Goal: Transaction & Acquisition: Subscribe to service/newsletter

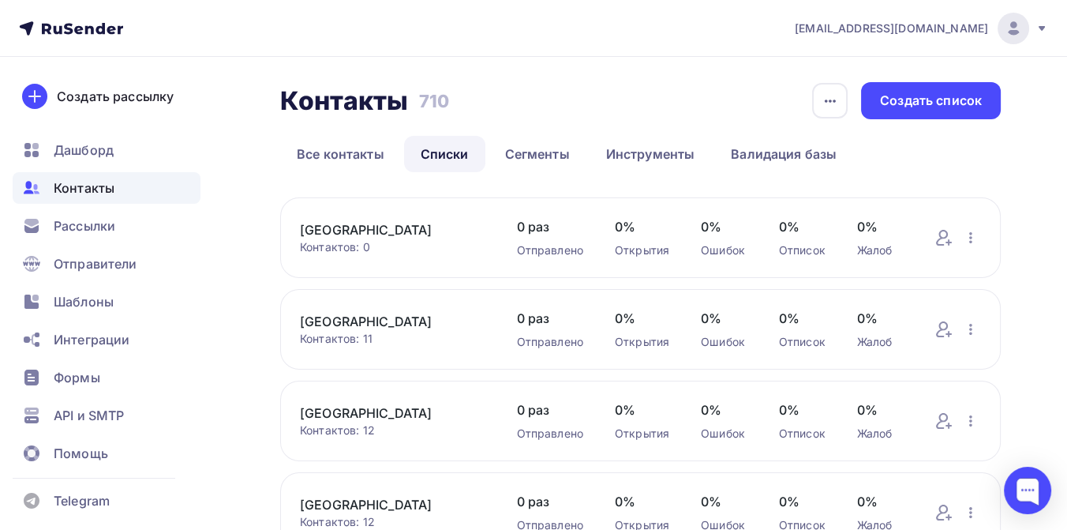
click at [954, 25] on span "[EMAIL_ADDRESS][DOMAIN_NAME]" at bounding box center [891, 29] width 193 height 16
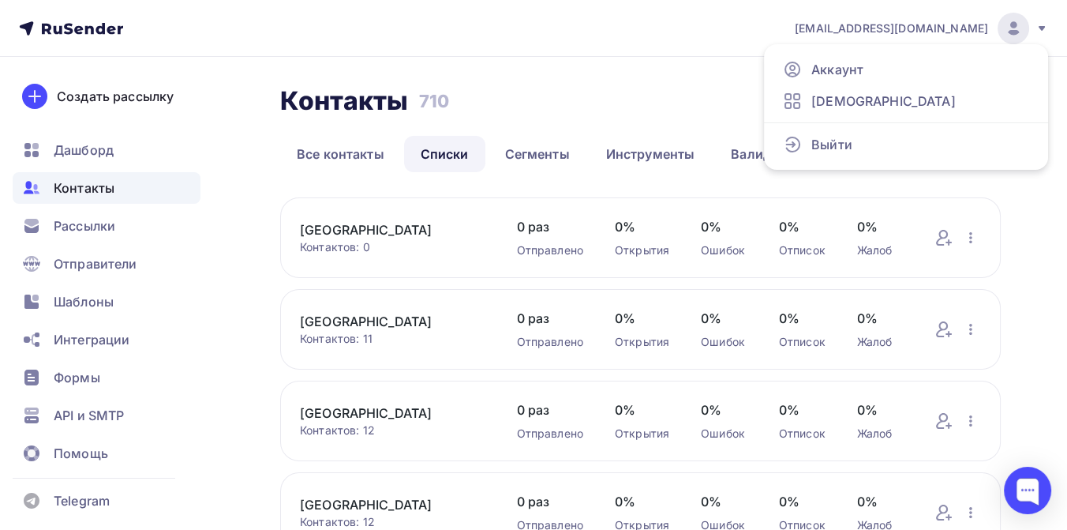
click at [1038, 24] on icon at bounding box center [1042, 28] width 13 height 13
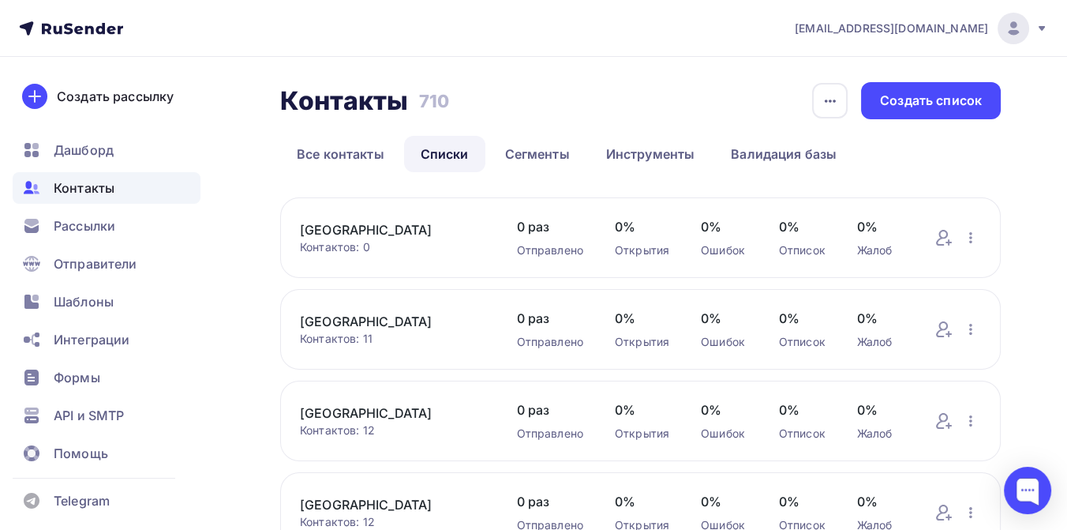
click at [1039, 24] on icon at bounding box center [1042, 28] width 13 height 13
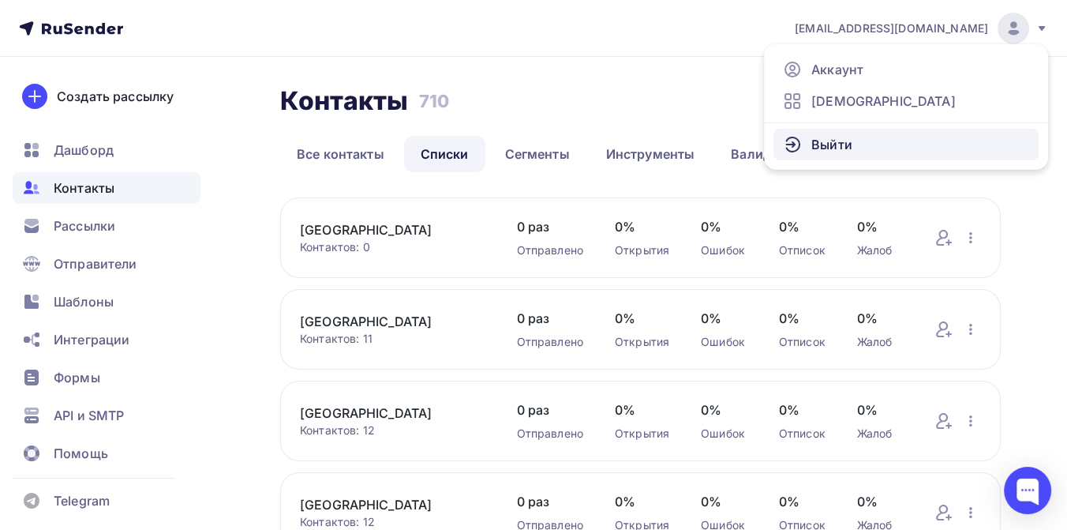
click at [851, 146] on link "Выйти" at bounding box center [906, 145] width 265 height 32
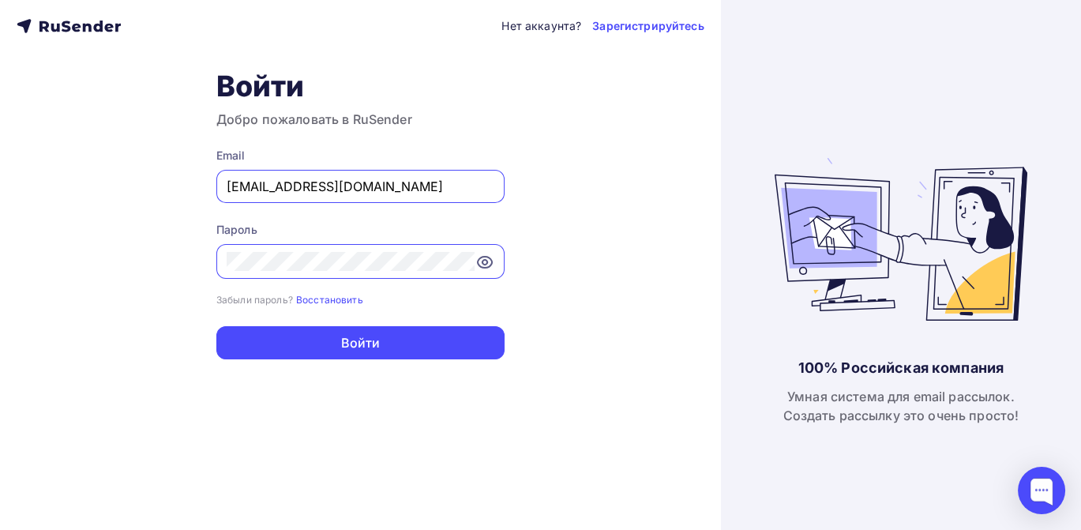
click at [419, 186] on input "press@simplepayments24.ru" at bounding box center [361, 186] width 268 height 19
type input "[EMAIL_ADDRESS][DOMAIN_NAME]"
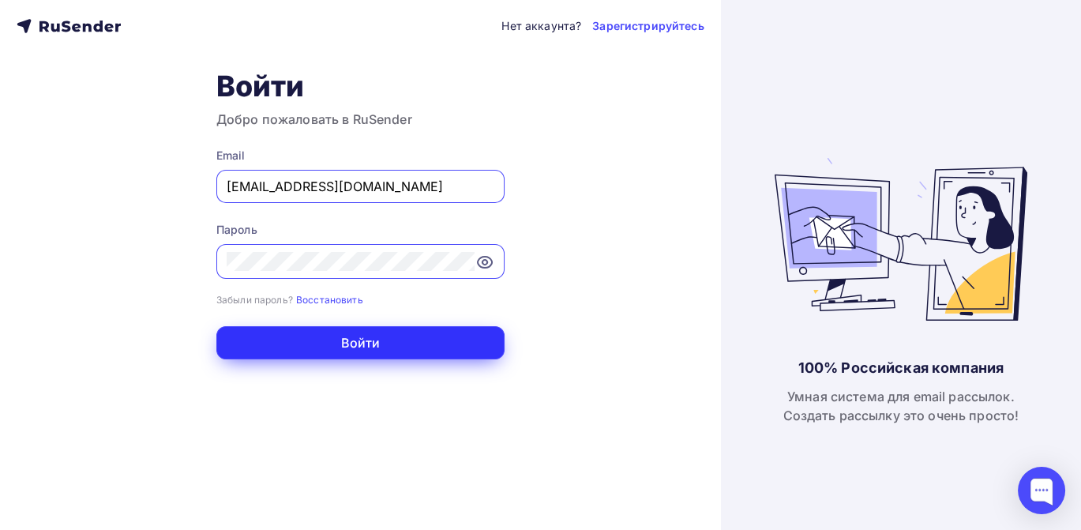
click at [316, 351] on button "Войти" at bounding box center [360, 342] width 288 height 33
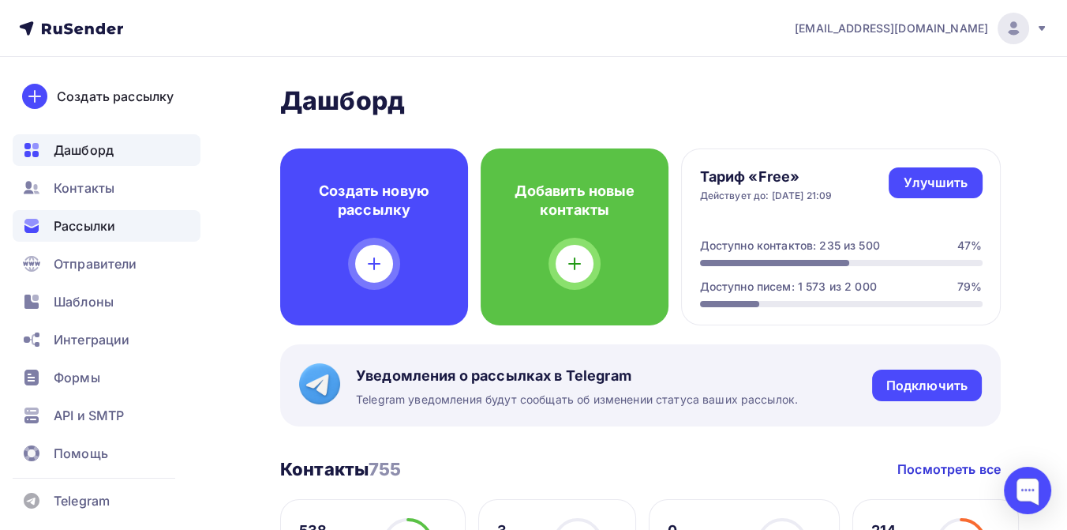
click at [96, 224] on span "Рассылки" at bounding box center [85, 225] width 62 height 19
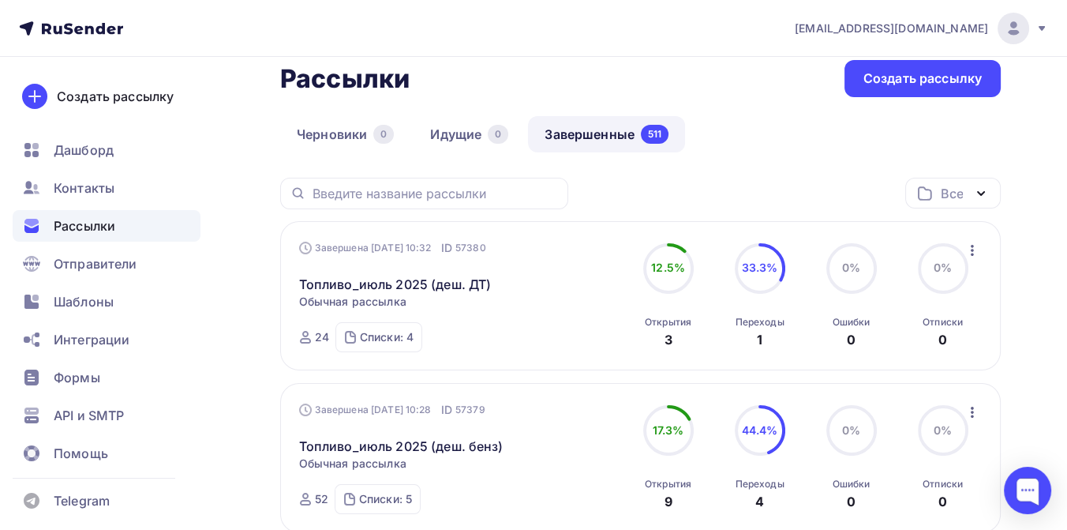
scroll to position [88, 0]
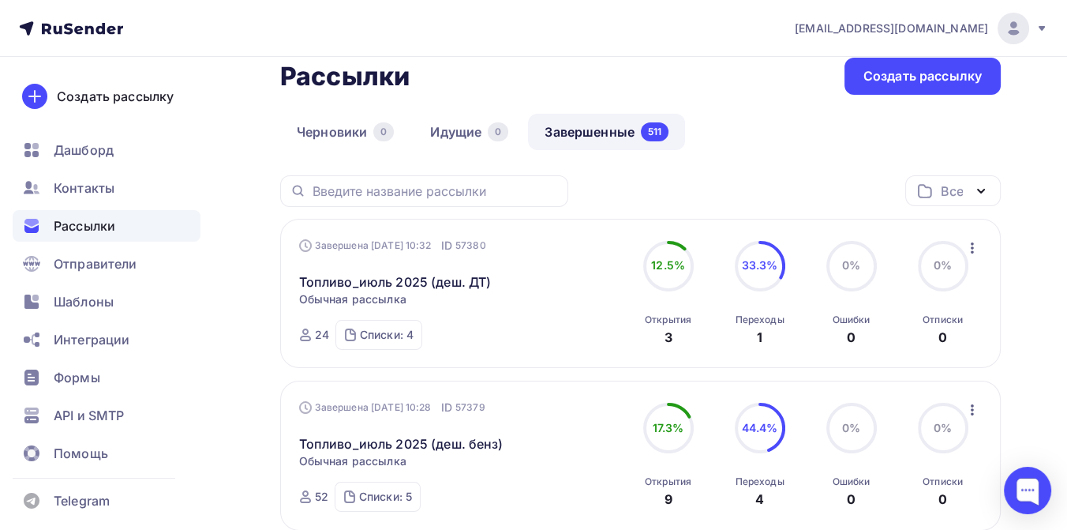
click at [971, 245] on icon "button" at bounding box center [972, 247] width 3 height 11
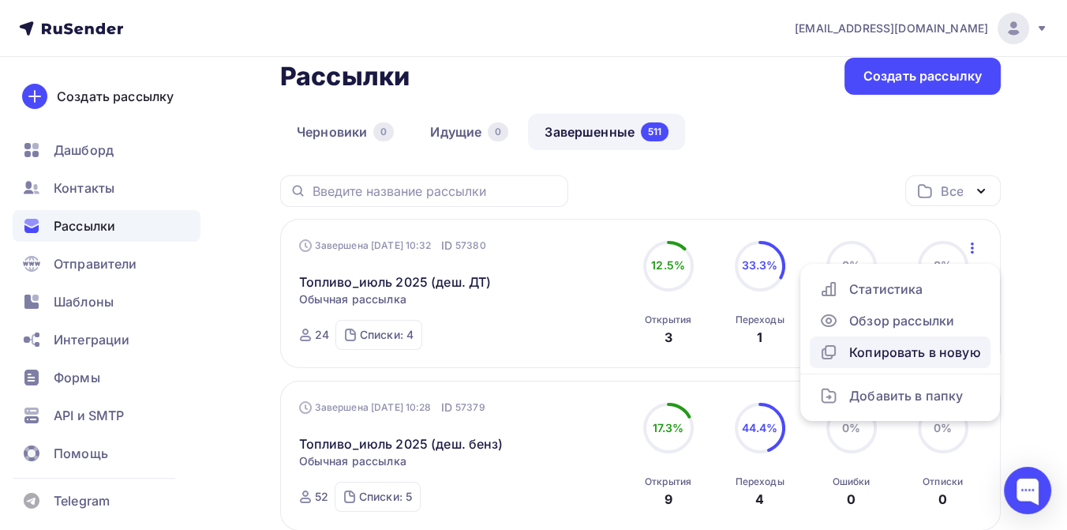
click at [898, 356] on div "Копировать в новую" at bounding box center [900, 352] width 162 height 19
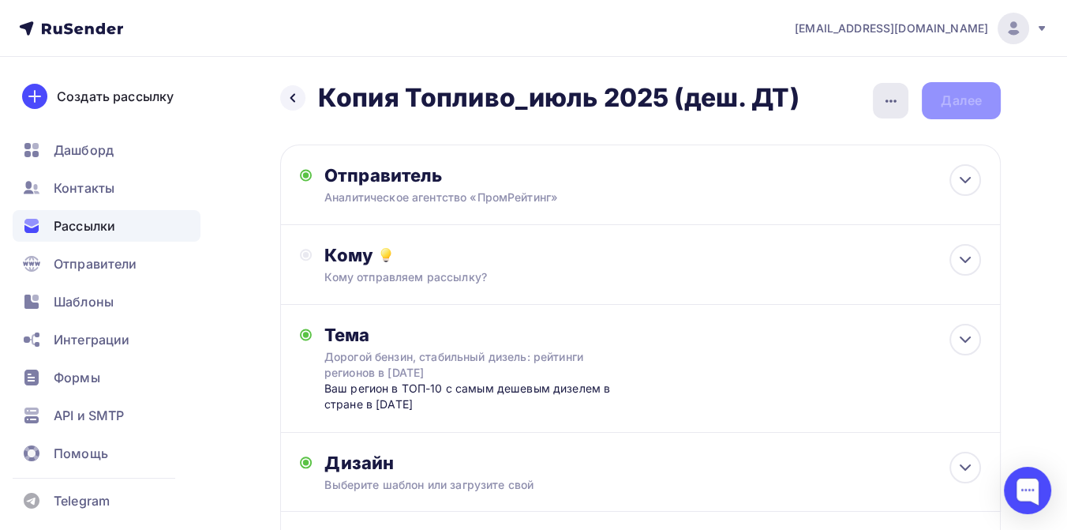
click at [879, 96] on div "button" at bounding box center [891, 101] width 36 height 36
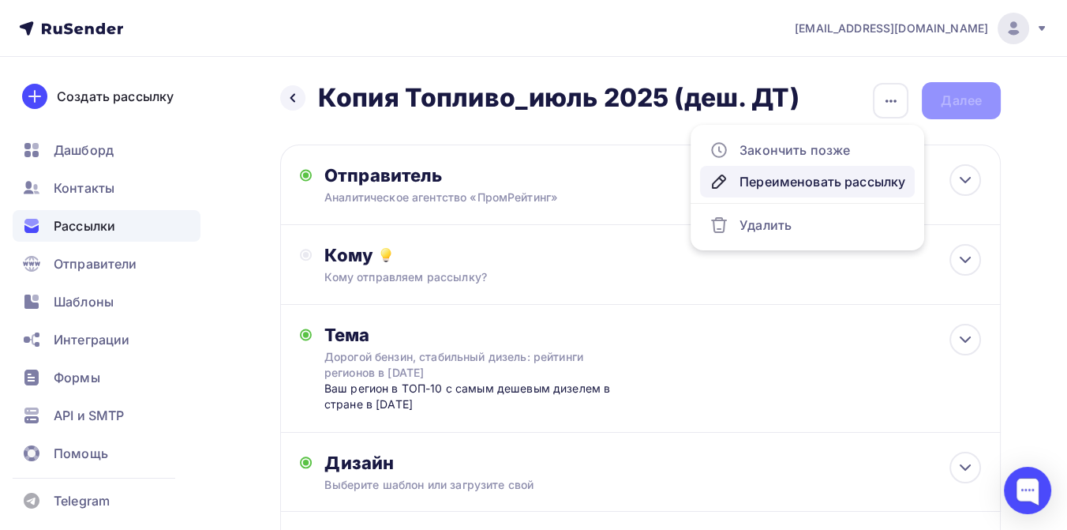
click at [817, 178] on div "Переименовать рассылку" at bounding box center [808, 181] width 196 height 19
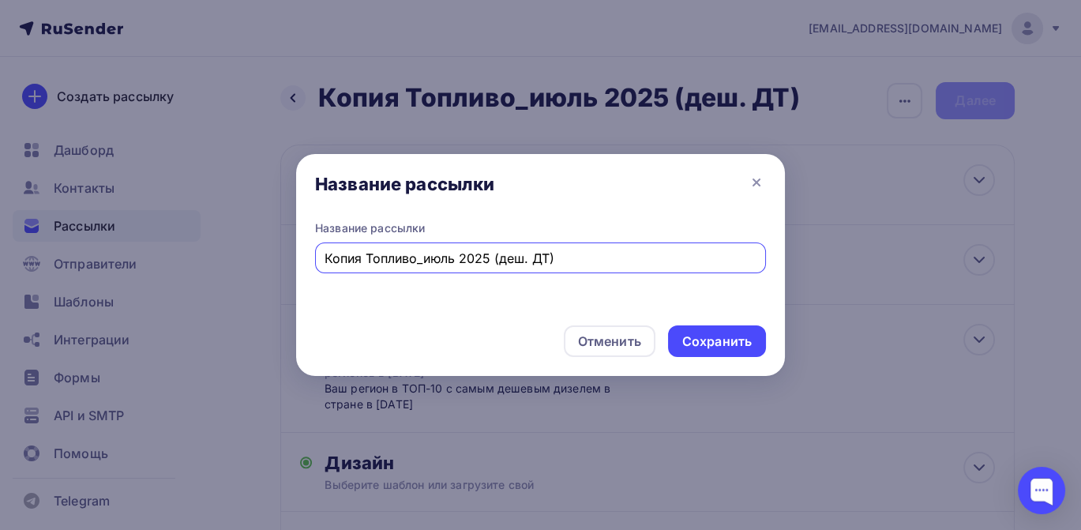
drag, startPoint x: 579, startPoint y: 256, endPoint x: 315, endPoint y: 249, distance: 263.8
click at [315, 255] on div "Копия Топливо_июль 2025 (деш. ДТ)" at bounding box center [540, 257] width 451 height 31
type input "Дороги РФ (оба рейтинга)"
click at [699, 344] on div "Сохранить" at bounding box center [716, 341] width 69 height 18
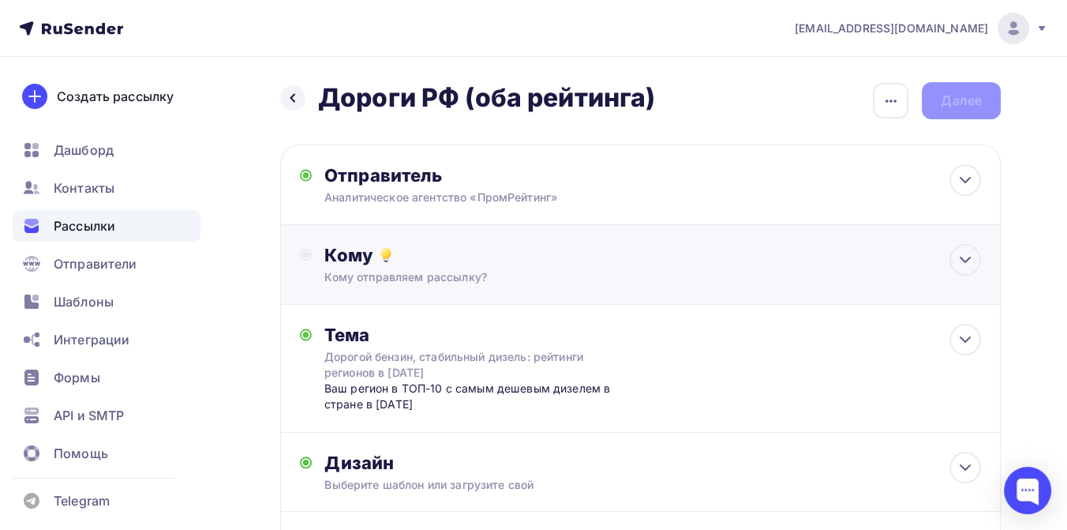
click at [433, 277] on div "Кому отправляем рассылку?" at bounding box center [619, 277] width 591 height 16
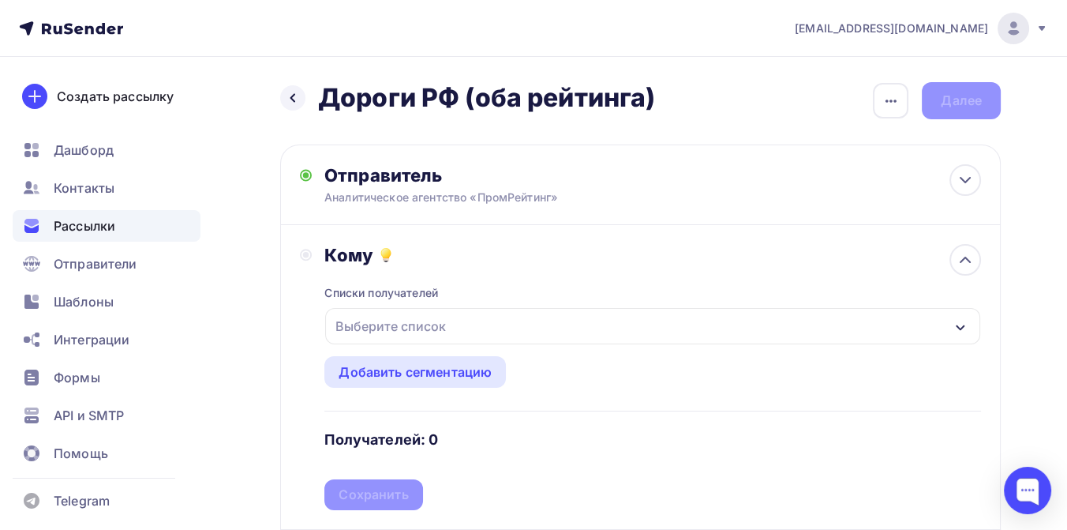
click at [423, 317] on div "Выберите список" at bounding box center [390, 326] width 123 height 28
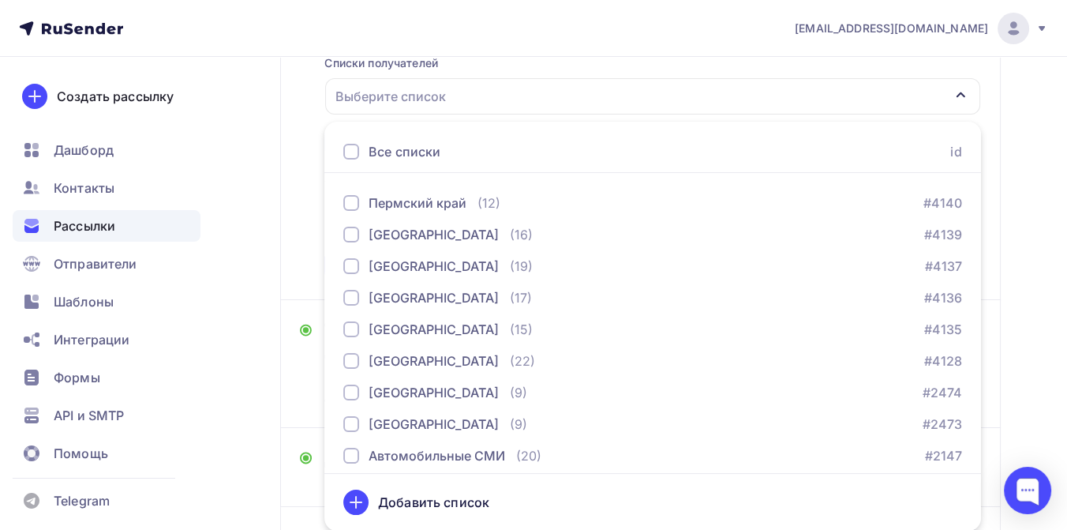
scroll to position [613, 0]
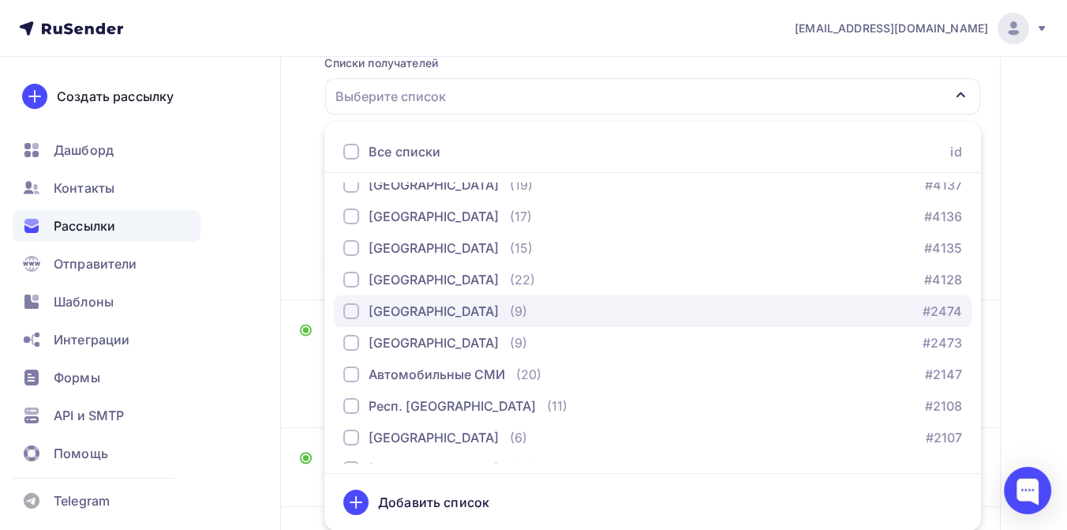
click at [416, 303] on div "[GEOGRAPHIC_DATA]" at bounding box center [434, 311] width 130 height 19
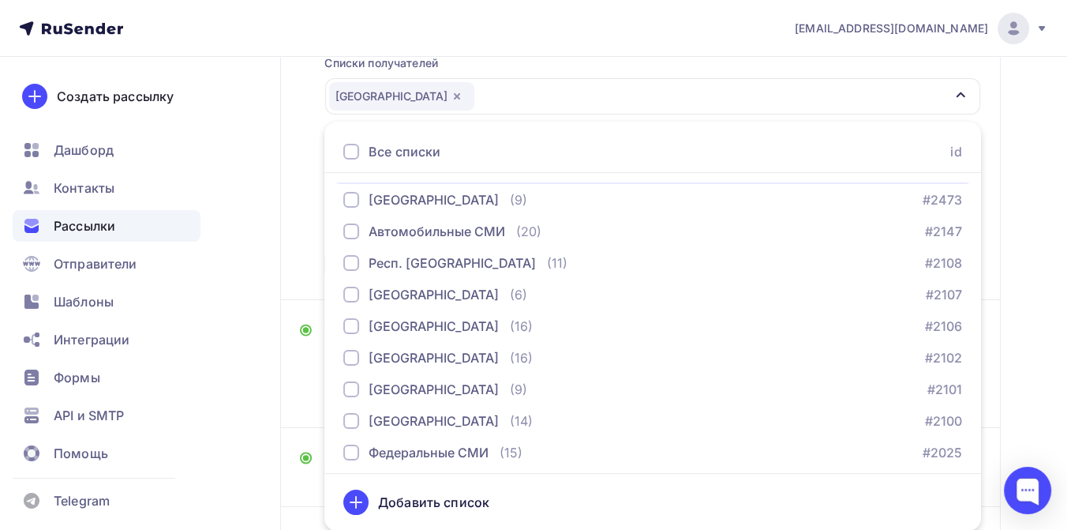
scroll to position [789, 0]
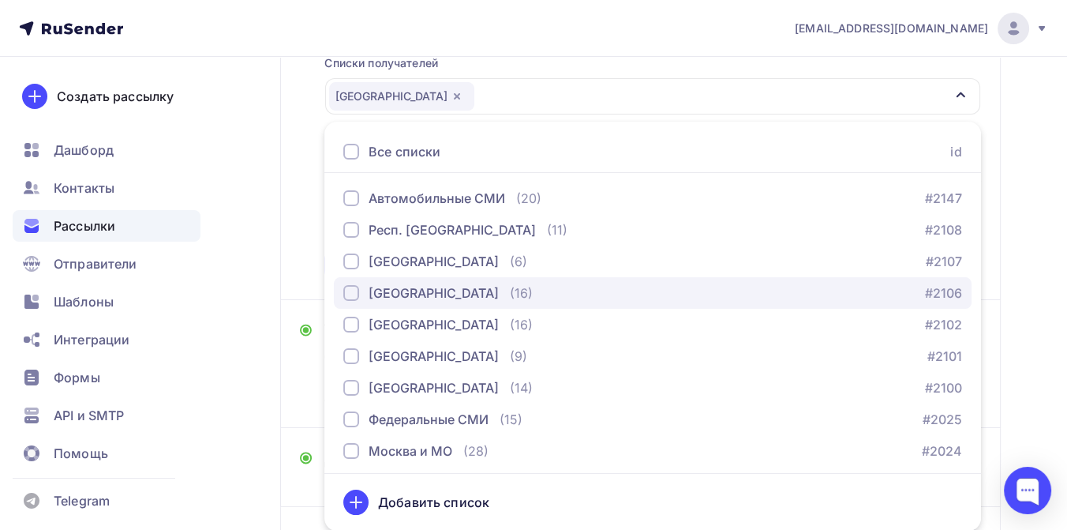
click at [429, 297] on div "[GEOGRAPHIC_DATA]" at bounding box center [434, 292] width 130 height 19
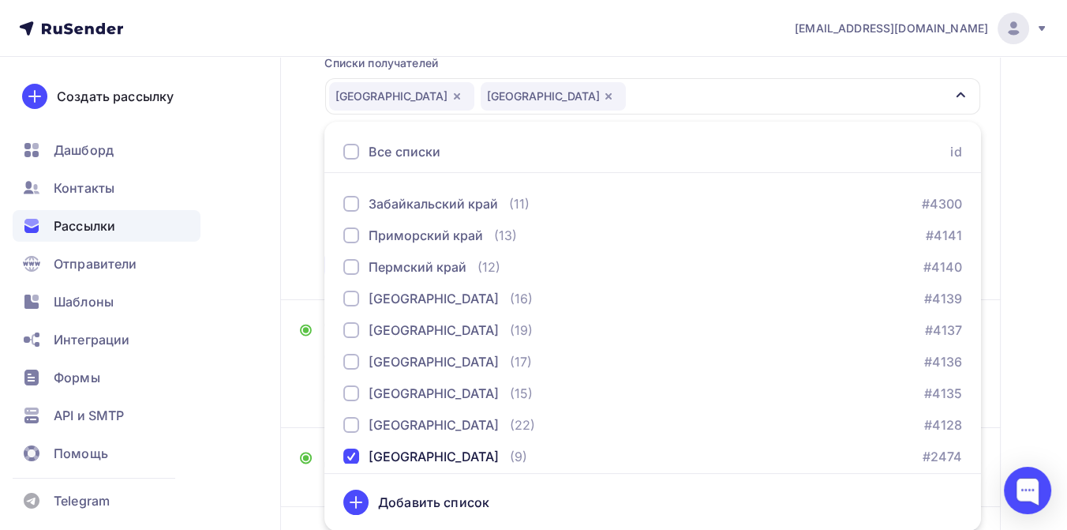
scroll to position [452, 0]
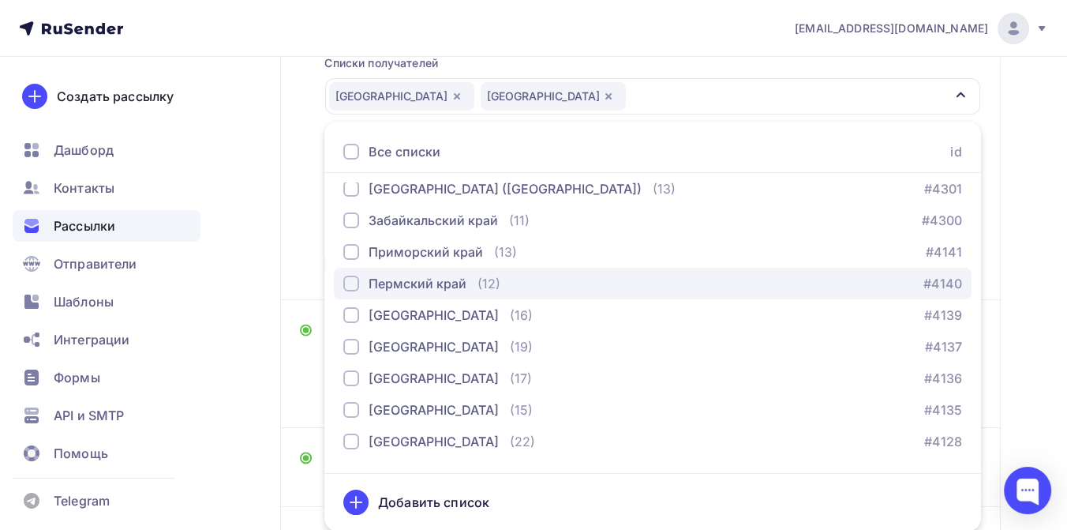
click at [432, 283] on div "Пермский край" at bounding box center [418, 283] width 98 height 19
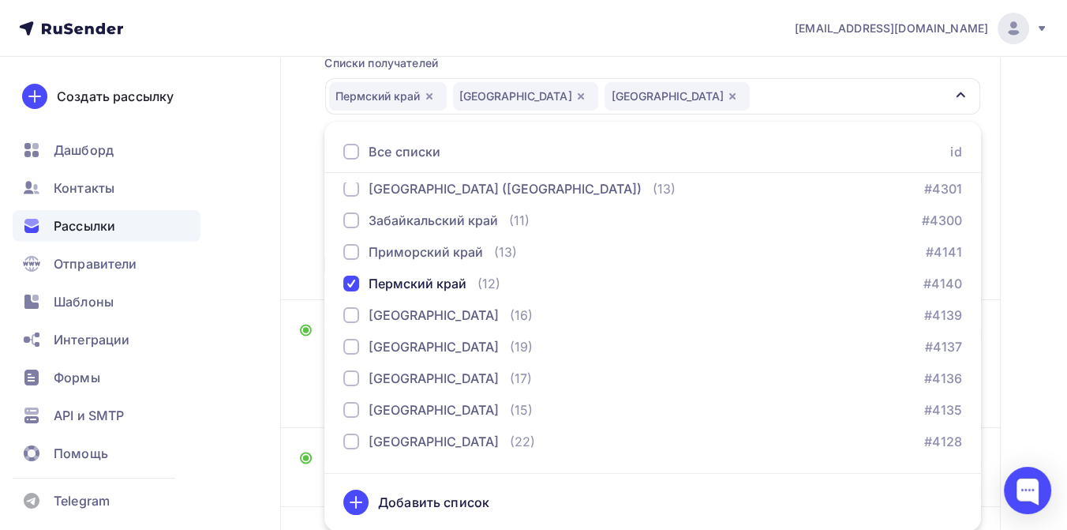
click at [1013, 239] on div "Назад Дороги РФ (оба рейтинга) Дороги РФ (оба рейтинга) Закончить позже Переиме…" at bounding box center [533, 257] width 1067 height 861
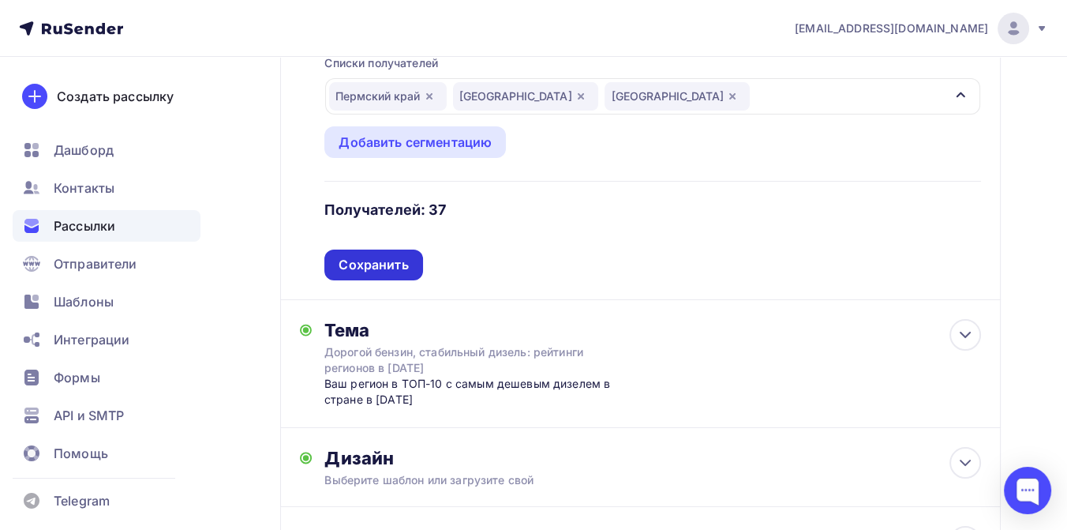
click at [372, 268] on div "Сохранить" at bounding box center [373, 265] width 69 height 18
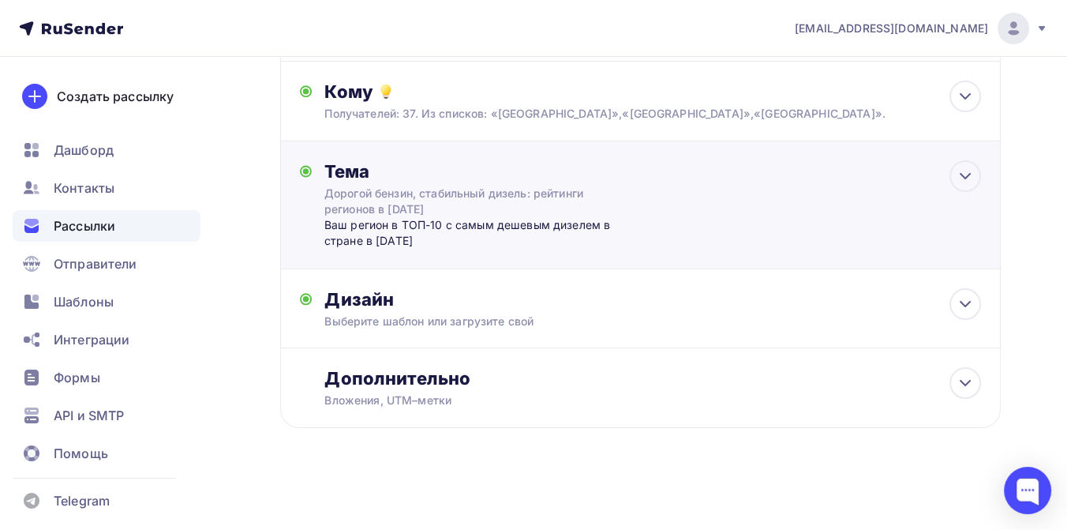
click at [399, 204] on div "Дорогой бензин, стабильный дизель: рейтинги регионов в июле 2025" at bounding box center [464, 202] width 281 height 32
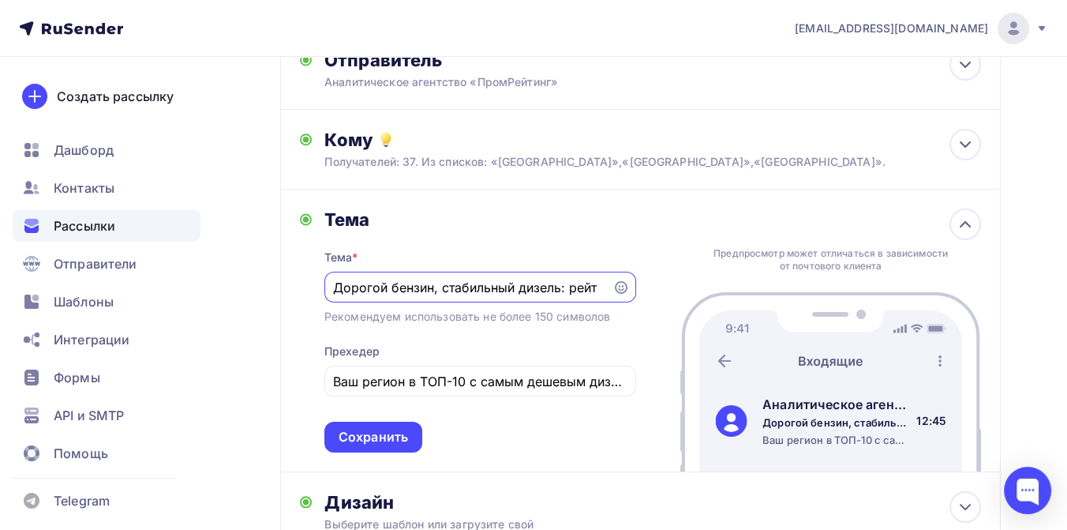
scroll to position [0, 0]
type input "Д"
paste input "«Широка страна моя родная»: рейтинги регионов России по километражу дорог в 202…"
type input "«Широка страна моя родная»: рейтинги регионов России по километражу дорог в 202…"
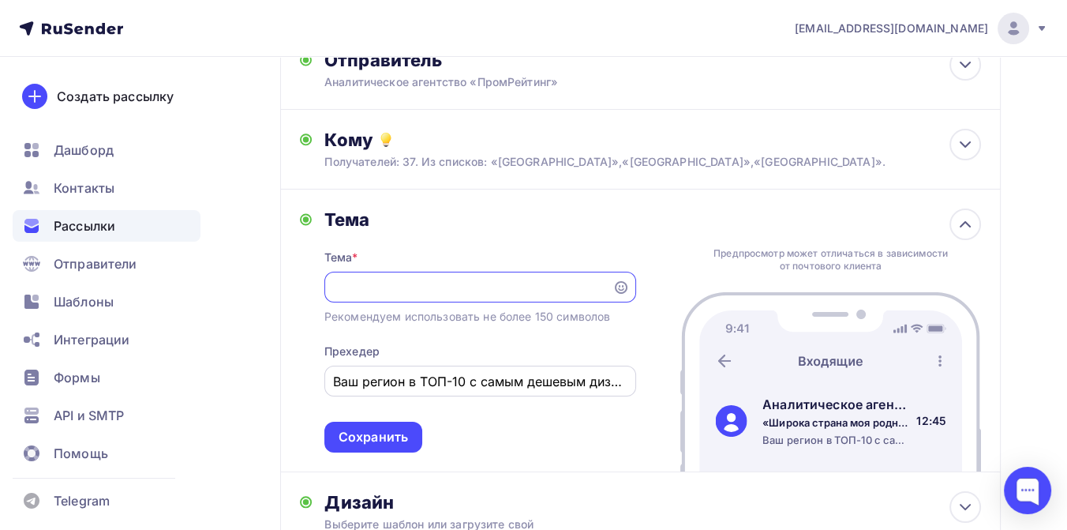
scroll to position [0, 0]
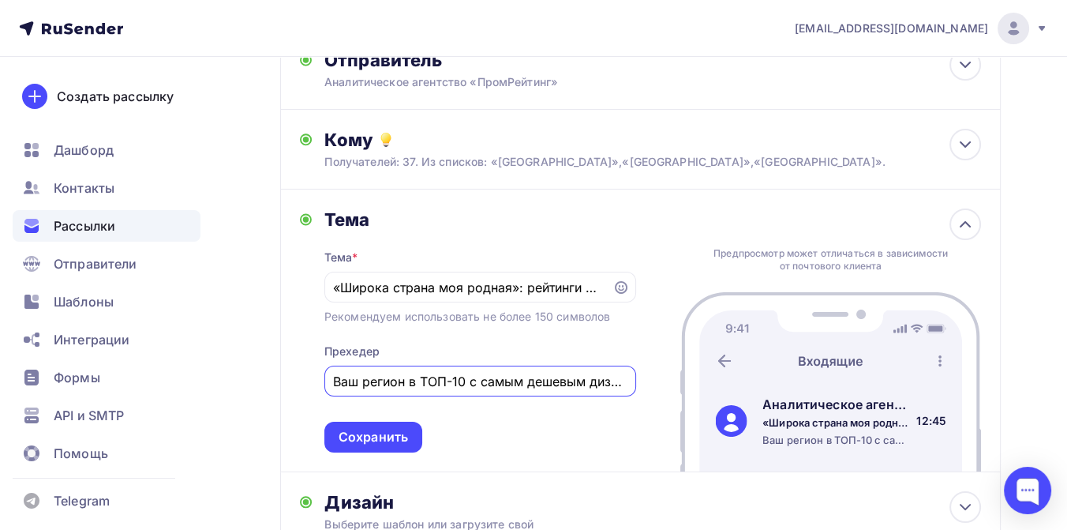
drag, startPoint x: 421, startPoint y: 380, endPoint x: 497, endPoint y: 383, distance: 75.9
click at [497, 383] on input "Ваш регион в ТОП-10 с самым дешевым дизелем в стране в июле 2025" at bounding box center [480, 381] width 294 height 19
click at [420, 384] on input "Ваш регион в ТОП-10 с самым дешевым дизелем в стране в июле 2025" at bounding box center [480, 381] width 294 height 19
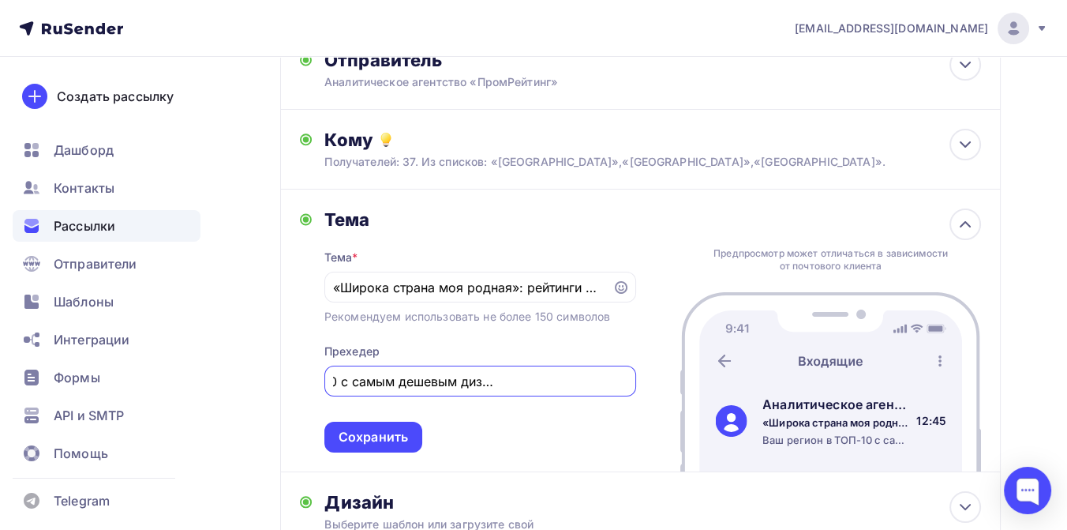
drag, startPoint x: 417, startPoint y: 384, endPoint x: 629, endPoint y: 385, distance: 212.4
click at [629, 385] on div "Ваш регион в ТОП-10 с самым дешевым дизелем в стране в июле 2025" at bounding box center [480, 381] width 312 height 31
type input "Ваш регион в десятке лидеров по общей протяженности автомобильных дорог в Росси…"
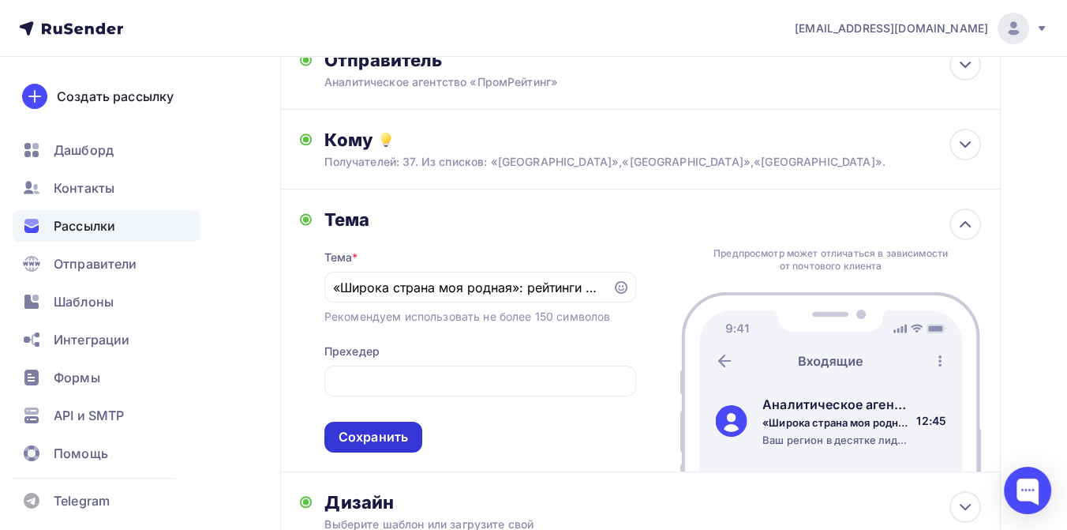
click at [383, 424] on div "Сохранить" at bounding box center [373, 437] width 98 height 31
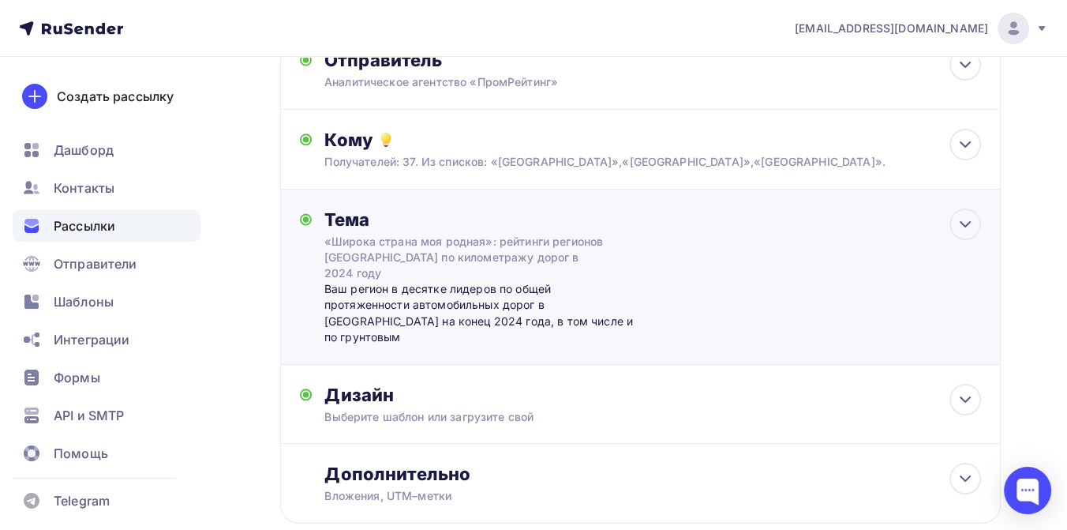
scroll to position [180, 0]
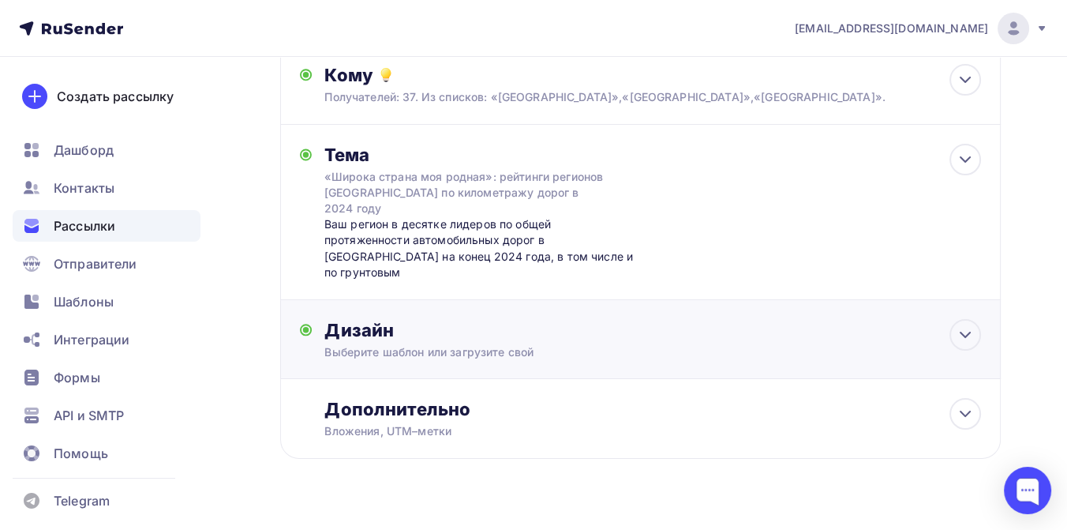
click at [452, 319] on div "Дизайн" at bounding box center [652, 330] width 657 height 22
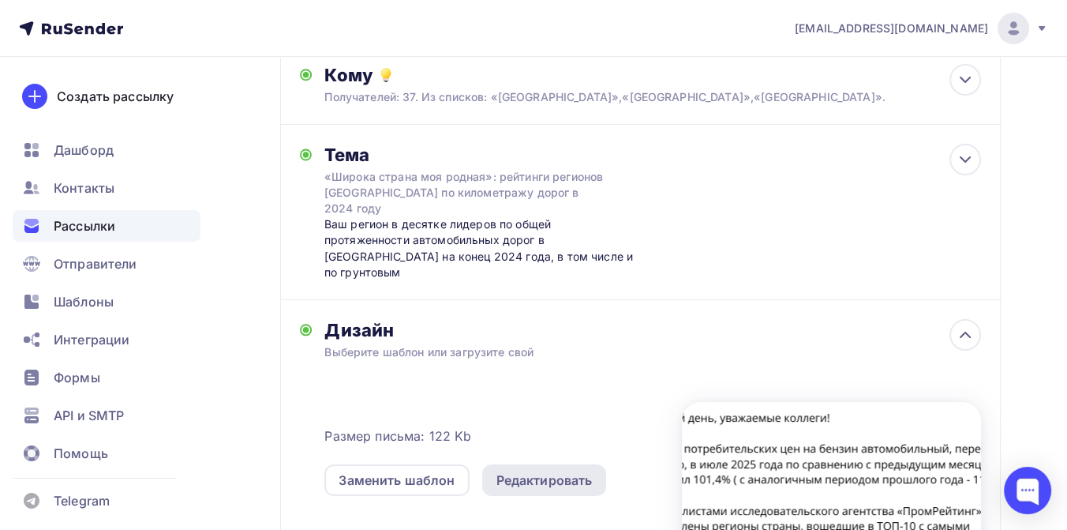
click at [538, 471] on div "Редактировать" at bounding box center [545, 480] width 96 height 19
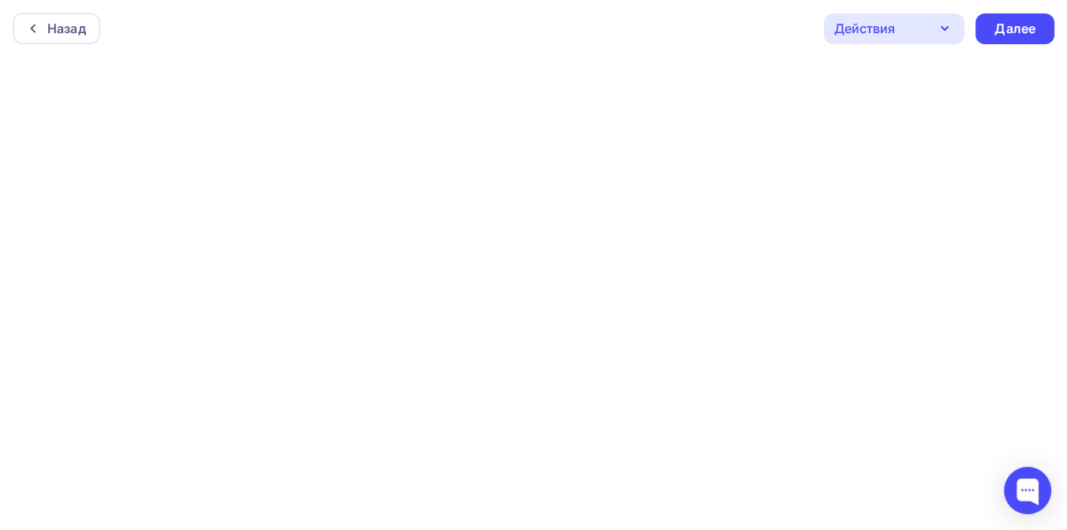
scroll to position [4, 0]
click at [1018, 22] on div "Далее" at bounding box center [1015, 25] width 41 height 18
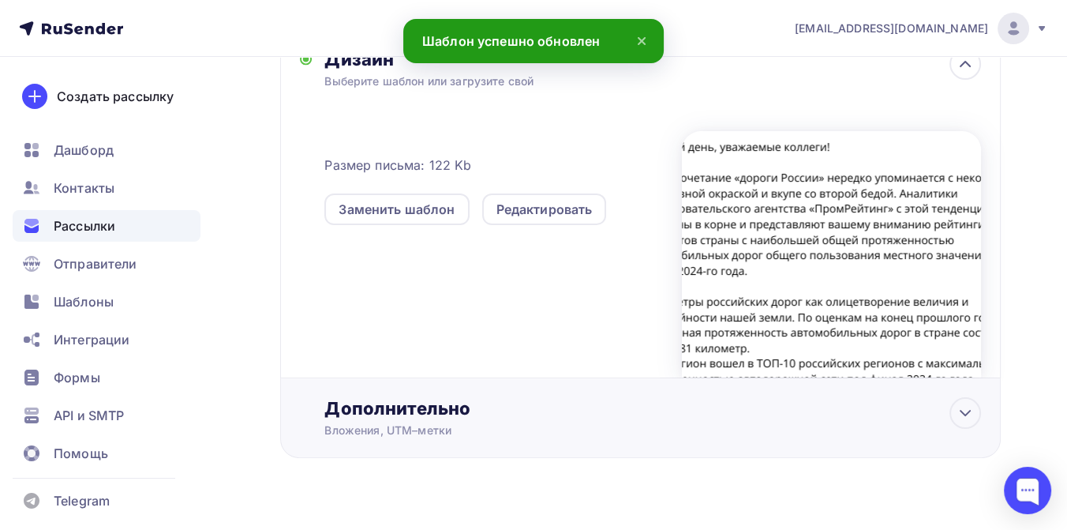
click at [429, 397] on div "Дополнительно" at bounding box center [652, 408] width 657 height 22
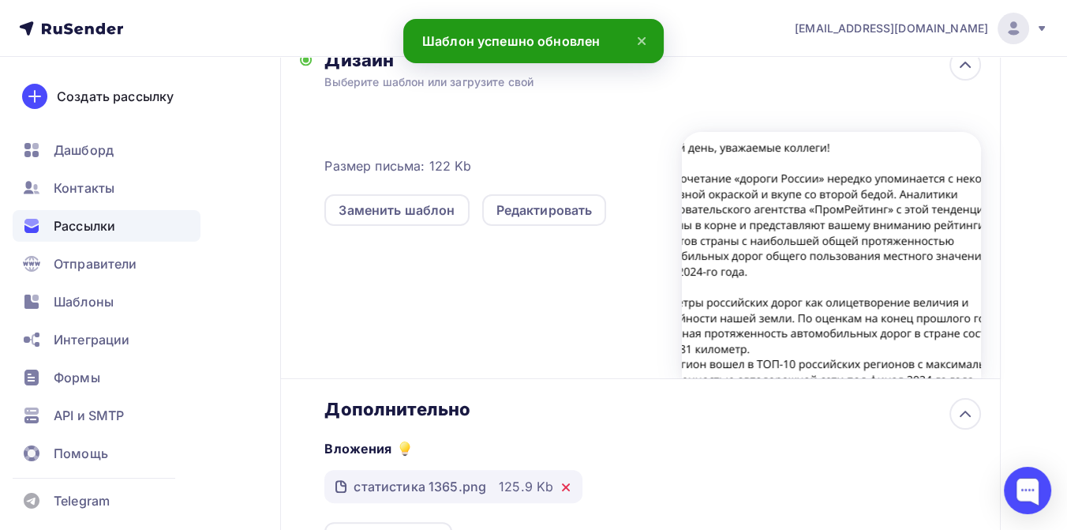
click at [564, 481] on icon at bounding box center [566, 487] width 13 height 13
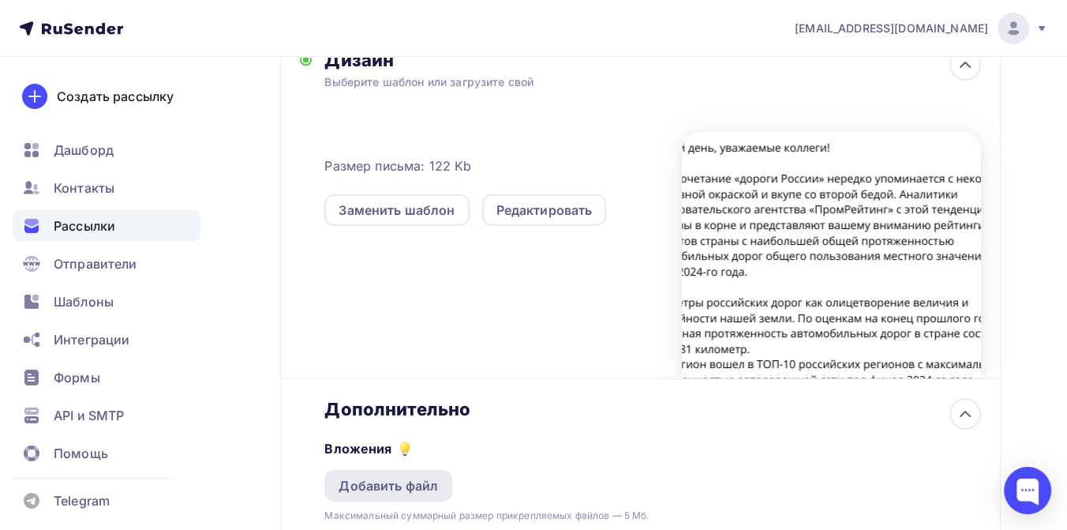
click at [400, 476] on div "Добавить файл" at bounding box center [388, 485] width 99 height 19
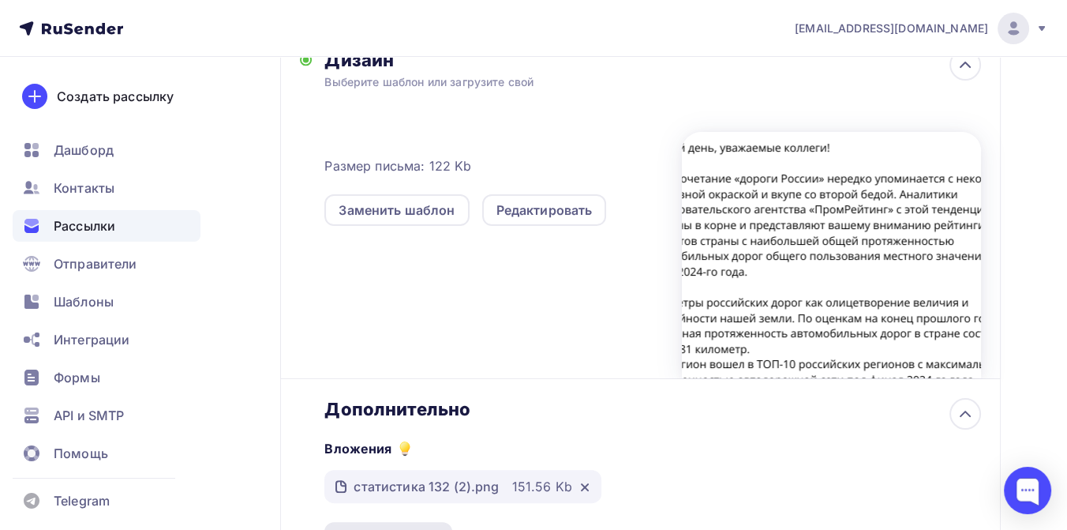
click at [406, 528] on div "Добавить файл" at bounding box center [388, 537] width 99 height 19
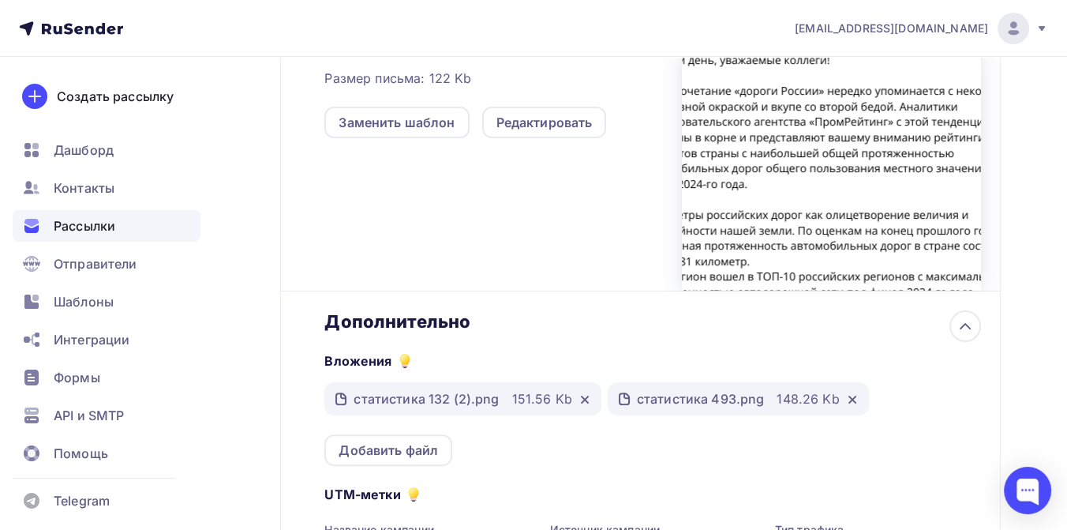
scroll to position [625, 0]
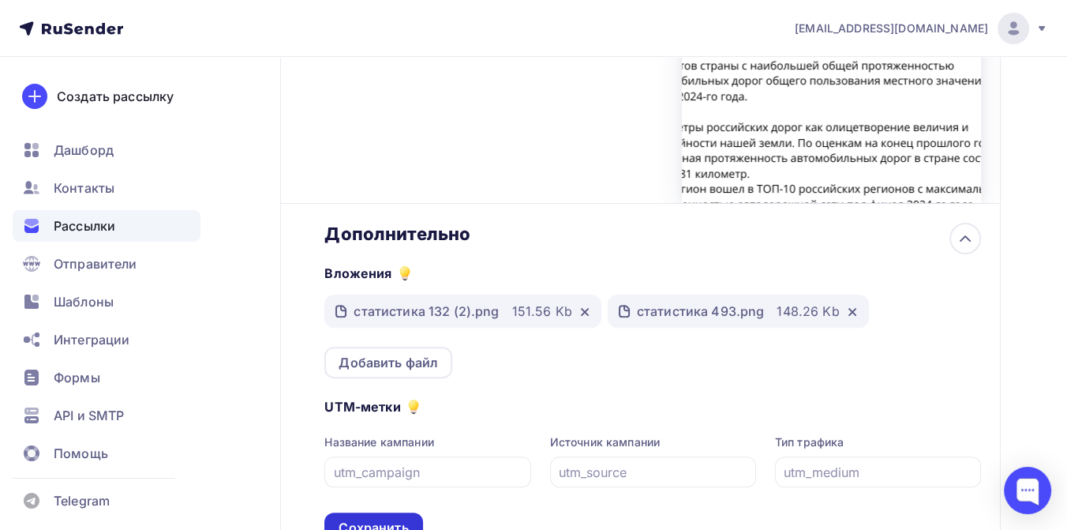
click at [371, 519] on div "Сохранить" at bounding box center [373, 528] width 69 height 18
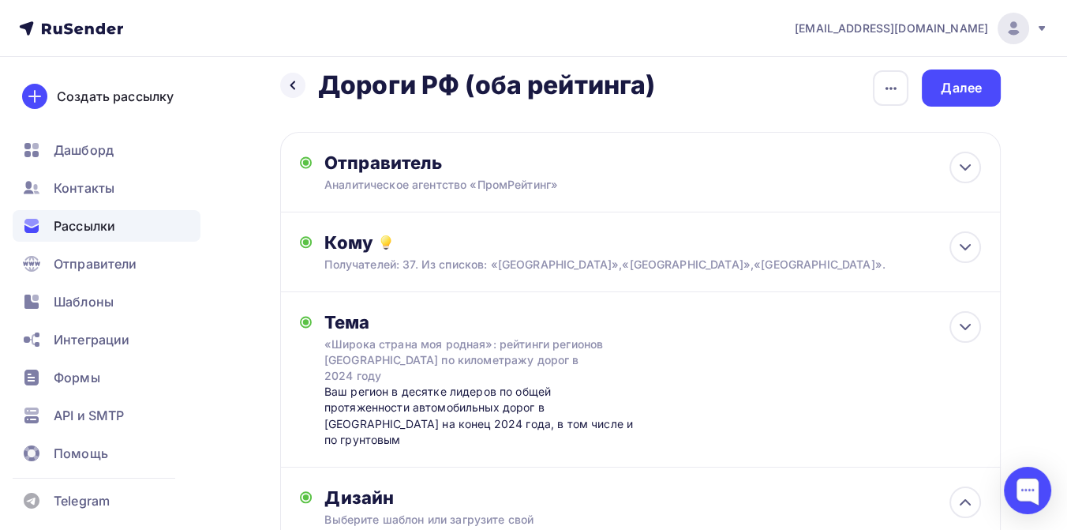
scroll to position [0, 0]
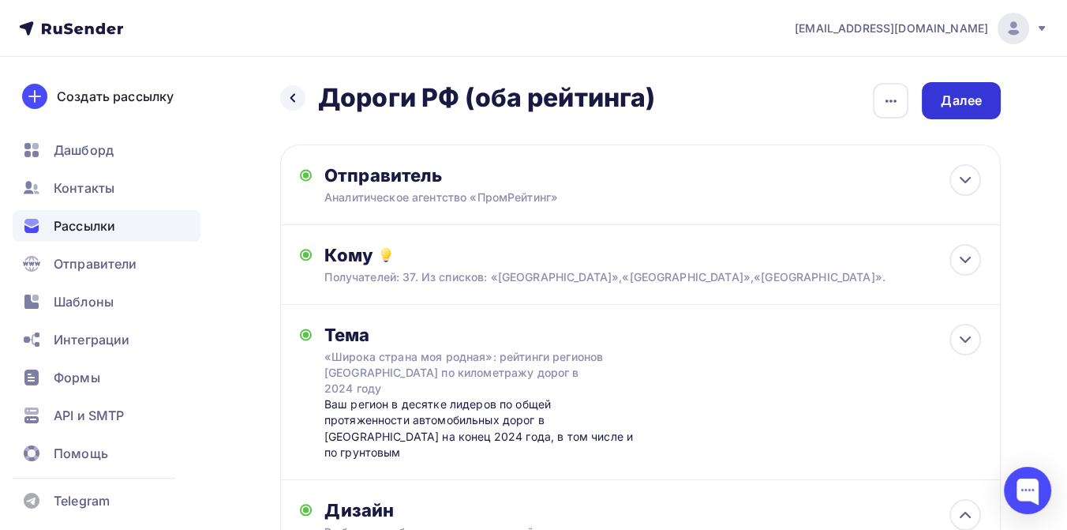
click at [977, 92] on div "Далее" at bounding box center [961, 101] width 41 height 18
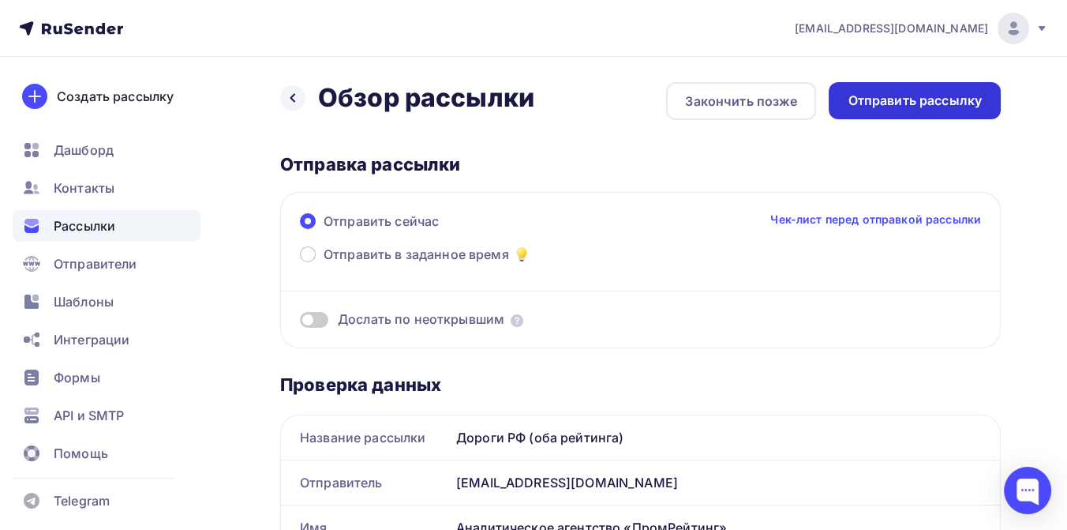
click at [919, 103] on div "Отправить рассылку" at bounding box center [915, 101] width 134 height 18
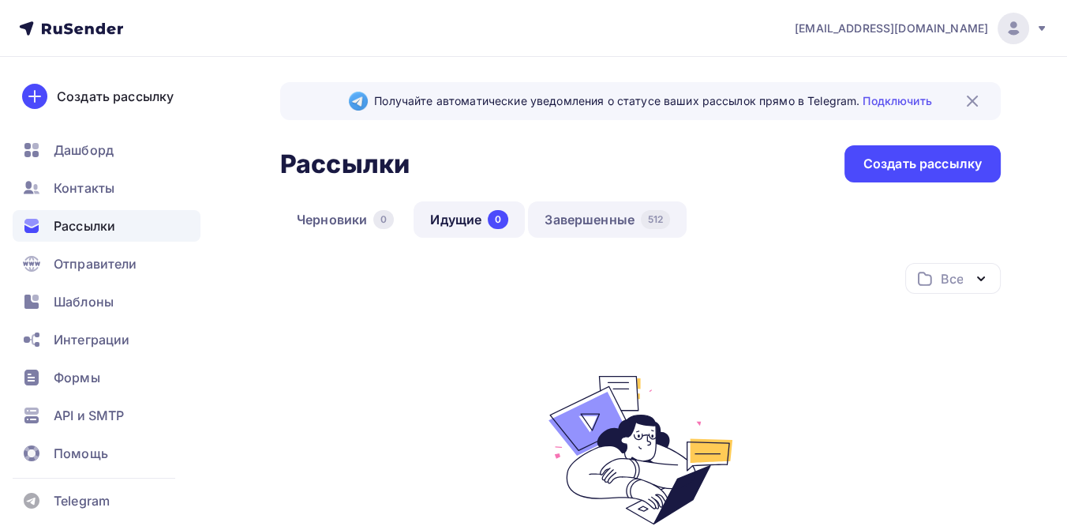
click at [600, 220] on link "Завершенные 512" at bounding box center [607, 219] width 159 height 36
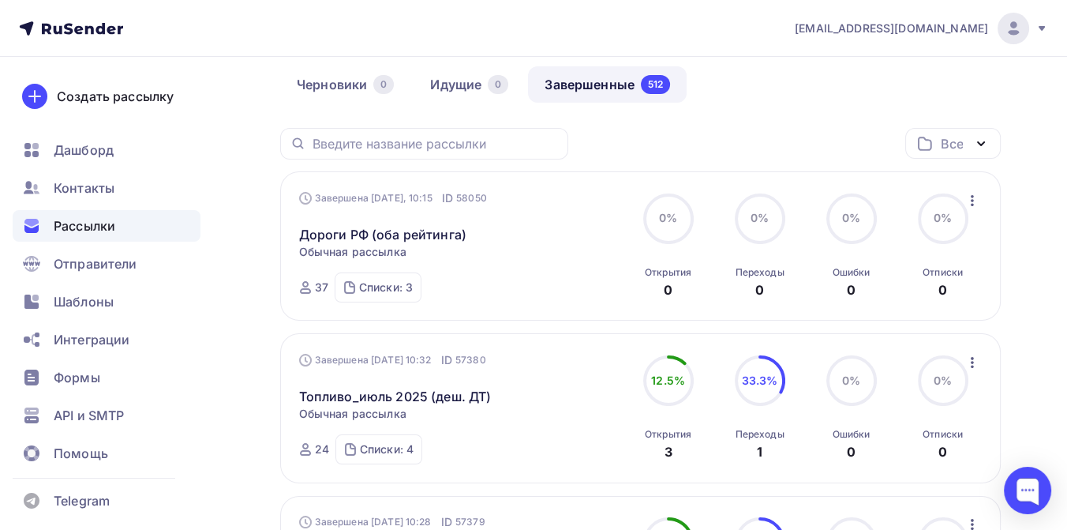
scroll to position [175, 0]
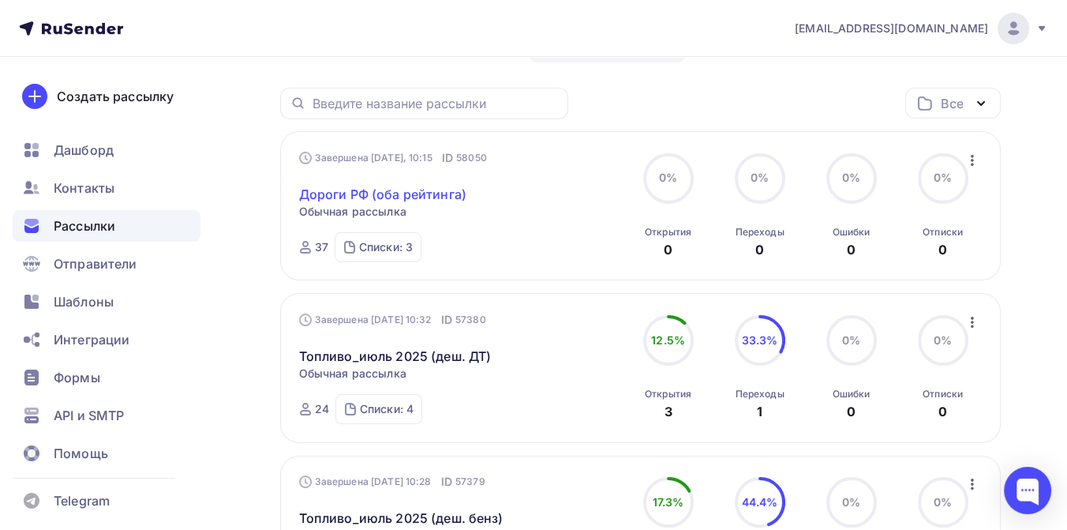
click at [430, 193] on link "Дороги РФ (оба рейтинга)" at bounding box center [382, 194] width 167 height 19
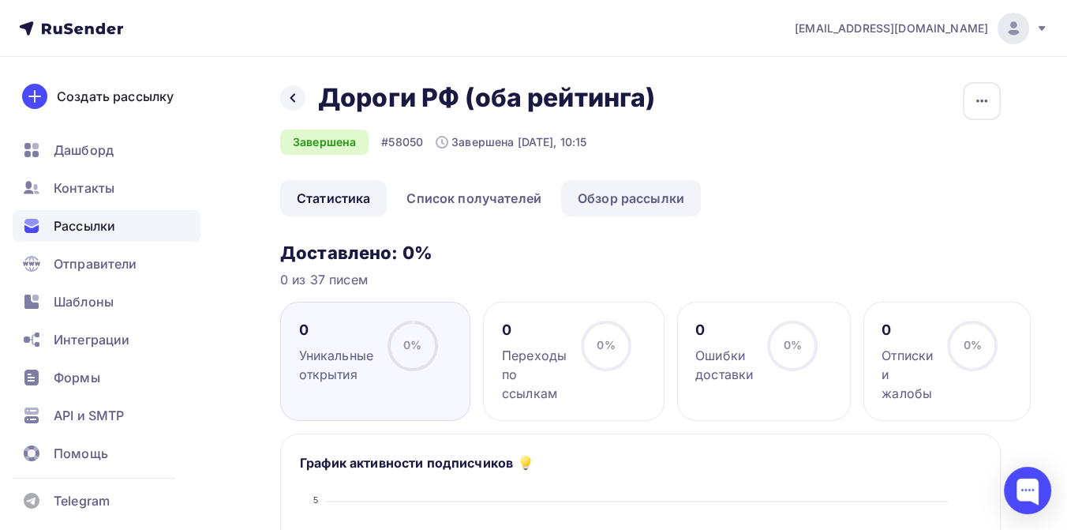
click at [598, 197] on link "Обзор рассылки" at bounding box center [631, 198] width 140 height 36
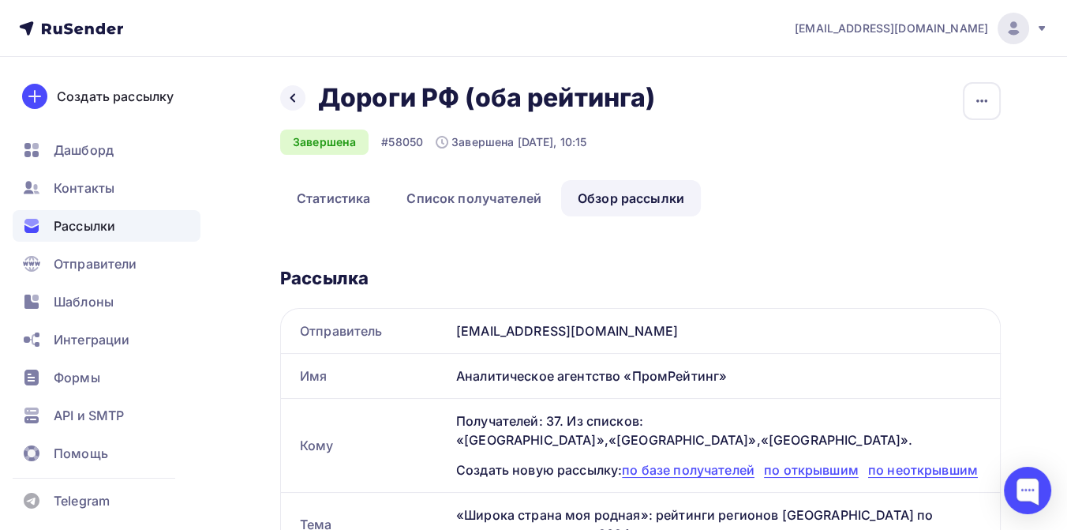
drag, startPoint x: 322, startPoint y: 99, endPoint x: 647, endPoint y: 109, distance: 325.4
click at [647, 109] on h2 "Дороги РФ (оба рейтинга)" at bounding box center [486, 98] width 337 height 32
click at [686, 106] on div "Назад Дороги РФ (оба рейтинга) Дороги РФ (оба рейтинга) Завершена #58050 Заверш…" at bounding box center [640, 131] width 721 height 98
drag, startPoint x: 655, startPoint y: 100, endPoint x: 328, endPoint y: 96, distance: 326.9
click at [328, 96] on div "Назад Дороги РФ (оба рейтинга) Дороги РФ (оба рейтинга) Завершена #58050 Заверш…" at bounding box center [640, 131] width 721 height 98
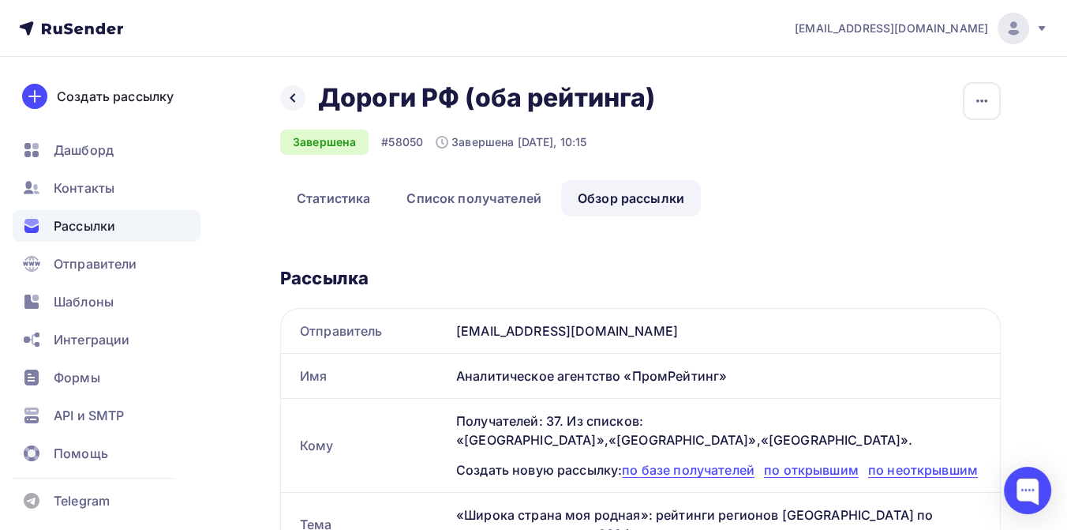
copy h2 "Дороги РФ (оба рейтинга)"
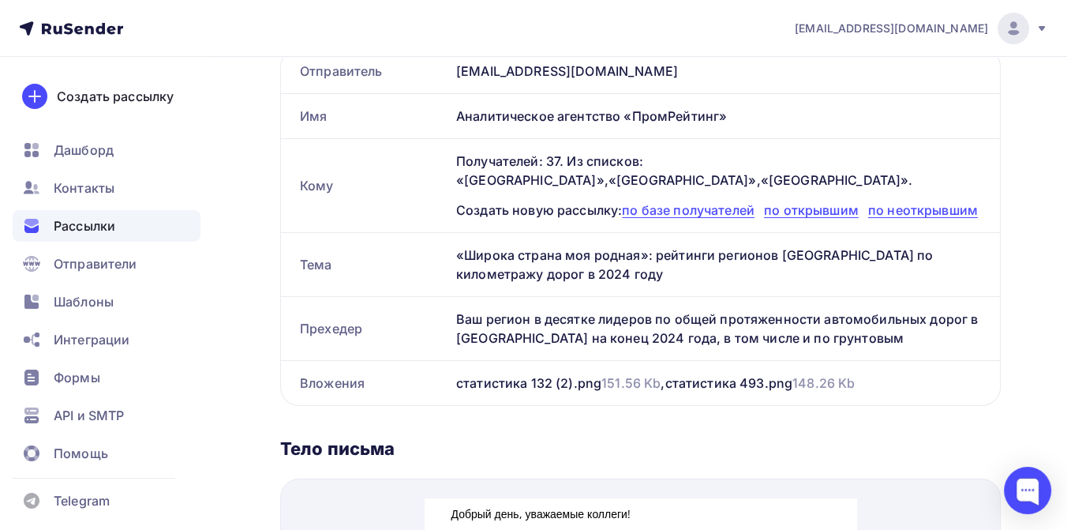
scroll to position [263, 0]
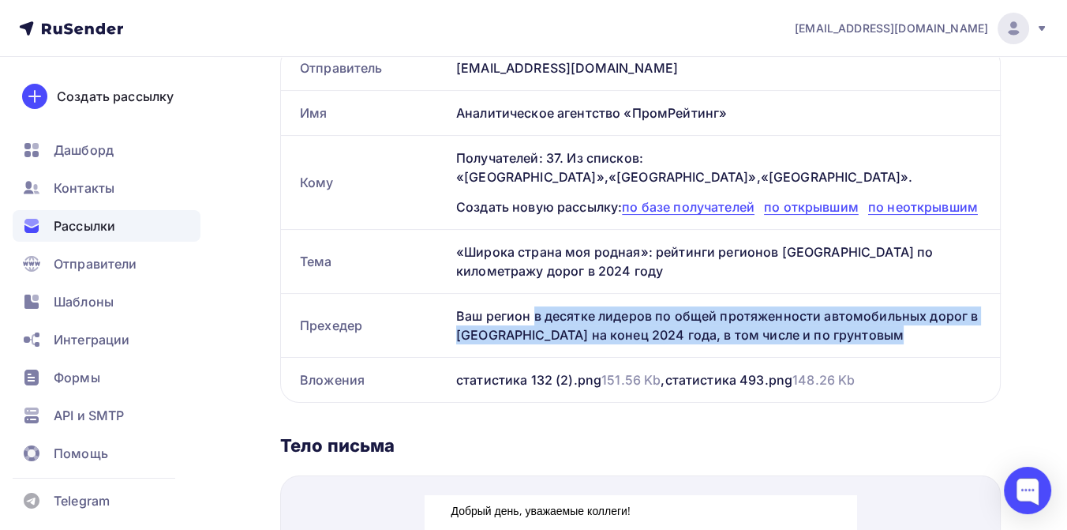
drag, startPoint x: 459, startPoint y: 311, endPoint x: 816, endPoint y: 333, distance: 357.5
click at [816, 333] on div "Ваш регион в десятке лидеров по общей протяженности автомобильных дорог в Росси…" at bounding box center [725, 325] width 550 height 63
copy div "Ваш регион в десятке лидеров по общей протяженности автомобильных дорог в Росси…"
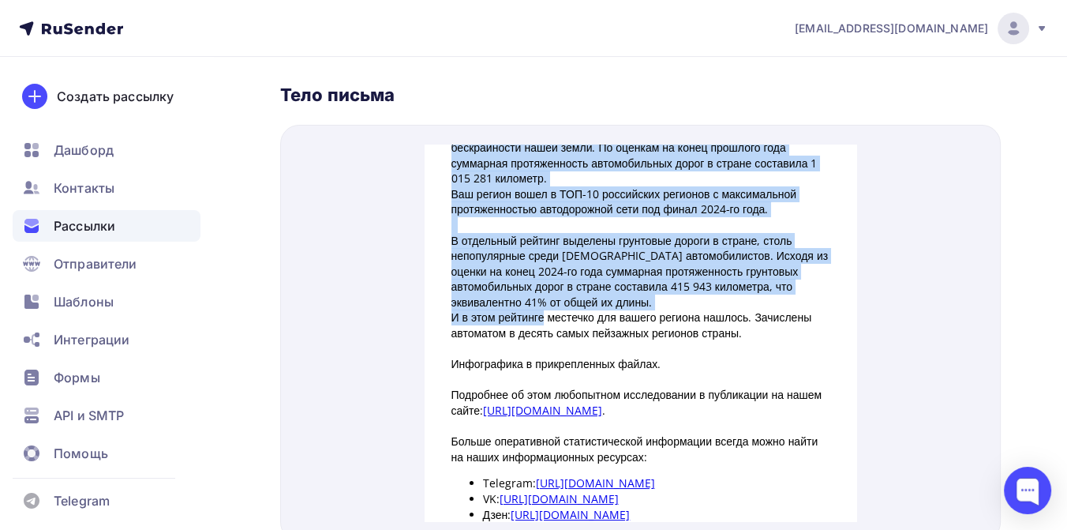
scroll to position [175, 0]
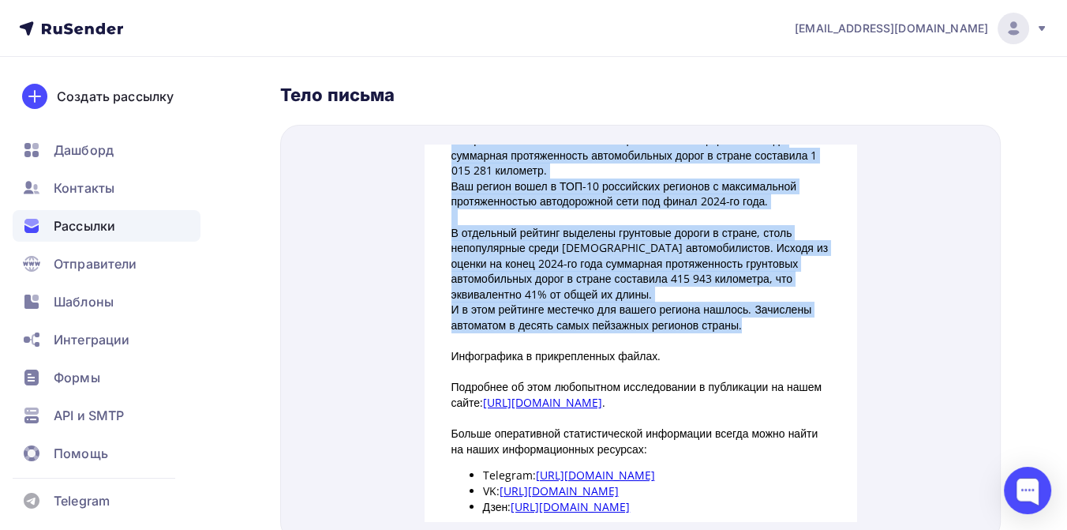
drag, startPoint x: 448, startPoint y: 173, endPoint x: 816, endPoint y: 323, distance: 398.0
click at [816, 323] on div "Добрый день, уважаемые коллеги! Словосочетание «дороги России» нередко упоминае…" at bounding box center [641, 286] width 379 height 656
copy div "Словосочетание «дороги России» нередко упоминается с некоторой негативной окрас…"
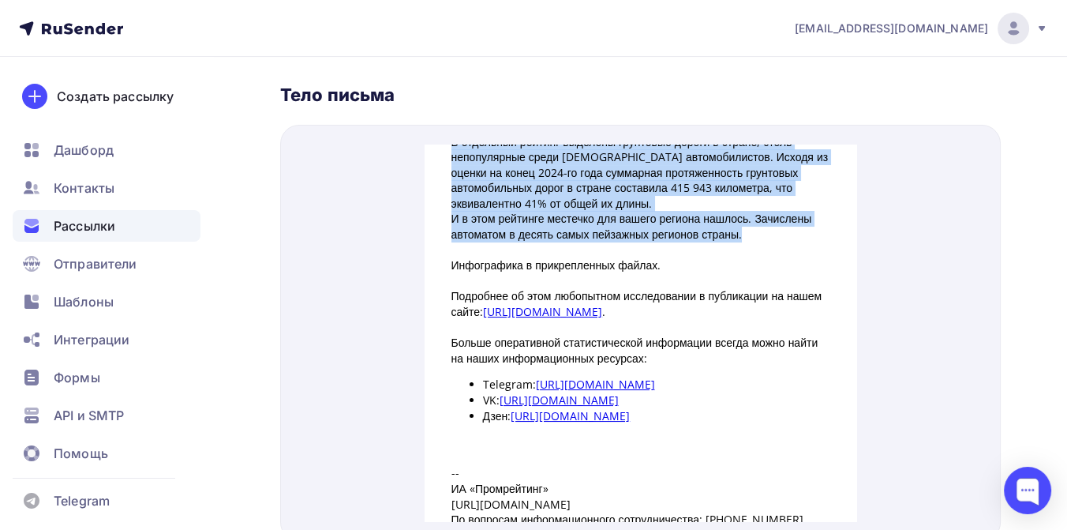
scroll to position [263, 0]
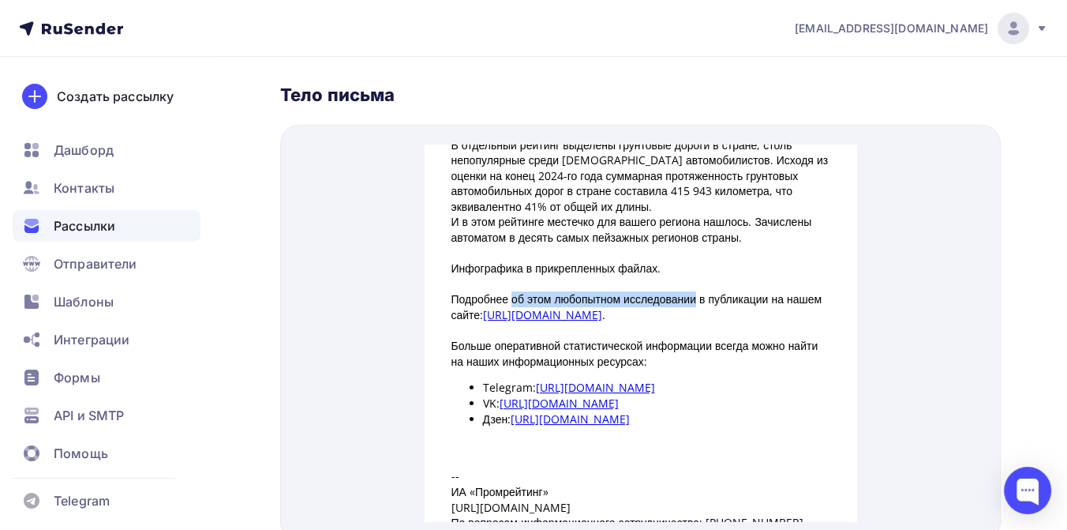
drag, startPoint x: 507, startPoint y: 294, endPoint x: 699, endPoint y: 292, distance: 192.7
click at [699, 292] on p "Подробнее об этом любопытном исследовании в публикации на нашем сайте: https://…" at bounding box center [641, 287] width 379 height 31
copy p "об этом любопытном исследовании"
click at [98, 219] on span "Рассылки" at bounding box center [85, 225] width 62 height 19
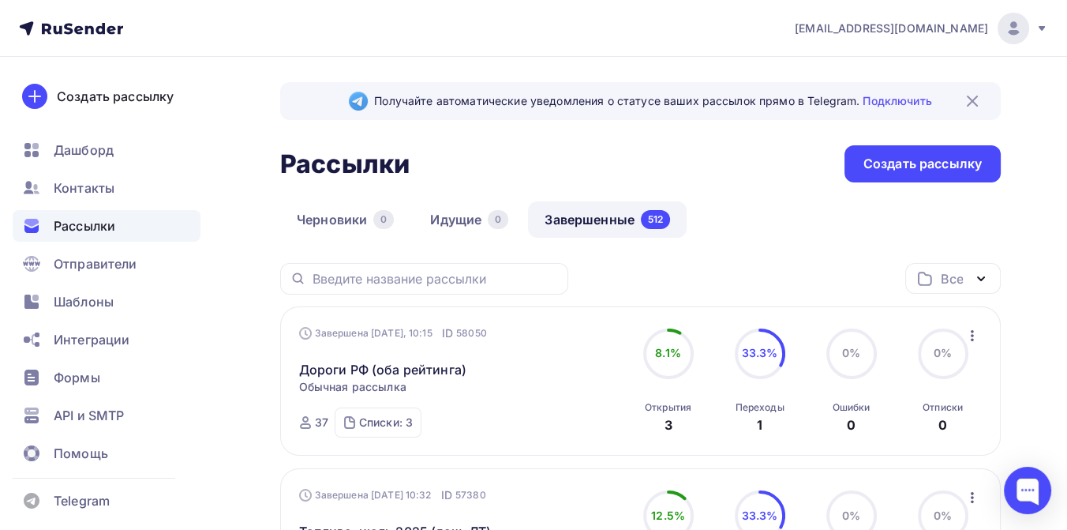
click at [971, 336] on icon "button" at bounding box center [972, 335] width 3 height 11
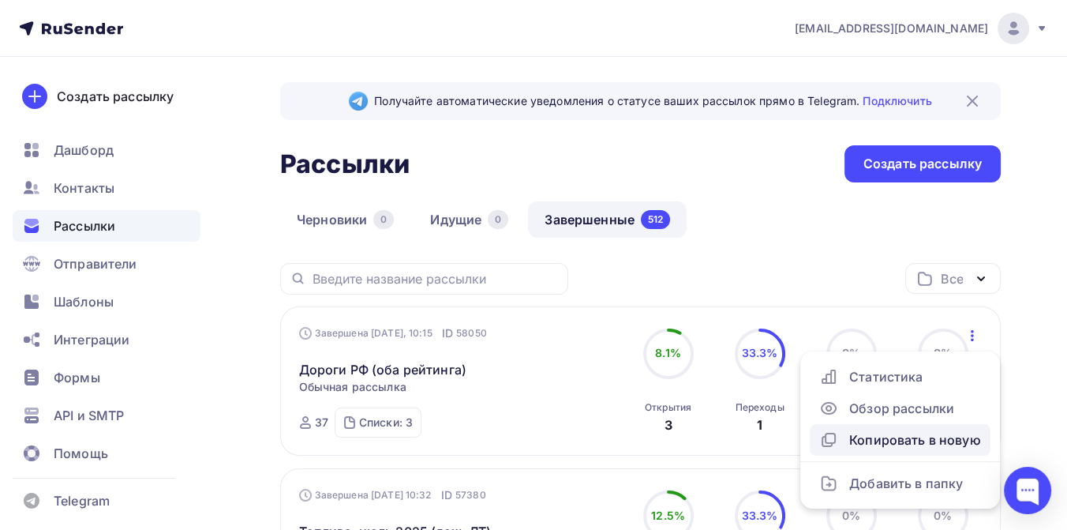
click at [876, 437] on div "Копировать в новую" at bounding box center [900, 439] width 162 height 19
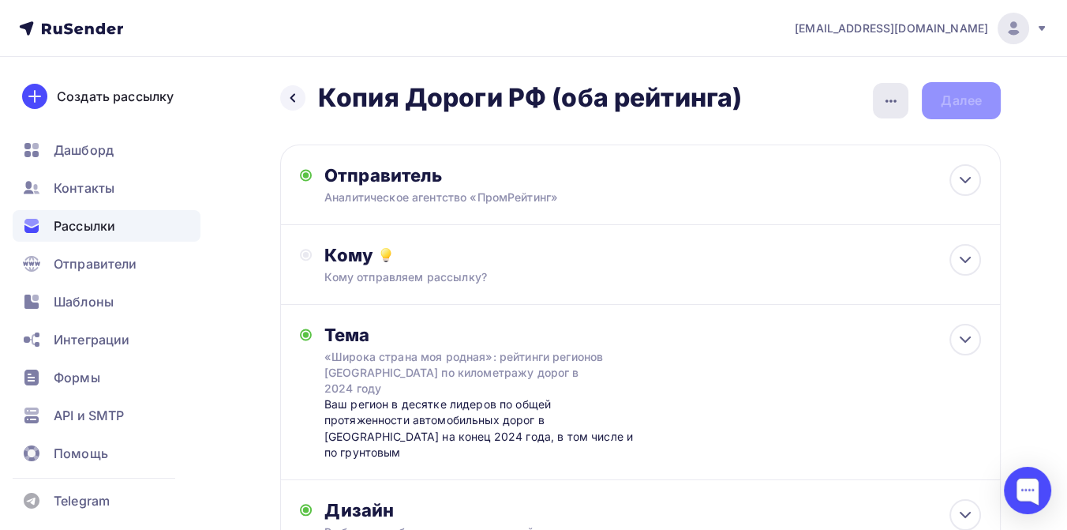
click at [891, 87] on div "button" at bounding box center [891, 101] width 36 height 36
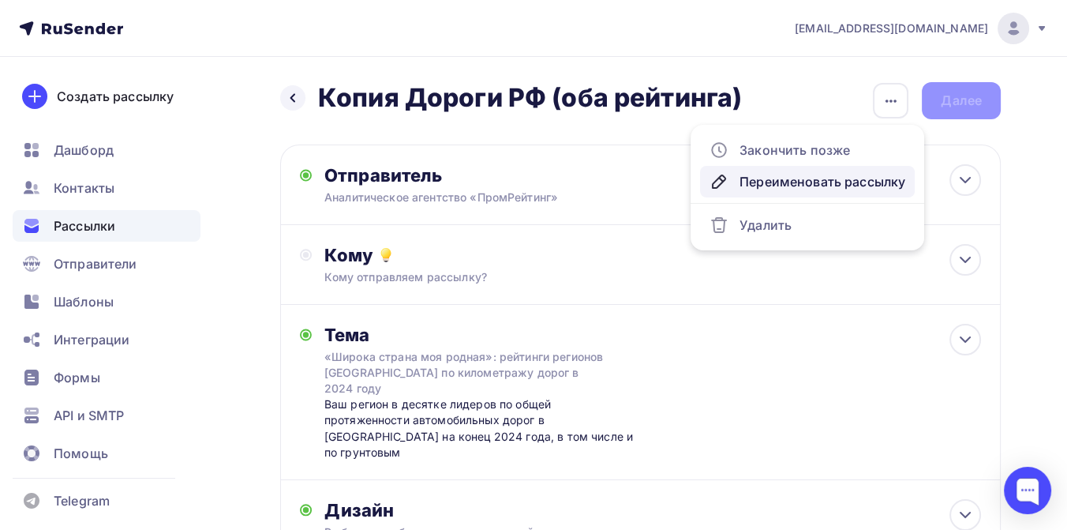
click at [753, 183] on div "Переименовать рассылку" at bounding box center [808, 181] width 196 height 19
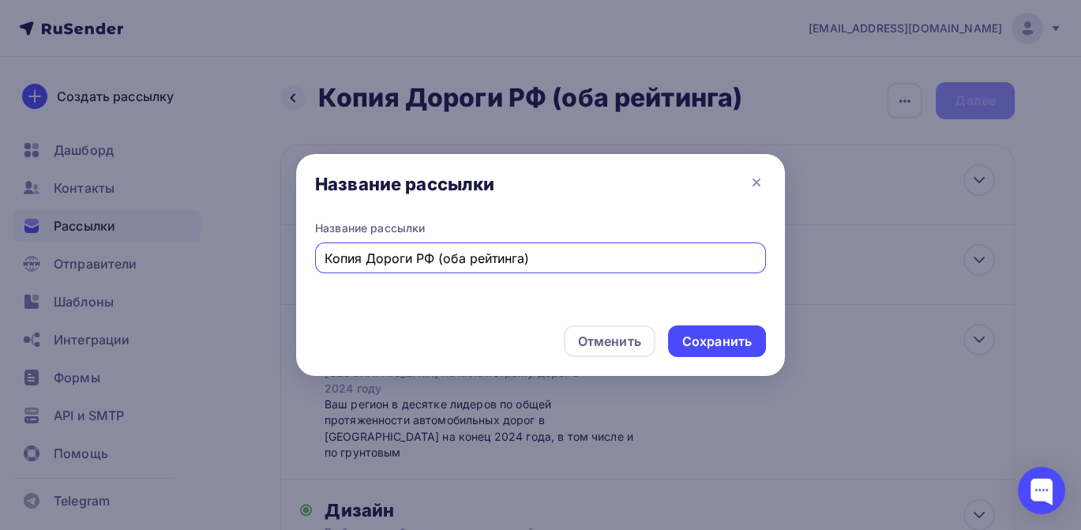
click at [369, 261] on input "Копия Дороги РФ (оба рейтинга)" at bounding box center [540, 258] width 433 height 19
drag, startPoint x: 503, startPoint y: 256, endPoint x: 582, endPoint y: 259, distance: 79.0
click at [582, 259] on input "Автомобильные дороги РФ (оба рейтинга)" at bounding box center [540, 258] width 433 height 19
type input "Автомобильные дороги [GEOGRAPHIC_DATA] (общая)"
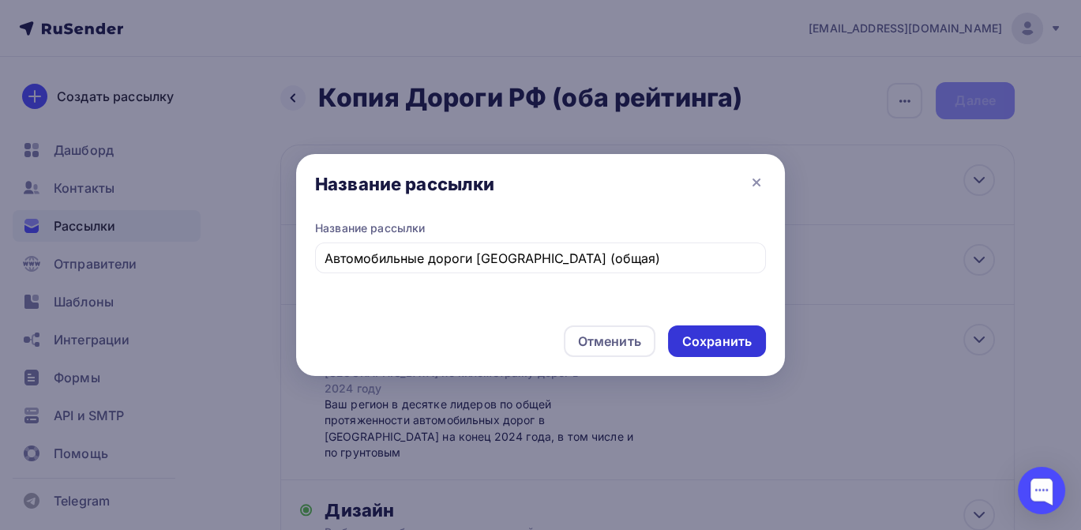
click at [707, 335] on div "Сохранить" at bounding box center [716, 341] width 69 height 18
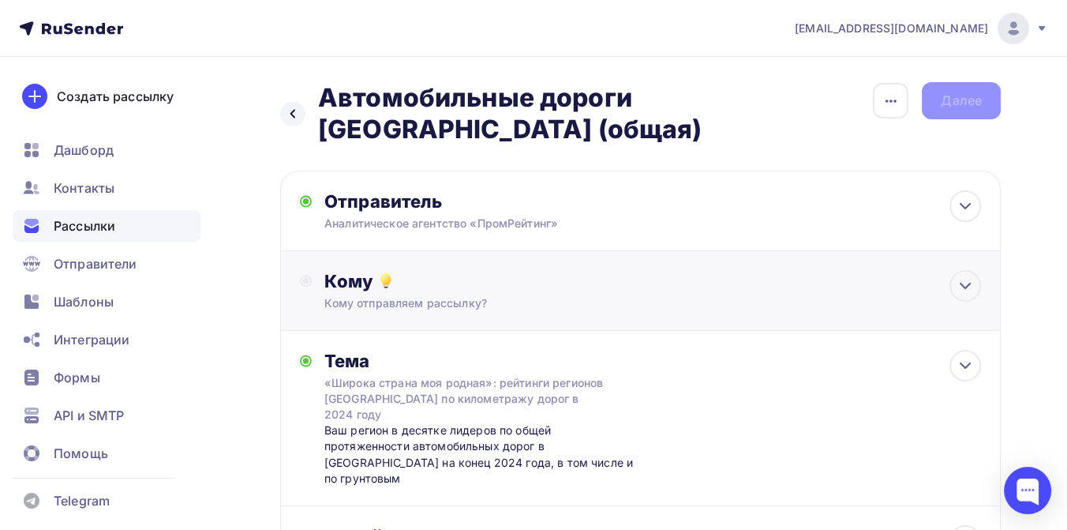
click at [444, 270] on div "Кому" at bounding box center [652, 281] width 657 height 22
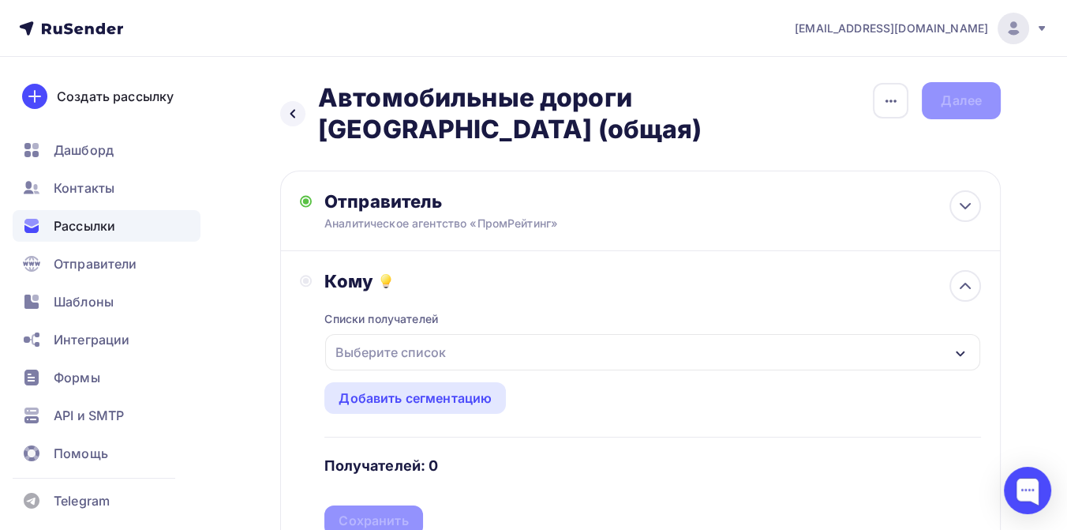
click at [430, 338] on div "Выберите список" at bounding box center [390, 352] width 123 height 28
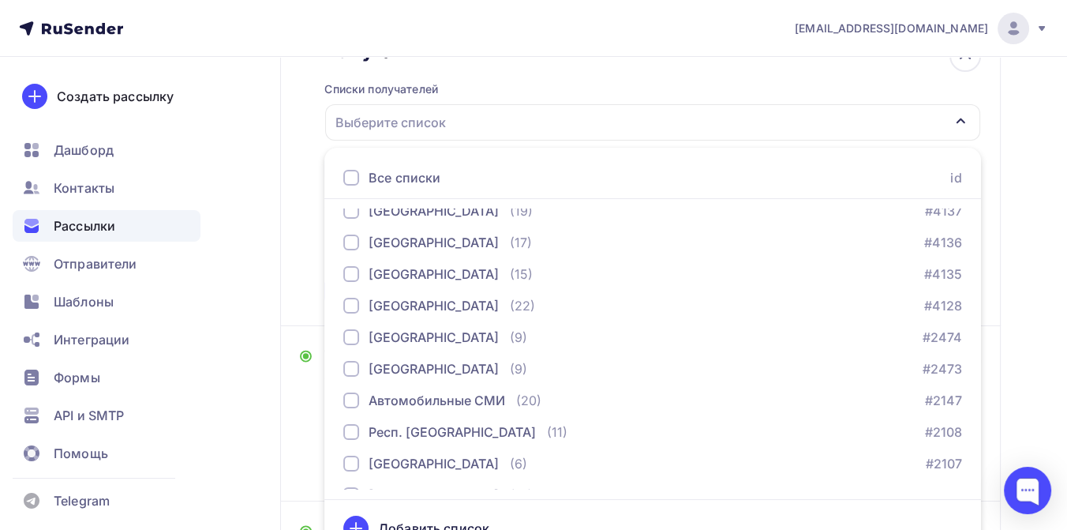
scroll to position [701, 0]
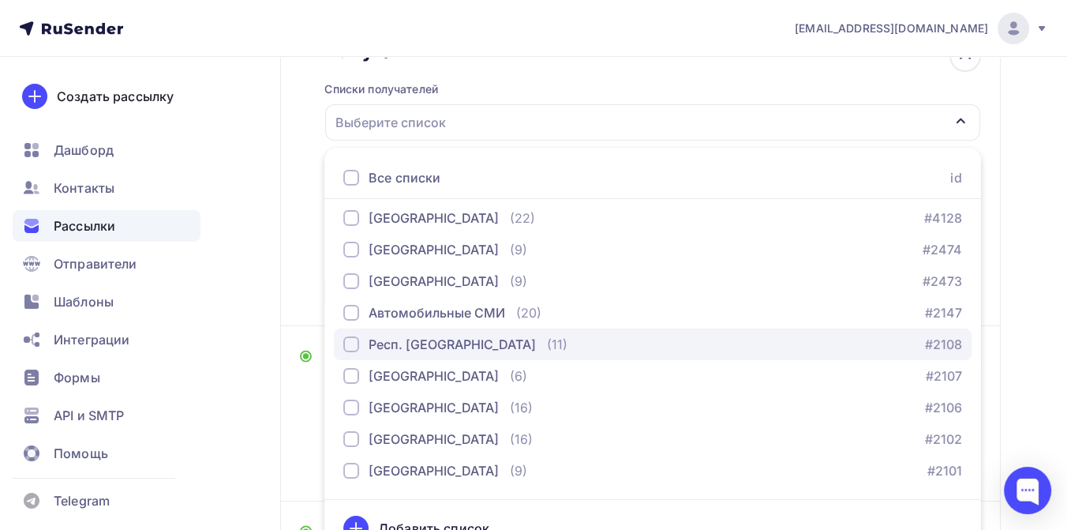
click at [431, 335] on div "Респ. [GEOGRAPHIC_DATA]" at bounding box center [452, 344] width 167 height 19
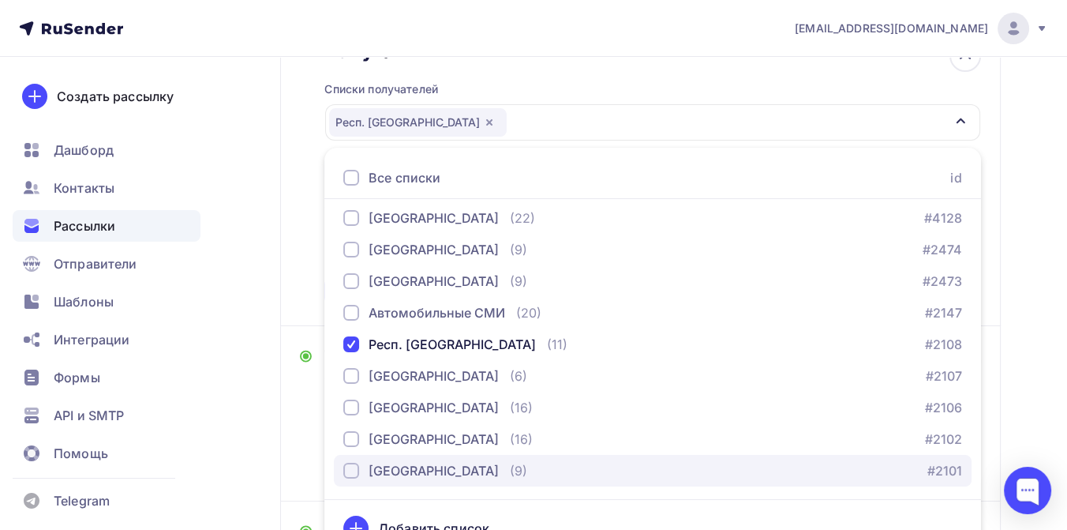
click at [462, 461] on div "[GEOGRAPHIC_DATA]" at bounding box center [434, 470] width 130 height 19
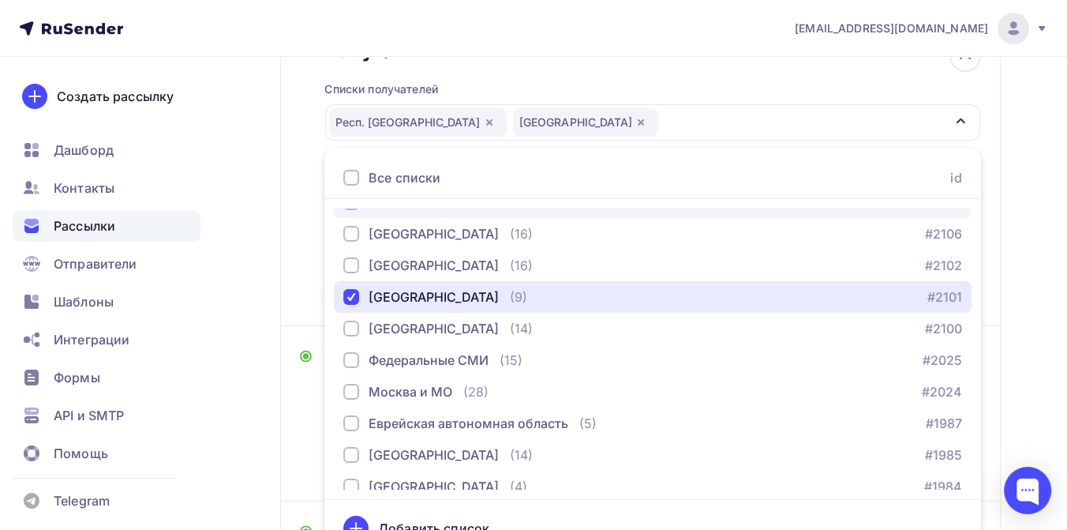
scroll to position [877, 0]
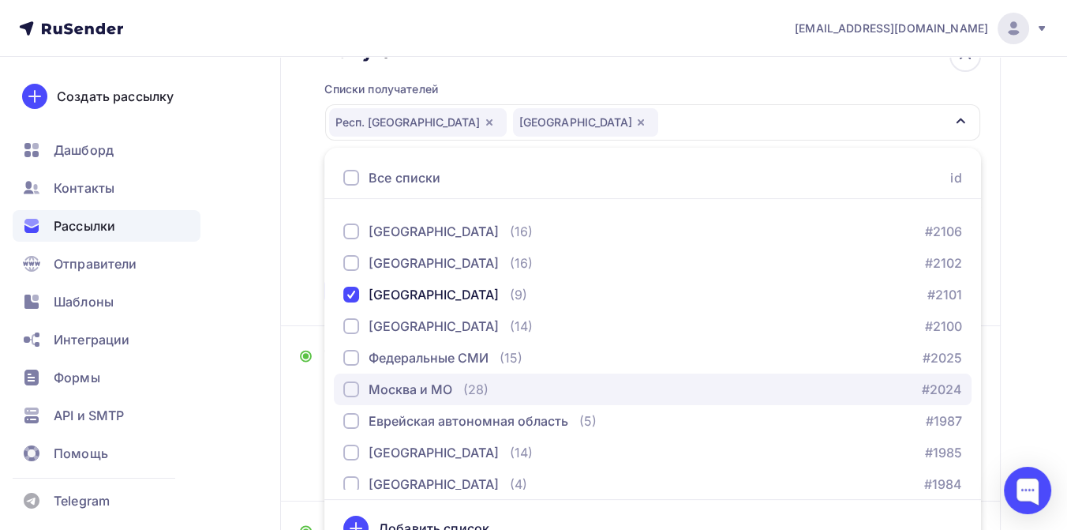
click at [431, 380] on div "Москва и МО" at bounding box center [411, 389] width 84 height 19
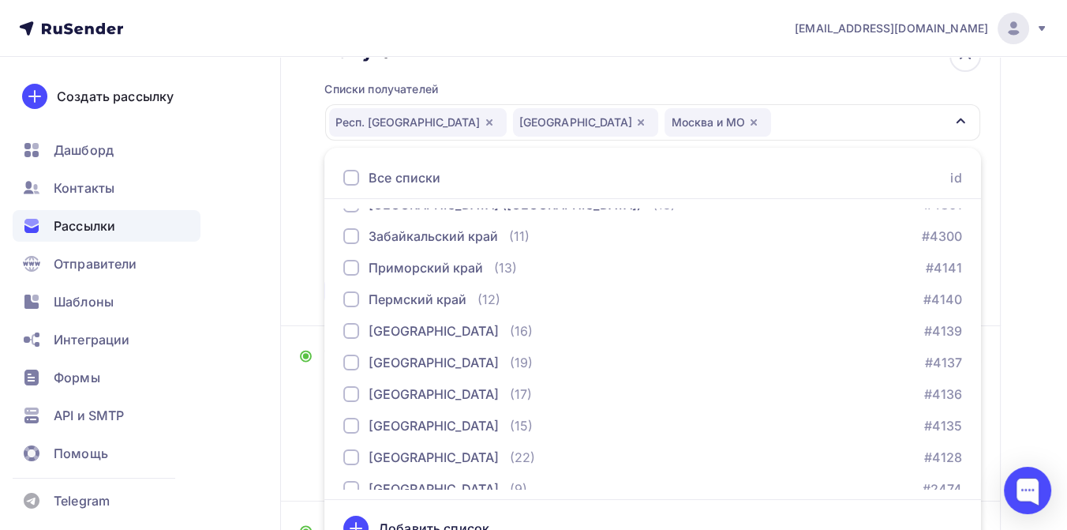
scroll to position [452, 0]
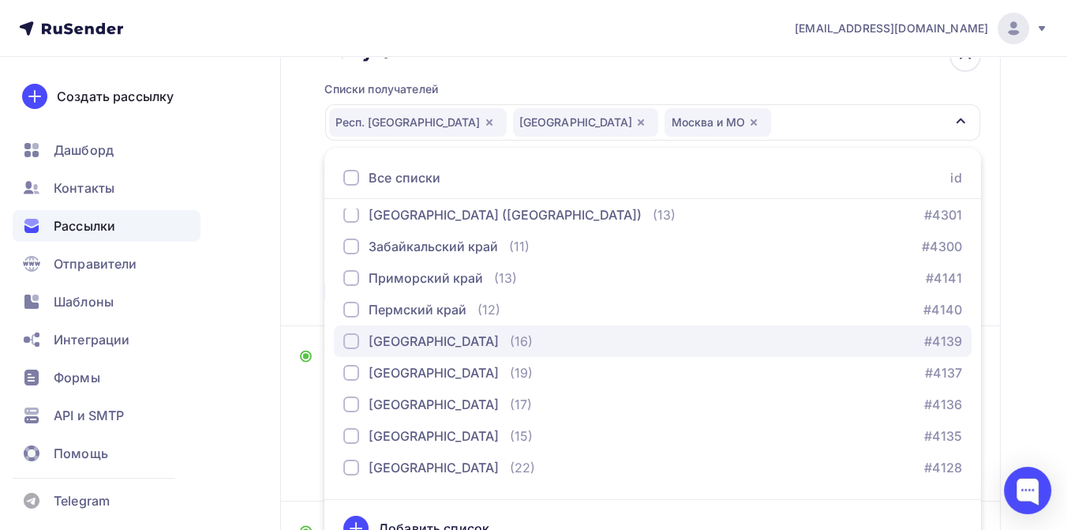
click at [436, 332] on div "[GEOGRAPHIC_DATA]" at bounding box center [434, 341] width 130 height 19
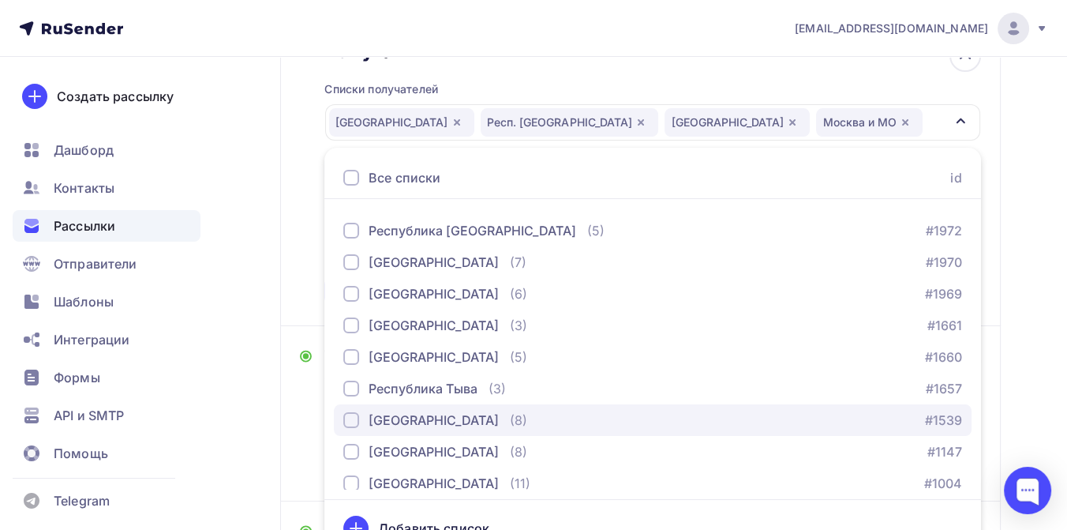
scroll to position [1329, 0]
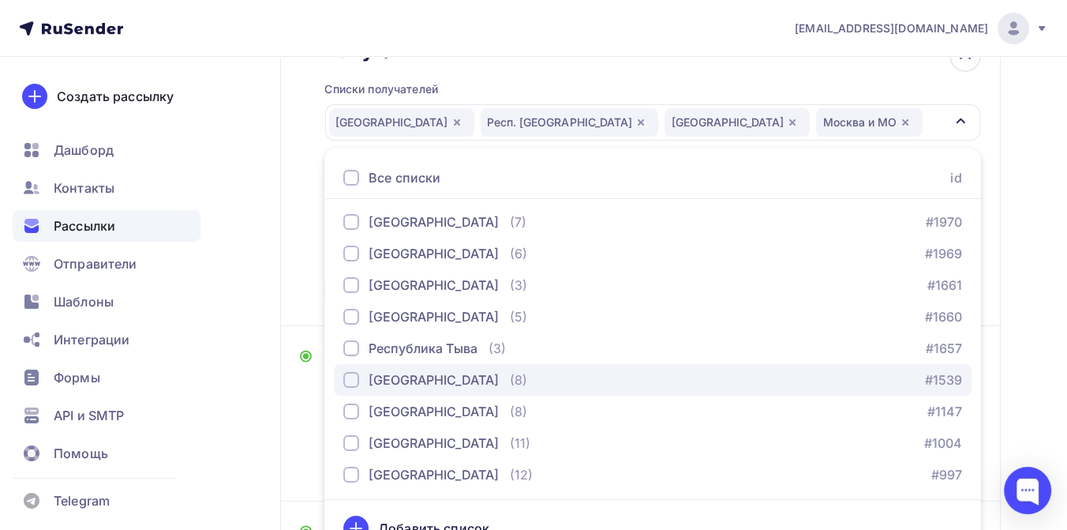
click at [428, 370] on div "[GEOGRAPHIC_DATA]" at bounding box center [434, 379] width 130 height 19
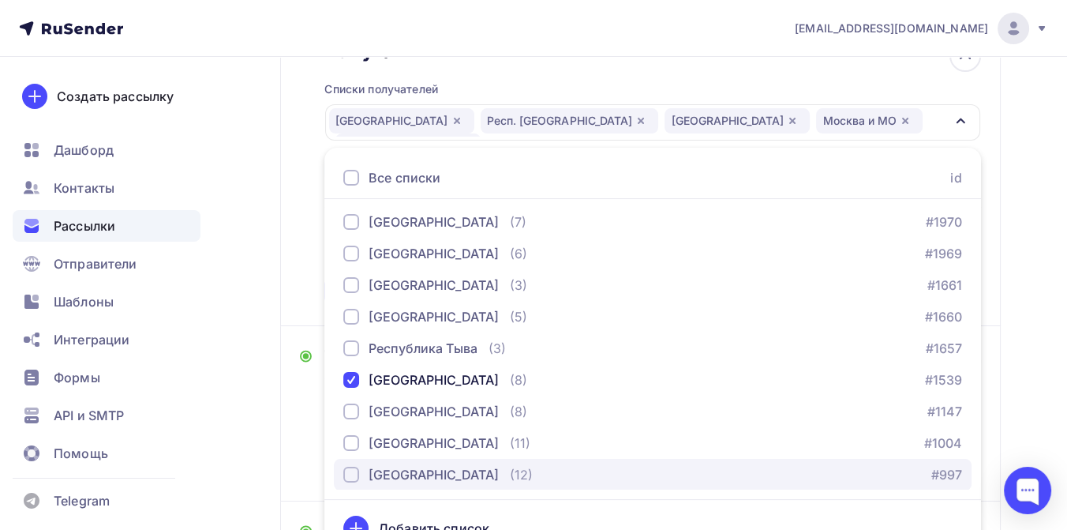
click at [432, 465] on div "[GEOGRAPHIC_DATA]" at bounding box center [434, 474] width 130 height 19
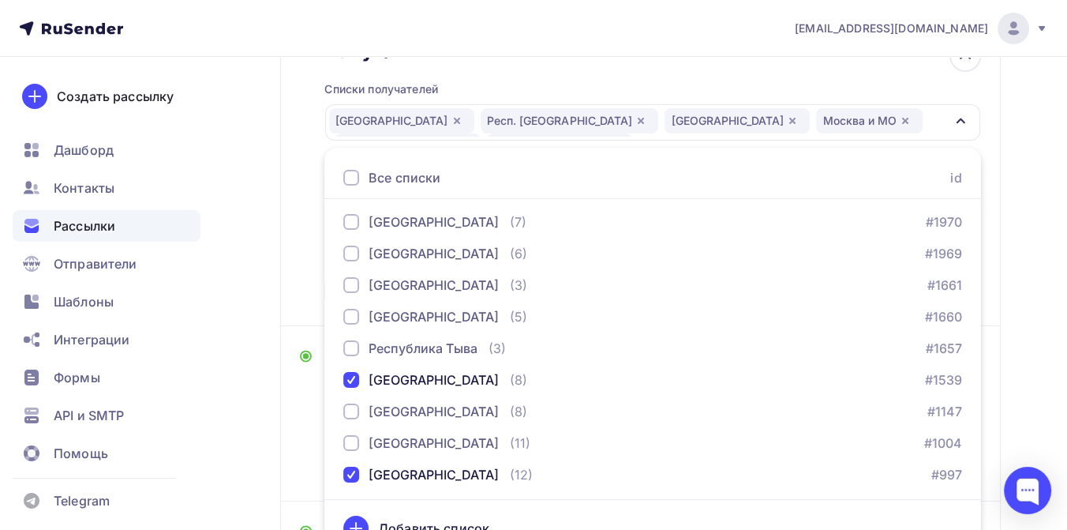
click at [1023, 246] on div "Назад Автомобильные дороги РФ (общая) Автомобильные дороги РФ (общая) Закончить…" at bounding box center [533, 294] width 1067 height 935
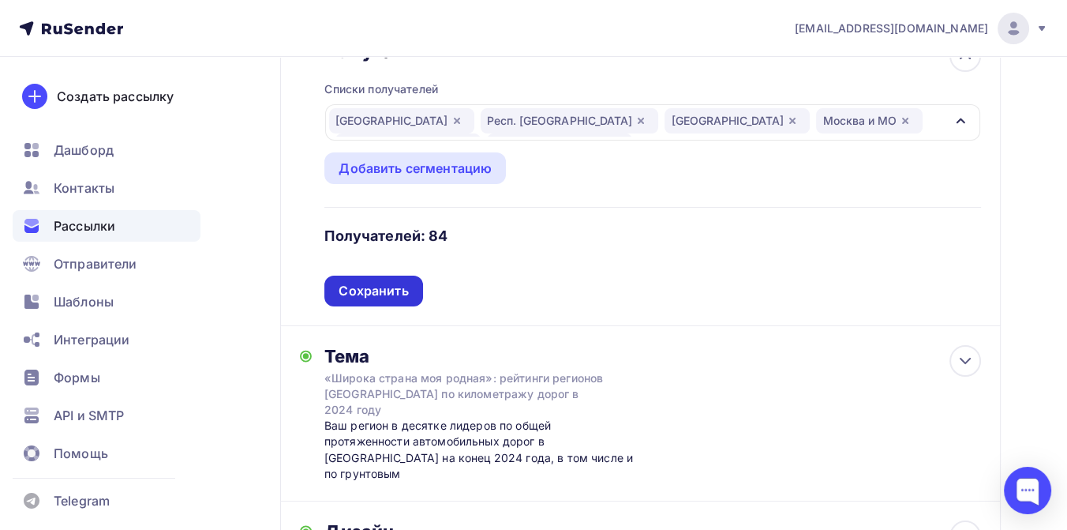
click at [398, 282] on div "Сохранить" at bounding box center [373, 291] width 69 height 18
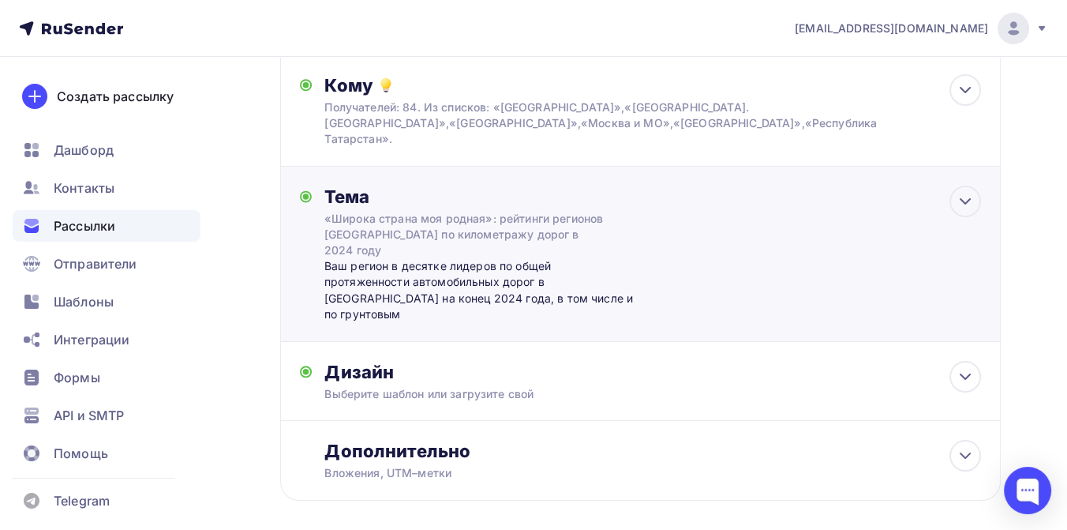
click at [425, 211] on div "«Широка страна моя родная»: рейтинги регионов России по километражу дорог в 202…" at bounding box center [464, 234] width 281 height 47
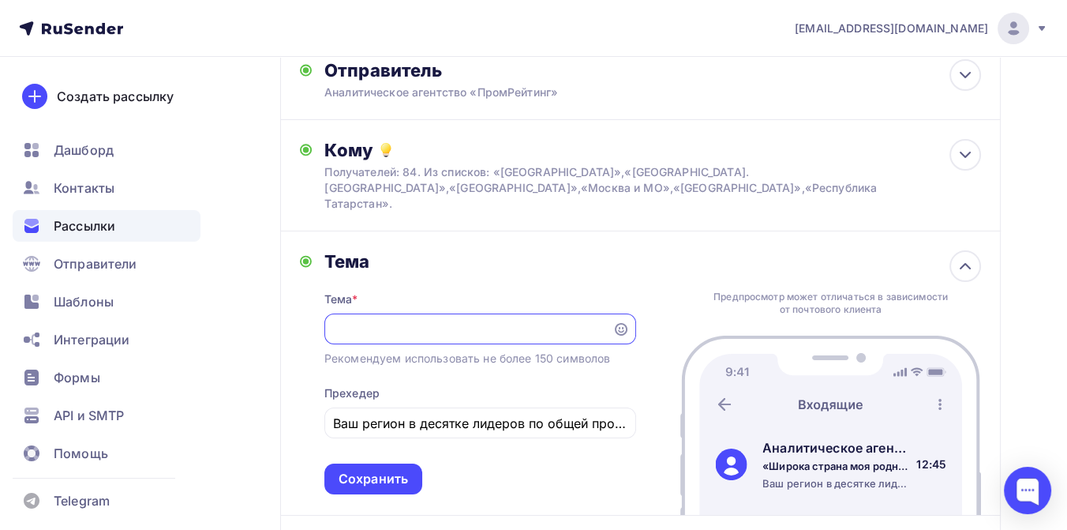
scroll to position [0, 0]
click at [554, 414] on input "Ваш регион в десятке лидеров по общей протяженности автомобильных дорог в Росси…" at bounding box center [480, 423] width 294 height 19
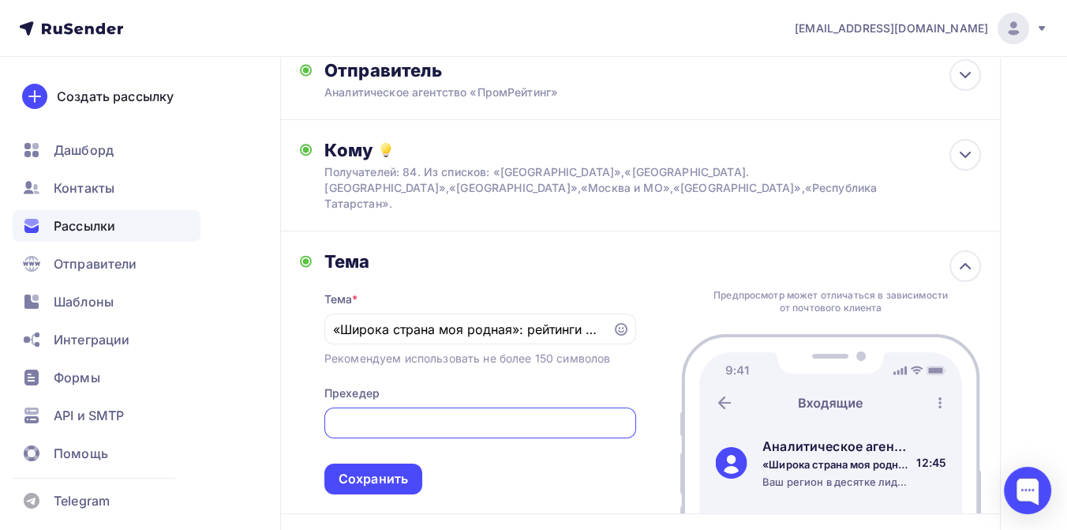
scroll to position [0, 436]
click at [576, 414] on input "Ваш регион в десятке лидеров по общей протяженности автомобильных дорог в Росси…" at bounding box center [480, 423] width 294 height 19
type input "Ваш регион в десятке лидеров по общей протяженности автомобильных дорог в Росси…"
click at [406, 470] on div "Сохранить" at bounding box center [373, 479] width 69 height 18
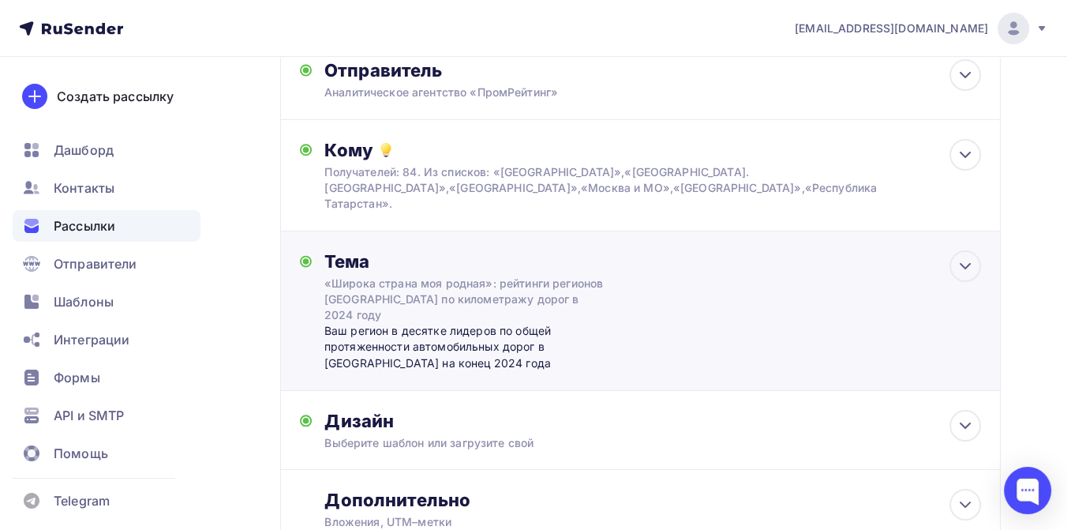
scroll to position [0, 0]
click at [475, 410] on div "Дизайн" at bounding box center [652, 421] width 657 height 22
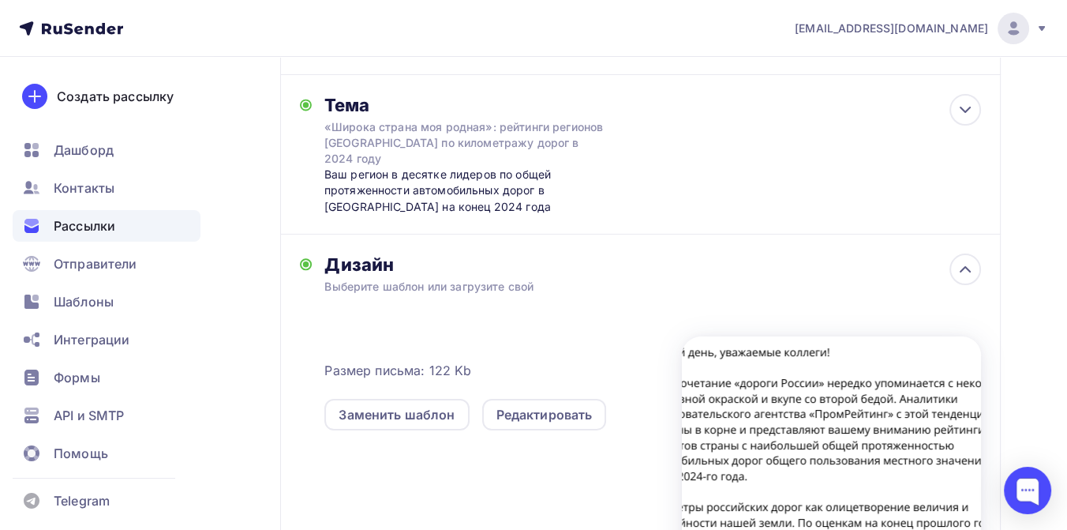
scroll to position [395, 0]
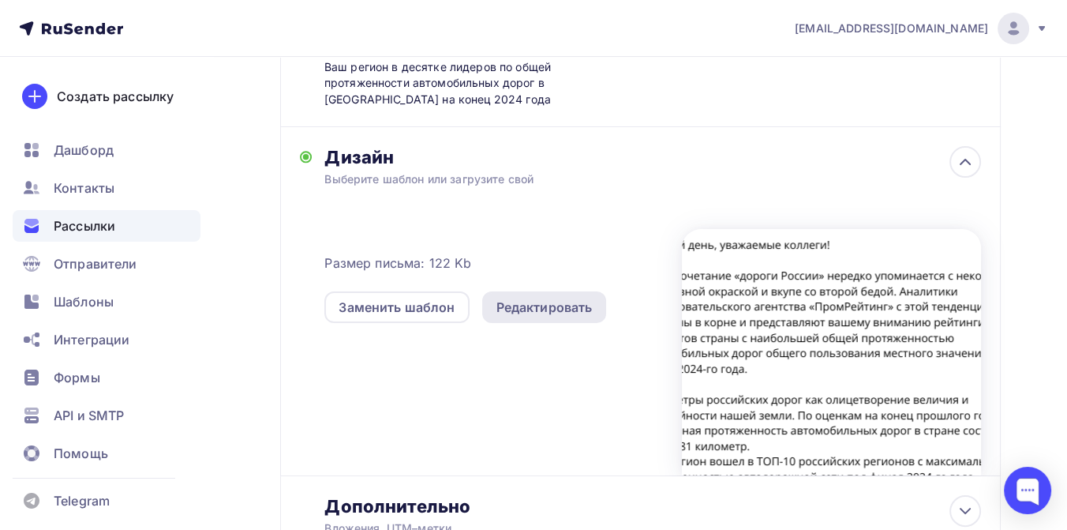
click at [537, 298] on div "Редактировать" at bounding box center [545, 307] width 96 height 19
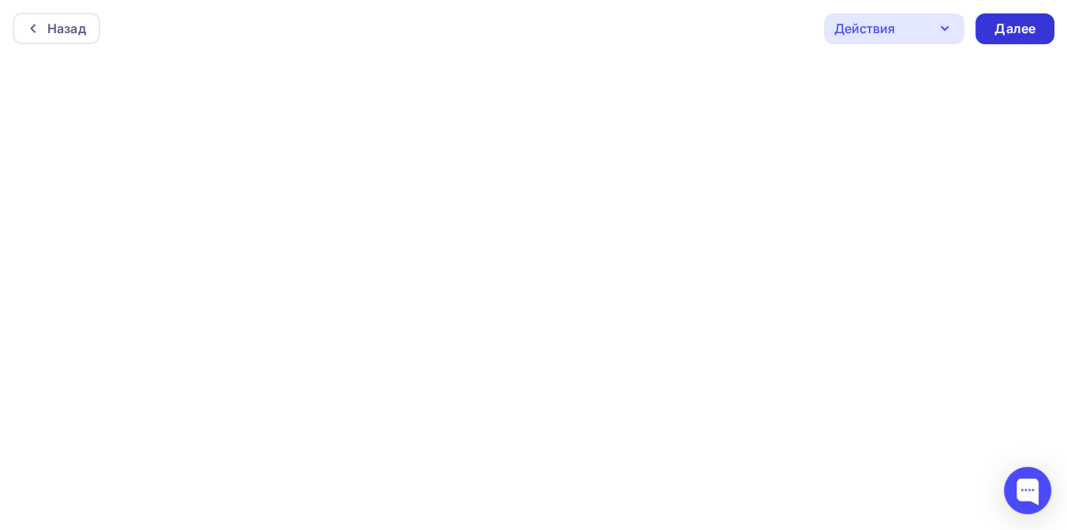
click at [1001, 27] on div "Далее" at bounding box center [1015, 29] width 41 height 18
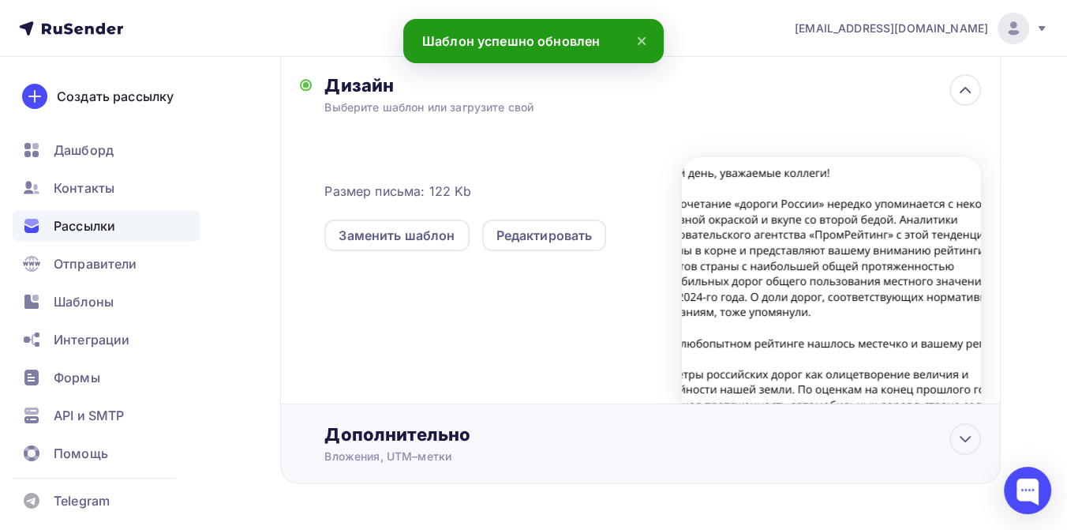
click at [404, 423] on div "Дополнительно" at bounding box center [652, 434] width 657 height 22
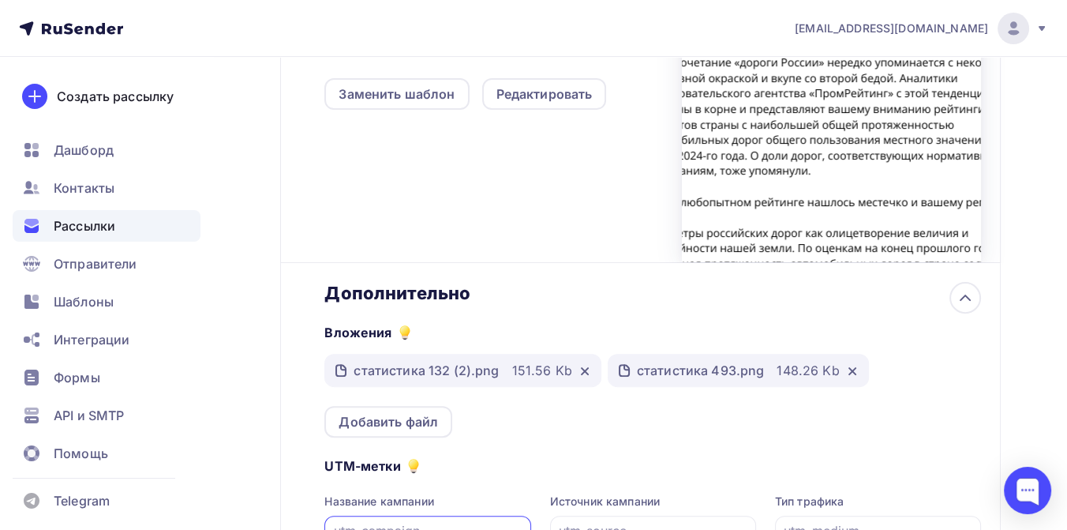
scroll to position [641, 0]
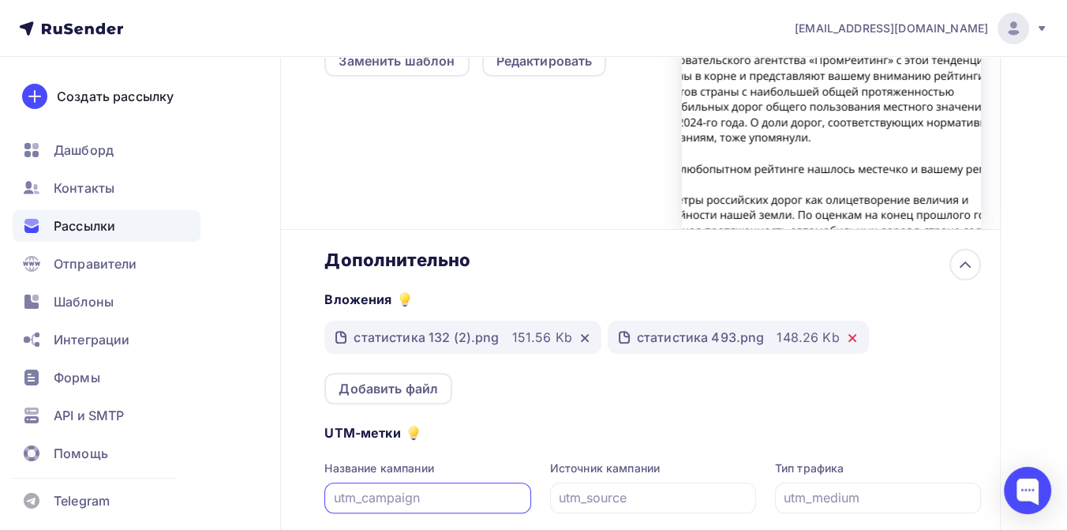
click at [849, 335] on icon at bounding box center [852, 338] width 6 height 6
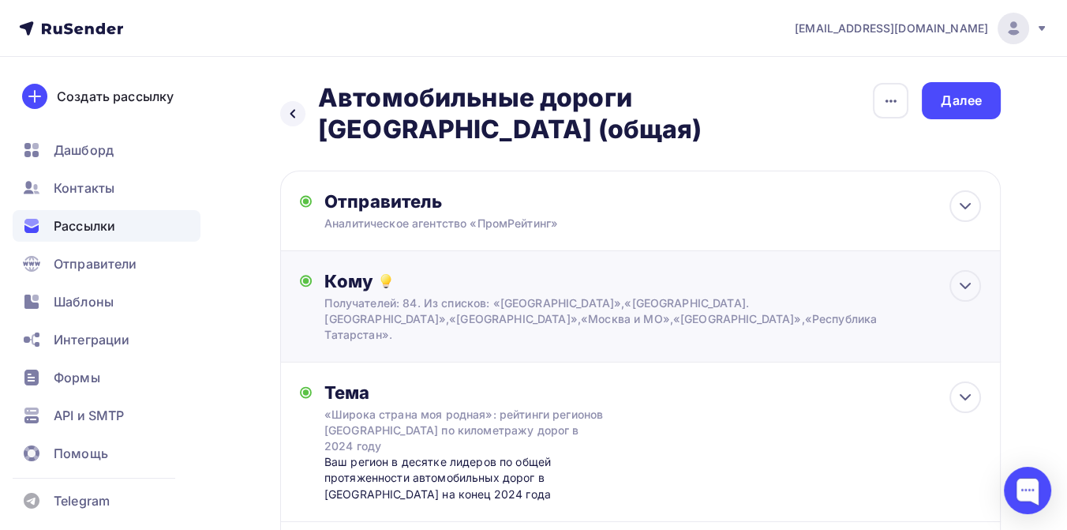
scroll to position [0, 0]
click at [961, 101] on div "Далее" at bounding box center [961, 101] width 41 height 18
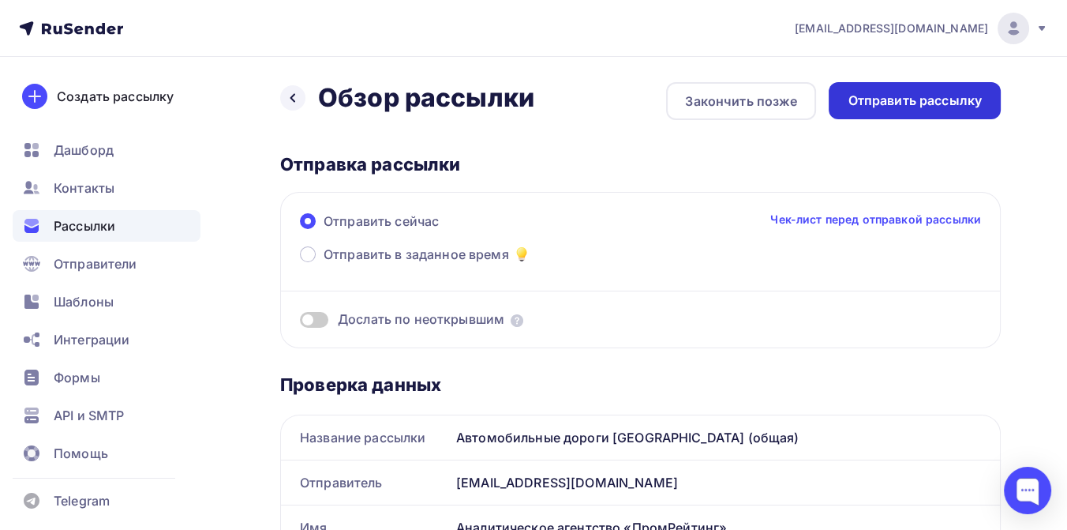
click at [882, 90] on div "Отправить рассылку" at bounding box center [915, 100] width 172 height 37
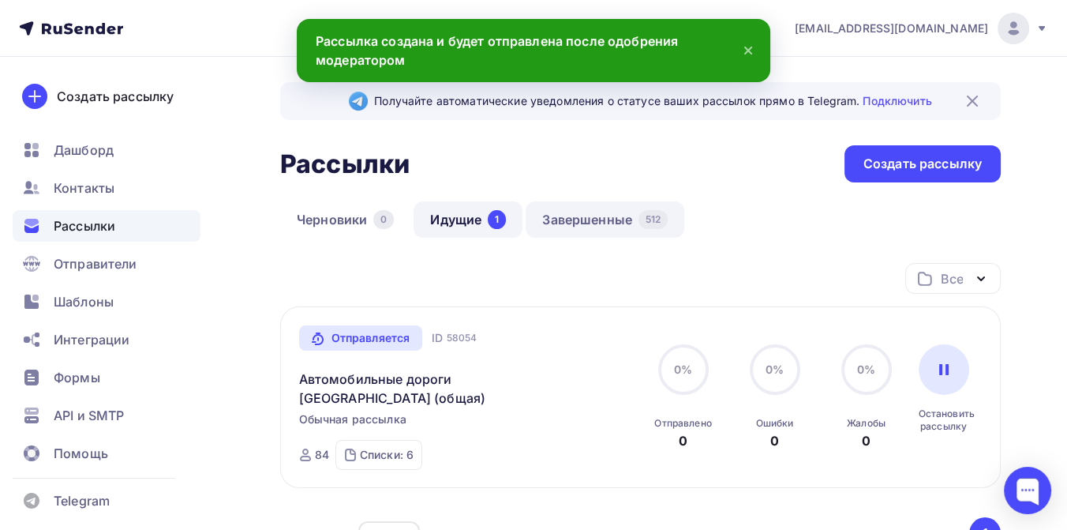
click at [588, 221] on link "Завершенные 512" at bounding box center [605, 219] width 159 height 36
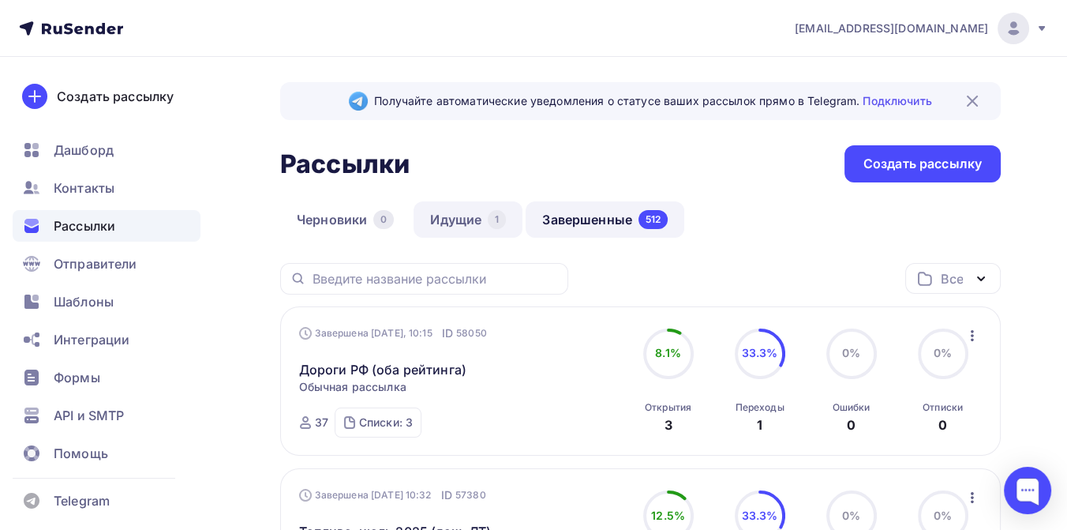
click at [476, 219] on link "Идущие 1" at bounding box center [468, 219] width 109 height 36
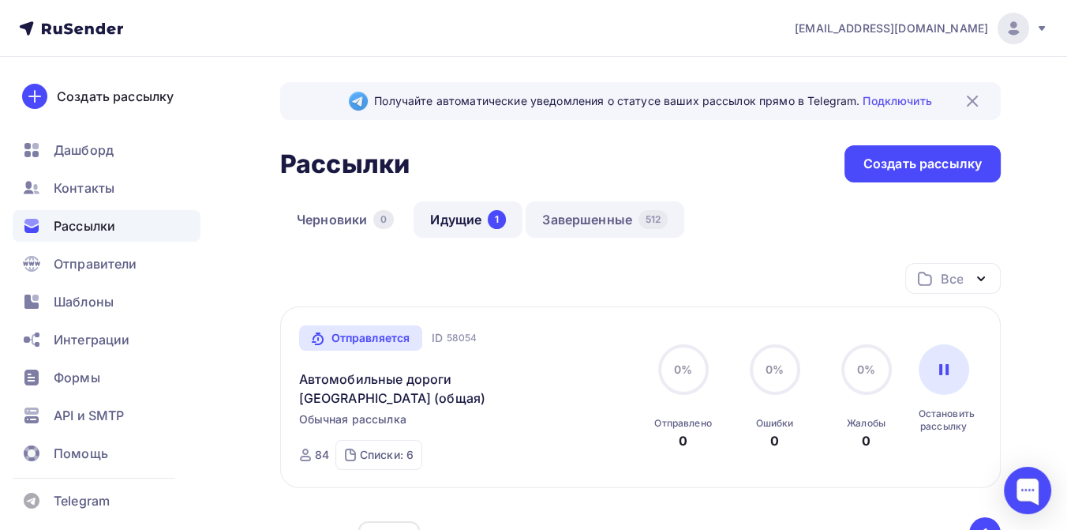
click at [598, 218] on link "Завершенные 512" at bounding box center [605, 219] width 159 height 36
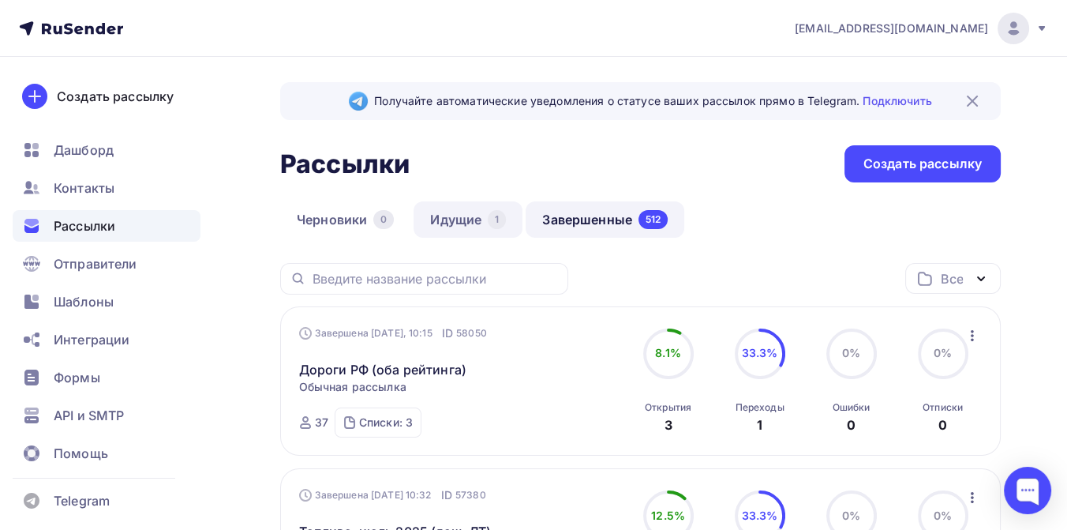
click at [463, 211] on link "Идущие 1" at bounding box center [468, 219] width 109 height 36
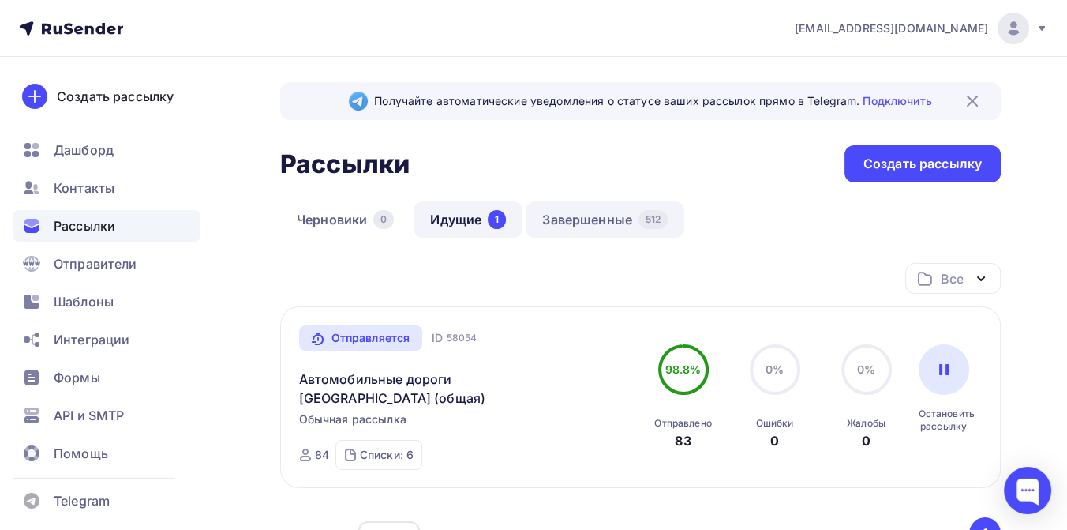
click at [609, 223] on link "Завершенные 512" at bounding box center [605, 219] width 159 height 36
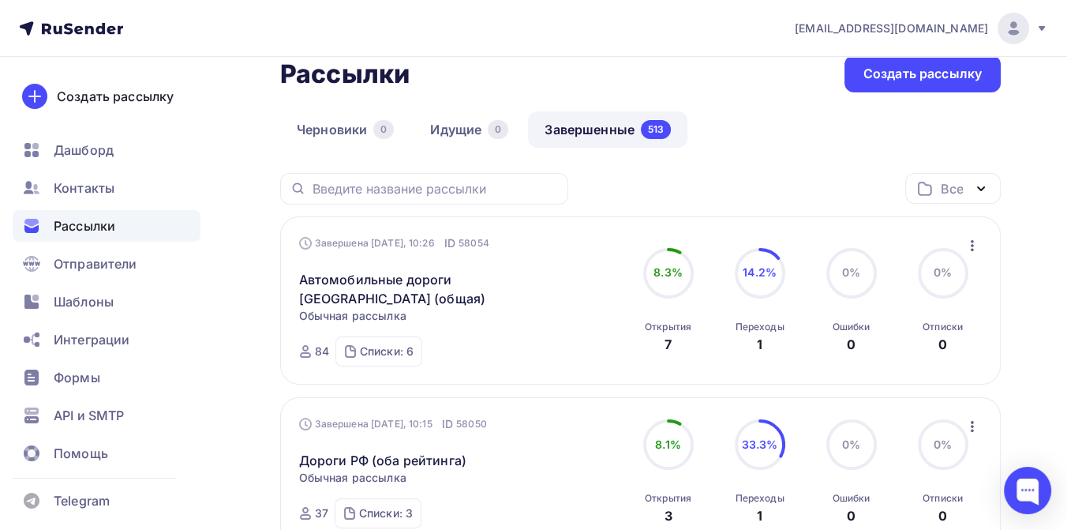
scroll to position [88, 0]
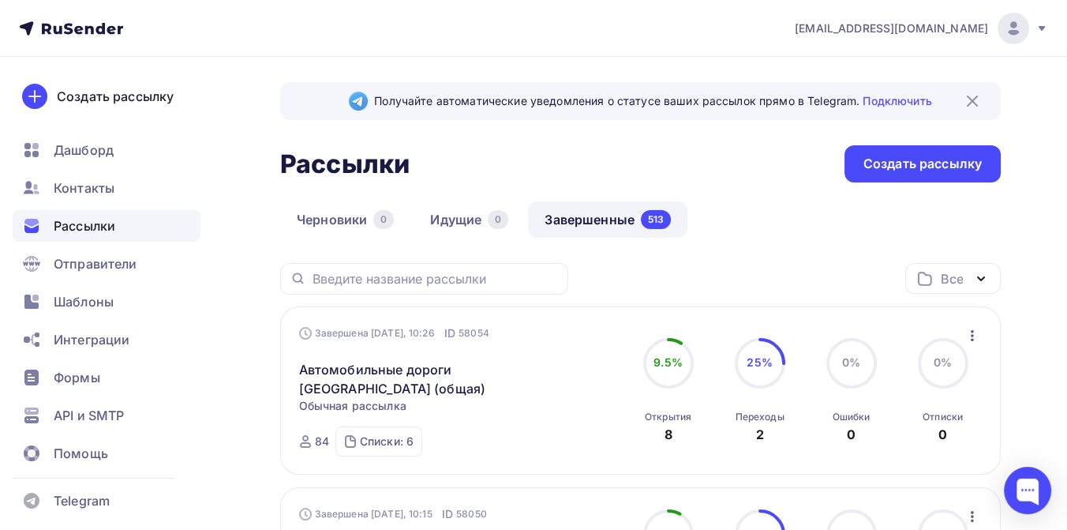
click at [1040, 29] on icon at bounding box center [1042, 28] width 13 height 13
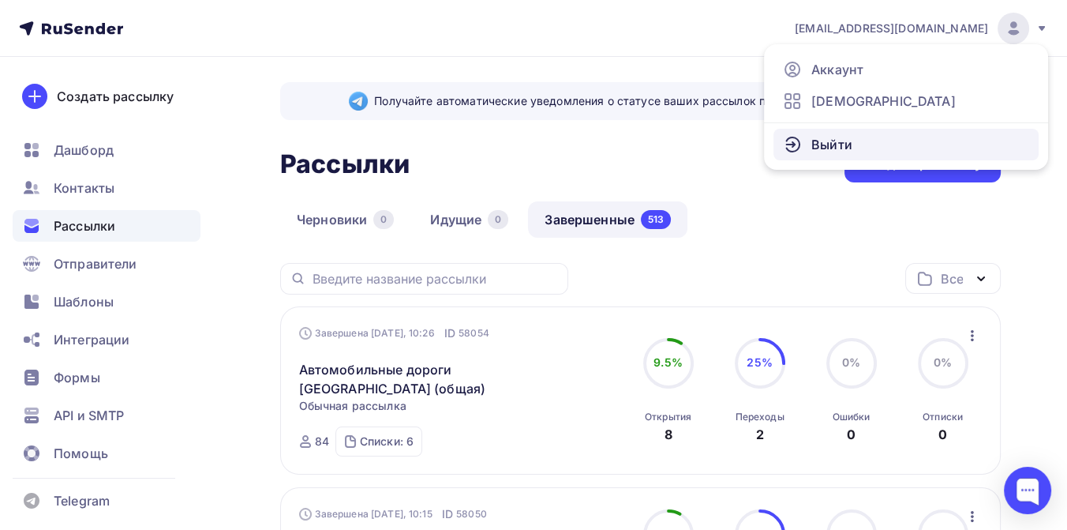
click at [873, 144] on link "Выйти" at bounding box center [906, 145] width 265 height 32
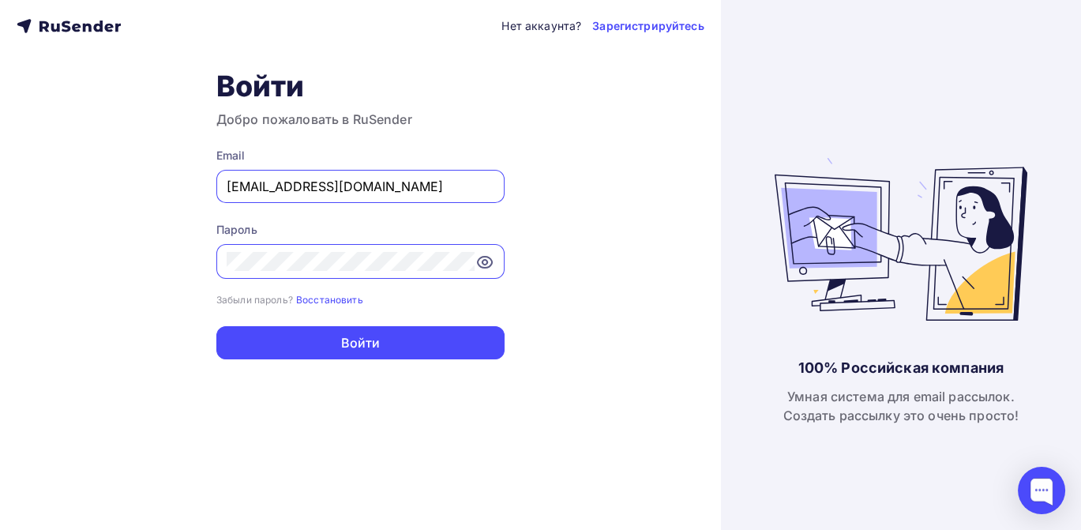
click at [381, 193] on input "[EMAIL_ADDRESS][DOMAIN_NAME]" at bounding box center [361, 186] width 268 height 19
type input "[EMAIL_ADDRESS][DOMAIN_NAME]"
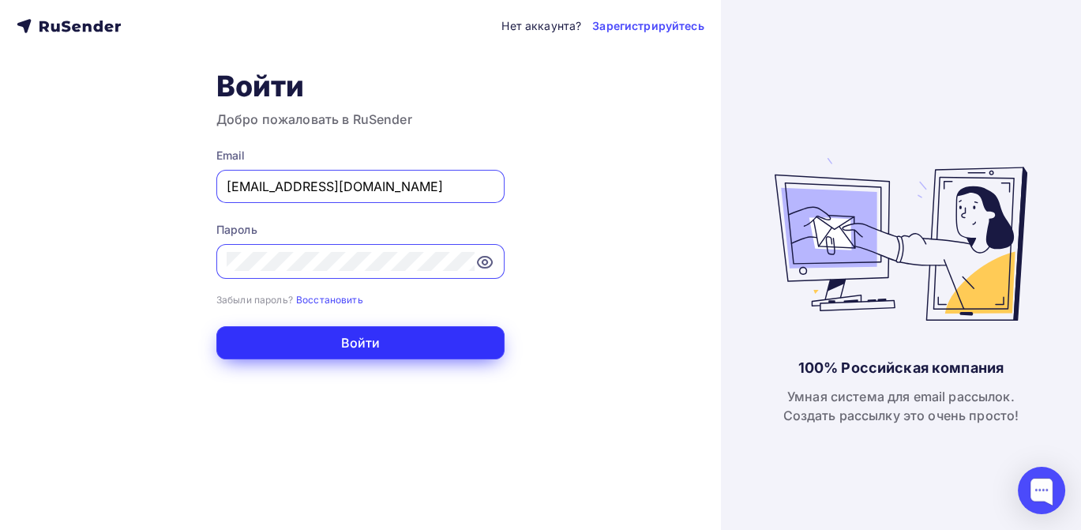
click at [373, 337] on button "Войти" at bounding box center [360, 342] width 288 height 33
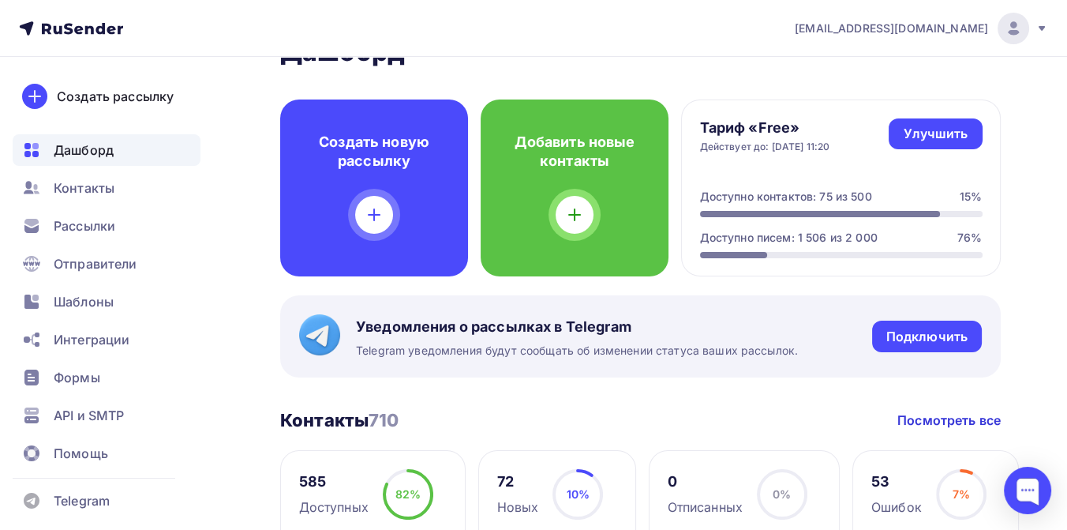
scroll to position [175, 0]
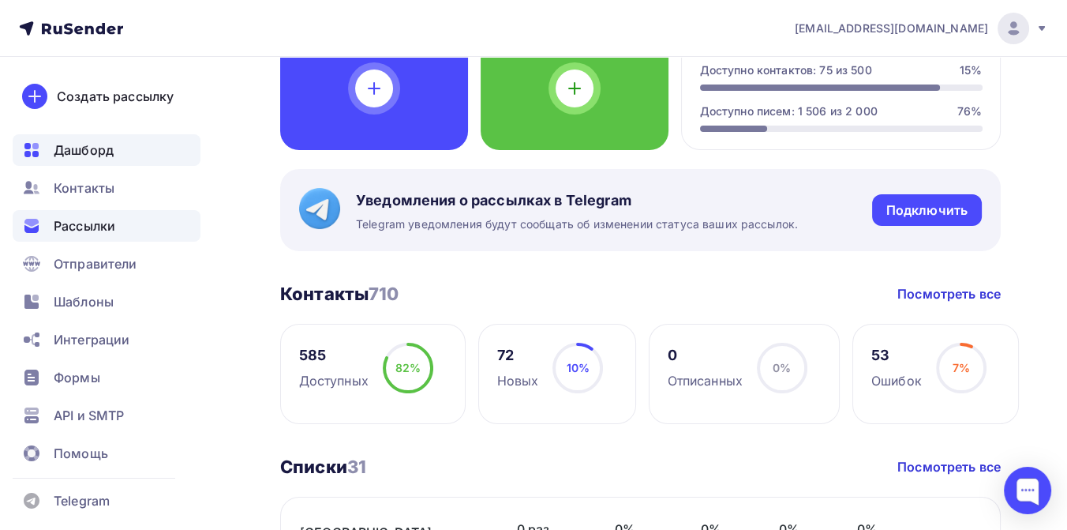
click at [108, 219] on span "Рассылки" at bounding box center [85, 225] width 62 height 19
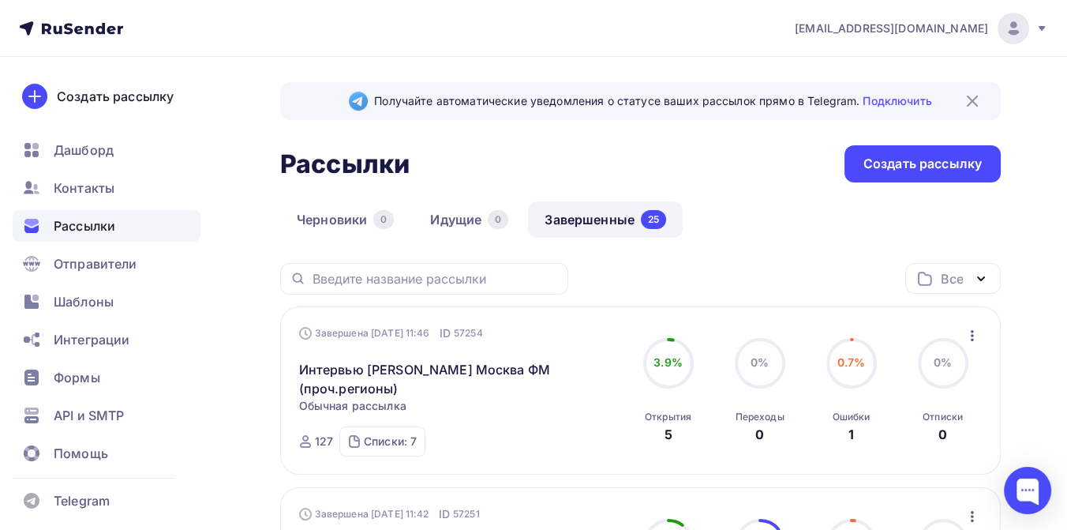
click at [973, 338] on icon "button" at bounding box center [972, 335] width 19 height 19
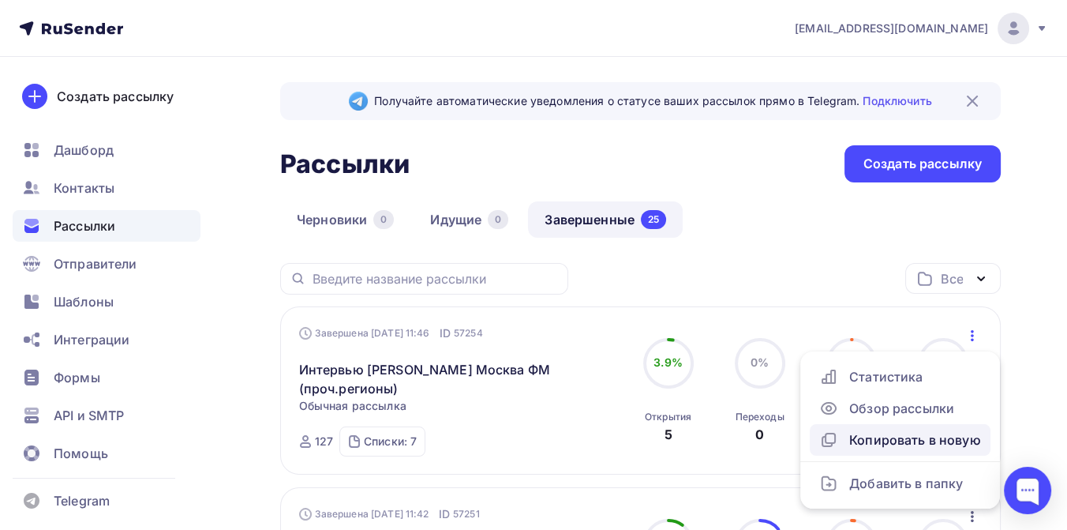
click at [906, 440] on div "Копировать в новую" at bounding box center [900, 439] width 162 height 19
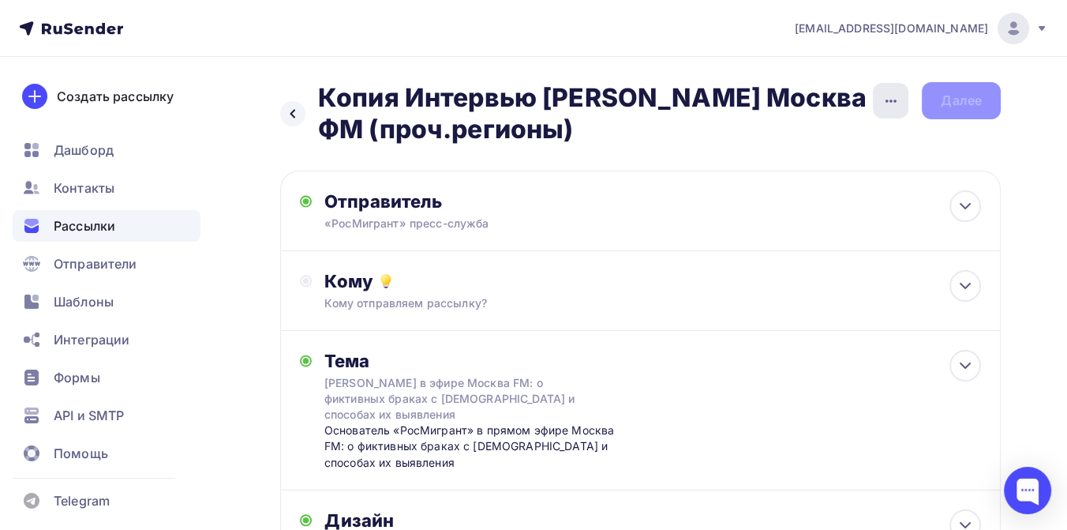
click at [890, 100] on icon "button" at bounding box center [891, 100] width 11 height 3
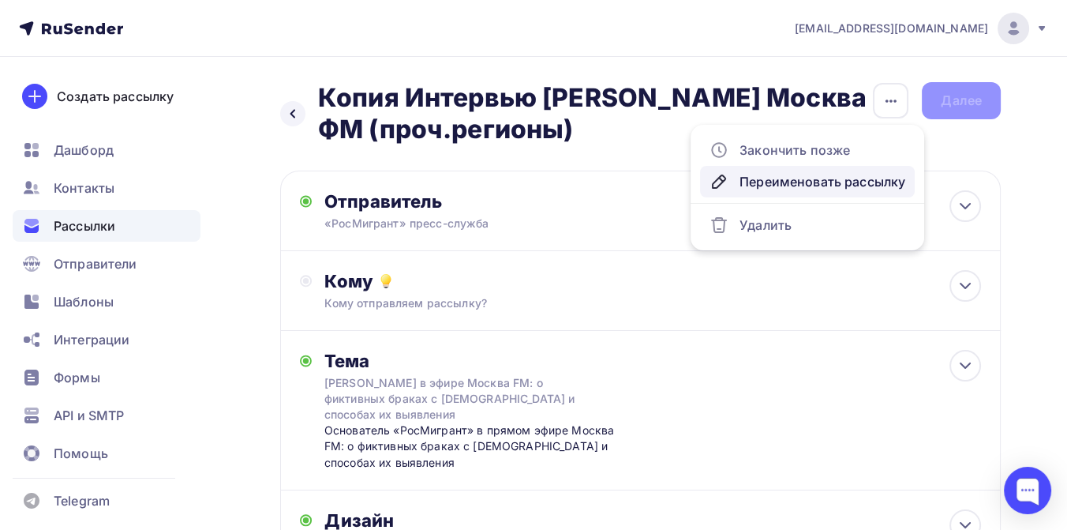
click at [821, 174] on div "Переименовать рассылку" at bounding box center [808, 181] width 196 height 19
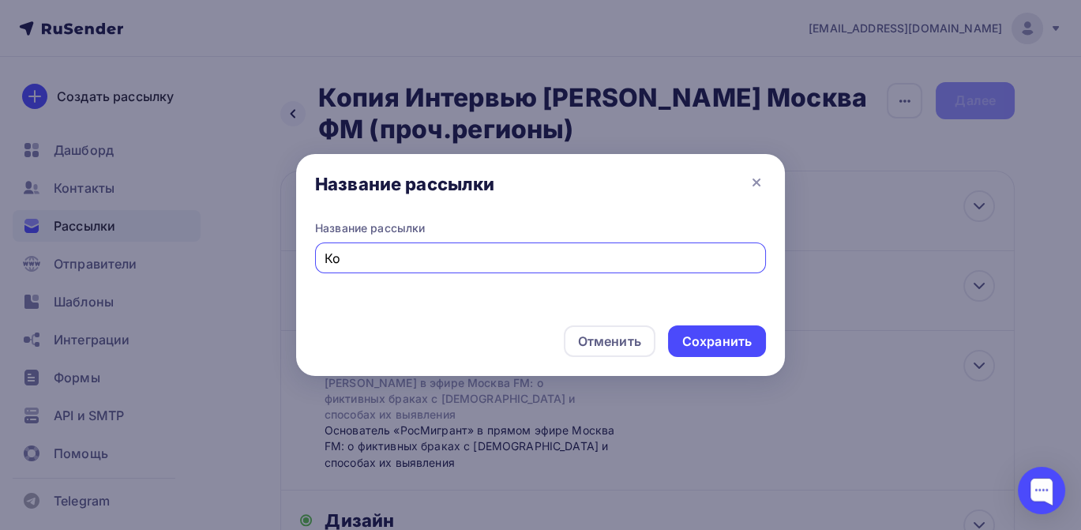
type input "К"
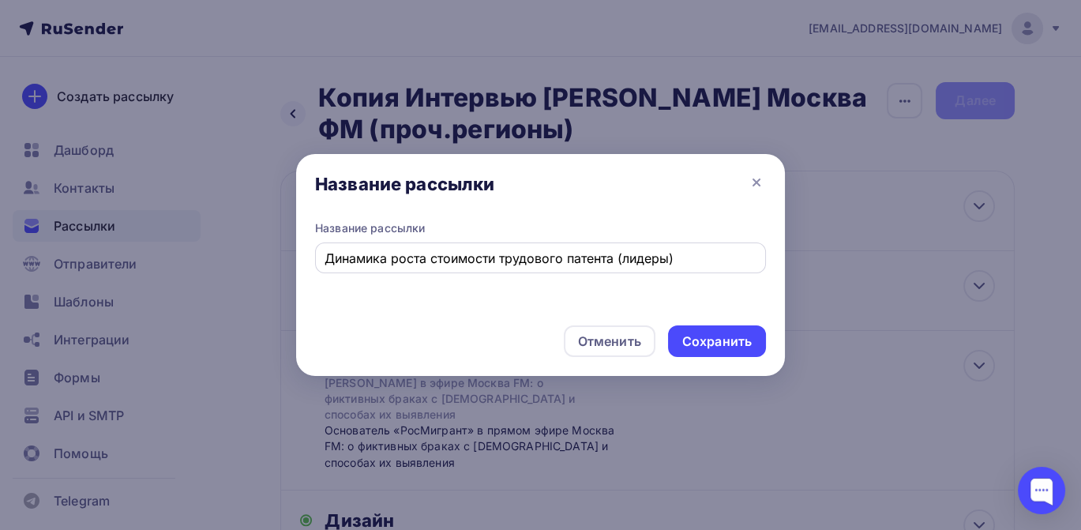
click at [614, 268] on div "Динамика роста стоимости трудового патента (лидеры)" at bounding box center [540, 257] width 451 height 31
click at [621, 259] on input "Динамика роста стоимости трудового патента (лидеры)" at bounding box center [540, 258] width 433 height 19
click at [616, 259] on input "Динамика роста стоимости трудового патента (лидеры)" at bounding box center [540, 258] width 433 height 19
type input "Динамика роста стоимости трудового патента [DATE]-[DATE] (лидеры)"
click at [714, 359] on div "Отменить Сохранить" at bounding box center [540, 344] width 489 height 63
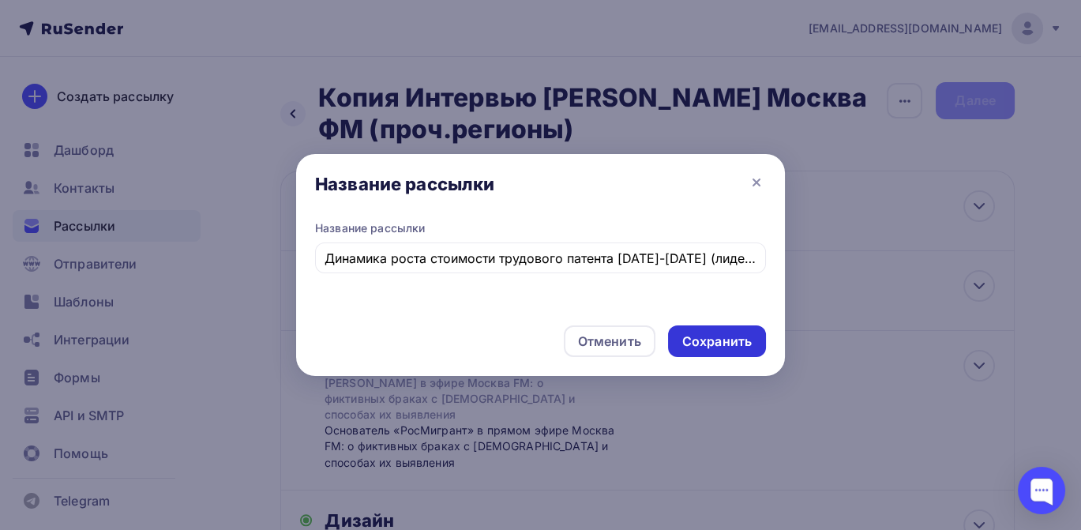
click at [718, 345] on div "Сохранить" at bounding box center [716, 341] width 69 height 18
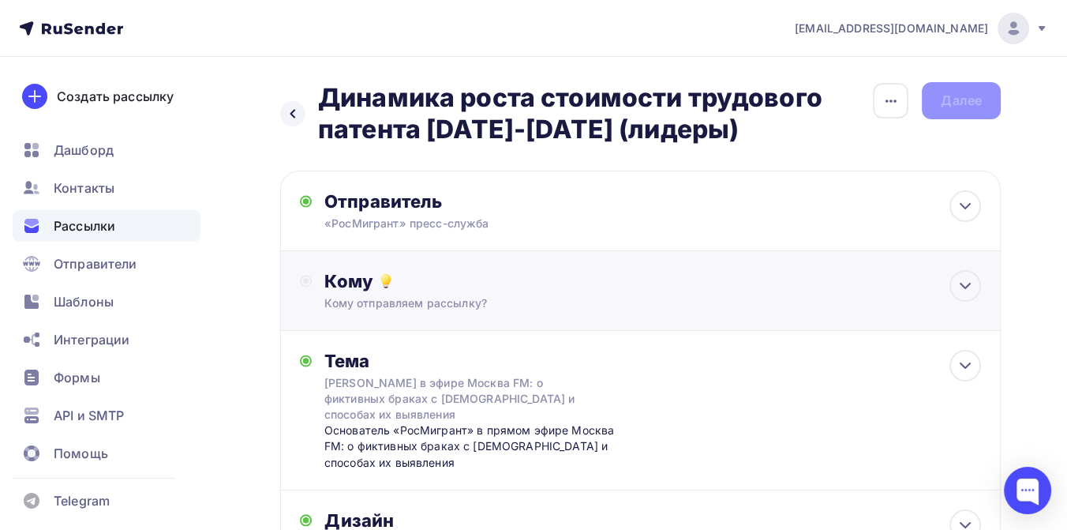
click at [414, 286] on div "Кому" at bounding box center [652, 281] width 657 height 22
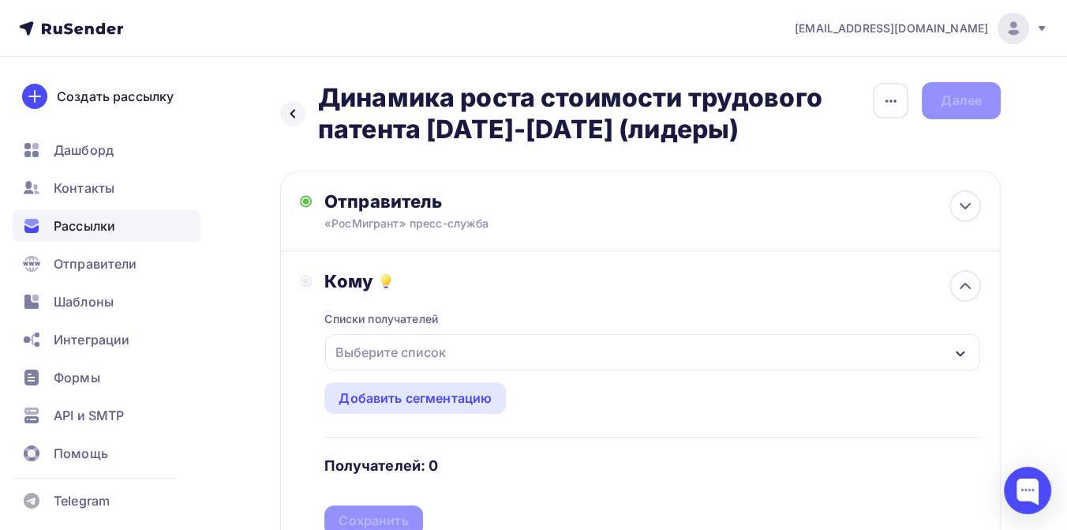
click at [410, 351] on div "Выберите список" at bounding box center [390, 352] width 123 height 28
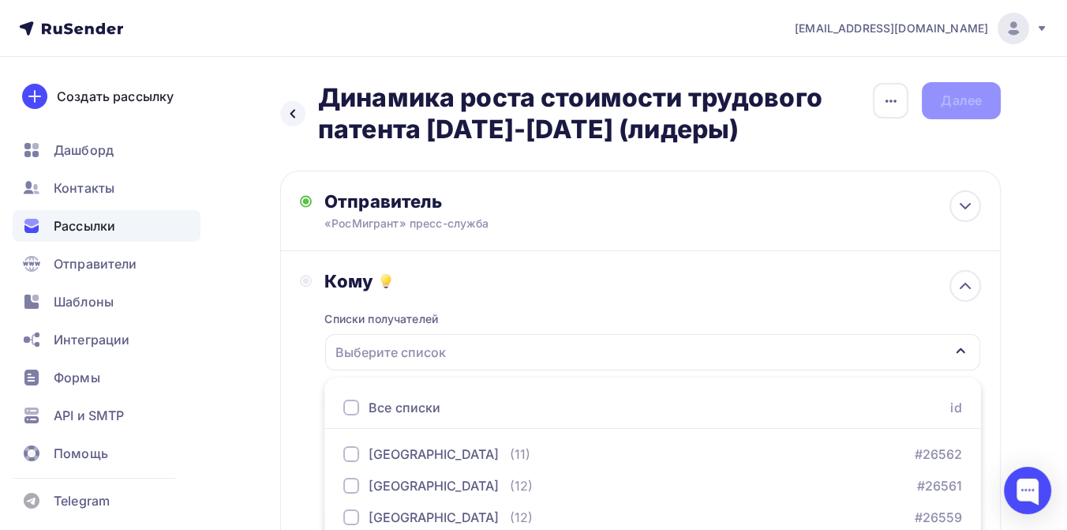
scroll to position [257, 0]
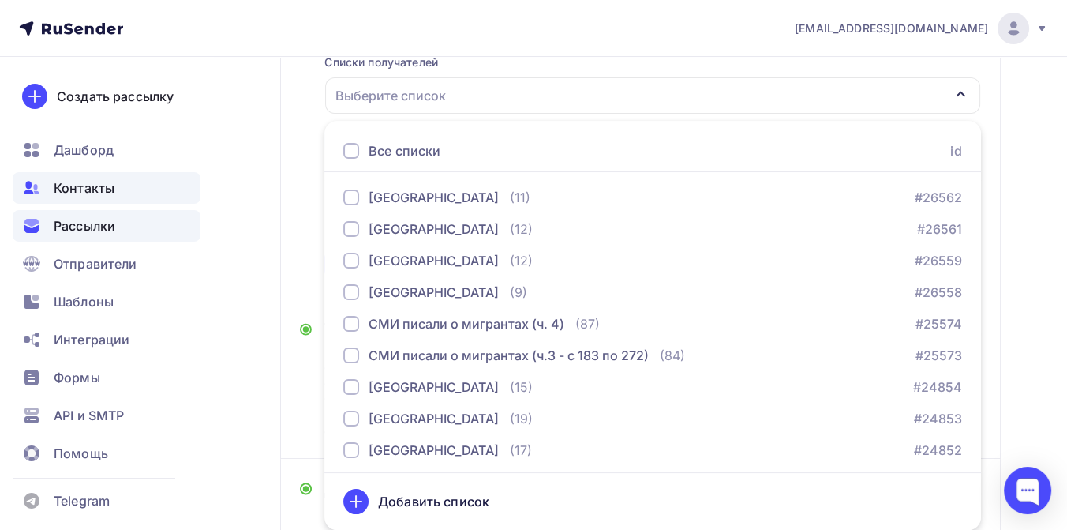
click at [92, 187] on span "Контакты" at bounding box center [84, 187] width 61 height 19
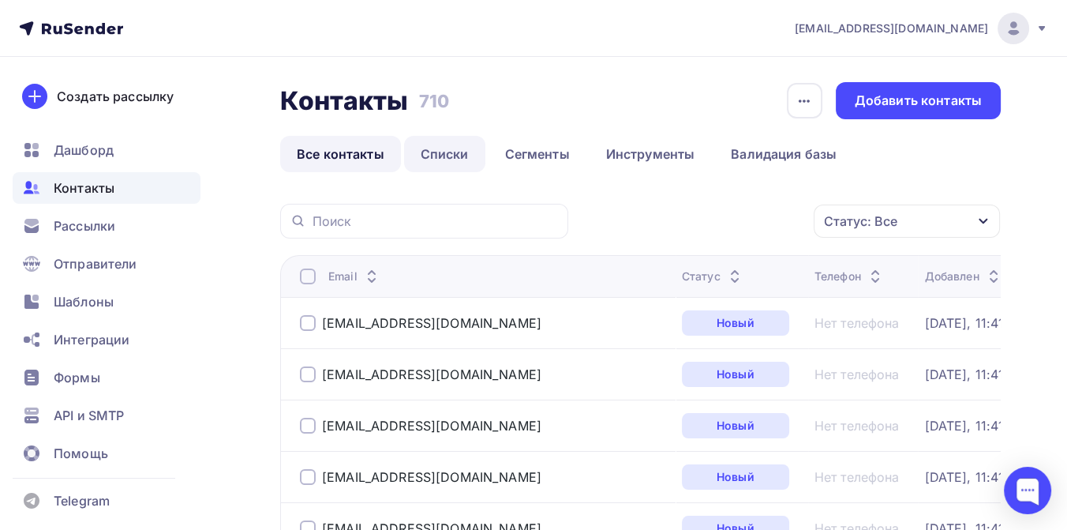
click at [437, 154] on link "Списки" at bounding box center [444, 154] width 81 height 36
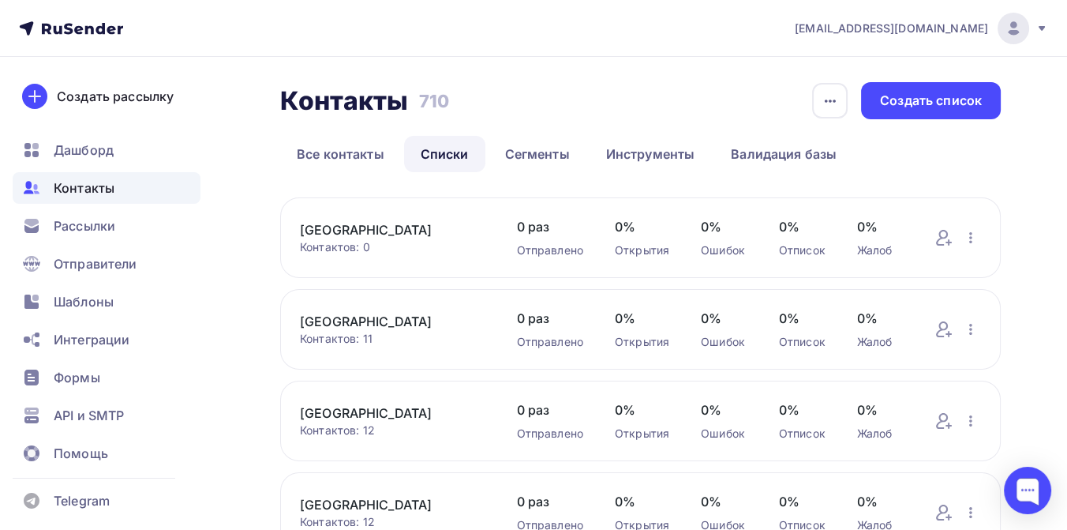
click at [371, 227] on link "[GEOGRAPHIC_DATA]" at bounding box center [393, 229] width 186 height 19
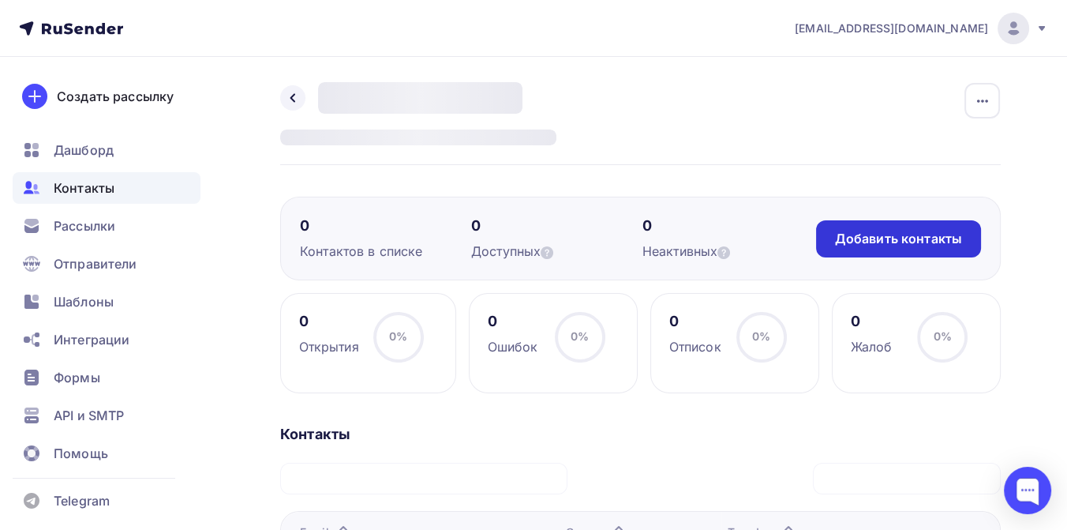
click at [882, 238] on div "Добавить контакты" at bounding box center [898, 239] width 127 height 18
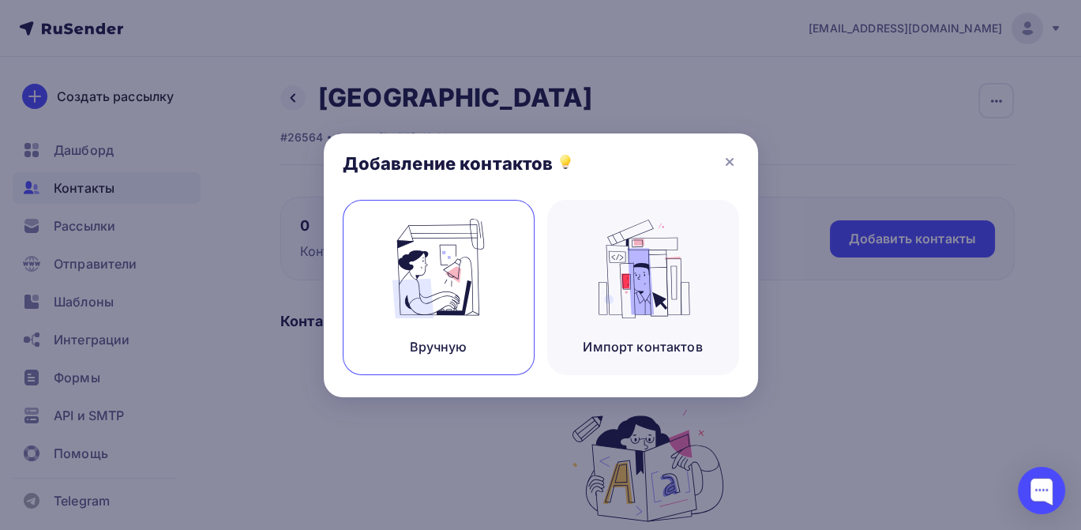
click at [455, 300] on img at bounding box center [438, 268] width 106 height 99
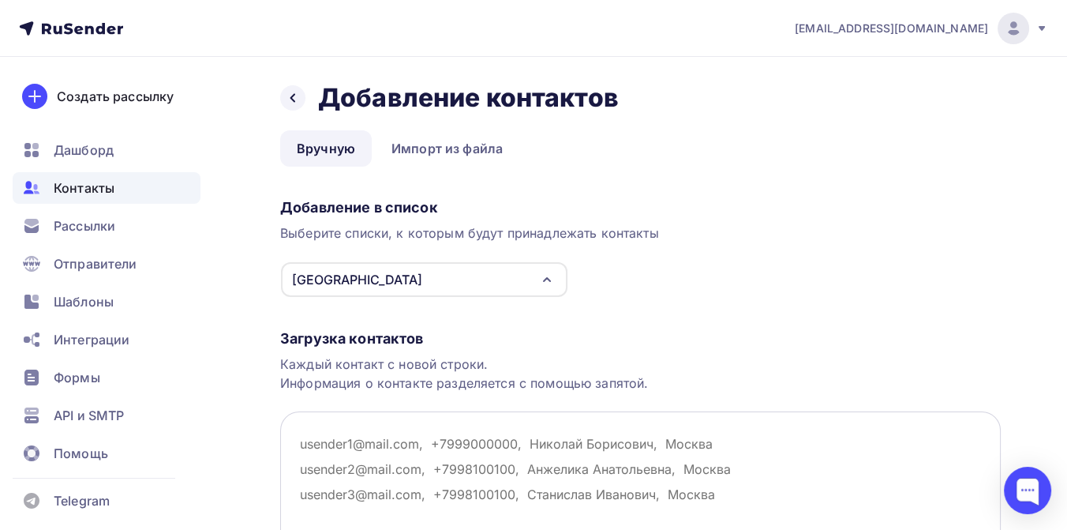
click at [314, 444] on textarea at bounding box center [640, 490] width 721 height 158
paste textarea "alexyar2006@yandex.ru ima@cherinfo.ru info@severgazmedia.ru info@vologda-poisk.…"
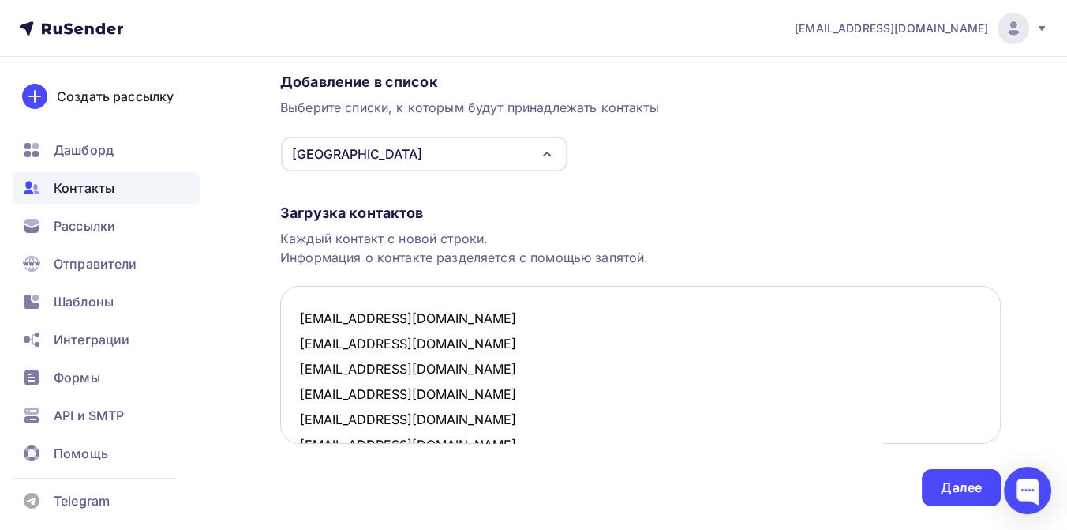
scroll to position [163, 0]
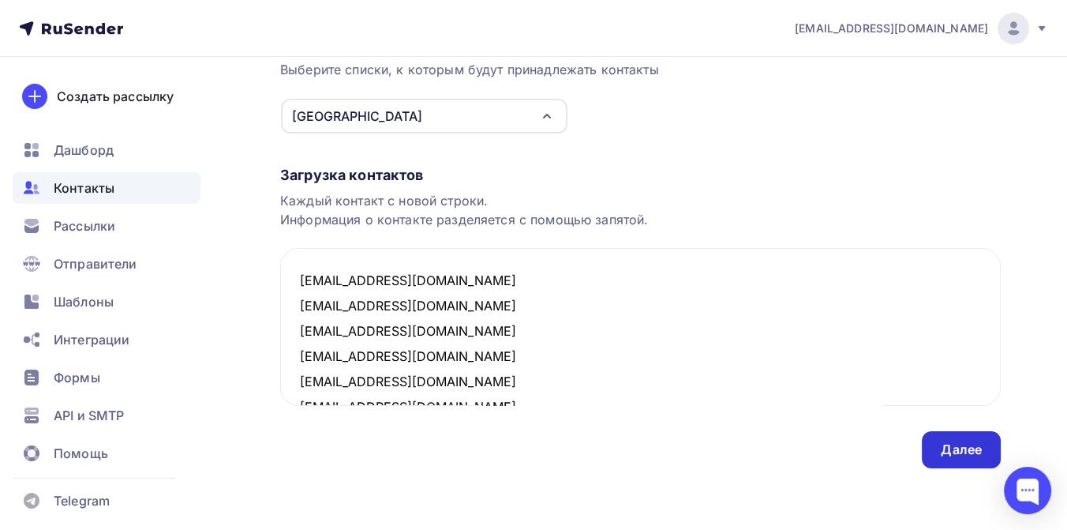
type textarea "alexyar2006@yandex.ru ima@cherinfo.ru info@severgazmedia.ru info@vologda-poisk.…"
click at [970, 452] on div "Далее" at bounding box center [961, 450] width 41 height 18
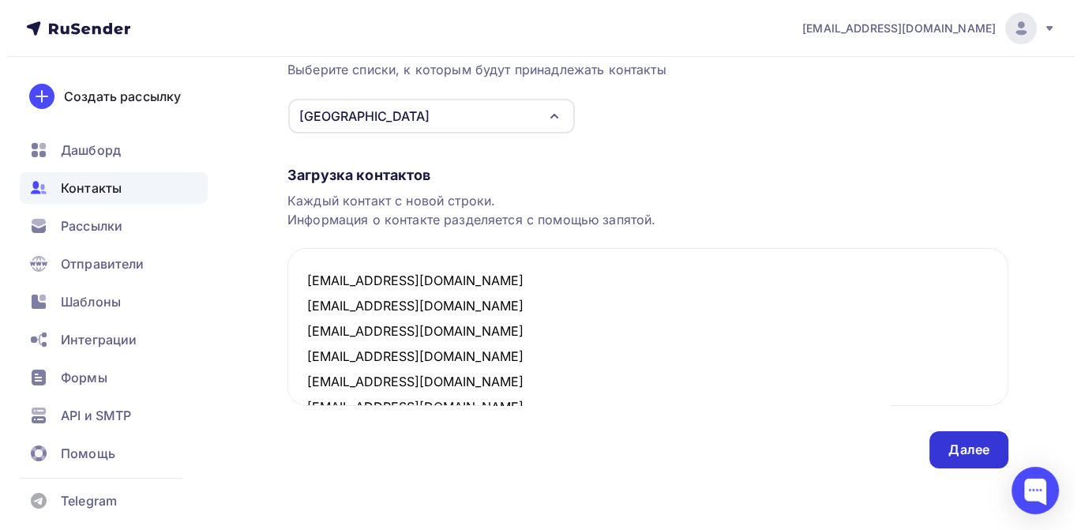
scroll to position [0, 0]
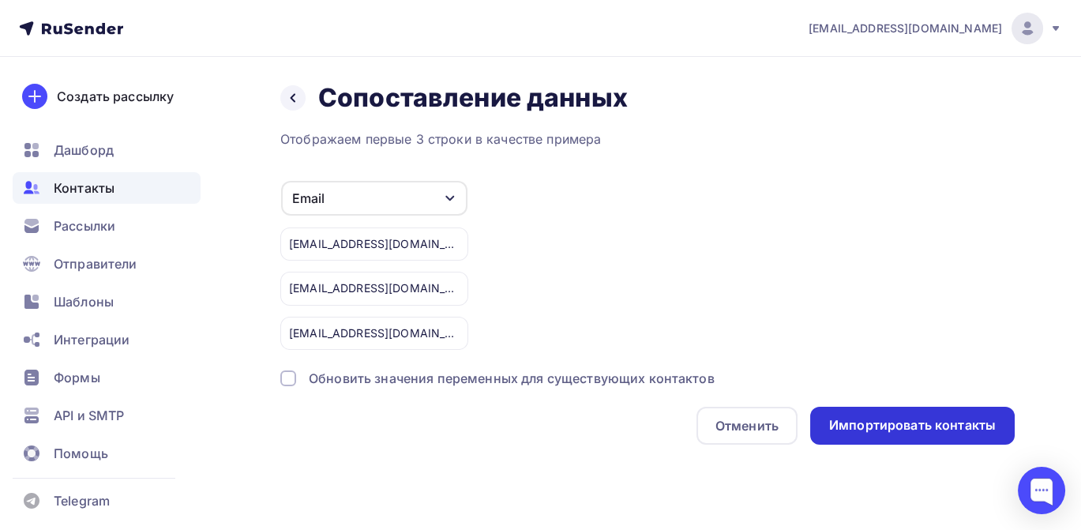
click at [835, 420] on div "Импортировать контакты" at bounding box center [912, 425] width 167 height 18
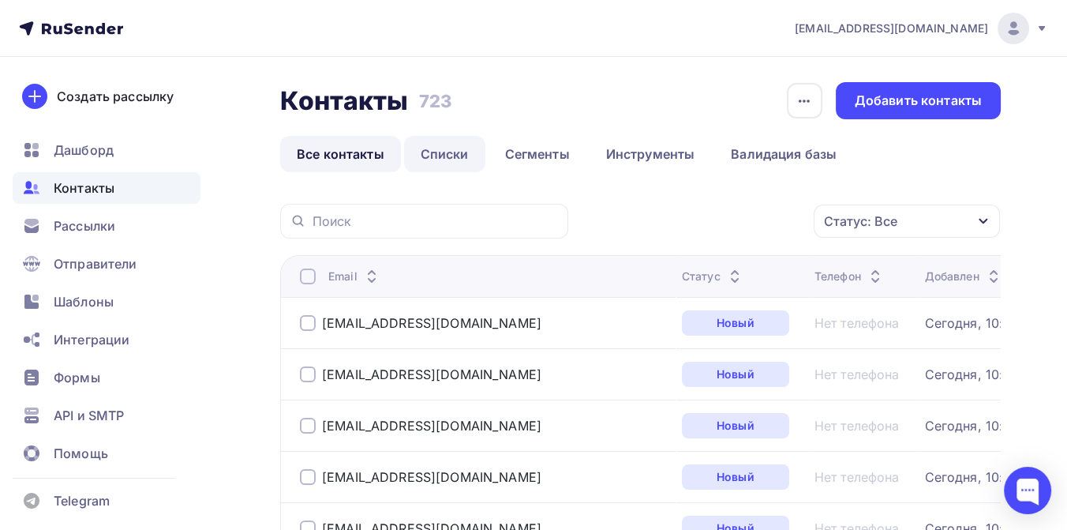
click at [454, 156] on link "Списки" at bounding box center [444, 154] width 81 height 36
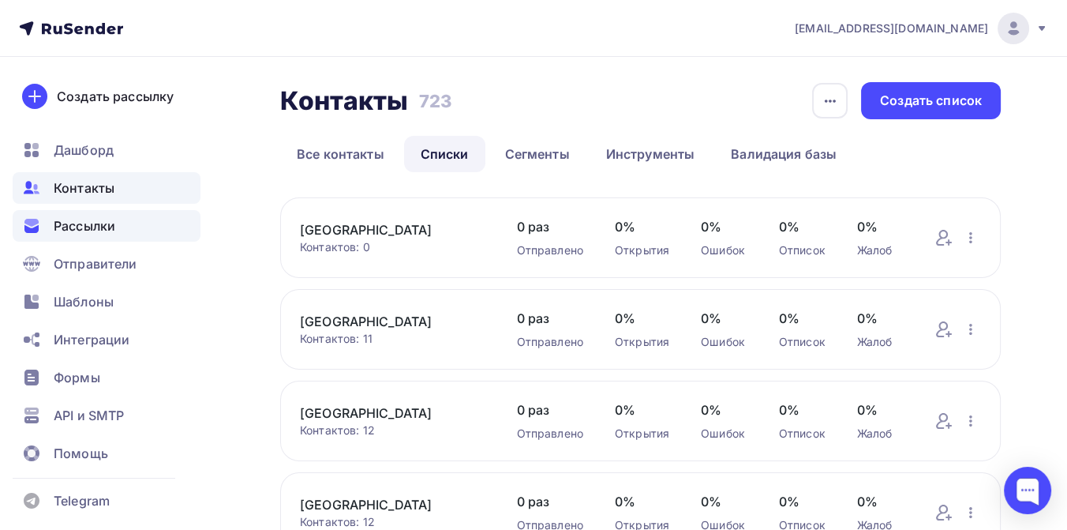
click at [85, 230] on span "Рассылки" at bounding box center [85, 225] width 62 height 19
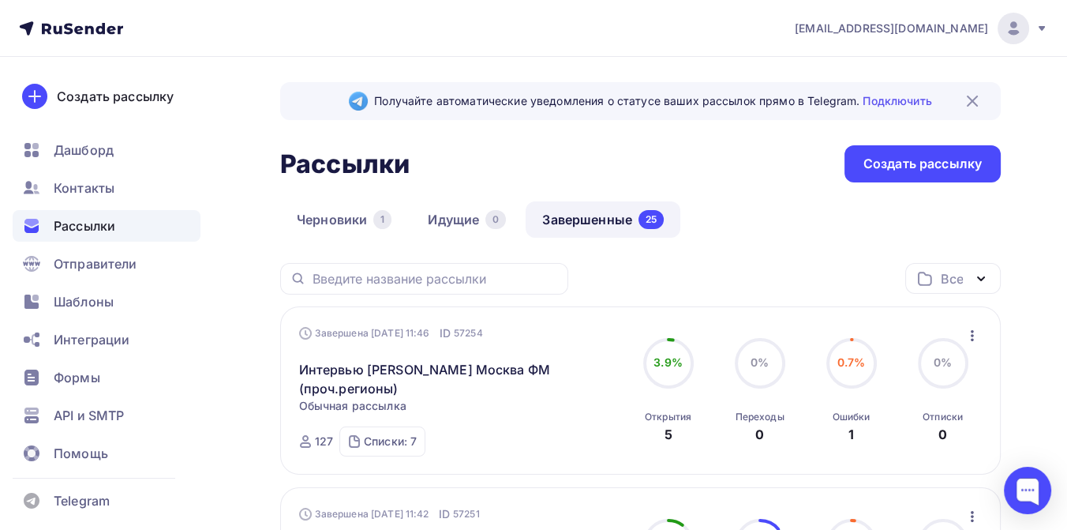
click at [969, 333] on icon "button" at bounding box center [972, 335] width 19 height 19
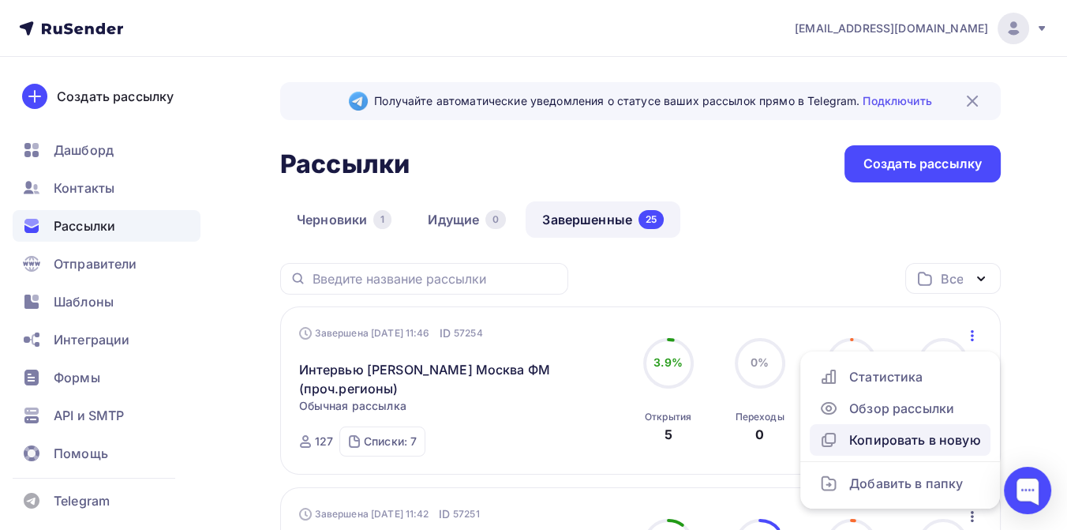
click at [894, 431] on div "Копировать в новую" at bounding box center [900, 439] width 162 height 19
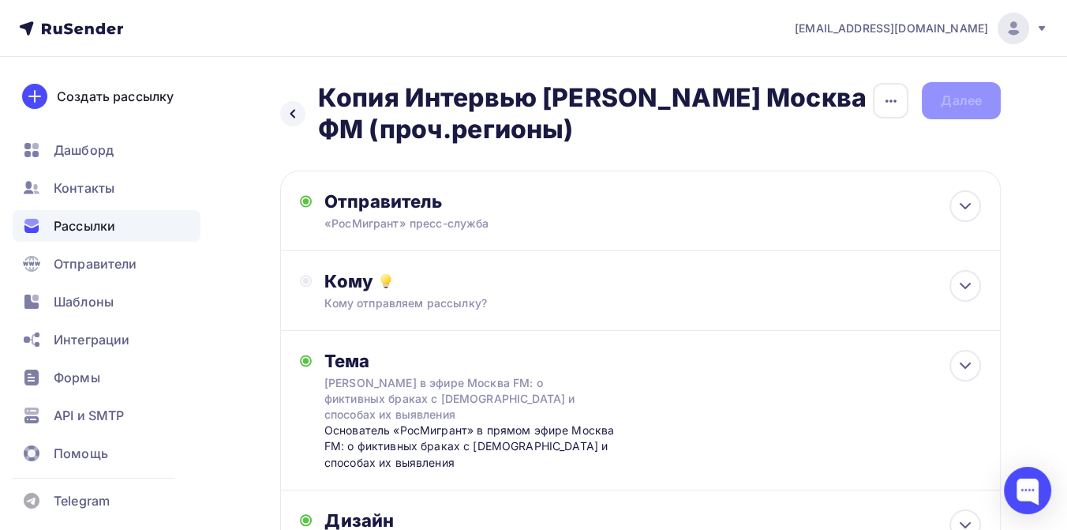
click at [92, 214] on div "Рассылки" at bounding box center [107, 226] width 188 height 32
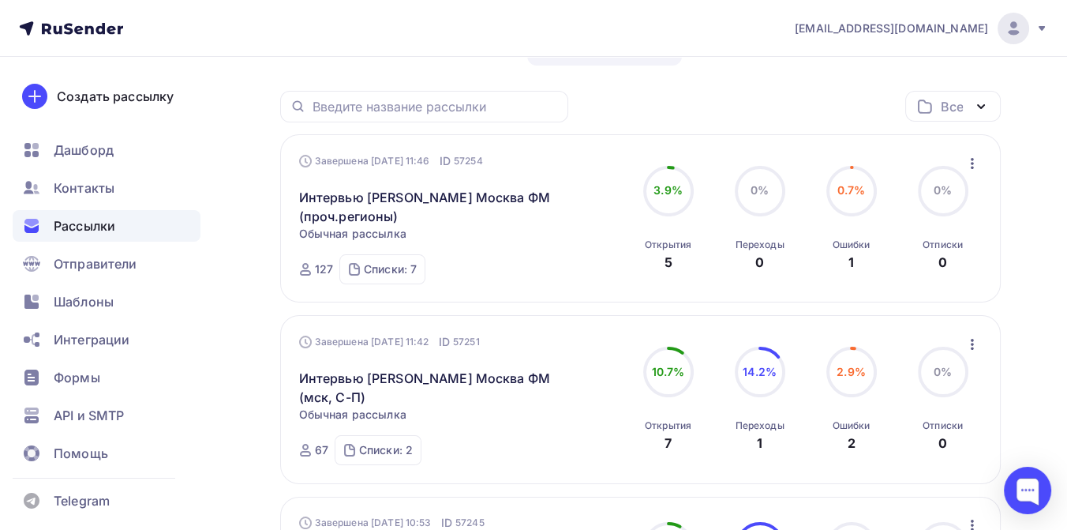
scroll to position [175, 0]
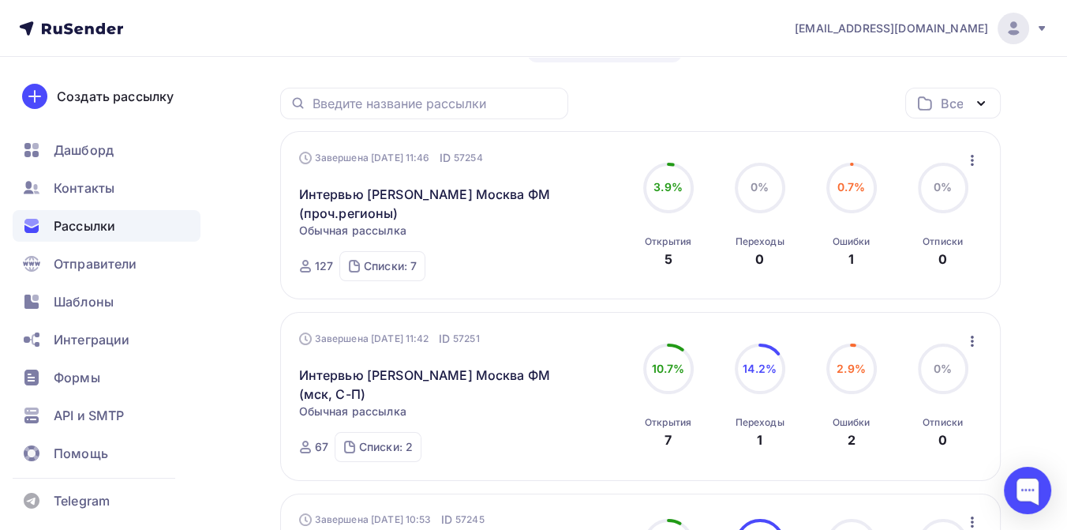
click at [972, 158] on icon "button" at bounding box center [972, 160] width 19 height 19
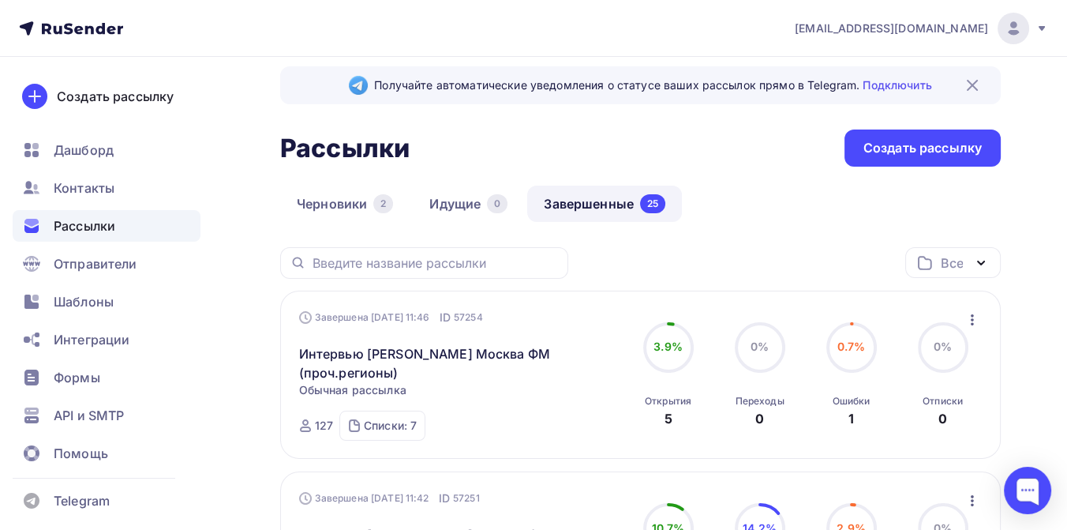
scroll to position [0, 0]
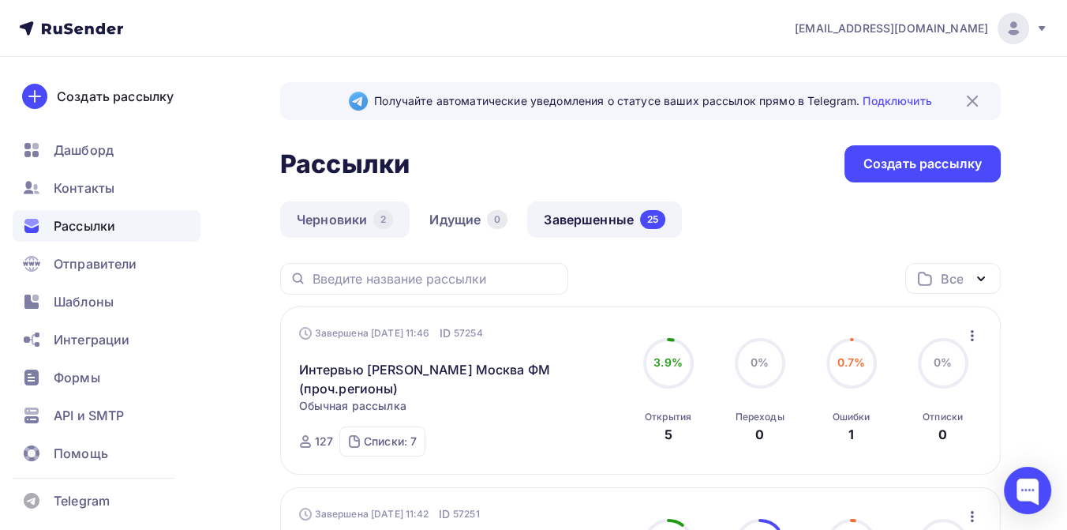
click at [345, 221] on link "Черновики 2" at bounding box center [344, 219] width 129 height 36
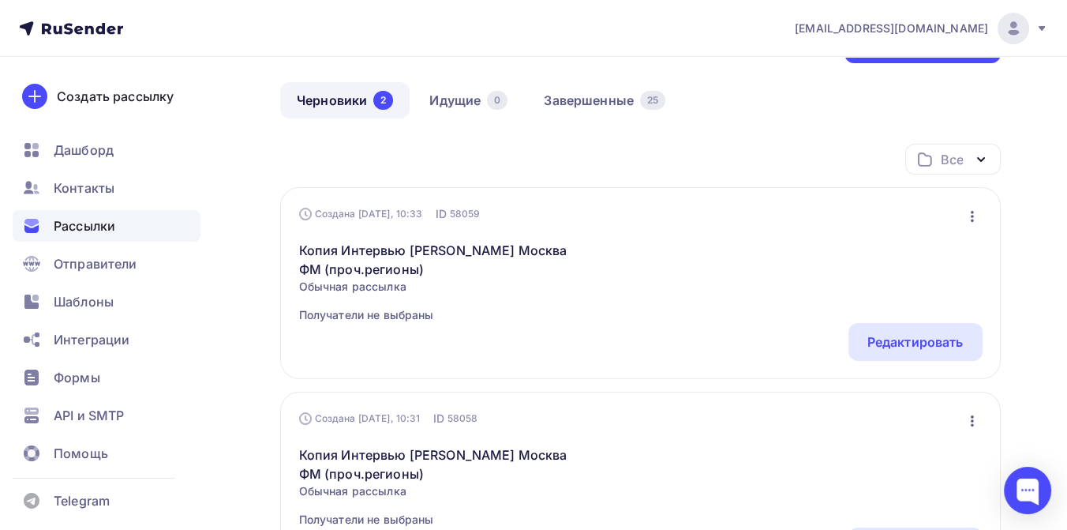
scroll to position [175, 0]
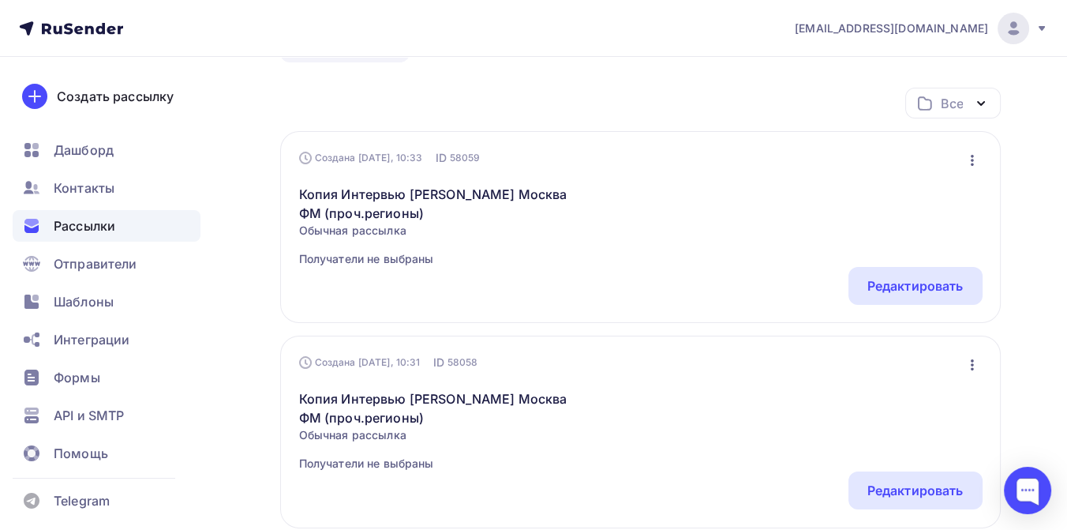
click at [970, 152] on icon "button" at bounding box center [972, 160] width 19 height 19
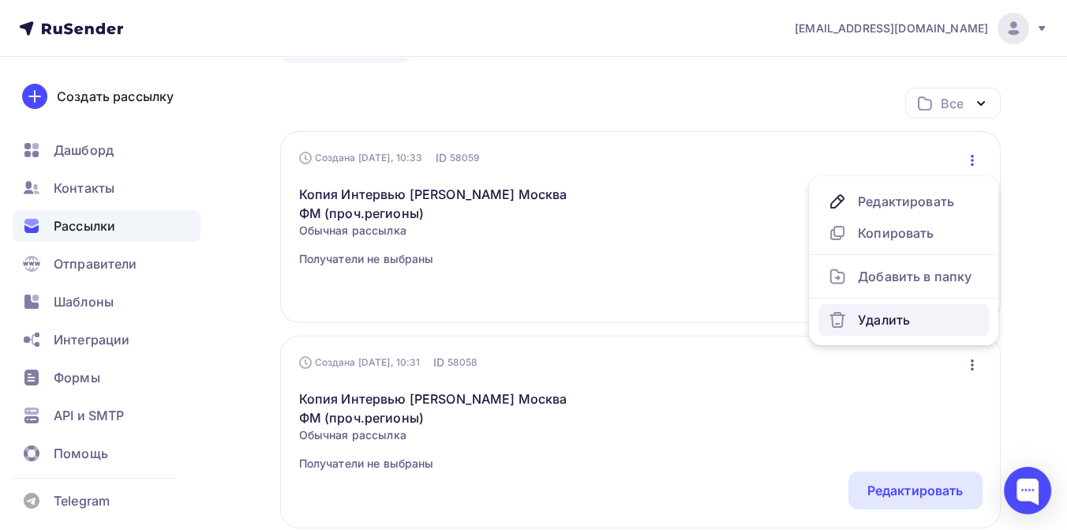
click at [888, 316] on div "Удалить" at bounding box center [904, 319] width 152 height 19
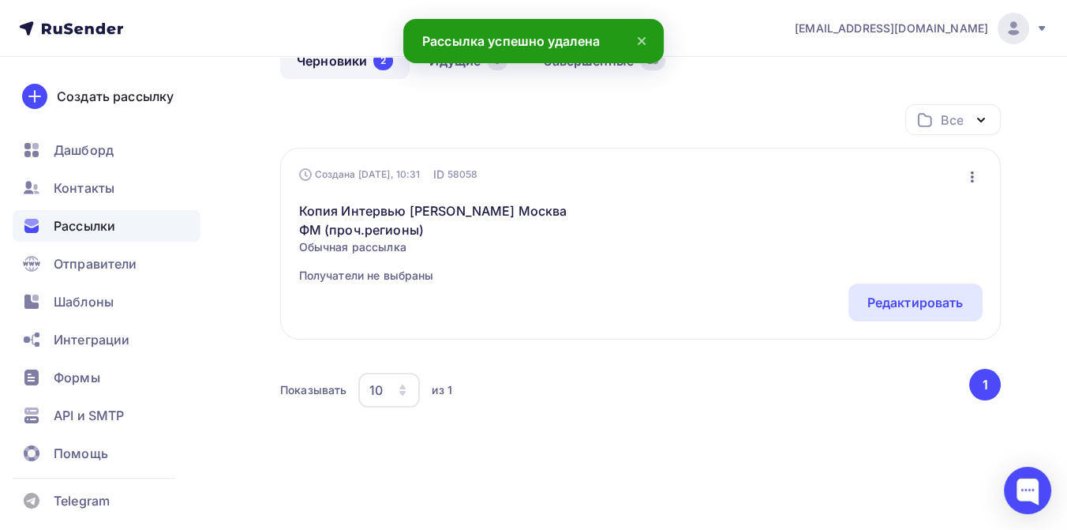
scroll to position [159, 0]
click at [968, 178] on icon "button" at bounding box center [972, 176] width 19 height 19
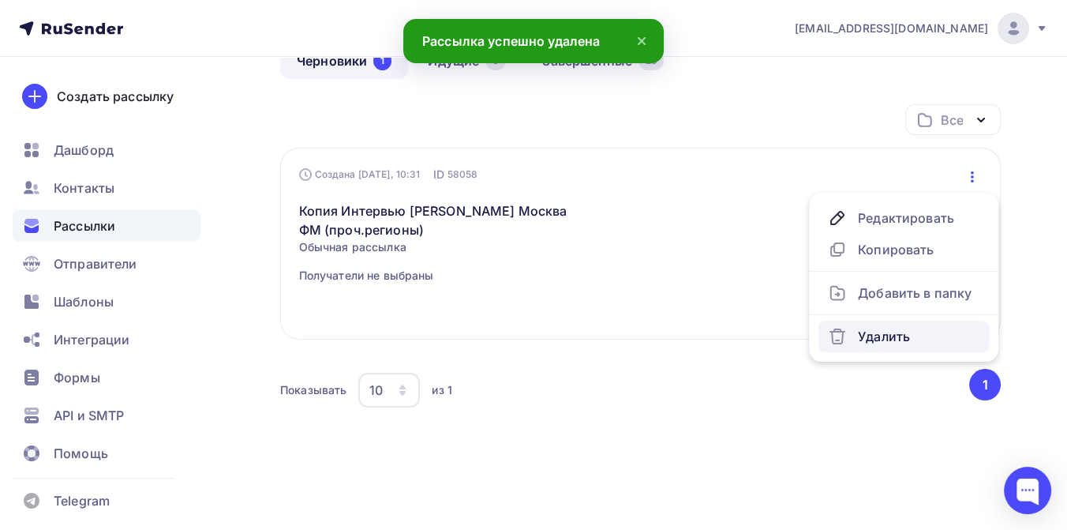
click at [927, 334] on div "Удалить" at bounding box center [904, 336] width 152 height 19
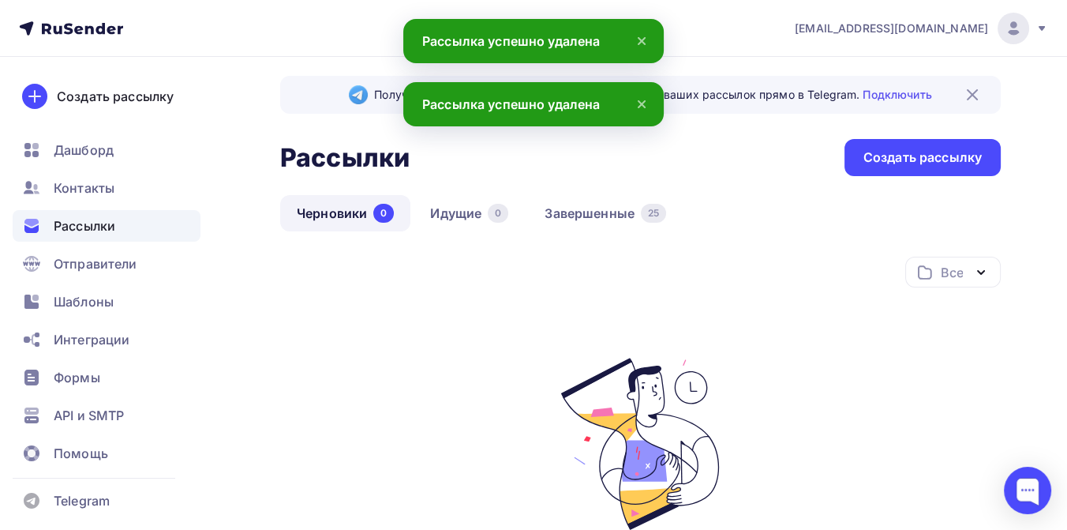
scroll to position [0, 0]
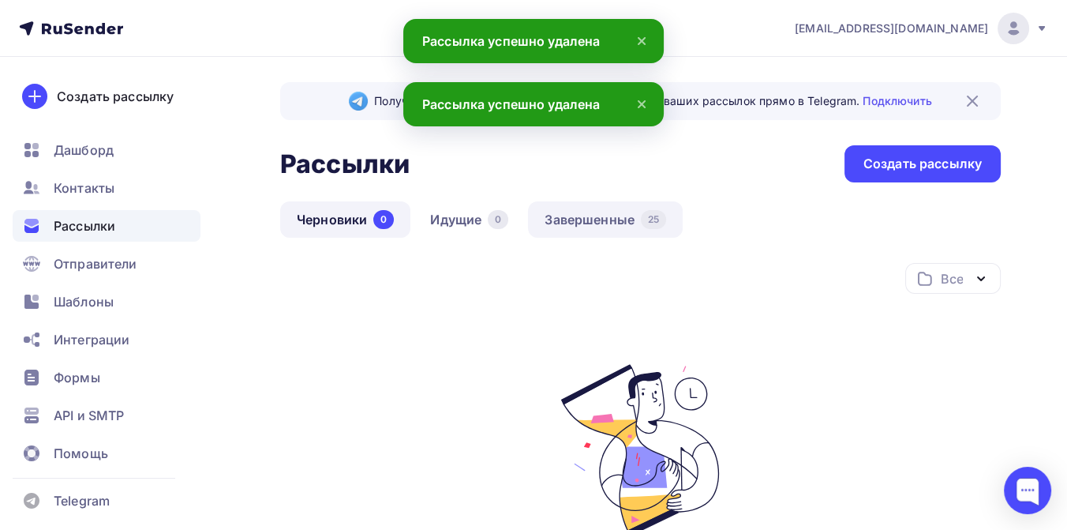
click at [615, 216] on link "Завершенные 25" at bounding box center [605, 219] width 155 height 36
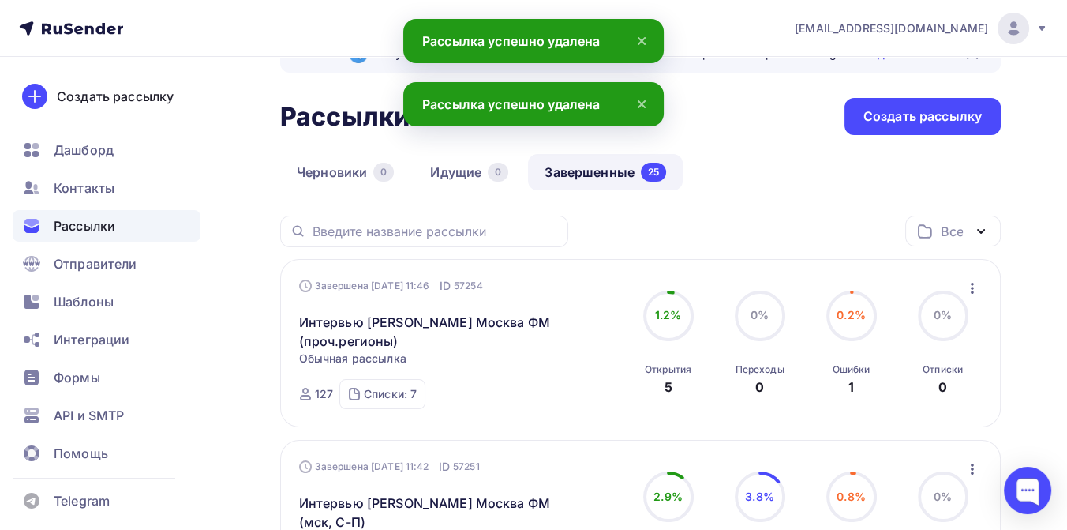
scroll to position [88, 0]
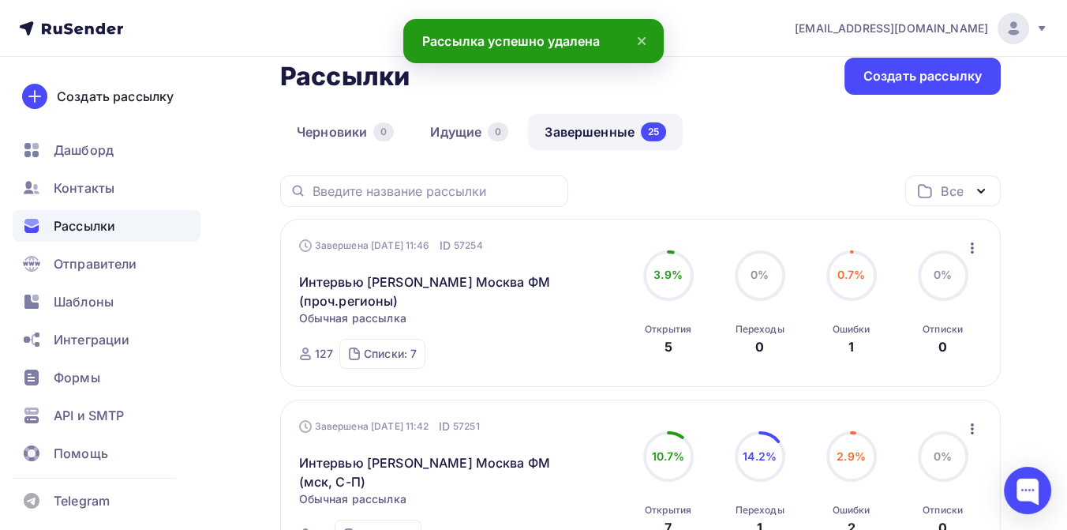
click at [971, 247] on icon "button" at bounding box center [972, 247] width 3 height 11
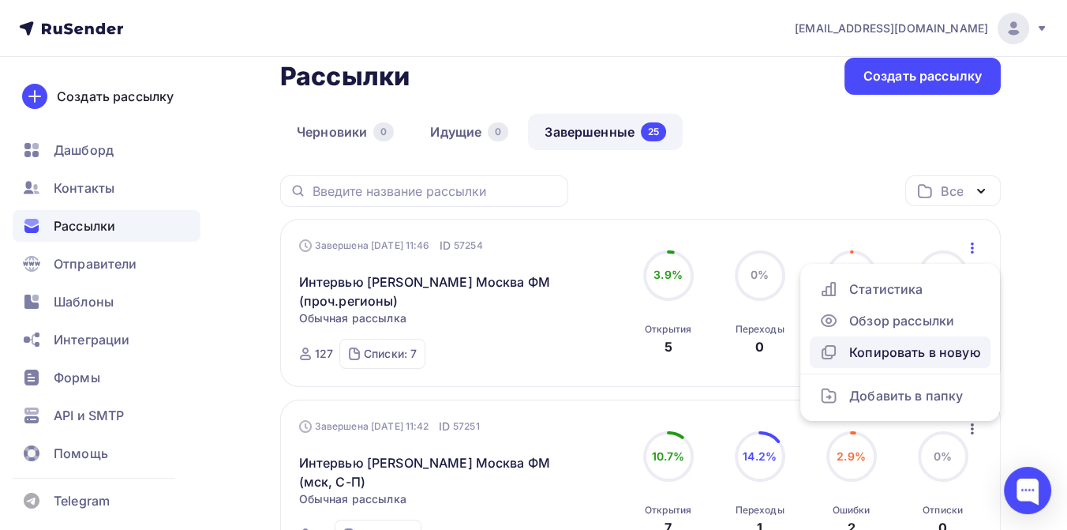
click at [891, 345] on div "Копировать в новую" at bounding box center [900, 352] width 162 height 19
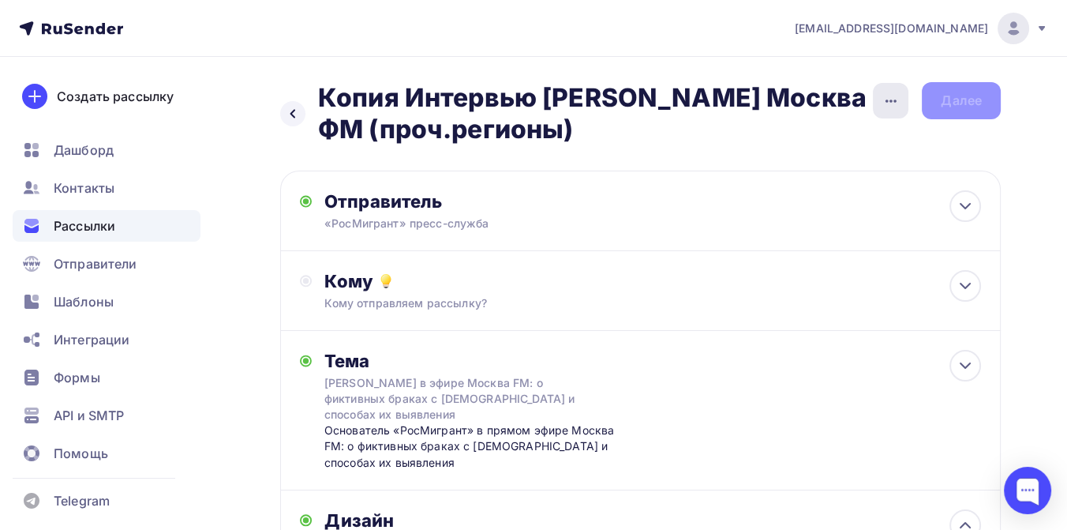
click at [896, 99] on icon "button" at bounding box center [891, 101] width 19 height 19
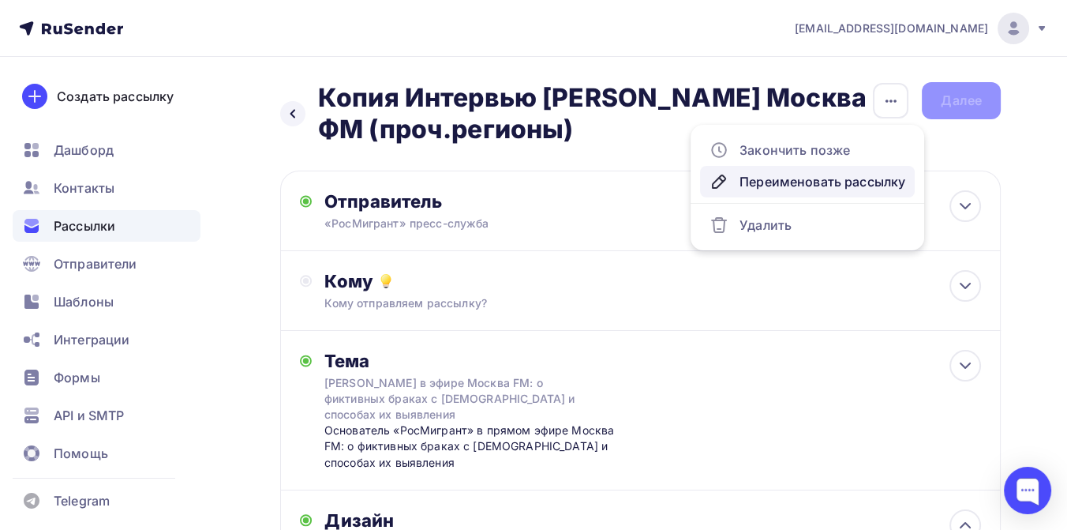
click at [796, 178] on div "Переименовать рассылку" at bounding box center [808, 181] width 196 height 19
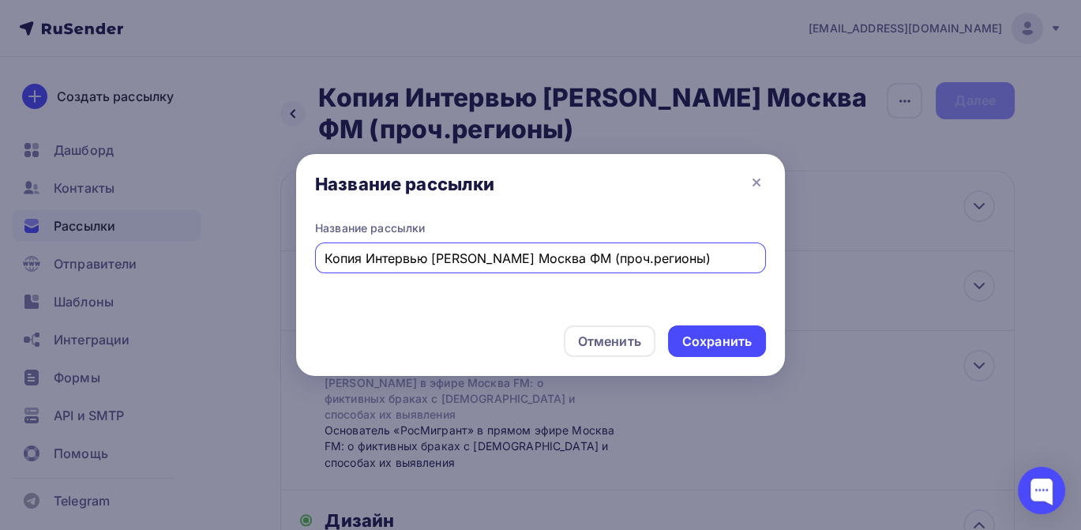
drag, startPoint x: 738, startPoint y: 257, endPoint x: 283, endPoint y: 256, distance: 455.5
click at [283, 256] on div "Название рассылки Название рассылки Копия Интервью Дмитрия Стрункина Москва ФМ …" at bounding box center [540, 265] width 1081 height 530
type input "Динамика роста стоимости трудового патента [DATE]-[DATE] (лидеры)"
click at [716, 334] on div "Сохранить" at bounding box center [716, 341] width 69 height 18
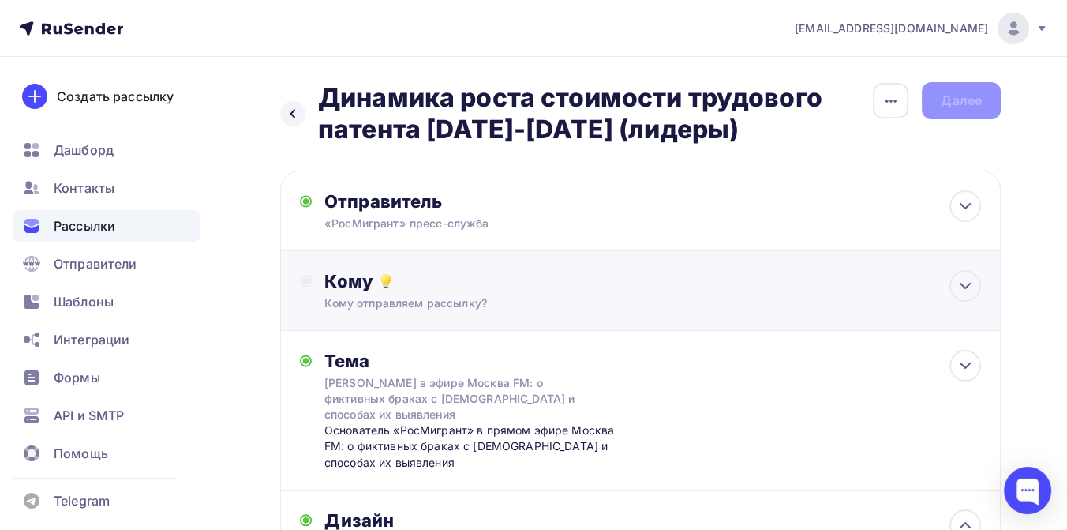
click at [440, 284] on div "Кому" at bounding box center [652, 281] width 657 height 22
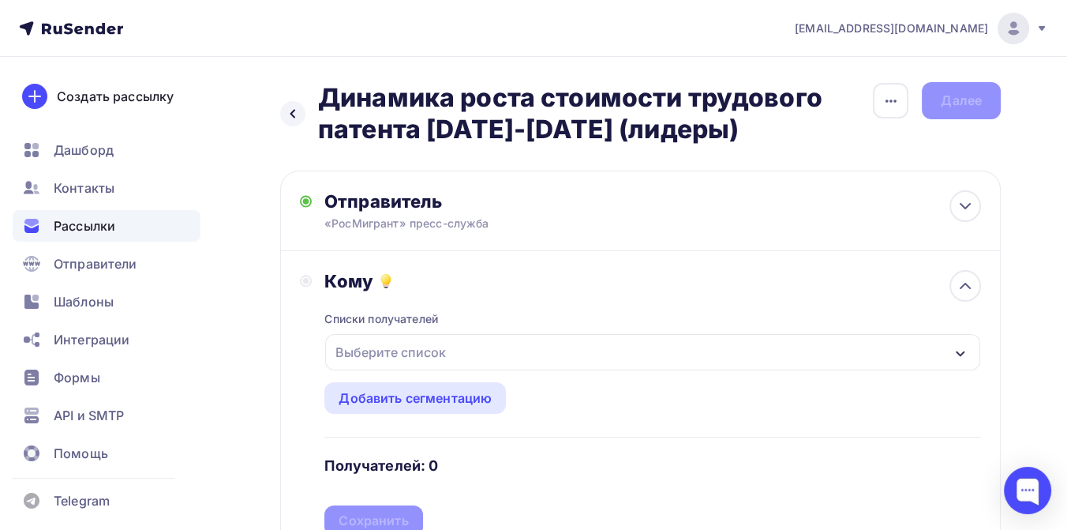
click at [444, 347] on div "Выберите список" at bounding box center [390, 352] width 123 height 28
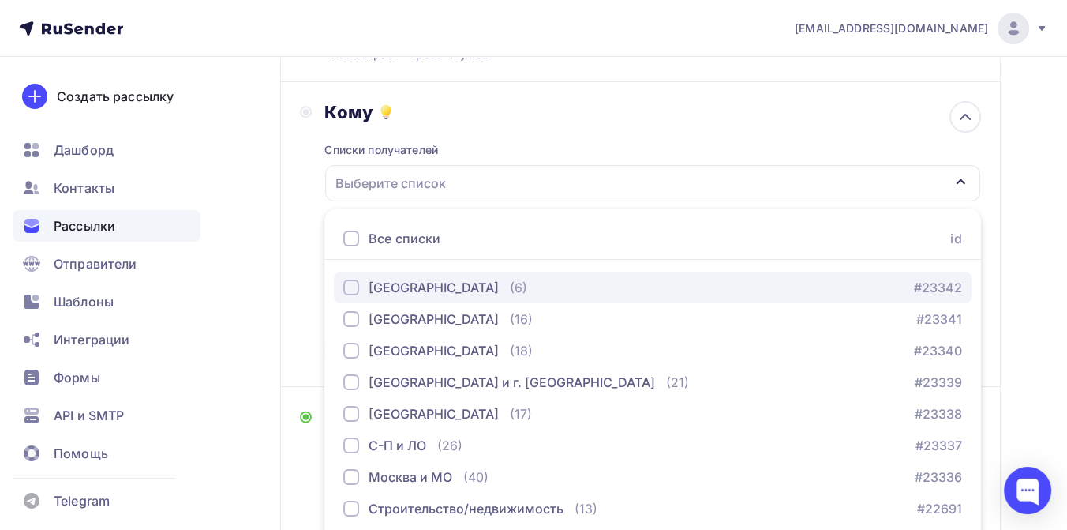
scroll to position [613, 0]
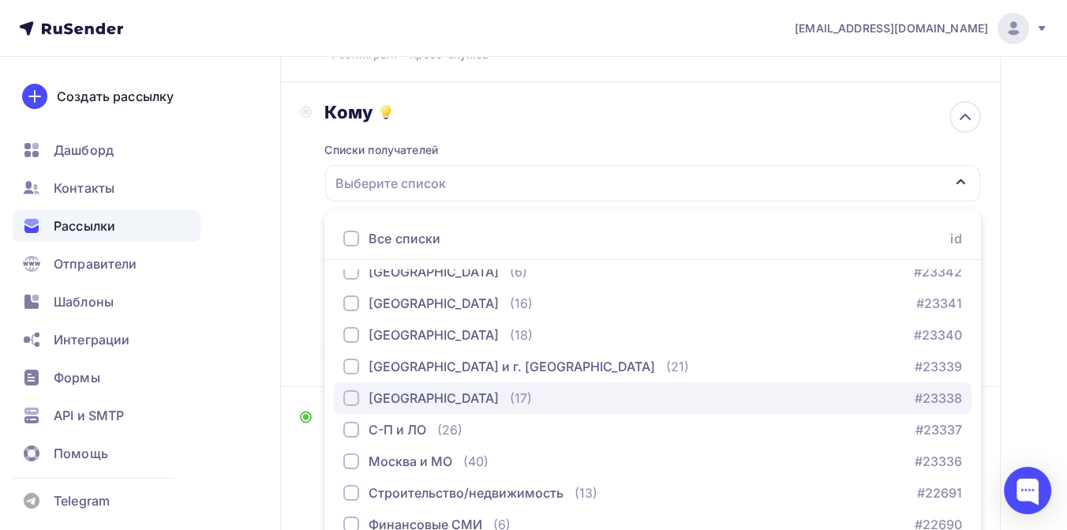
click at [352, 399] on div "button" at bounding box center [351, 398] width 16 height 16
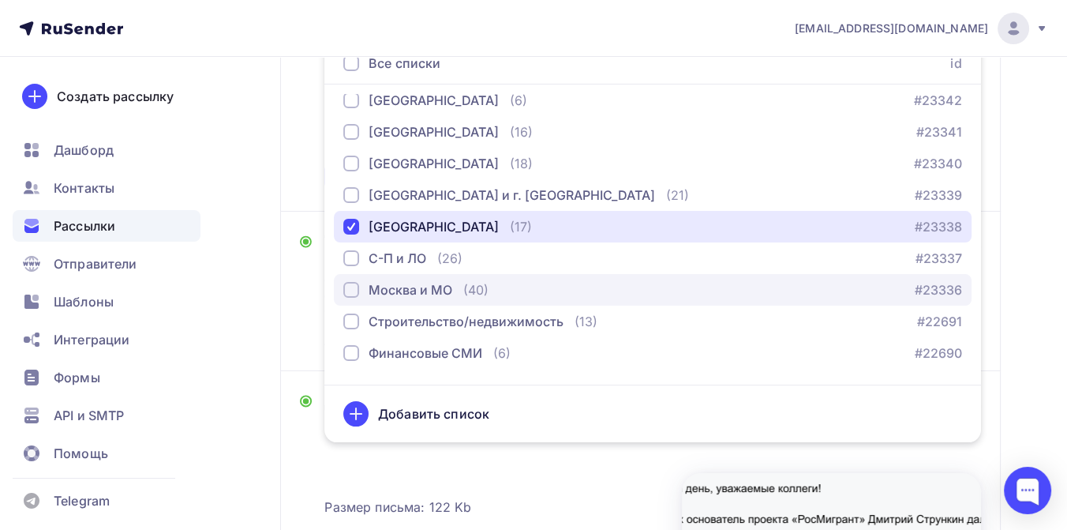
scroll to position [697, 0]
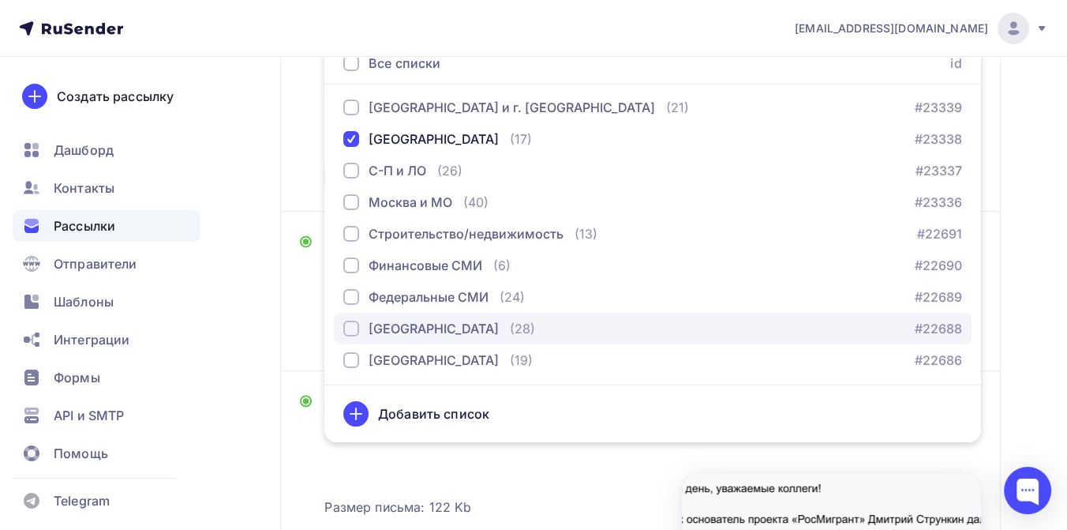
click at [349, 324] on div "button" at bounding box center [351, 329] width 16 height 16
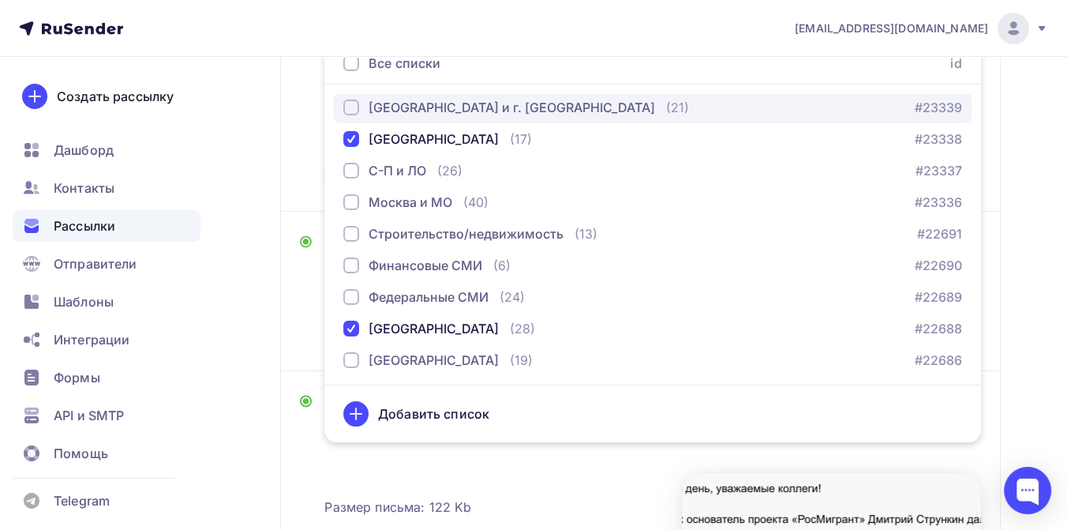
click at [354, 106] on div "button" at bounding box center [351, 107] width 16 height 16
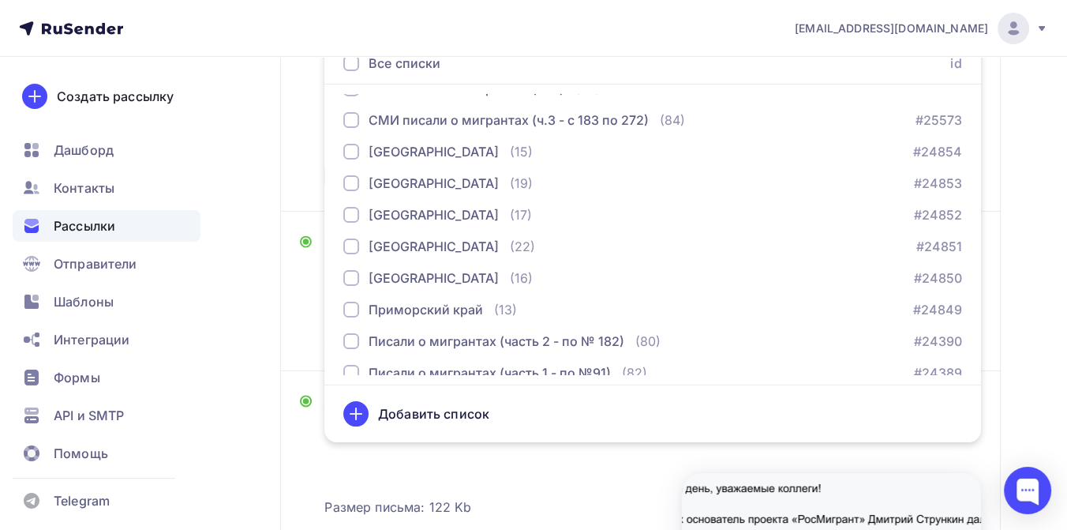
scroll to position [171, 0]
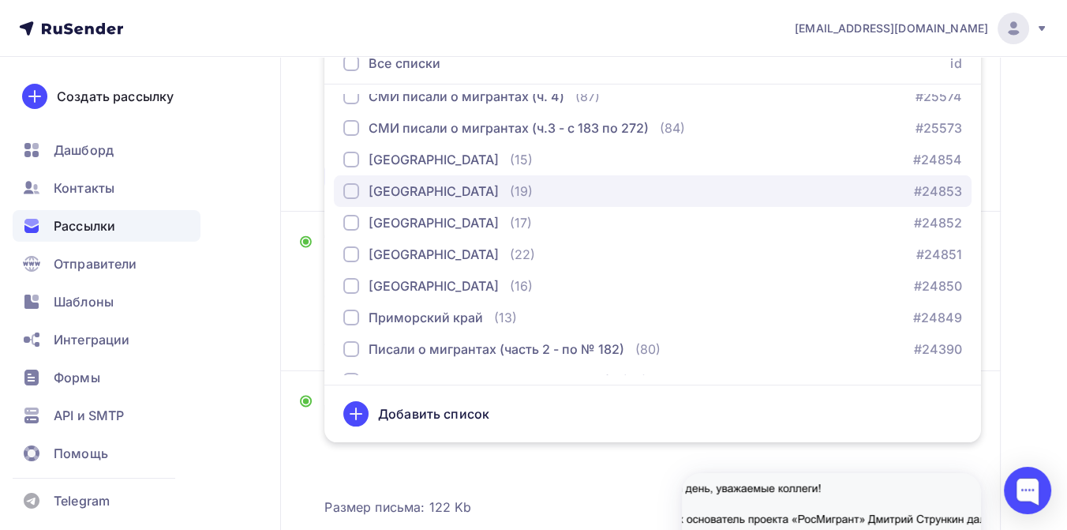
click at [351, 182] on div "[GEOGRAPHIC_DATA]" at bounding box center [421, 191] width 156 height 19
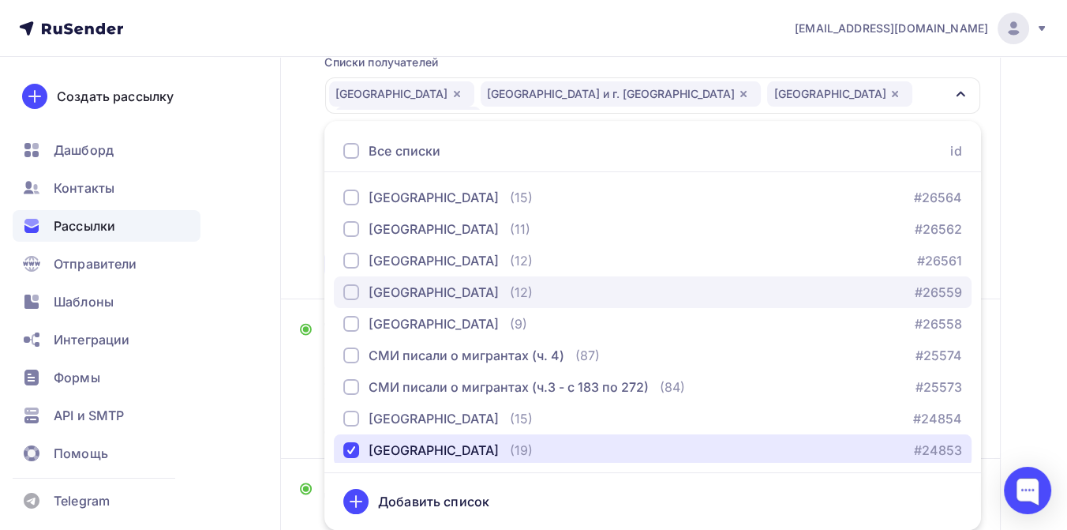
scroll to position [254, 0]
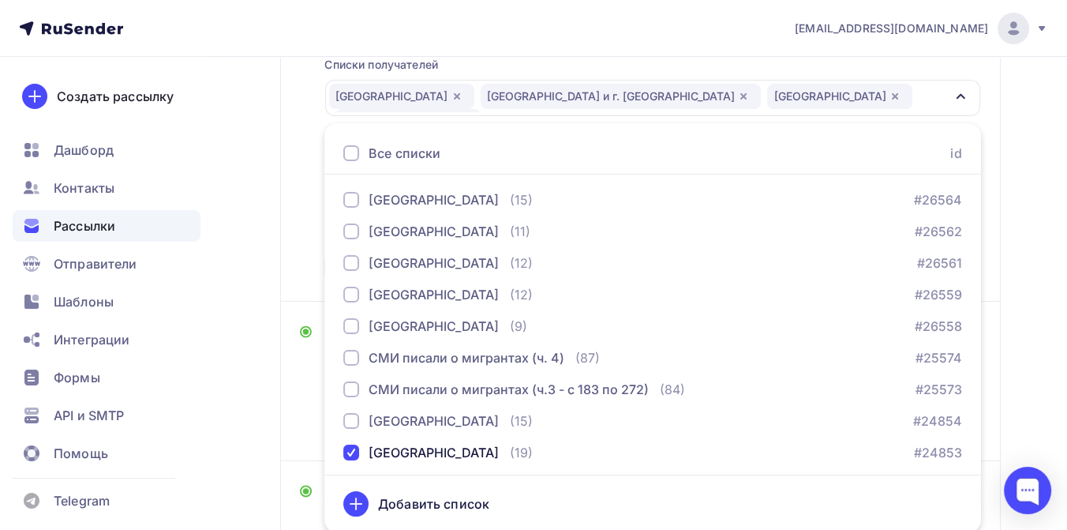
click at [1042, 189] on div "Назад Динамика роста стоимости трудового патента 2023-2025 (лидеры) Динамика ро…" at bounding box center [533, 397] width 1067 height 1189
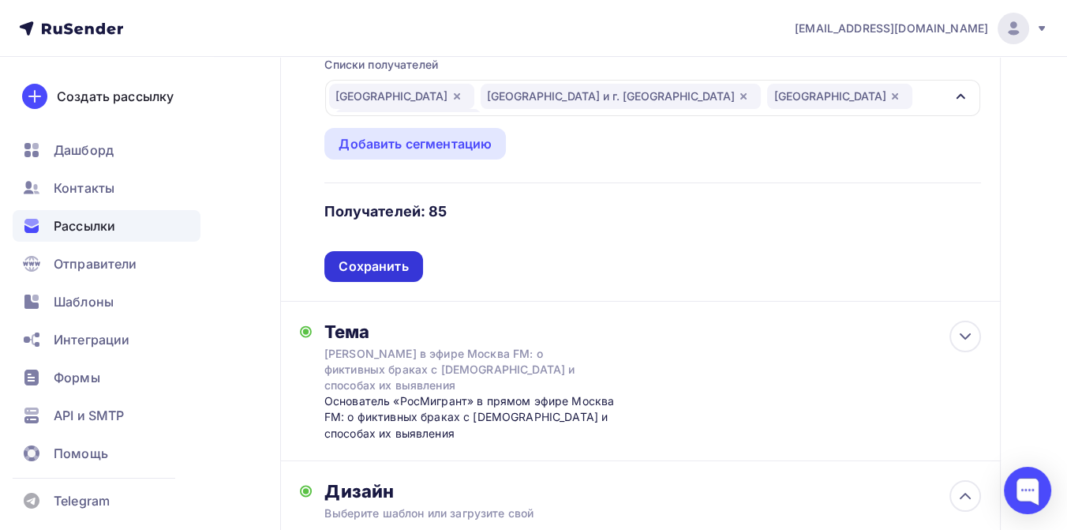
click at [349, 266] on div "Сохранить" at bounding box center [373, 266] width 69 height 18
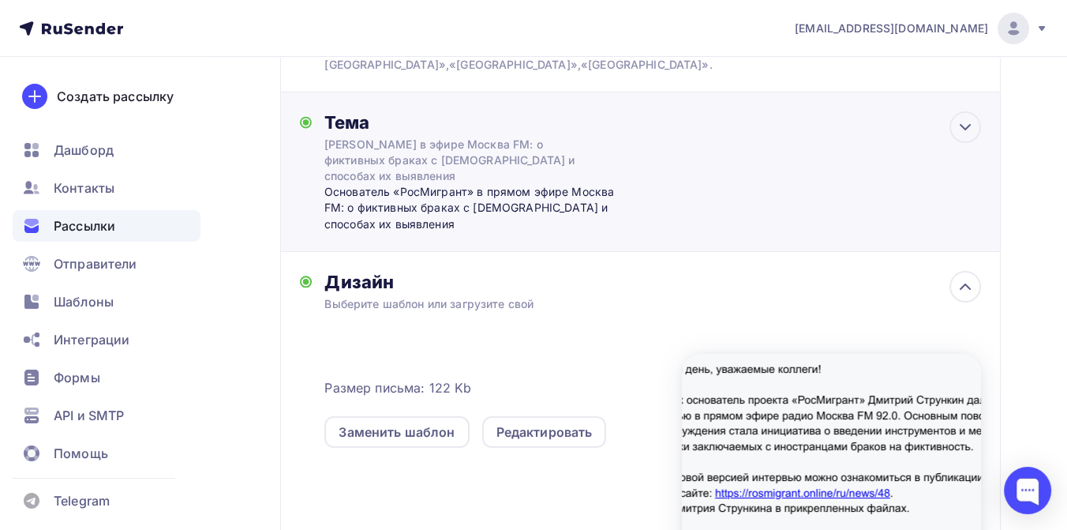
click at [388, 156] on div "Дмитрий Стрункин в эфире Москва FM: о фиктивных браках с иностранцами и способа…" at bounding box center [464, 160] width 281 height 47
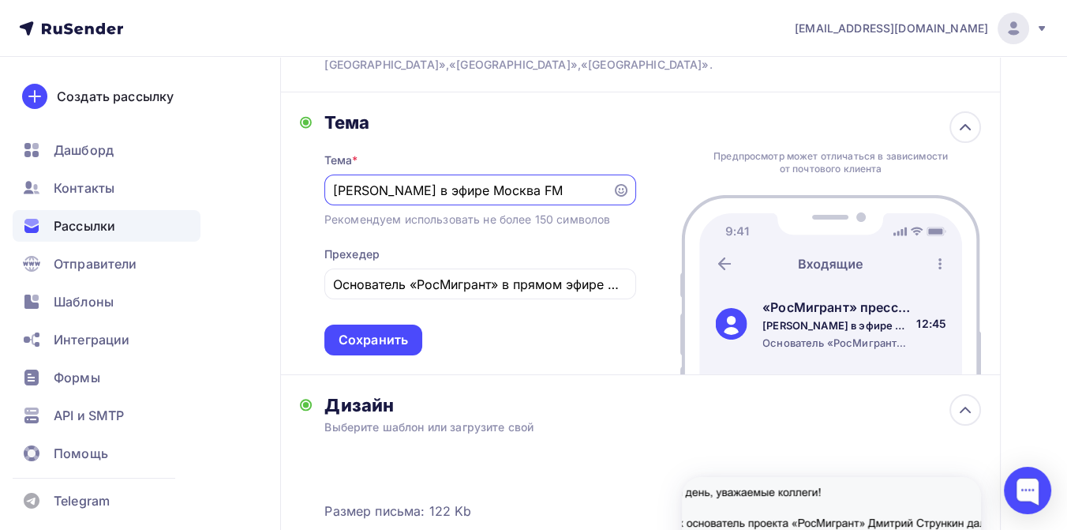
scroll to position [0, 0]
type input "Д"
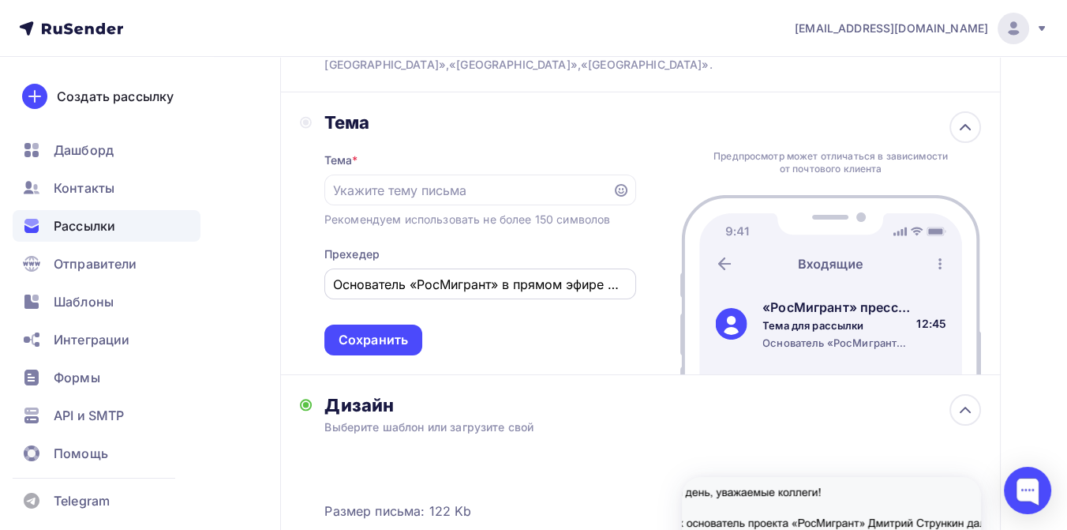
click at [333, 295] on div "Основатель «РосМигрант» в прямом эфире Москва FM: о фиктивных браках с иностран…" at bounding box center [480, 283] width 312 height 31
click at [335, 283] on input "Основатель «РосМигрант» в прямом эфире Москва FM: о фиктивных браках с иностран…" at bounding box center [480, 284] width 294 height 19
type input "я"
click at [358, 190] on input "text" at bounding box center [468, 190] width 270 height 19
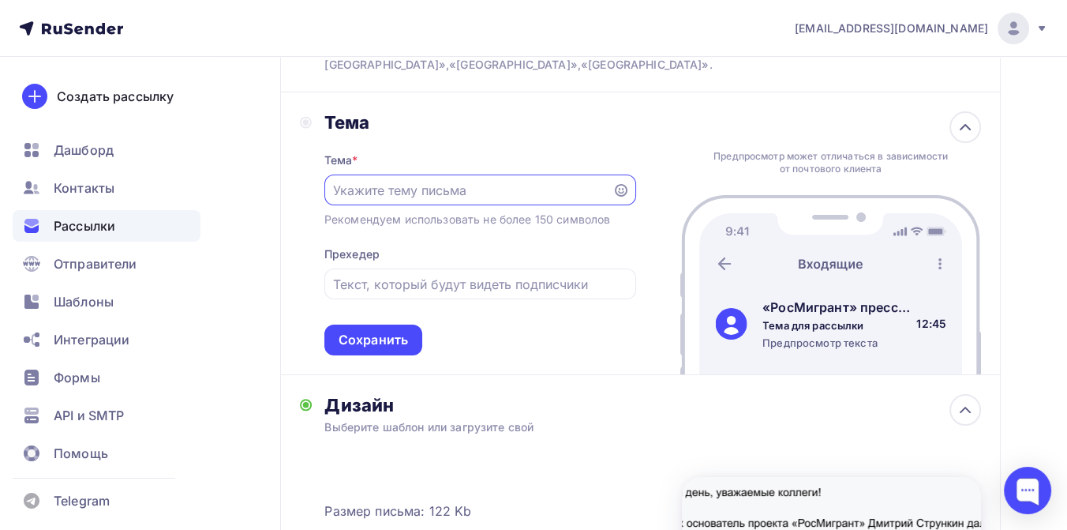
paste input "Взлет цен на трудовые патенты: лидеры роста за последние два года"
type input "Взлет цен на трудовые патенты: лидеры роста за последние два года"
click at [340, 283] on input "text" at bounding box center [480, 284] width 294 height 19
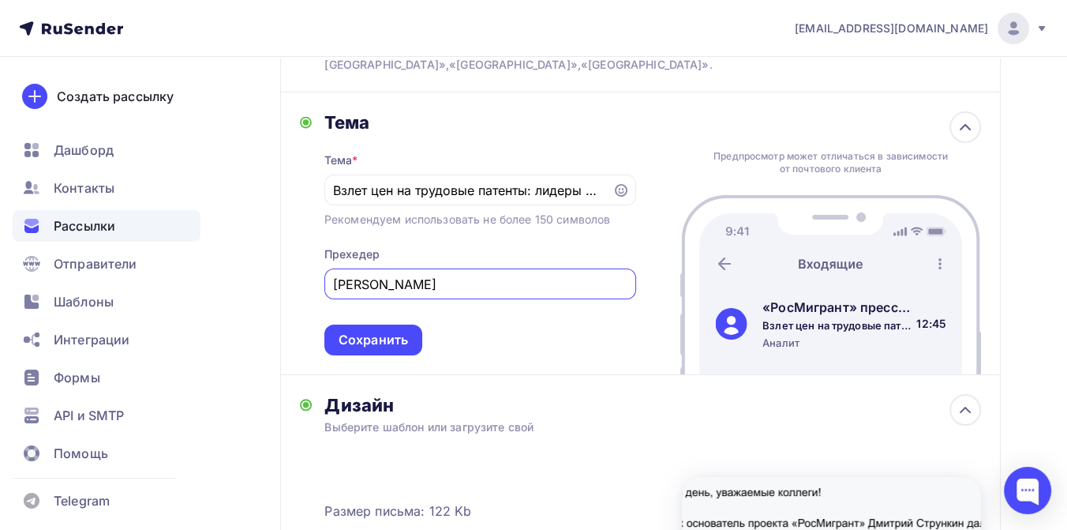
type input "А"
type input "Рейтинг регионов-лидеров в повышении стоимости трудового патента + комментарий …"
click at [383, 341] on div "Сохранить" at bounding box center [373, 340] width 69 height 18
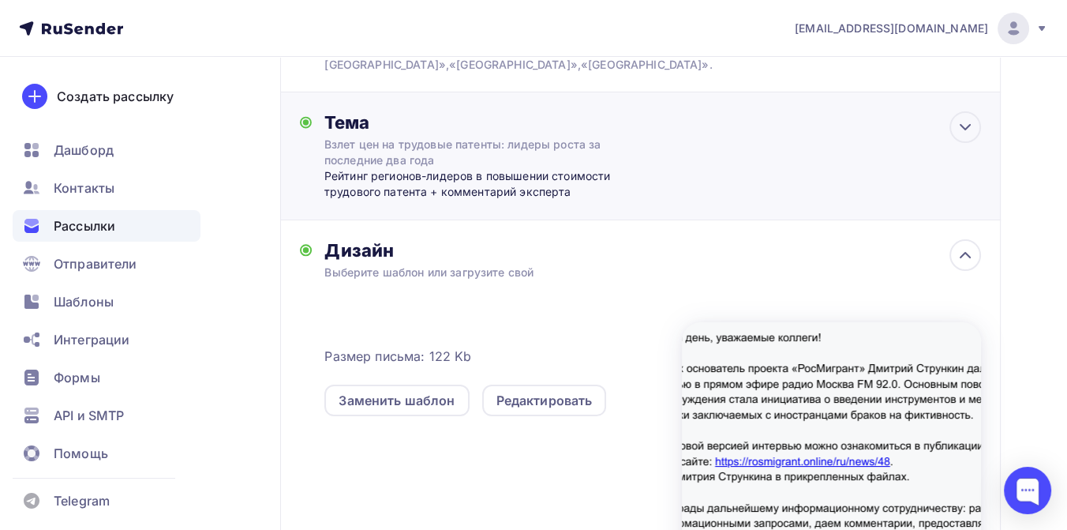
scroll to position [0, 0]
click at [517, 404] on div "Редактировать" at bounding box center [545, 400] width 96 height 19
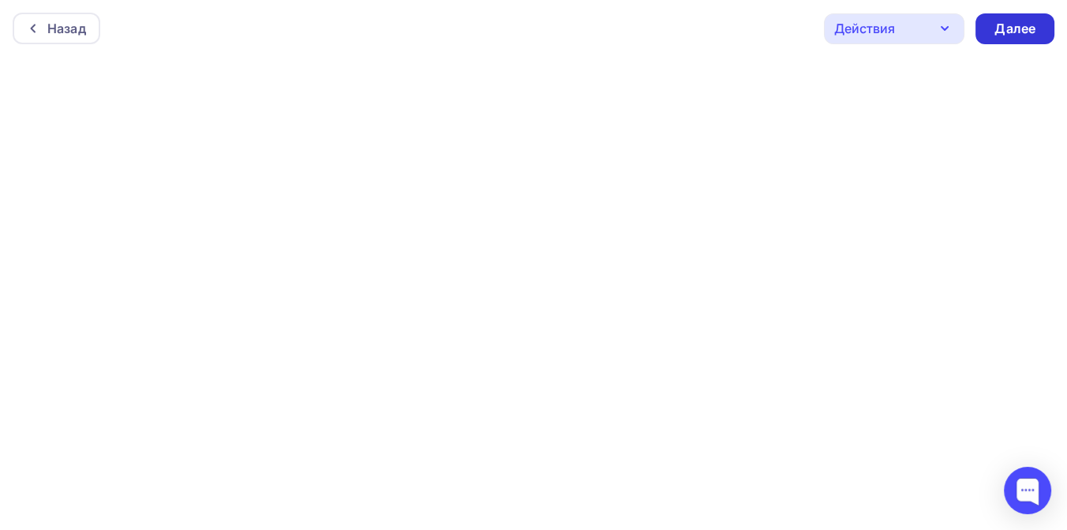
click at [1014, 32] on div "Далее" at bounding box center [1015, 29] width 41 height 18
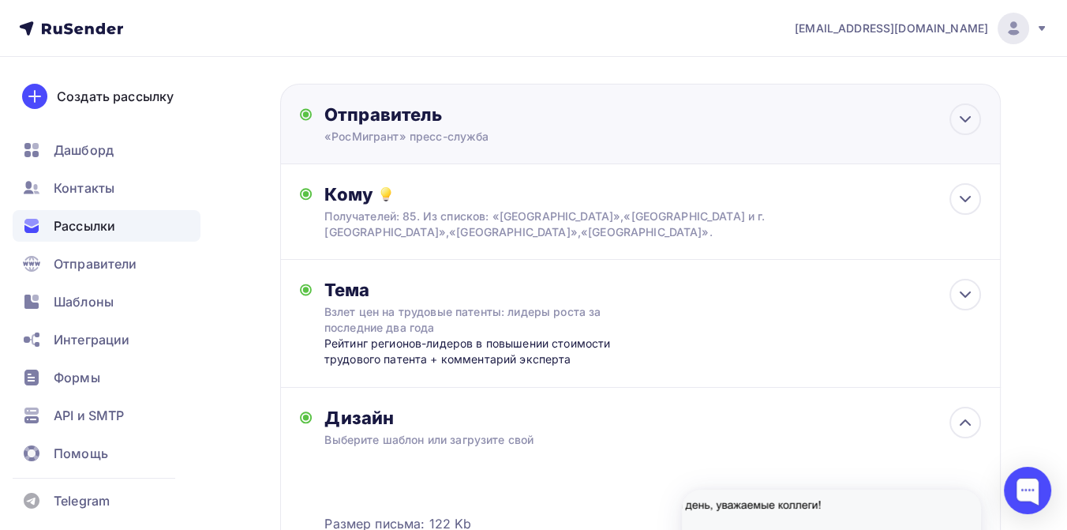
scroll to position [88, 0]
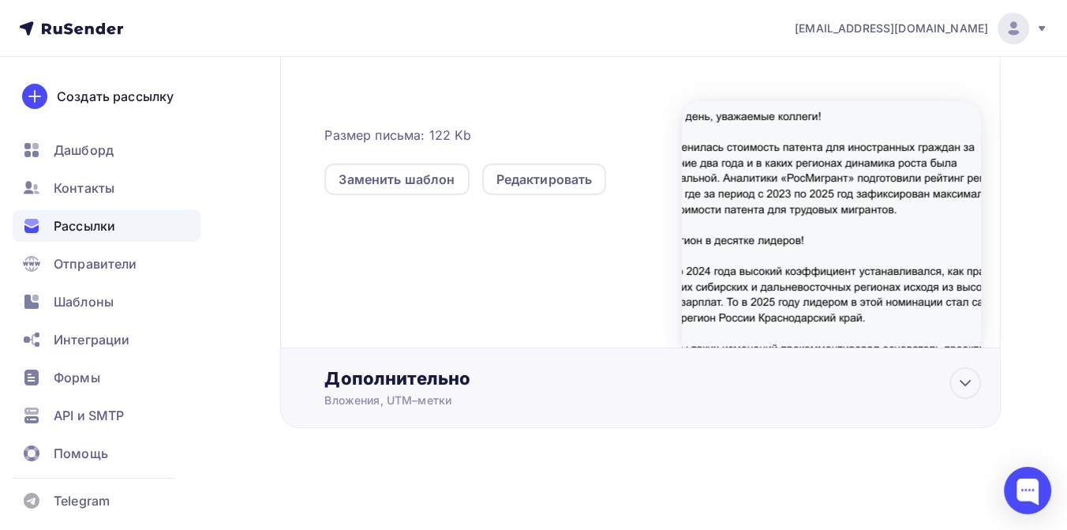
click at [432, 380] on div "Дополнительно" at bounding box center [652, 378] width 657 height 22
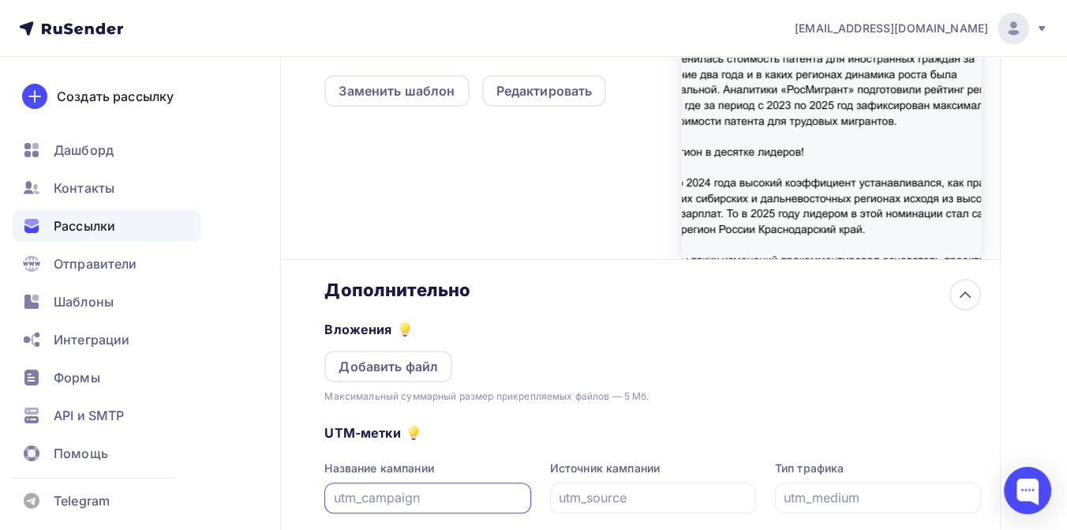
scroll to position [651, 0]
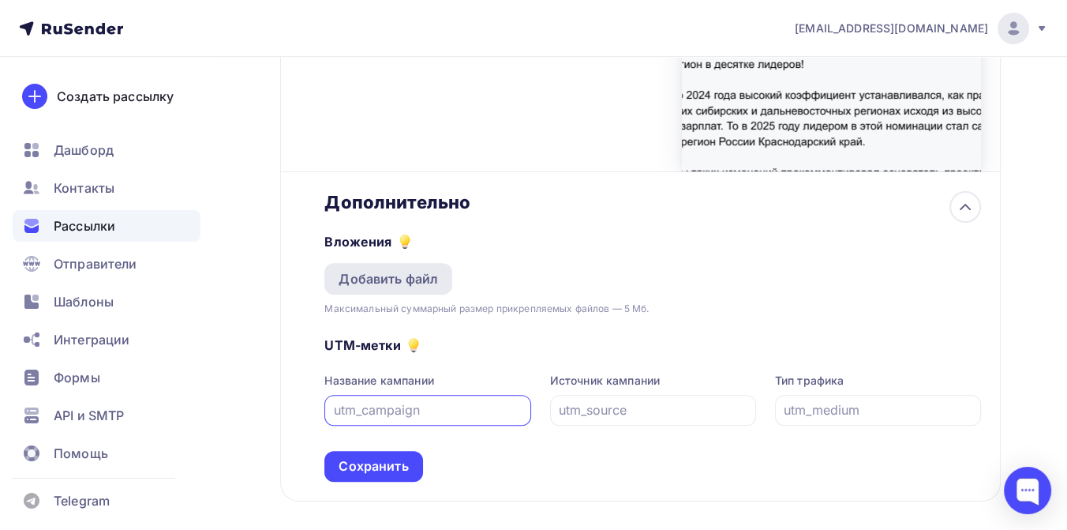
click at [384, 283] on div "Добавить файл" at bounding box center [388, 278] width 99 height 19
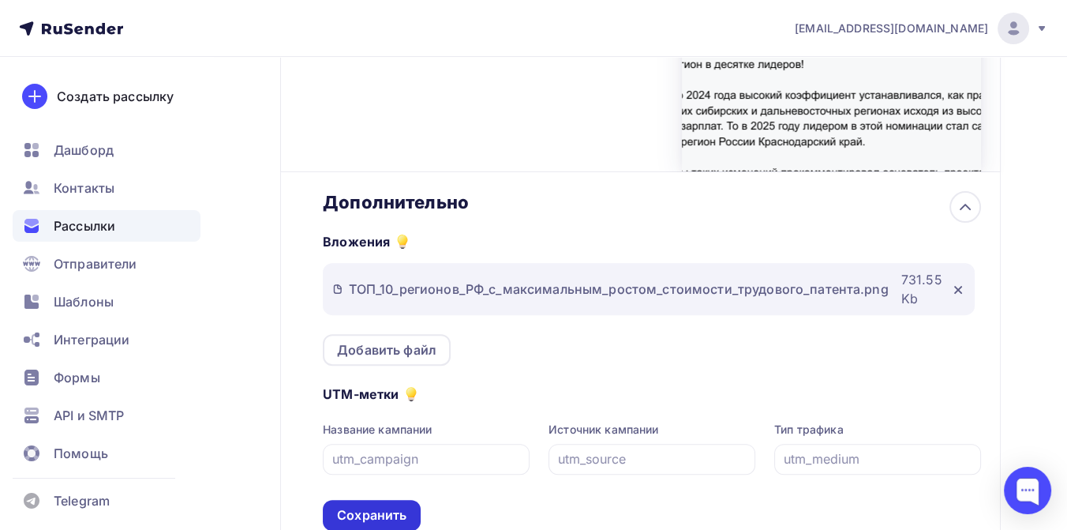
click at [381, 513] on div "Сохранить" at bounding box center [371, 515] width 69 height 18
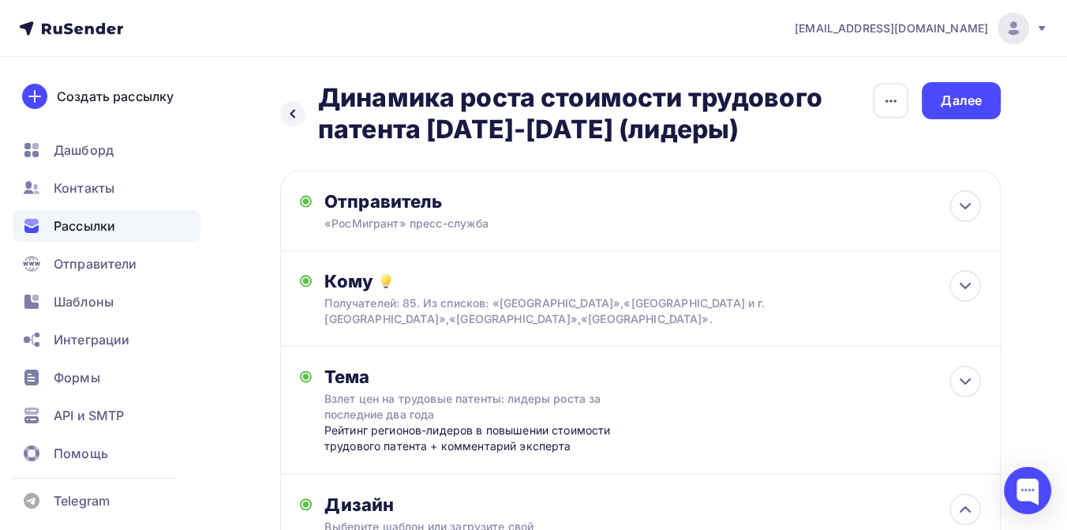
scroll to position [0, 0]
click at [958, 109] on div "Далее" at bounding box center [961, 101] width 41 height 18
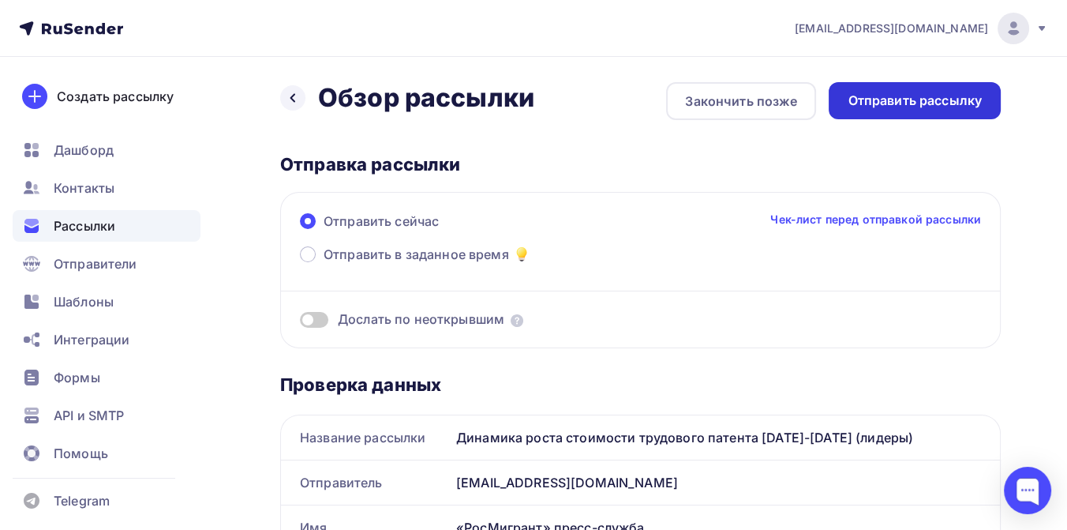
click at [881, 103] on div "Отправить рассылку" at bounding box center [915, 101] width 134 height 18
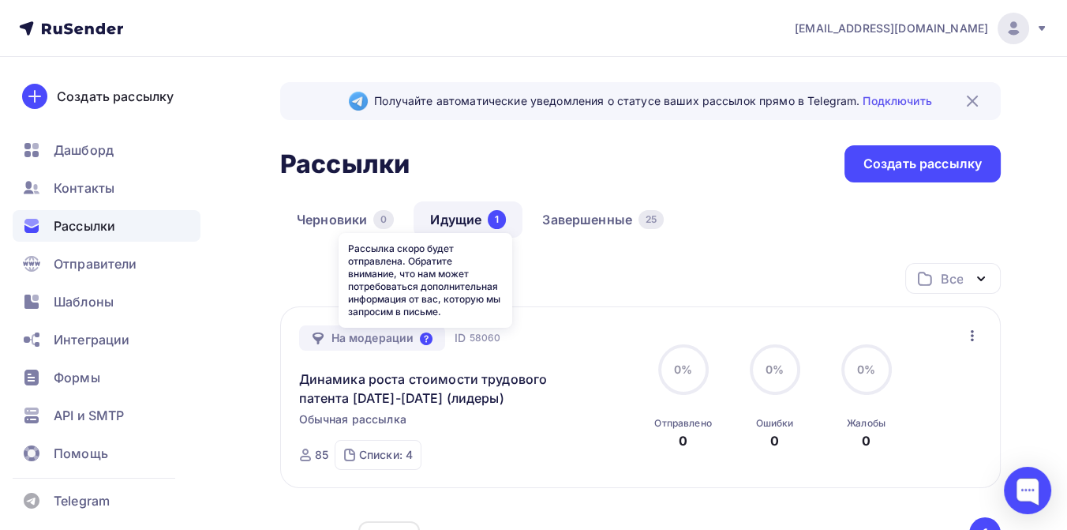
click at [423, 341] on icon at bounding box center [426, 338] width 13 height 13
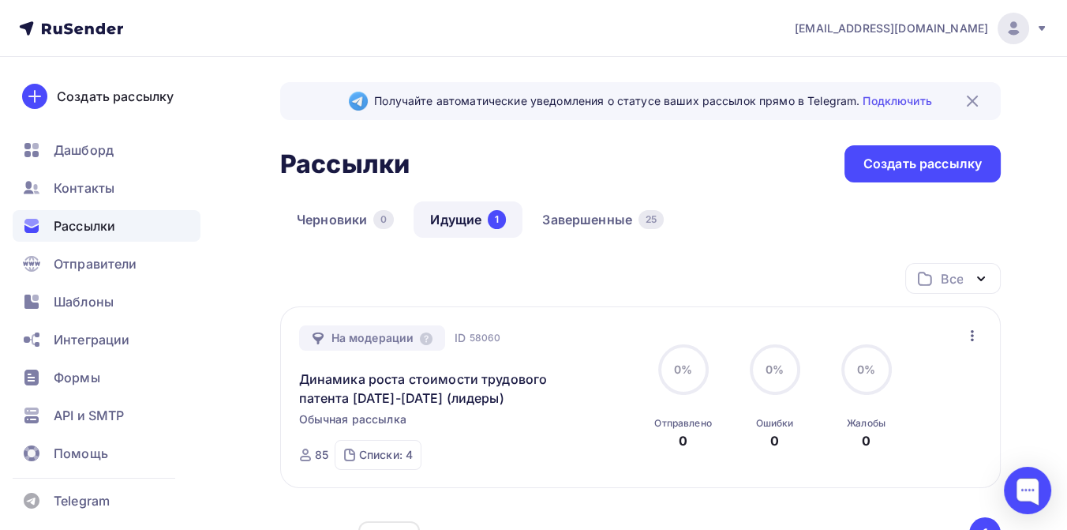
click at [1048, 29] on icon at bounding box center [1042, 28] width 13 height 13
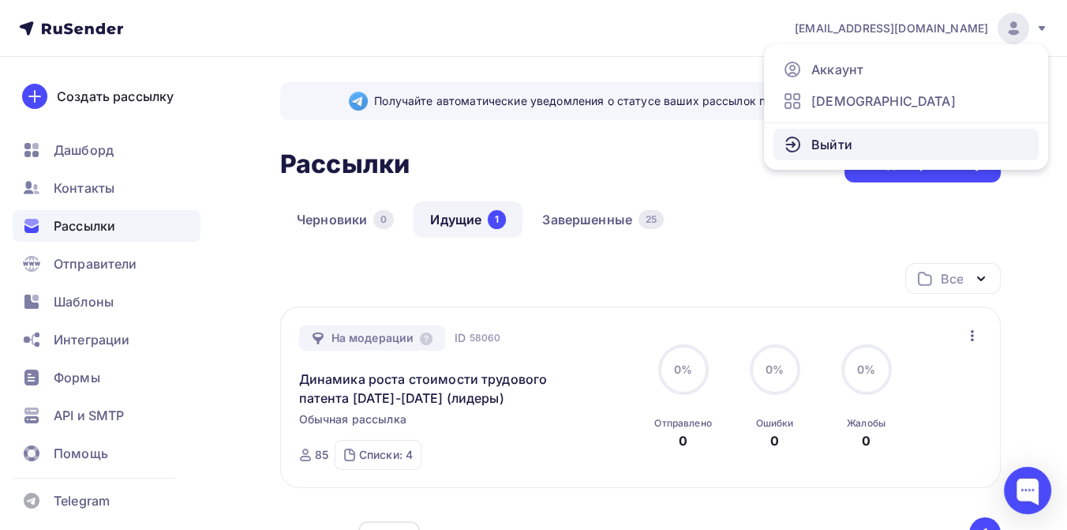
click at [900, 141] on link "Выйти" at bounding box center [906, 145] width 265 height 32
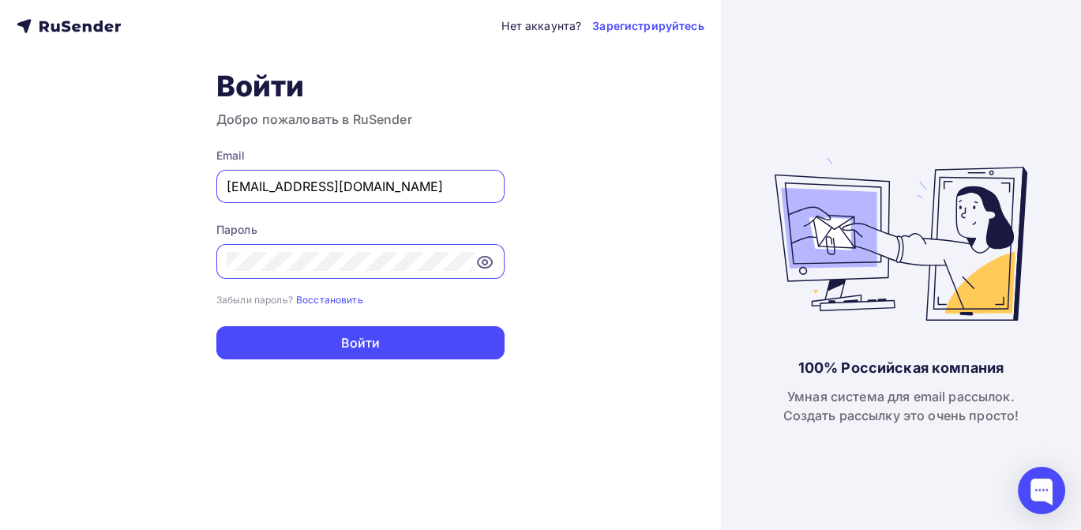
click at [401, 186] on input "[EMAIL_ADDRESS][DOMAIN_NAME]" at bounding box center [361, 186] width 268 height 19
type input "press@promrating.ru"
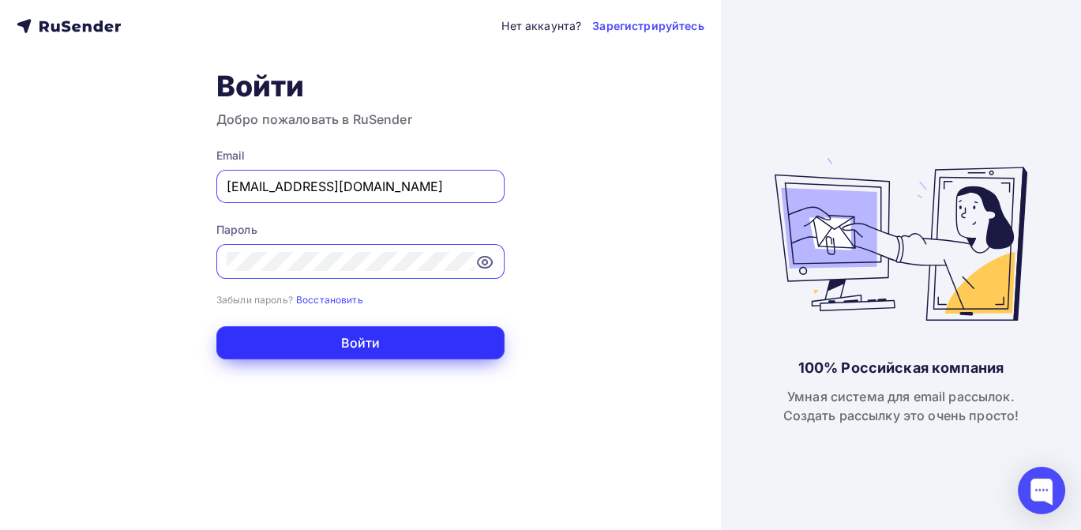
click at [347, 336] on button "Войти" at bounding box center [360, 342] width 288 height 33
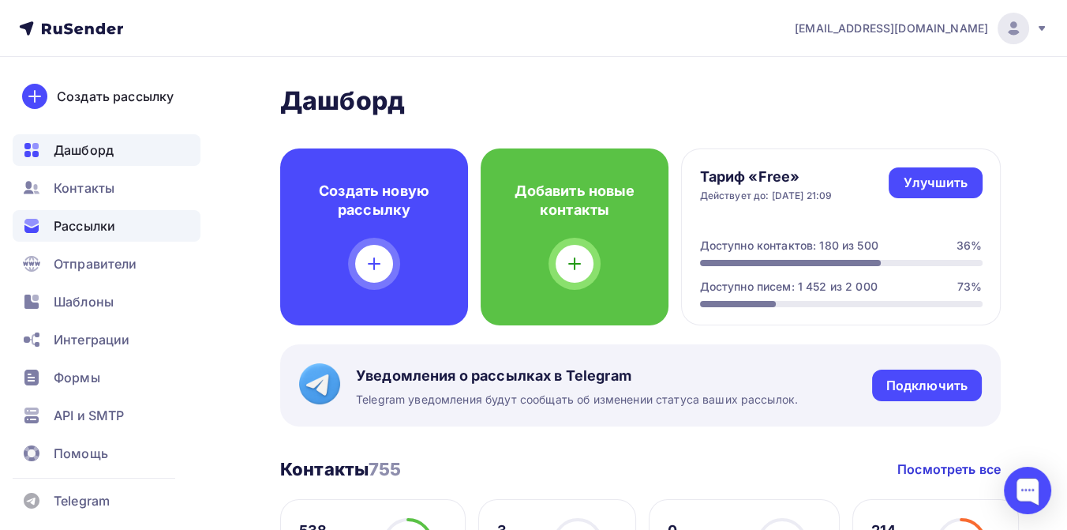
click at [96, 221] on span "Рассылки" at bounding box center [85, 225] width 62 height 19
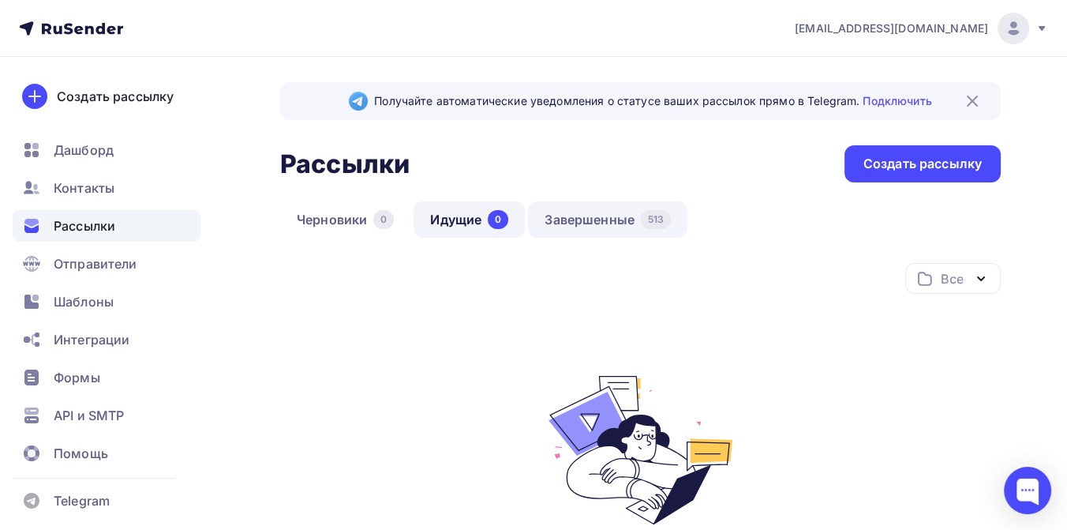
click at [575, 223] on link "Завершенные 513" at bounding box center [607, 219] width 159 height 36
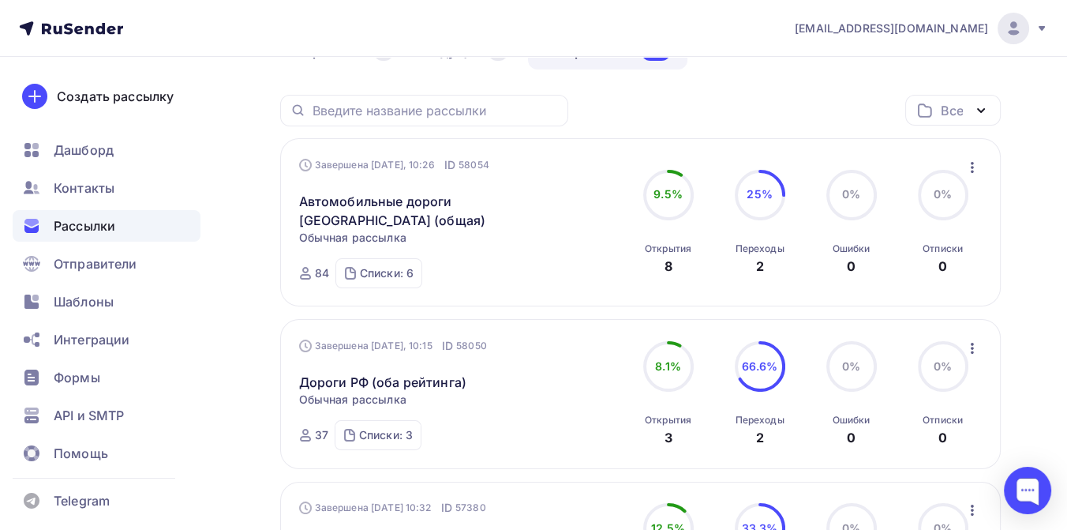
scroll to position [88, 0]
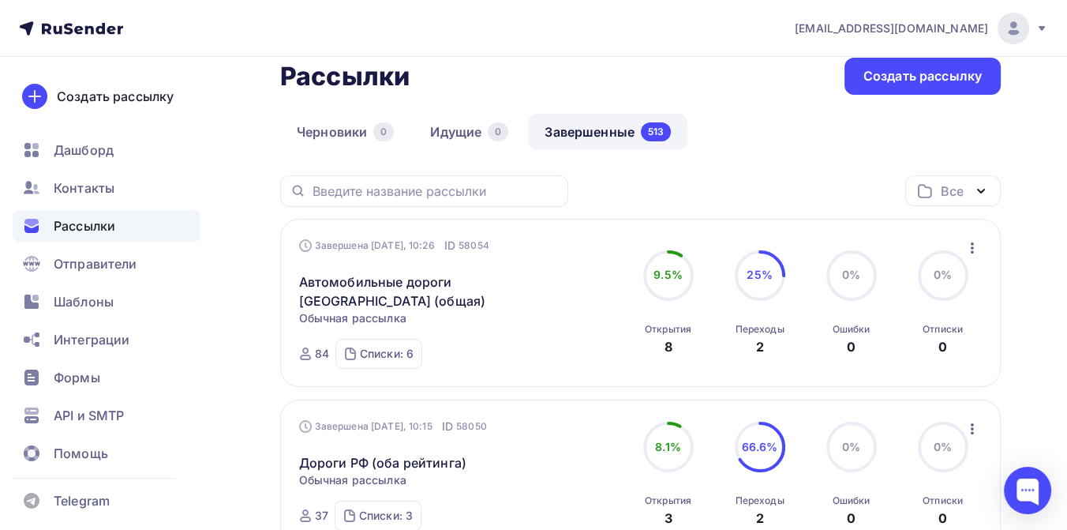
click at [969, 243] on icon "button" at bounding box center [972, 247] width 19 height 19
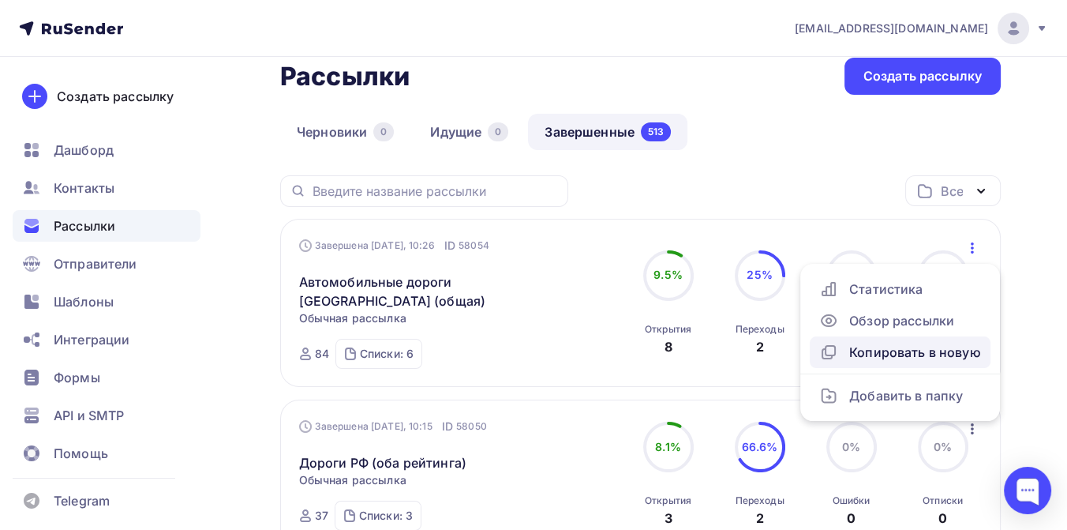
click at [873, 351] on div "Копировать в новую" at bounding box center [900, 352] width 162 height 19
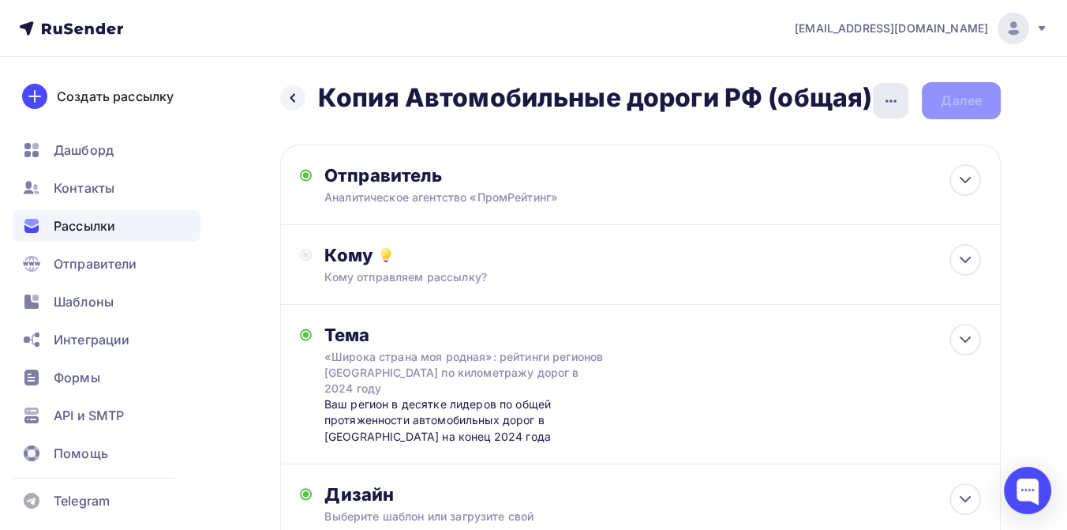
click at [887, 99] on icon "button" at bounding box center [891, 101] width 19 height 19
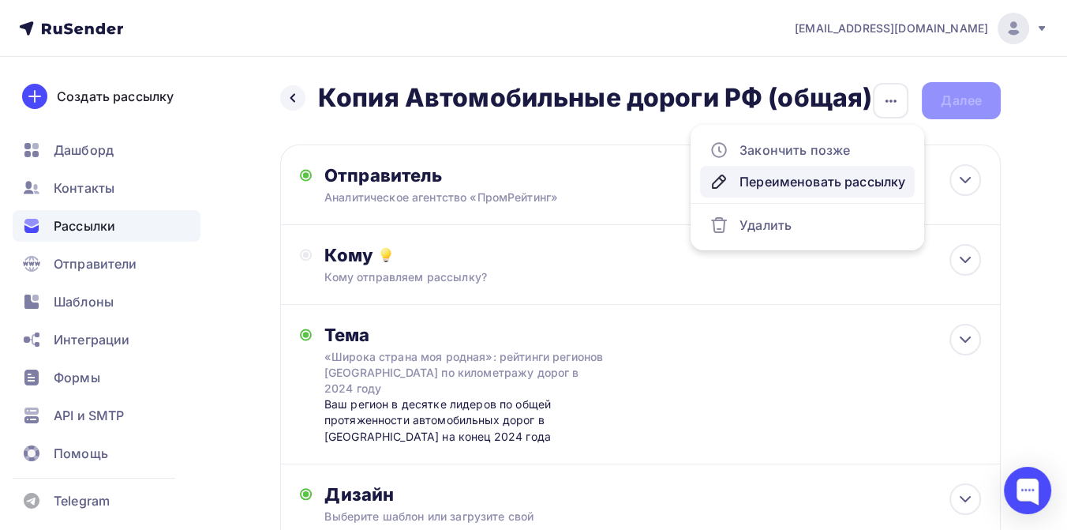
click at [849, 174] on div "Переименовать рассылку" at bounding box center [808, 181] width 196 height 19
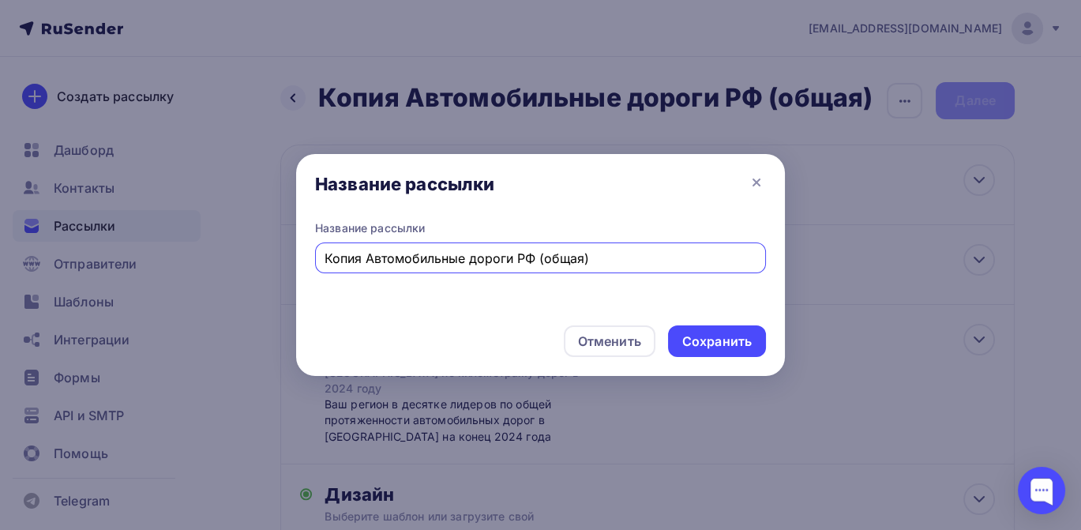
click at [363, 259] on input "Копия Автомобильные дороги РФ (общая)" at bounding box center [540, 258] width 433 height 19
click at [539, 256] on input "Автомобильные дороги [GEOGRAPHIC_DATA] (общая)" at bounding box center [540, 258] width 433 height 19
type input "Автомобильные дороги РФ (грунт)"
click at [677, 340] on div "Сохранить" at bounding box center [717, 341] width 98 height 32
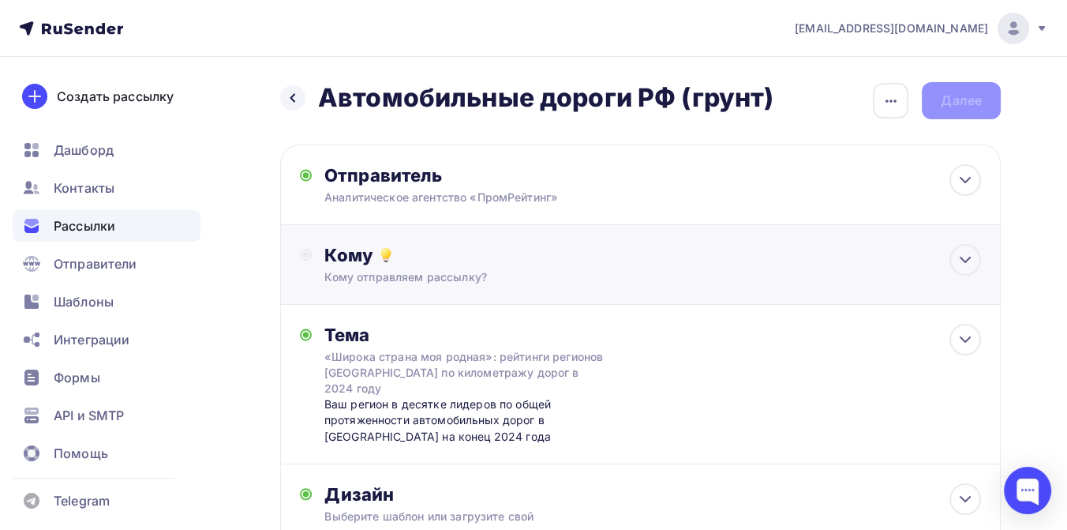
click at [463, 265] on div "Кому" at bounding box center [652, 255] width 657 height 22
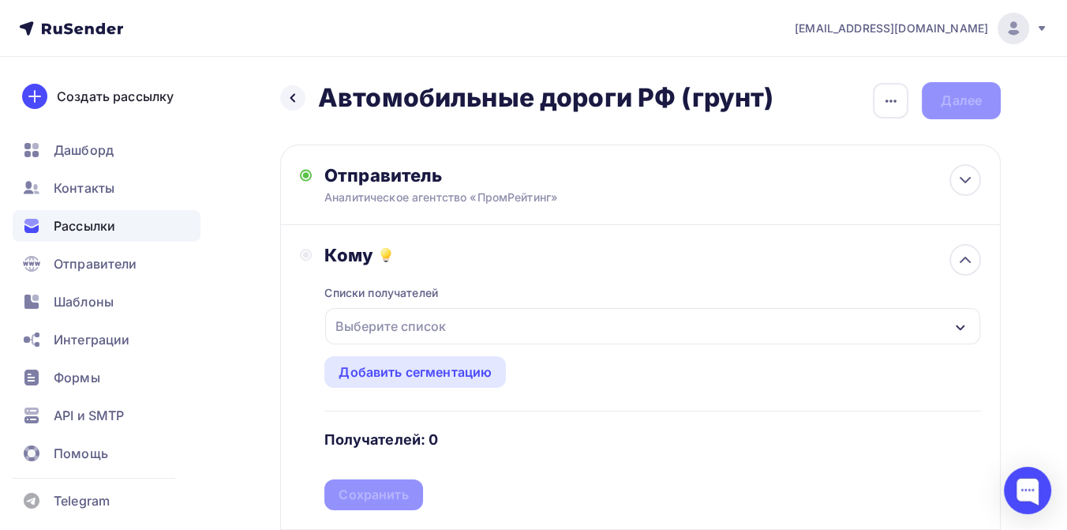
click at [450, 328] on div "Выберите список" at bounding box center [390, 326] width 123 height 28
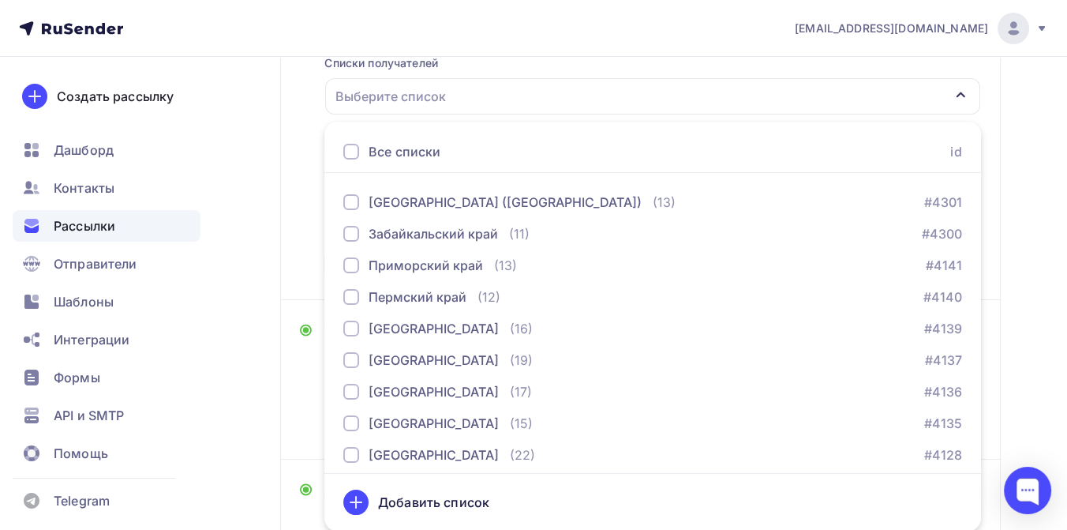
scroll to position [526, 0]
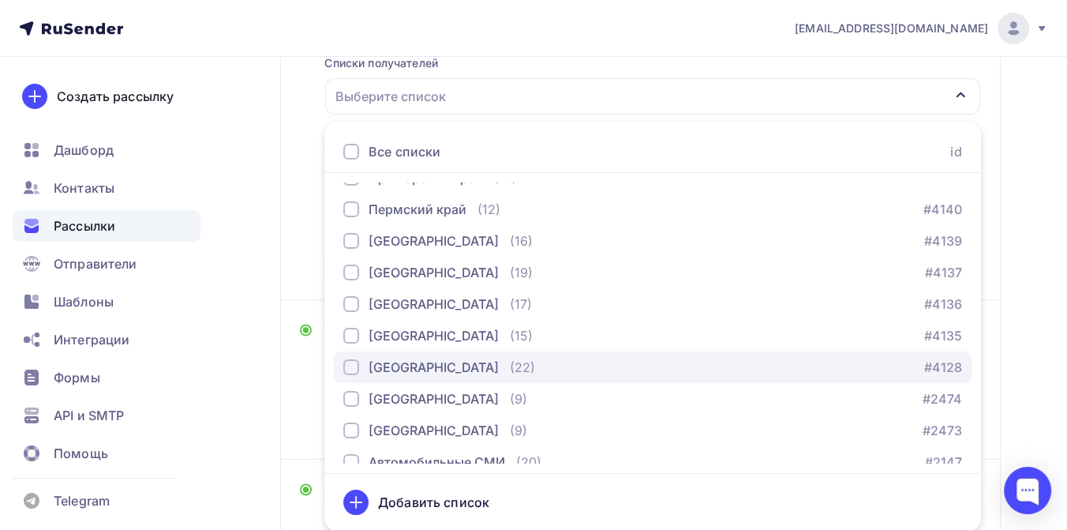
click at [430, 363] on div "[GEOGRAPHIC_DATA]" at bounding box center [434, 367] width 130 height 19
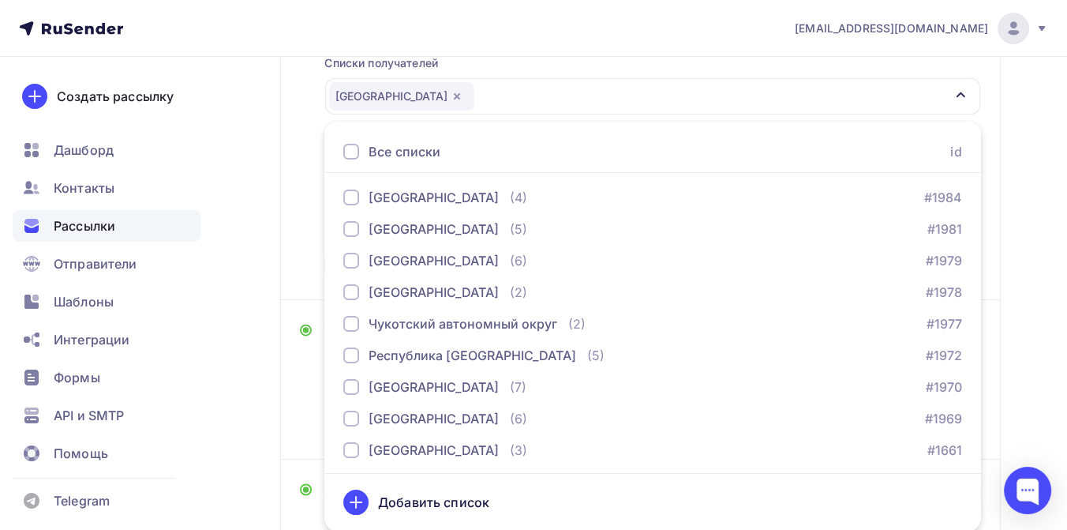
scroll to position [1140, 0]
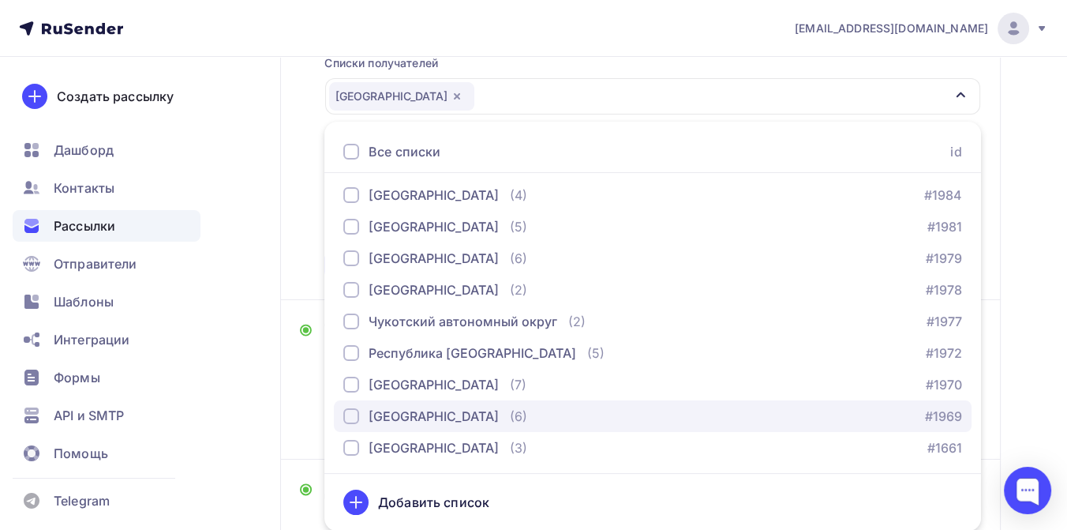
click at [353, 414] on div "button" at bounding box center [351, 416] width 16 height 16
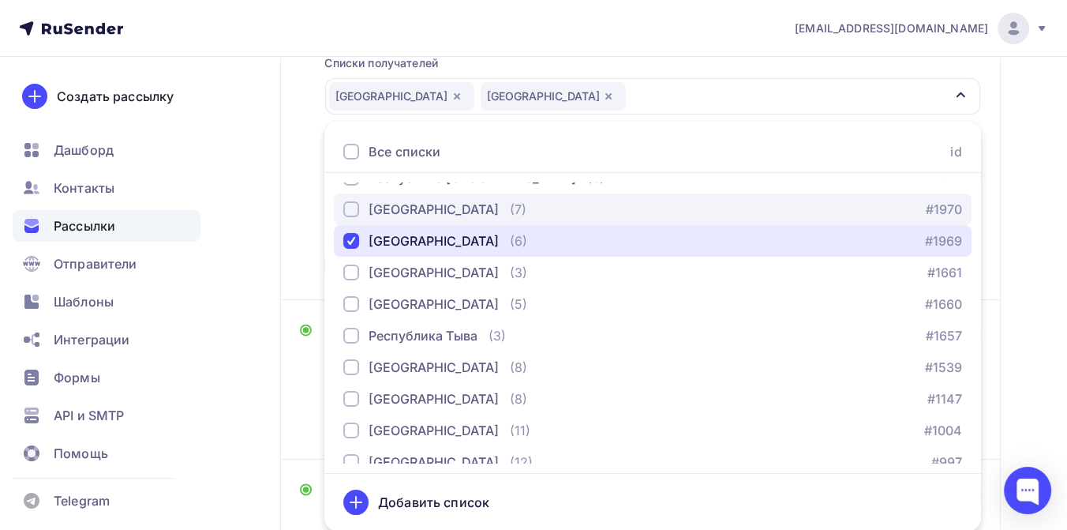
scroll to position [1329, 0]
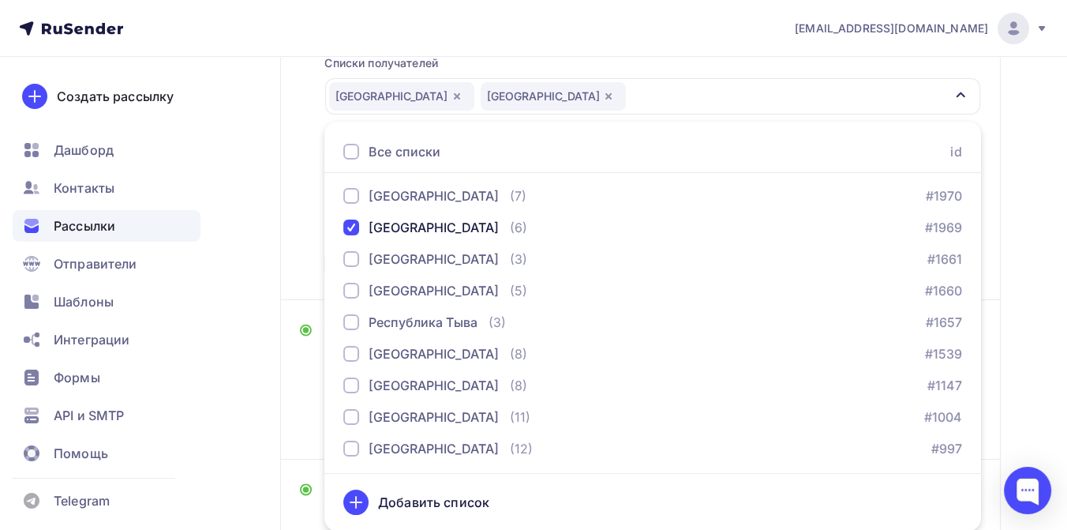
click at [1010, 246] on div "Назад Автомобильные дороги РФ (грунт) Автомобильные дороги РФ (грунт) Закончить…" at bounding box center [533, 273] width 1067 height 893
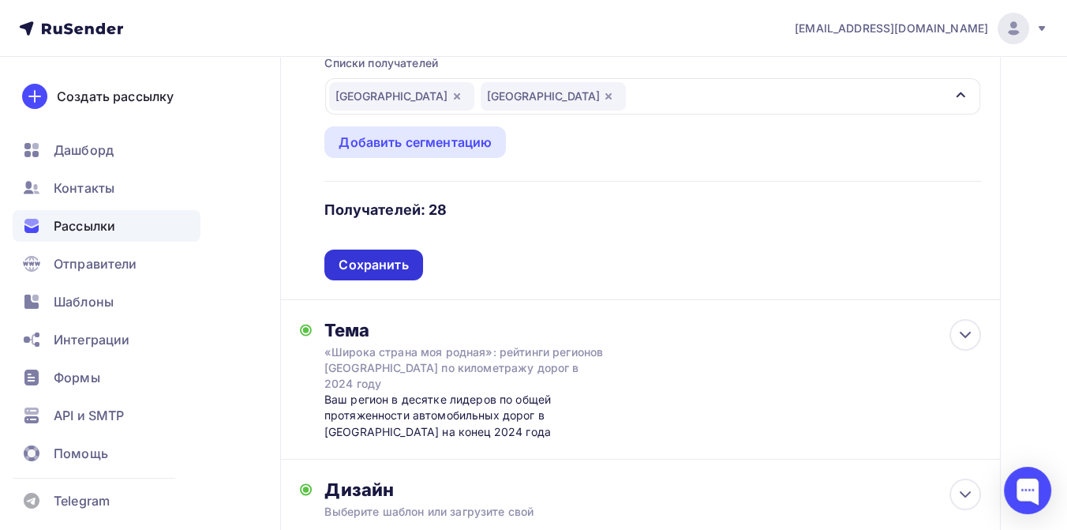
click at [384, 259] on div "Сохранить" at bounding box center [373, 265] width 69 height 18
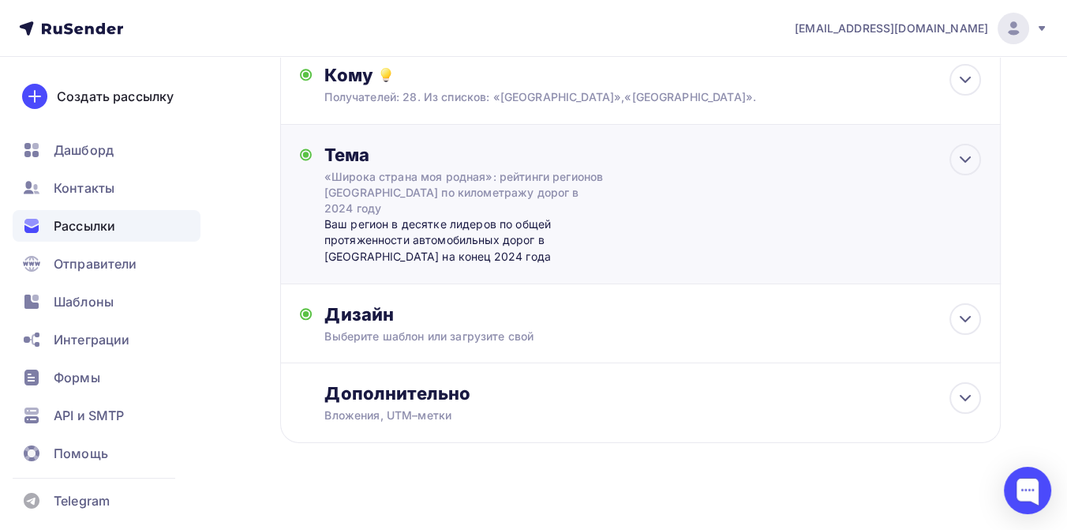
click at [422, 194] on div "«Широка страна моя родная»: рейтинги регионов [GEOGRAPHIC_DATA] по километражу …" at bounding box center [464, 192] width 281 height 47
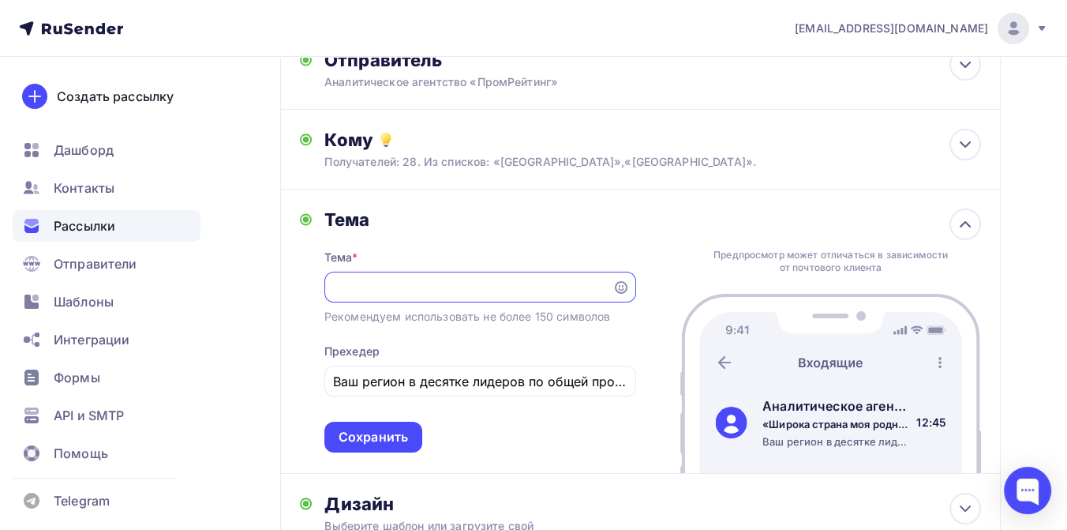
scroll to position [0, 0]
click at [550, 379] on input "Ваш регион в десятке лидеров по общей протяженности автомобильных дорог в Росси…" at bounding box center [480, 381] width 294 height 19
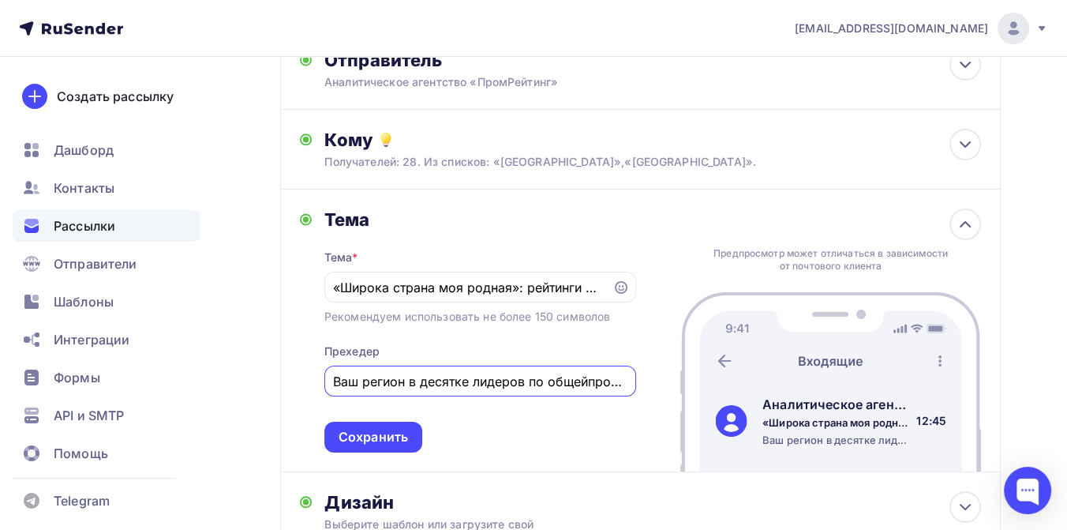
click at [411, 383] on input "Ваш регион в десятке лидеров по общейпротяженности автомобильных дорог в России…" at bounding box center [480, 381] width 294 height 19
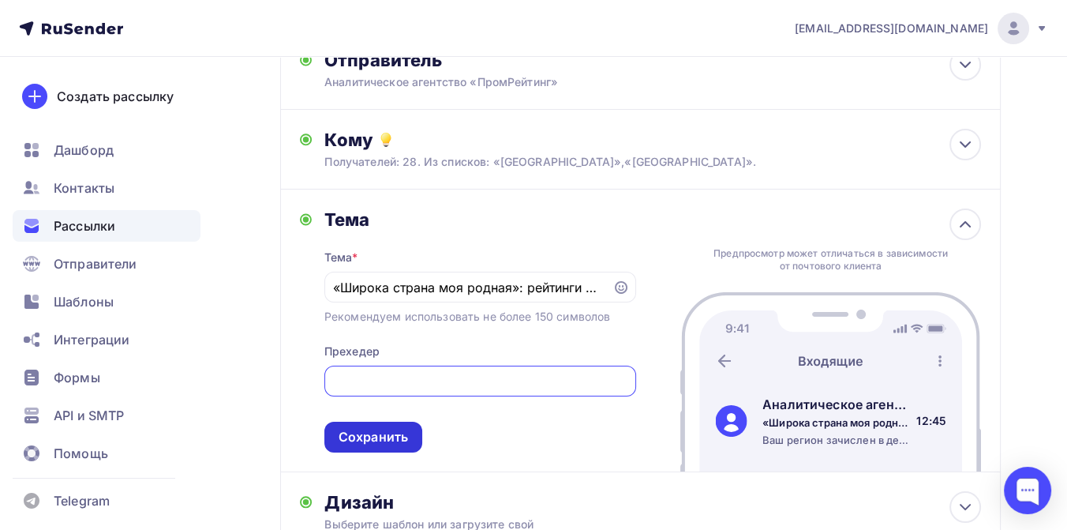
type input "Ваш регион зачислен в десятку самых пейзажных по протяженности грунтовых дорог …"
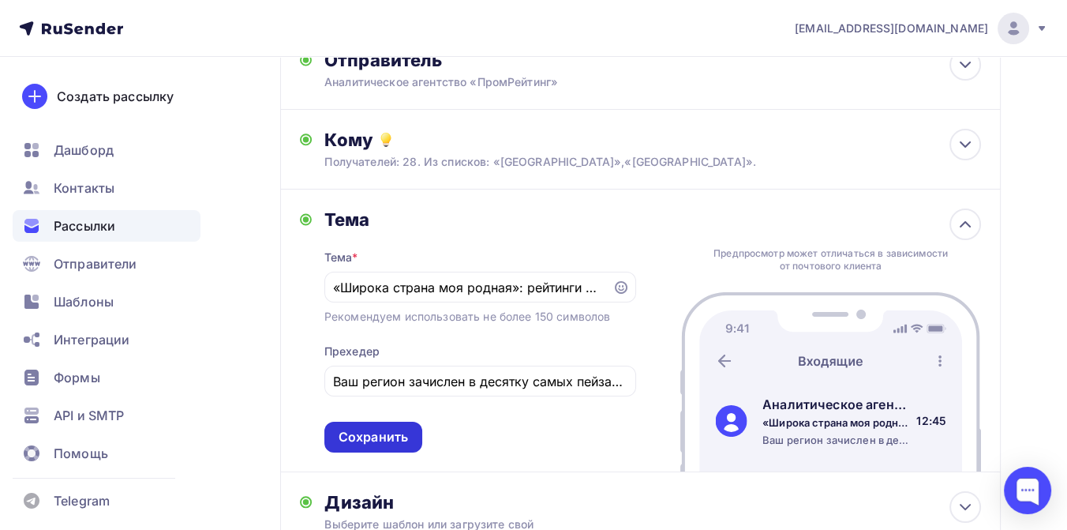
click at [358, 434] on div "Сохранить" at bounding box center [373, 437] width 69 height 18
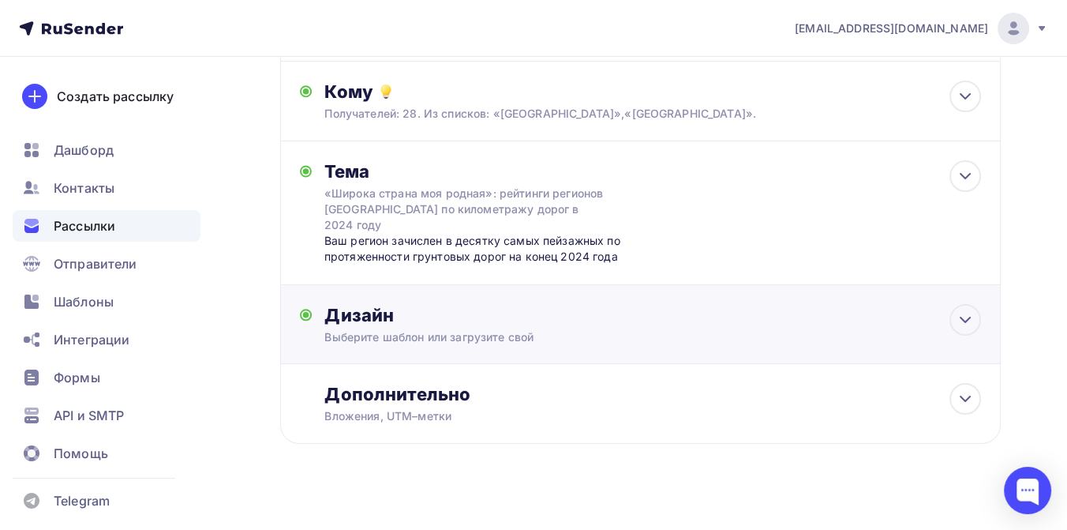
scroll to position [164, 0]
click at [468, 311] on div "Дизайн Выберите шаблон или загрузите свой Размер письма: 122 Kb Заменить шаблон…" at bounding box center [652, 323] width 657 height 41
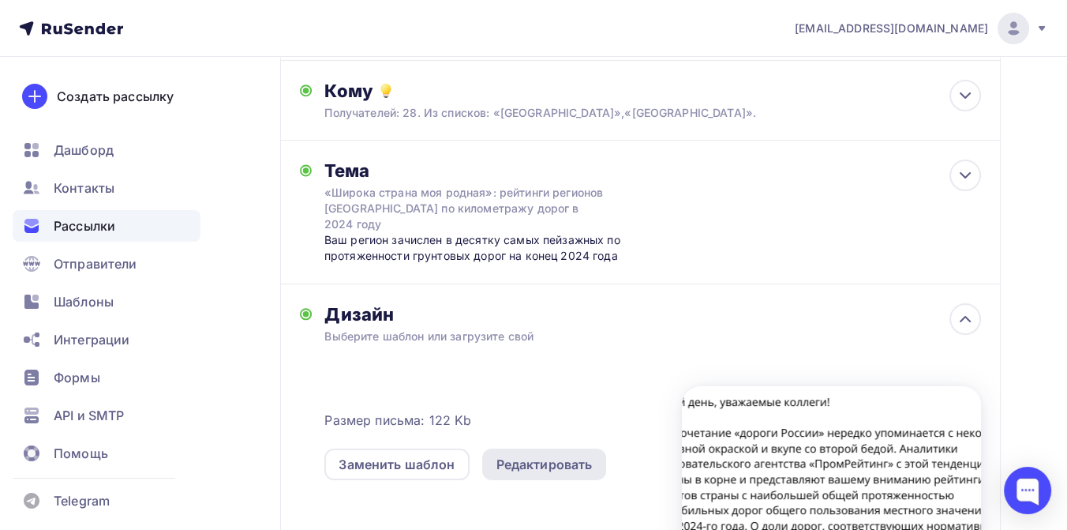
click at [553, 455] on div "Редактировать" at bounding box center [545, 464] width 96 height 19
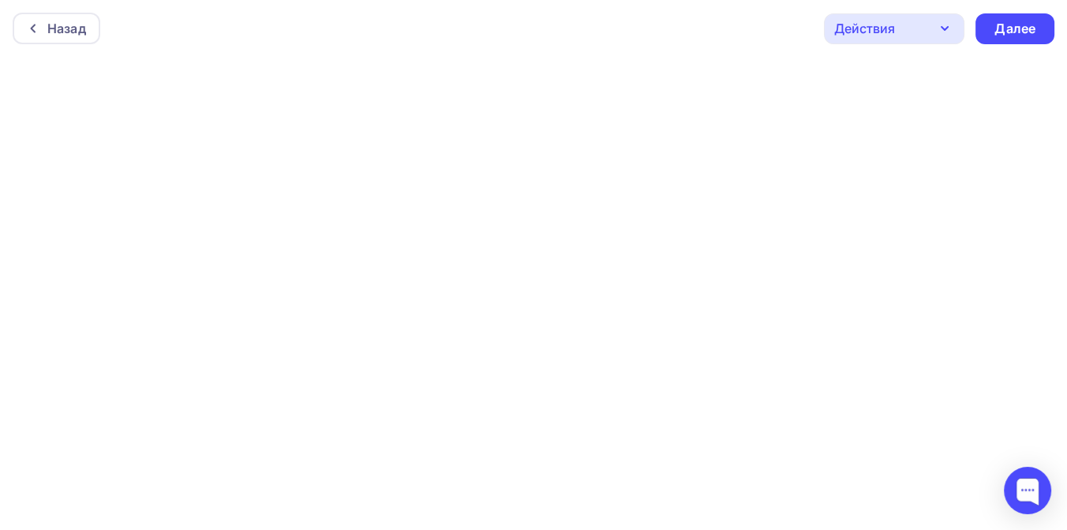
scroll to position [4, 0]
click at [1029, 25] on div "Далее" at bounding box center [1015, 25] width 41 height 18
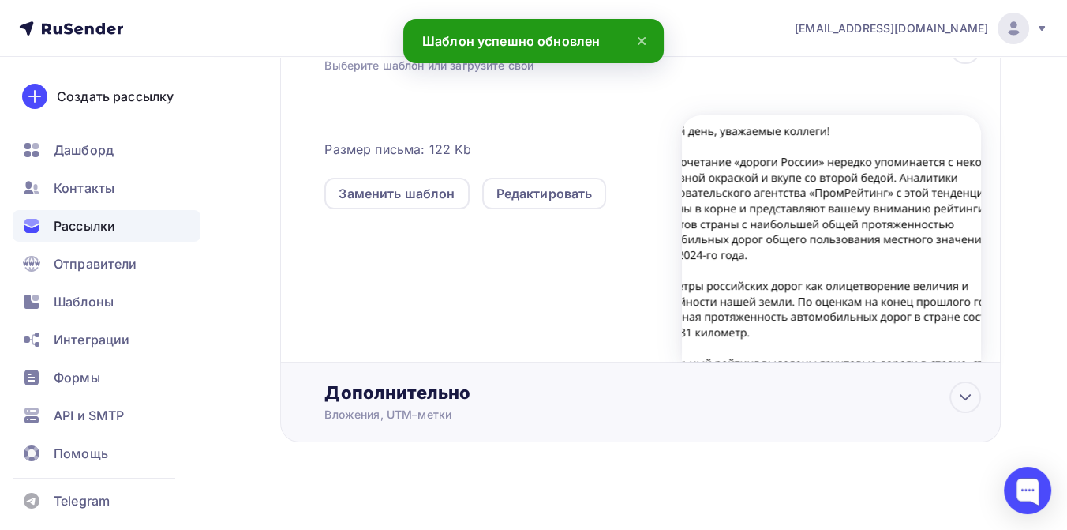
click at [414, 366] on div "Дополнительно Вложения, UTM–метки Вложения статистика 132 (2).png 151.56 Kb Доб…" at bounding box center [640, 402] width 721 height 80
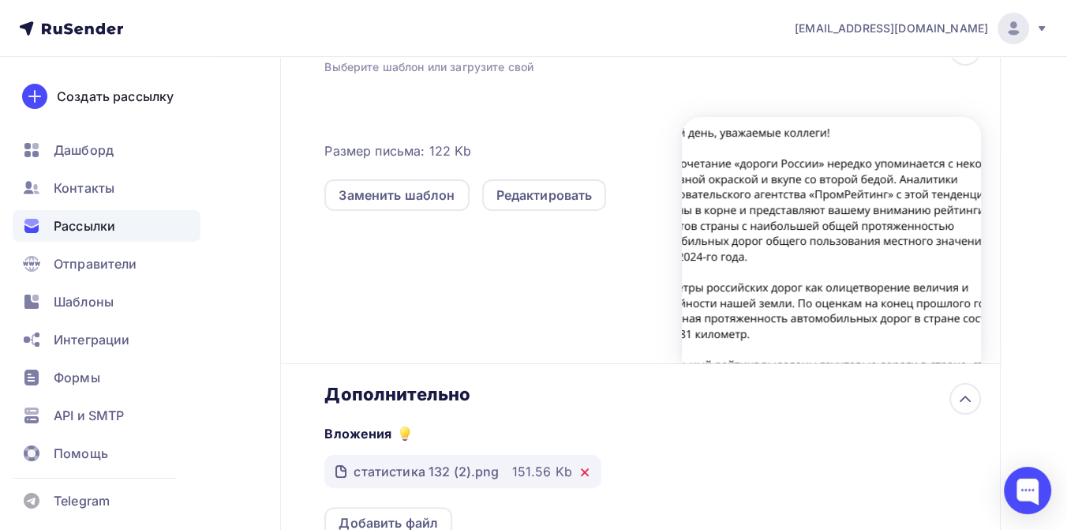
click at [579, 466] on icon at bounding box center [585, 472] width 13 height 13
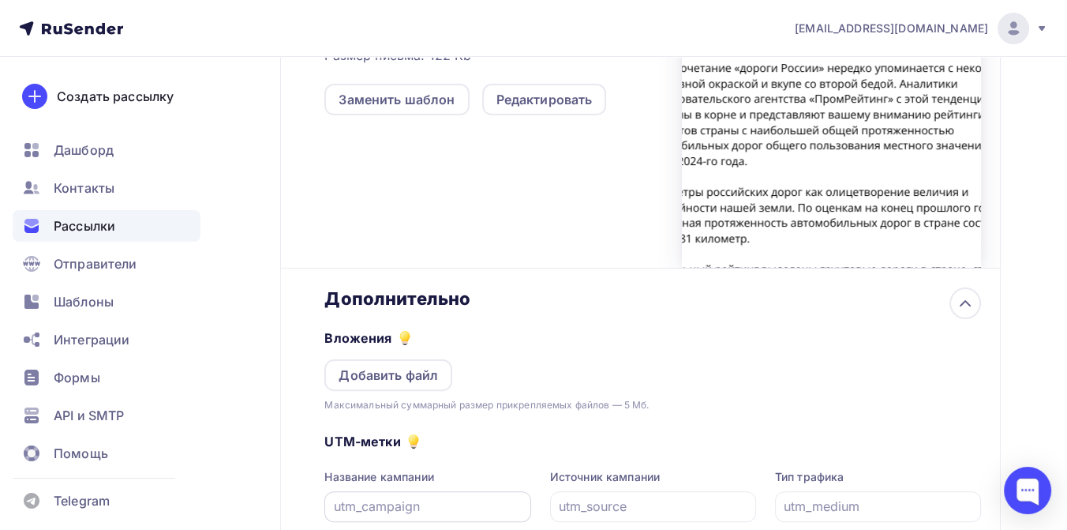
scroll to position [609, 0]
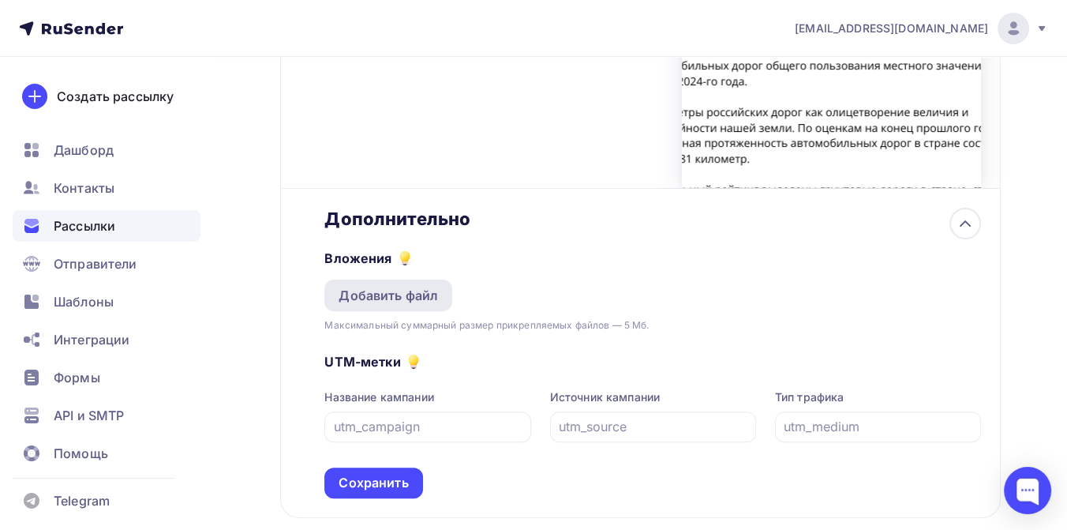
click at [365, 286] on div "Добавить файл" at bounding box center [388, 295] width 99 height 19
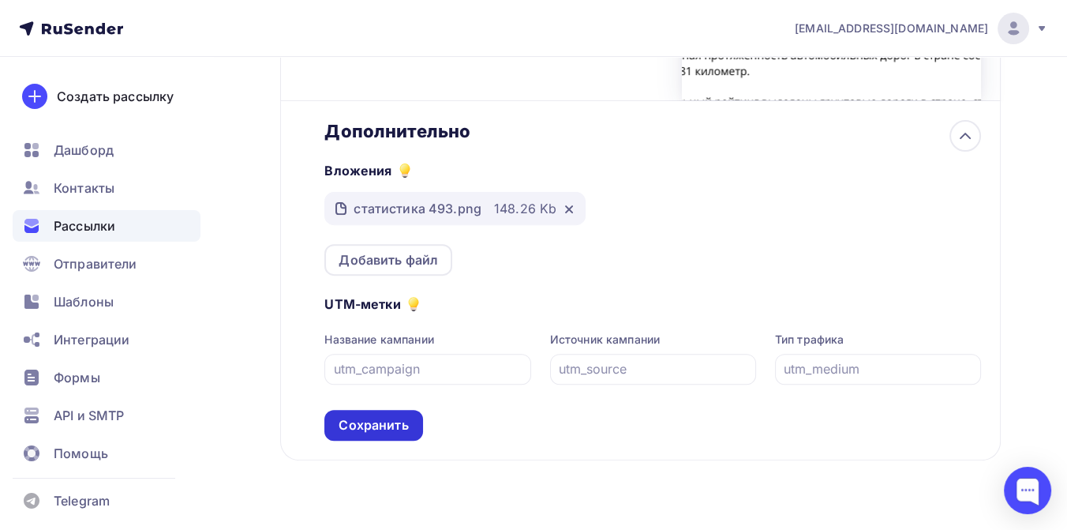
click at [395, 416] on div "Сохранить" at bounding box center [373, 425] width 69 height 18
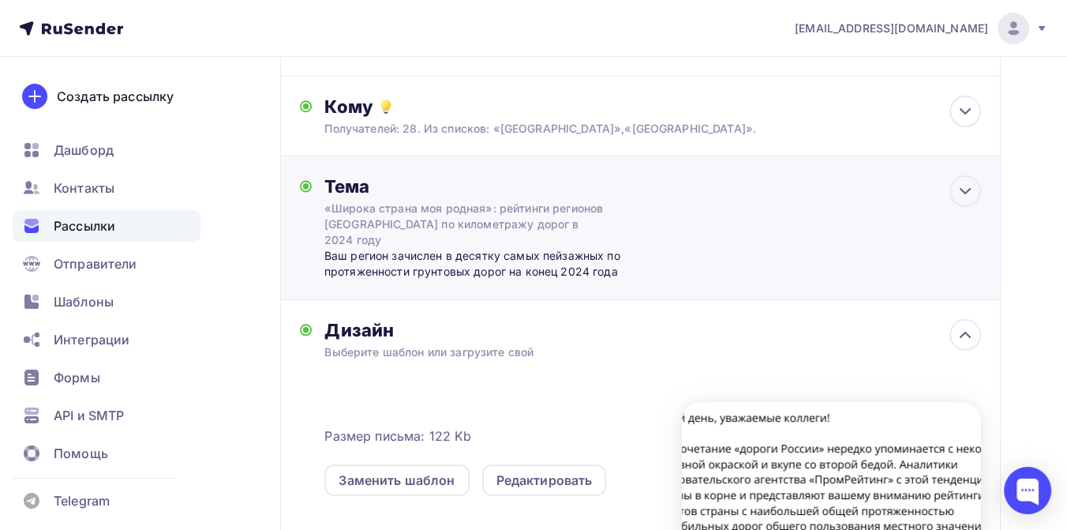
scroll to position [0, 0]
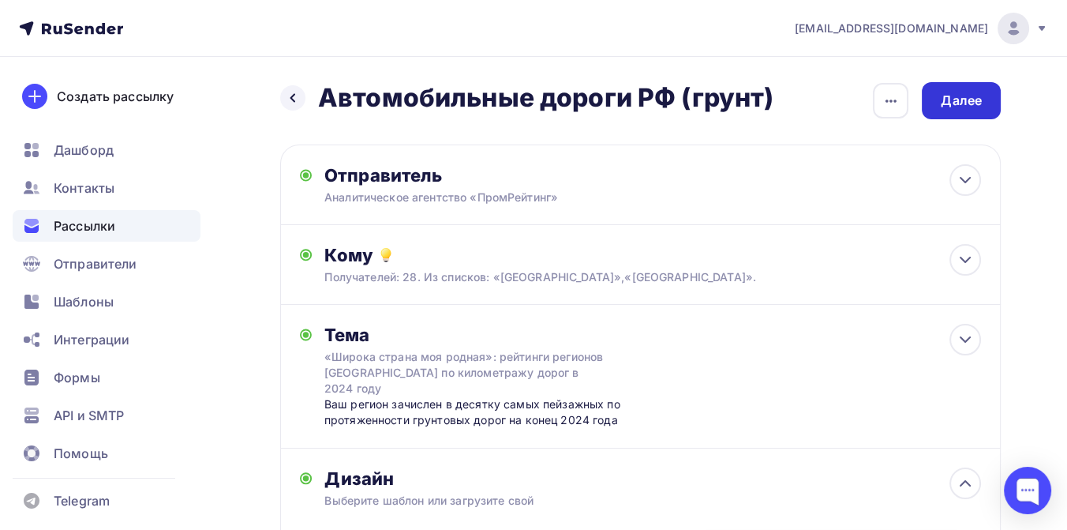
click at [943, 103] on div "Далее" at bounding box center [961, 101] width 41 height 18
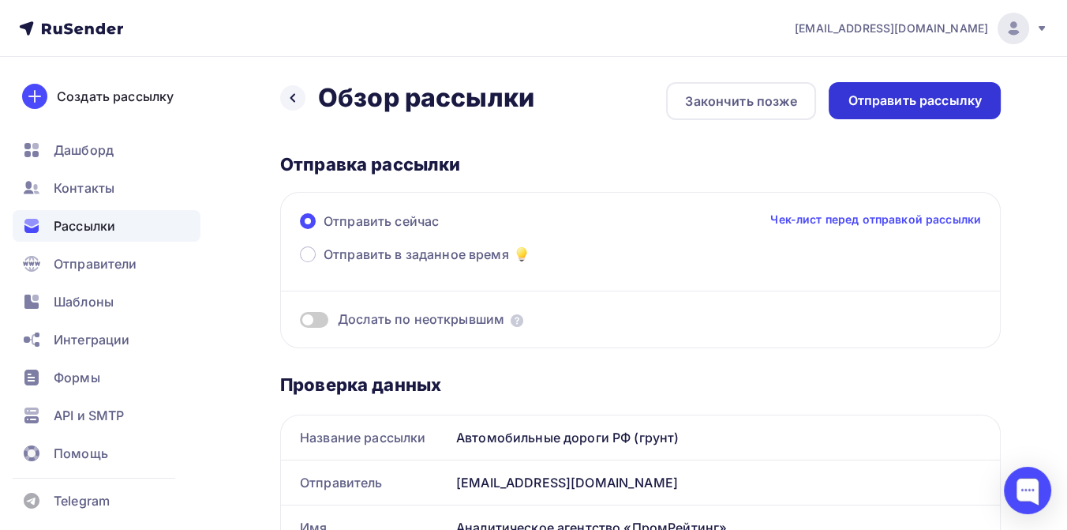
click at [853, 99] on div "Отправить рассылку" at bounding box center [915, 101] width 134 height 18
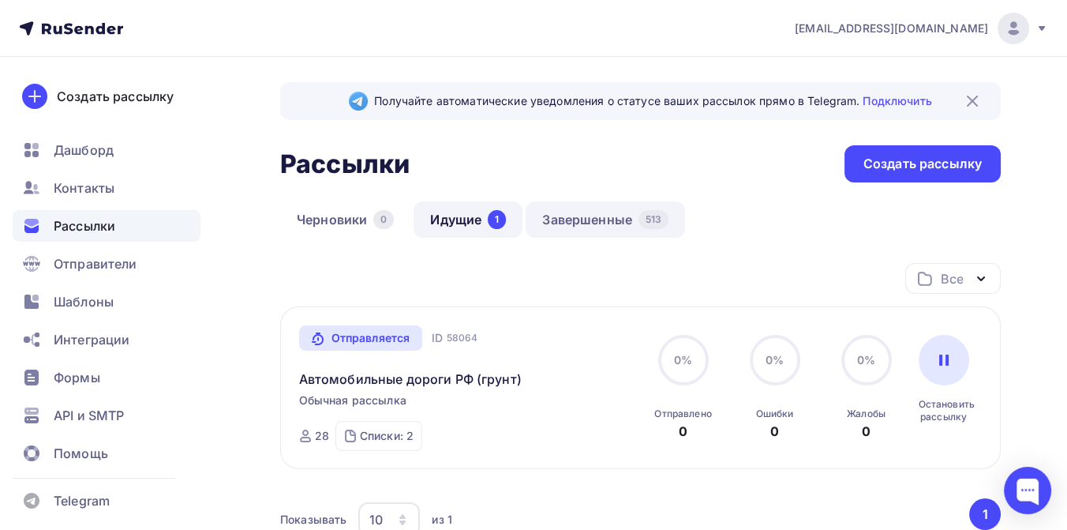
click at [584, 222] on link "Завершенные 513" at bounding box center [605, 219] width 159 height 36
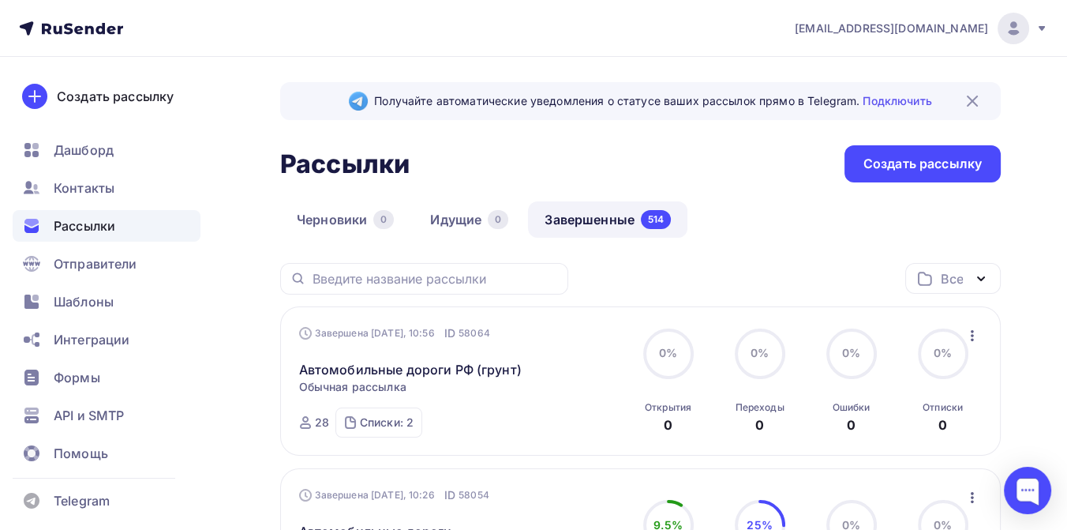
click at [1048, 22] on icon at bounding box center [1042, 28] width 13 height 13
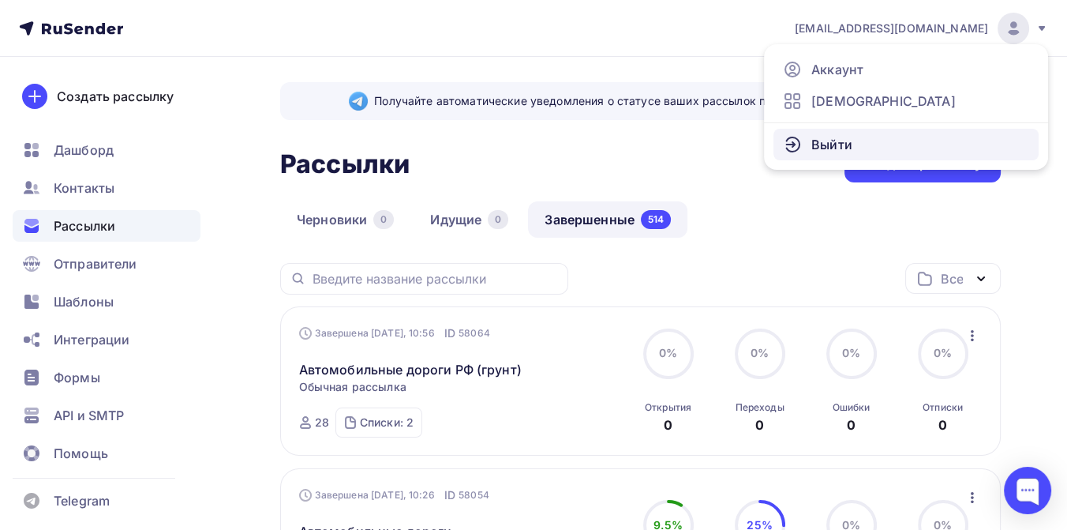
click at [834, 155] on link "Выйти" at bounding box center [906, 145] width 265 height 32
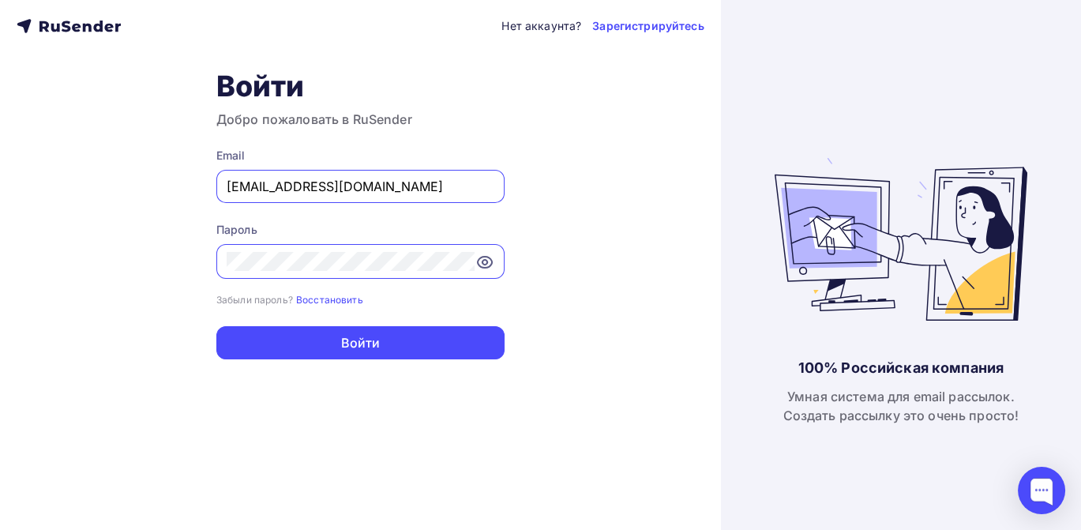
click at [400, 187] on input "[EMAIL_ADDRESS][DOMAIN_NAME]" at bounding box center [361, 186] width 268 height 19
type input "[EMAIL_ADDRESS][DOMAIN_NAME]"
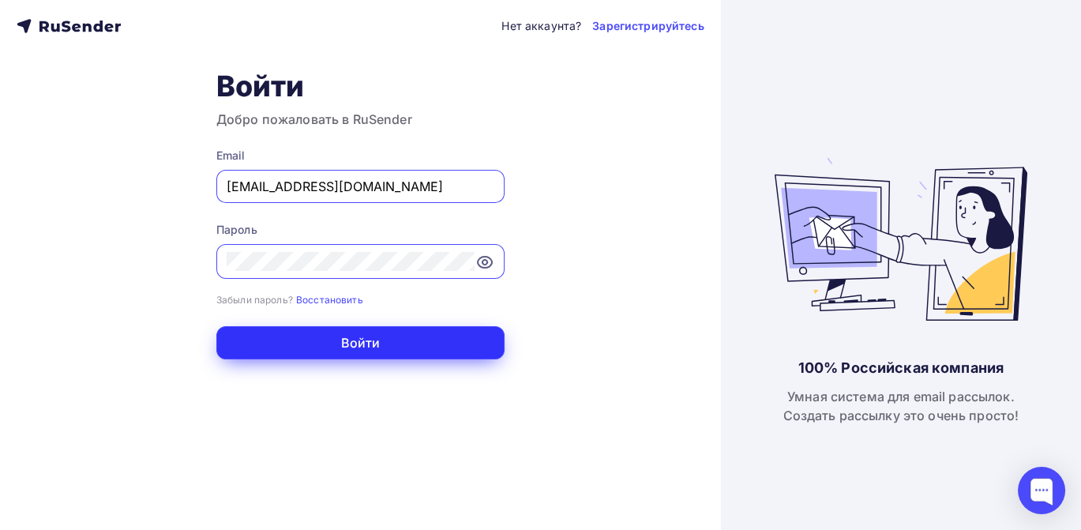
click at [380, 341] on button "Войти" at bounding box center [360, 342] width 288 height 33
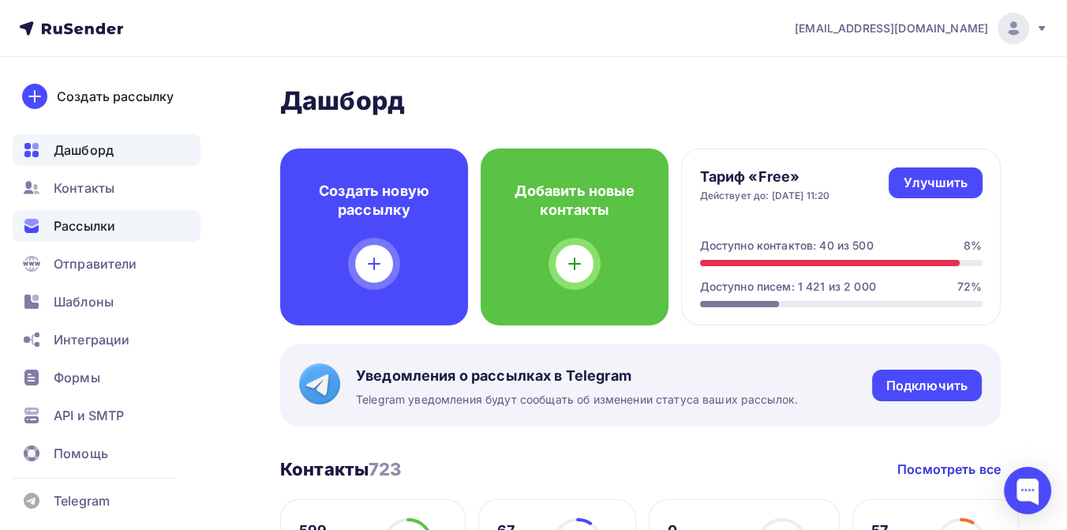
click at [107, 217] on span "Рассылки" at bounding box center [85, 225] width 62 height 19
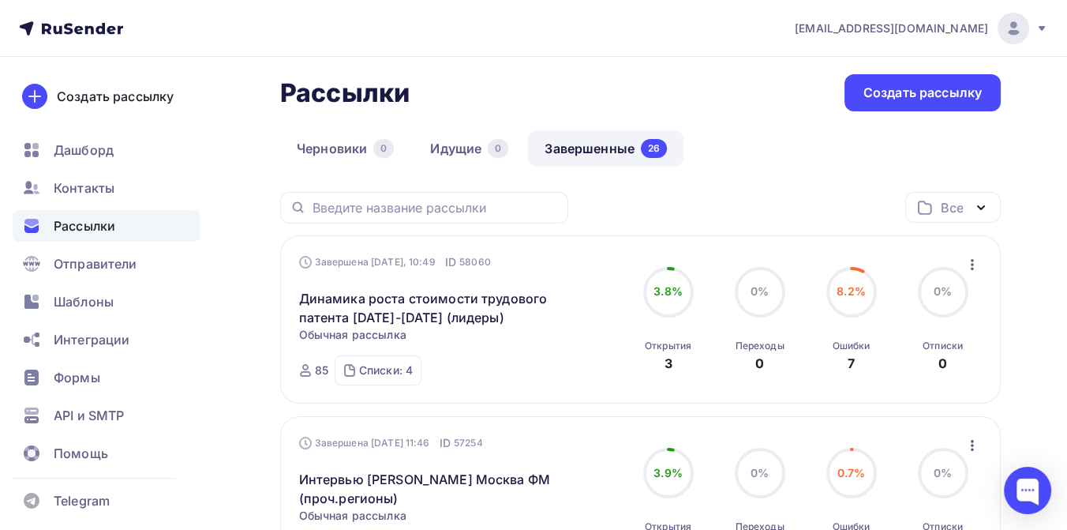
scroll to position [88, 0]
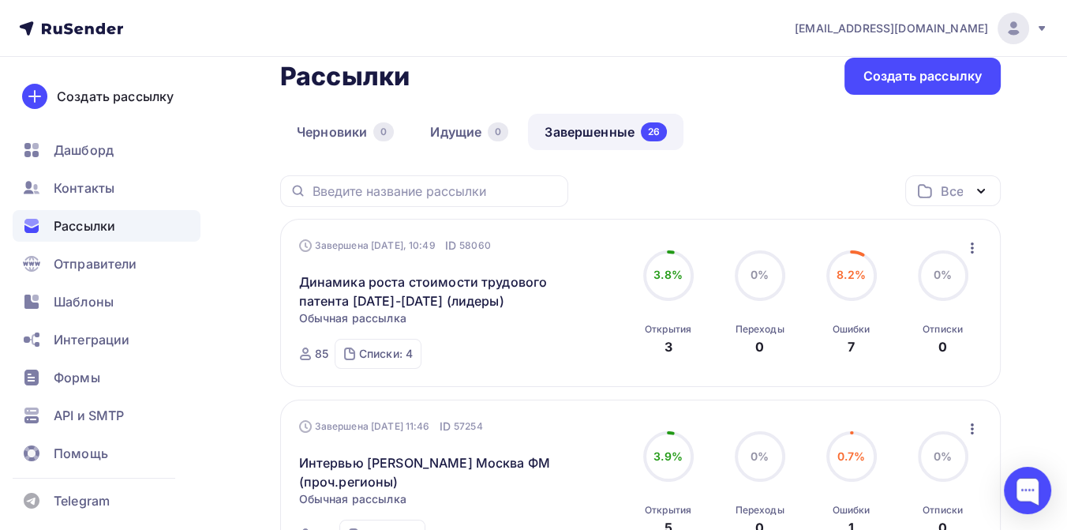
click at [971, 245] on icon "button" at bounding box center [972, 247] width 3 height 11
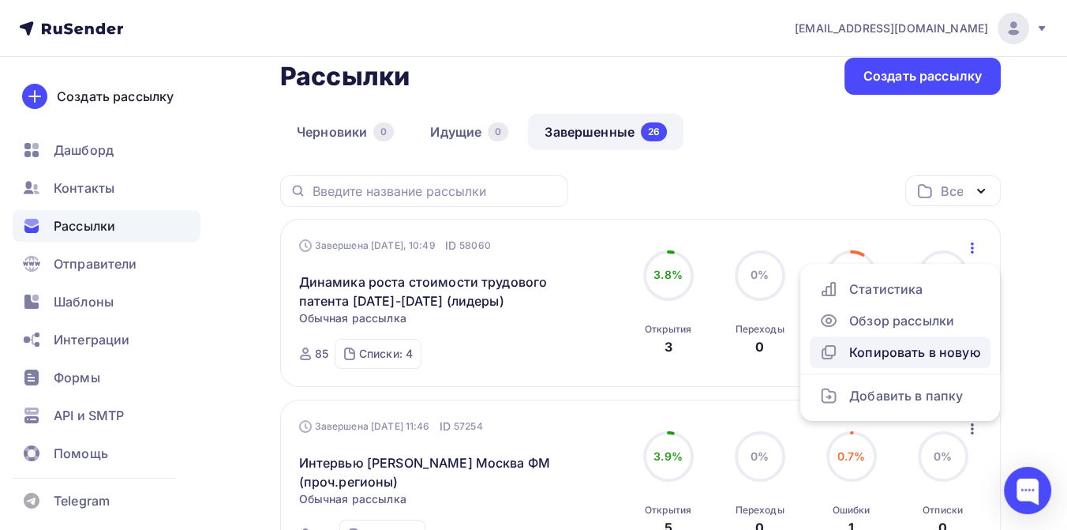
click at [916, 356] on div "Копировать в новую" at bounding box center [900, 352] width 162 height 19
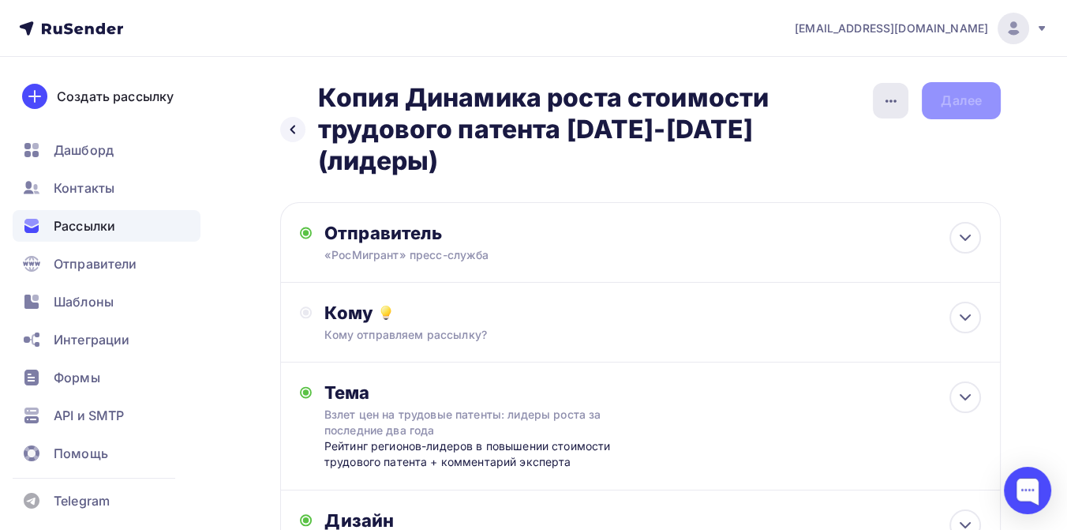
click at [884, 99] on icon "button" at bounding box center [891, 101] width 19 height 19
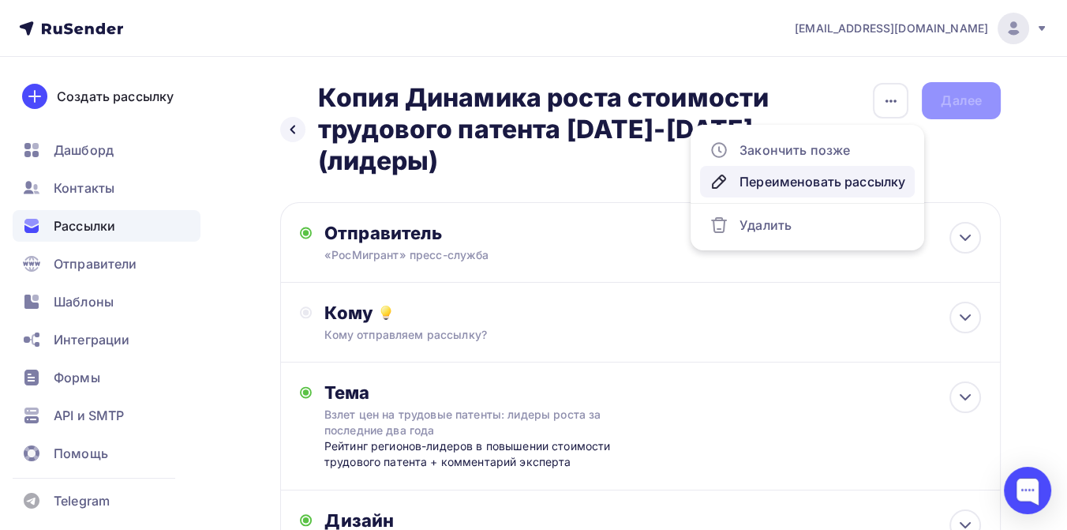
click at [803, 176] on div "Переименовать рассылку" at bounding box center [808, 181] width 196 height 19
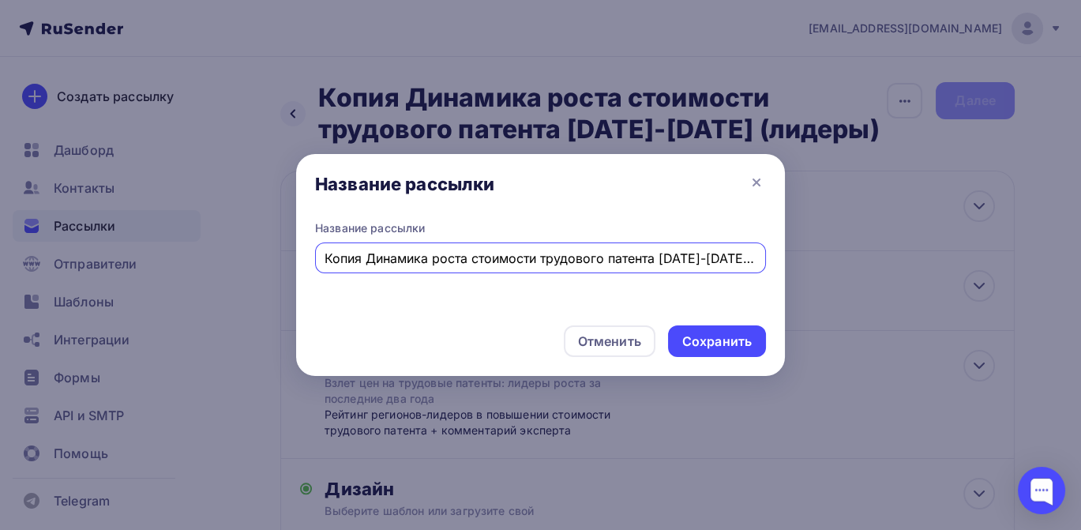
scroll to position [0, 29]
click at [339, 250] on input "Копия Динамика роста стоимости трудового патента 2023-2025 (лидеры)" at bounding box center [540, 258] width 433 height 19
click at [739, 261] on input "Динамика роста стоимости трудового патента [DATE]-[DATE] (лидеры)" at bounding box center [540, 258] width 433 height 19
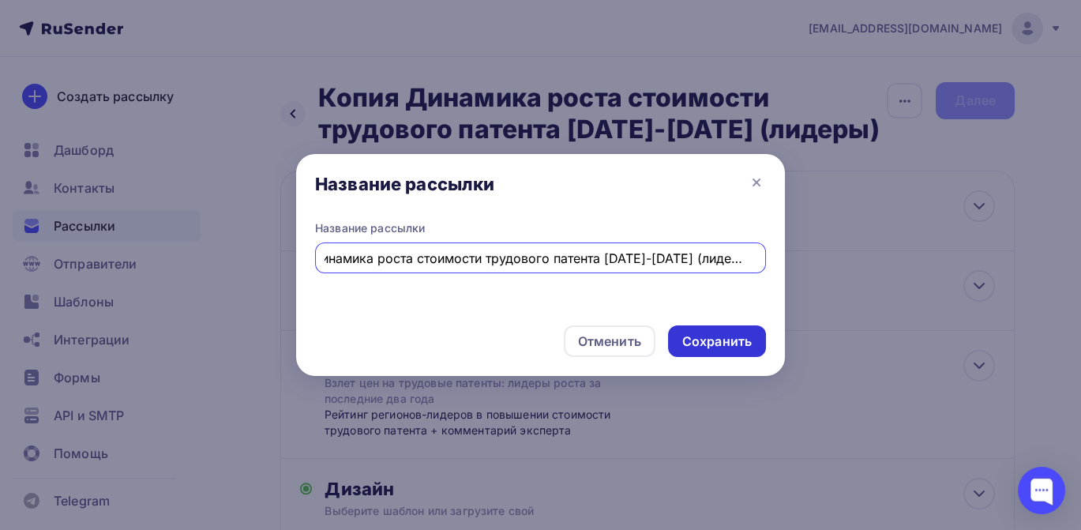
type input "Динамика роста стоимости трудового патента [DATE]-[DATE] (лидеры нов.)"
click at [719, 343] on div "Сохранить" at bounding box center [716, 341] width 69 height 18
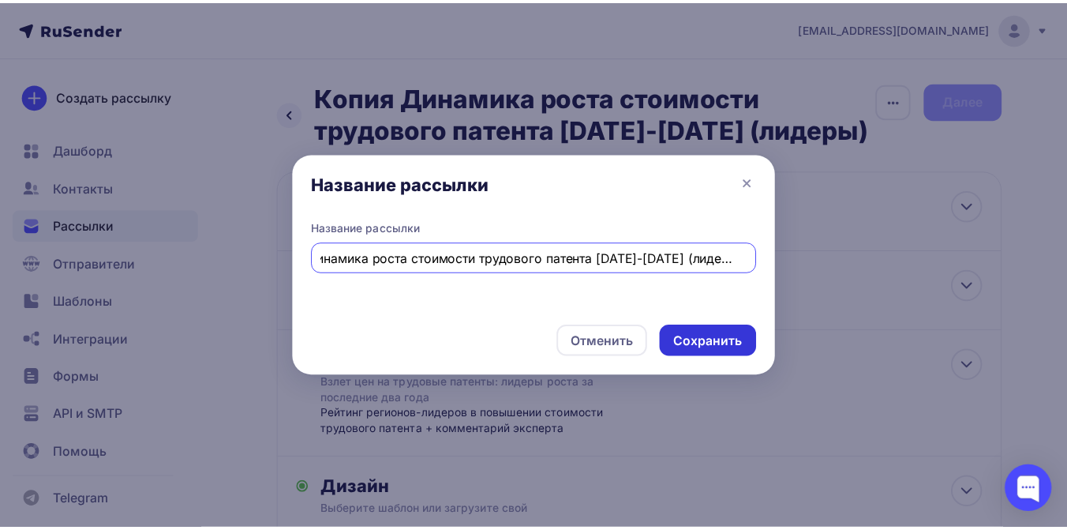
scroll to position [0, 0]
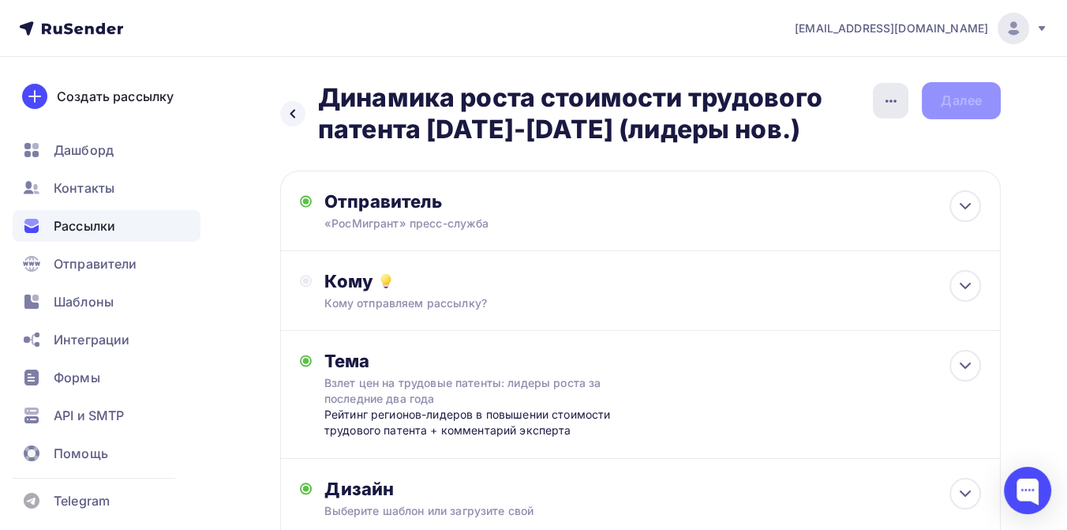
click at [889, 102] on icon "button" at bounding box center [891, 101] width 19 height 19
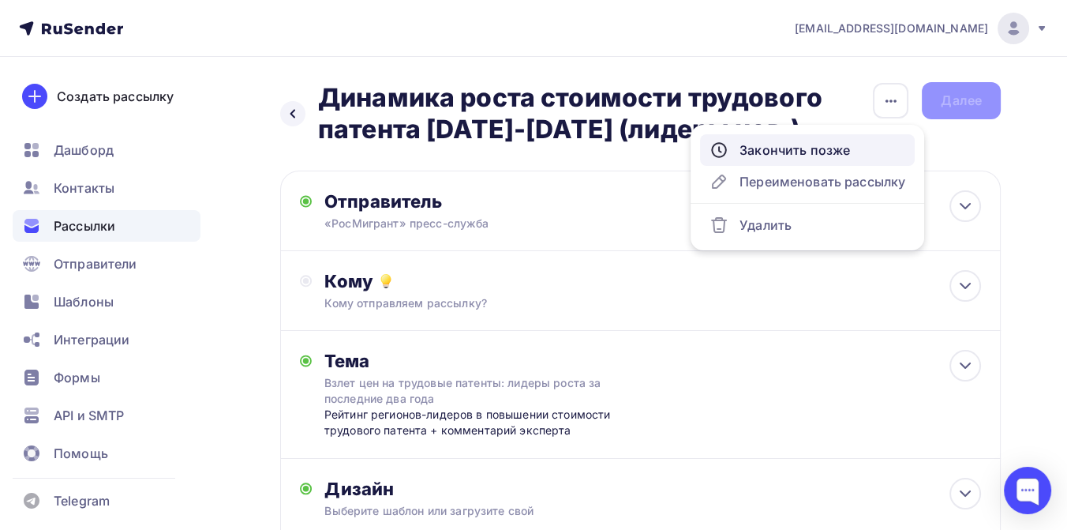
click at [810, 148] on div "Закончить позже" at bounding box center [808, 150] width 196 height 19
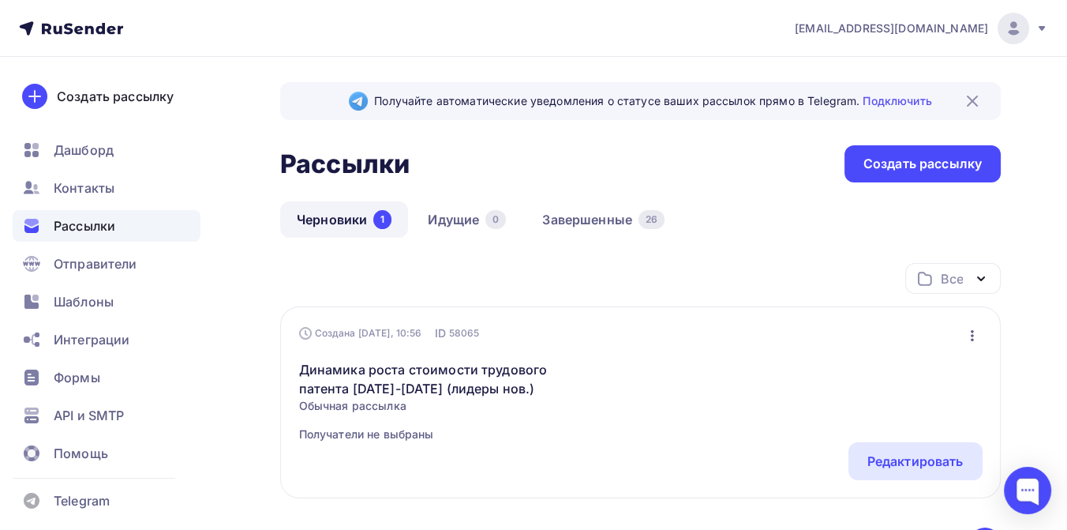
click at [74, 27] on icon at bounding box center [71, 28] width 104 height 19
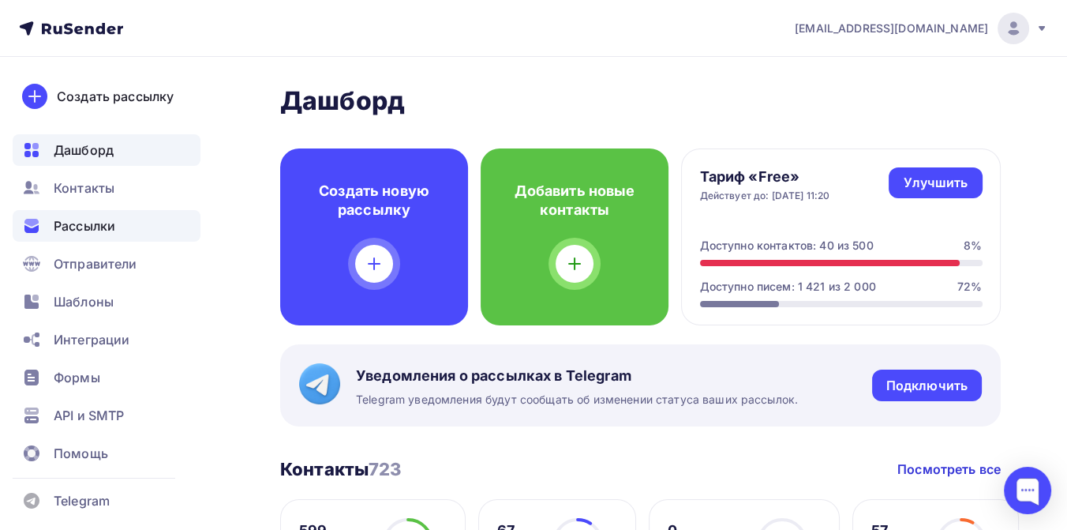
click at [92, 222] on span "Рассылки" at bounding box center [85, 225] width 62 height 19
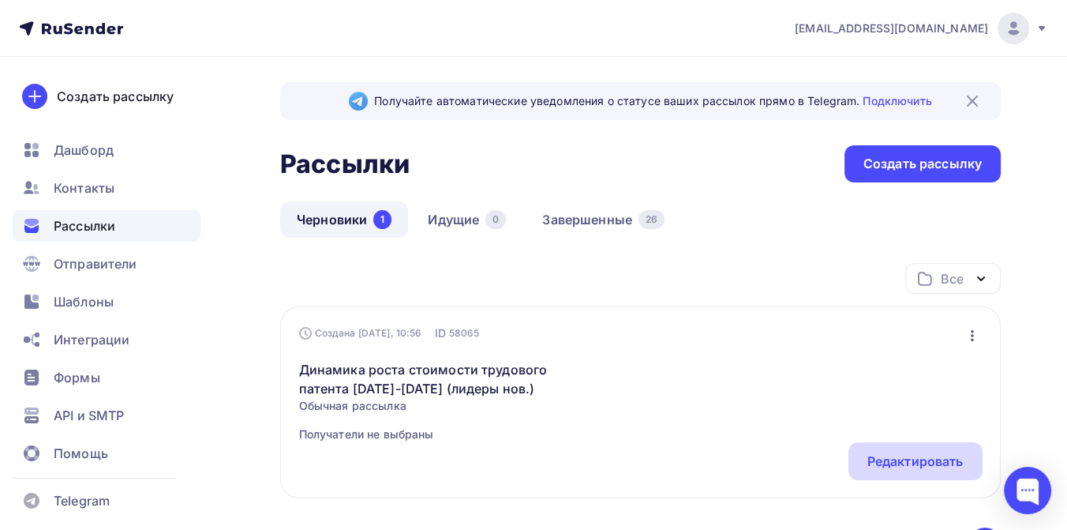
click at [933, 459] on div "Редактировать" at bounding box center [916, 461] width 96 height 19
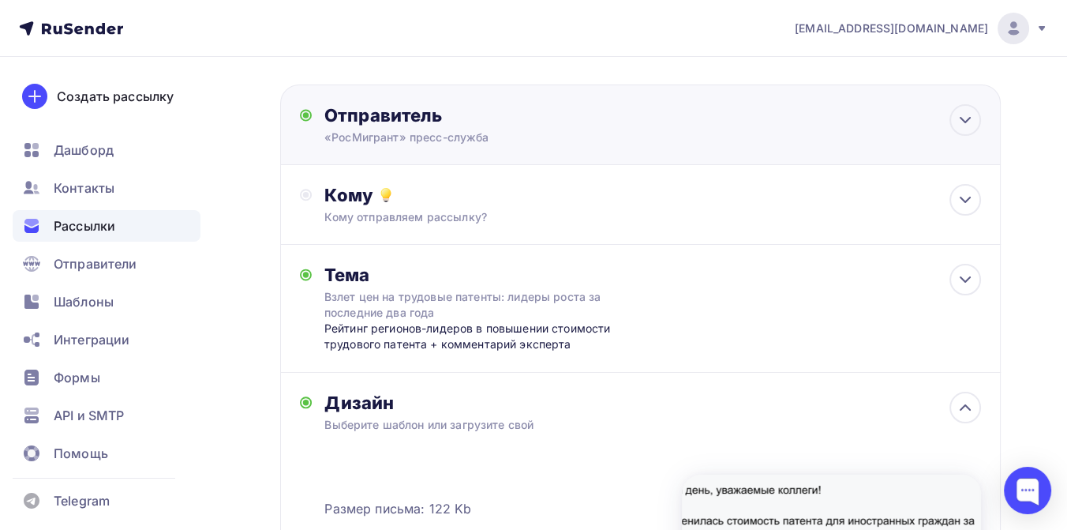
scroll to position [88, 0]
click at [400, 205] on div "Кому Кому отправляем рассылку? Списки получателей Выберите список Все списки id…" at bounding box center [652, 202] width 657 height 41
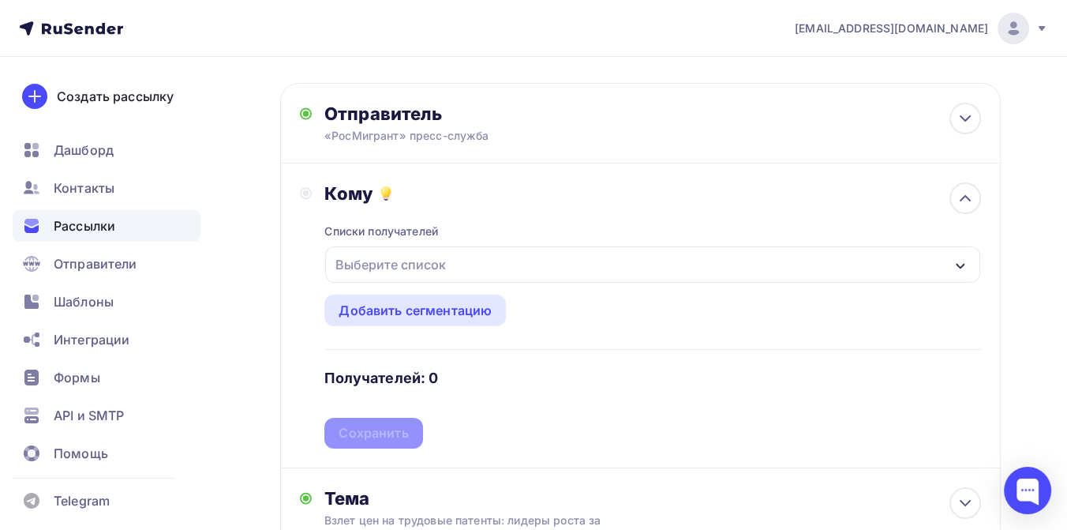
click at [428, 267] on div "Выберите список" at bounding box center [390, 264] width 123 height 28
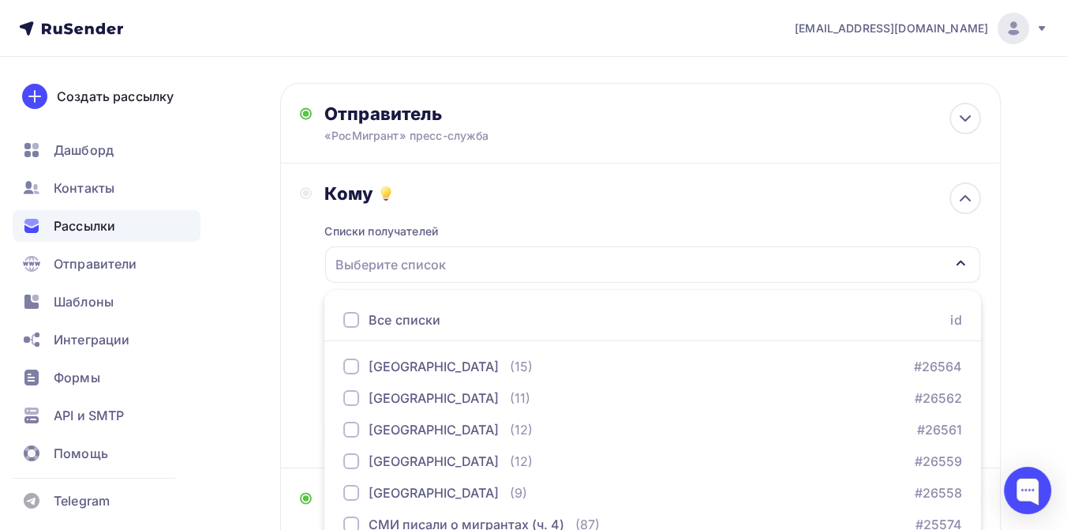
scroll to position [257, 0]
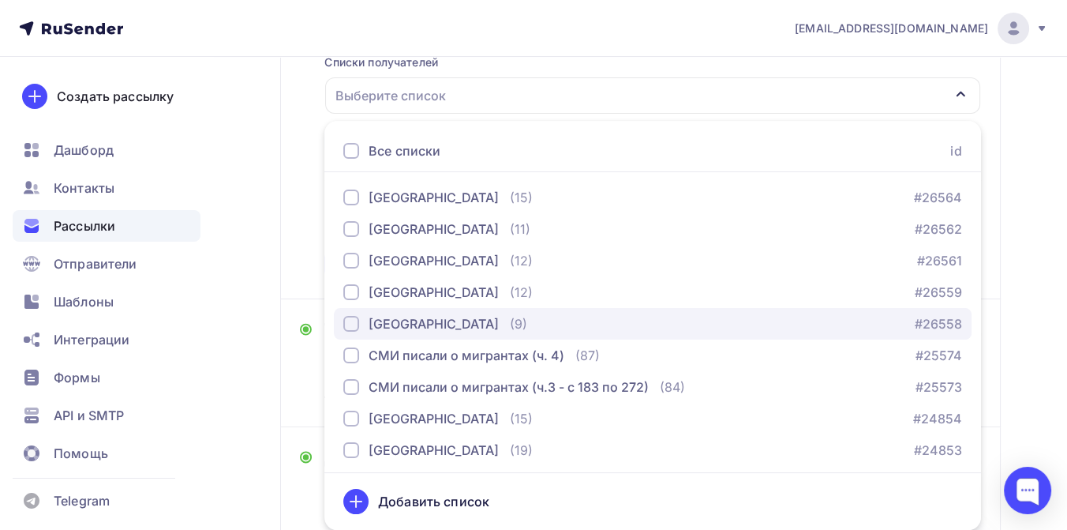
click at [350, 324] on div "button" at bounding box center [351, 324] width 16 height 16
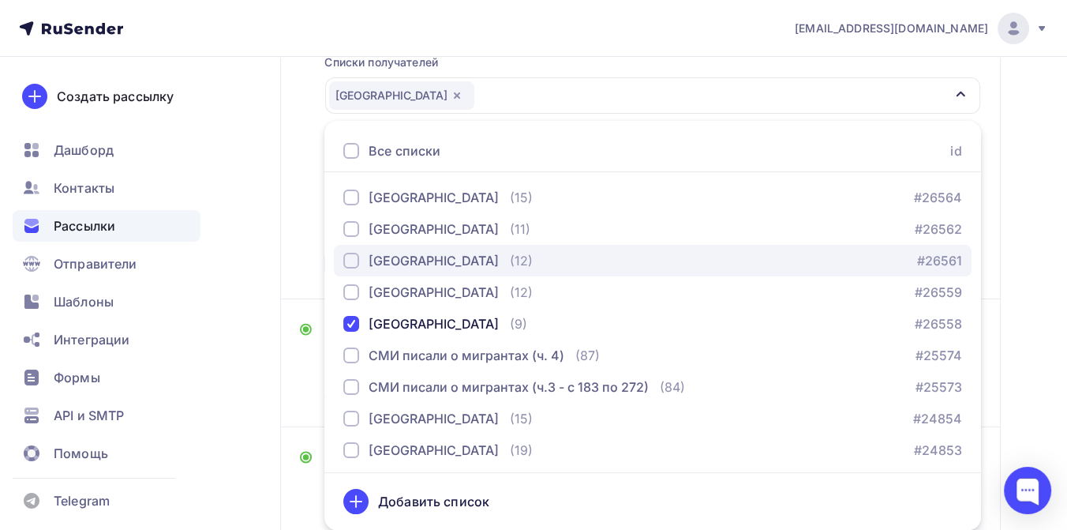
click at [354, 254] on div "button" at bounding box center [351, 261] width 16 height 16
click at [351, 257] on div "button" at bounding box center [351, 261] width 16 height 16
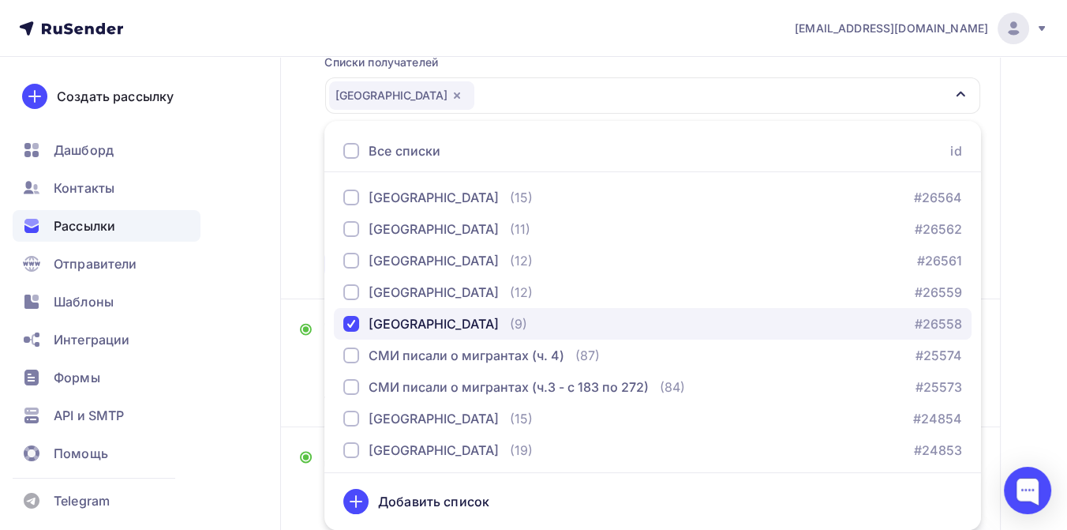
click at [351, 319] on div "button" at bounding box center [351, 324] width 16 height 16
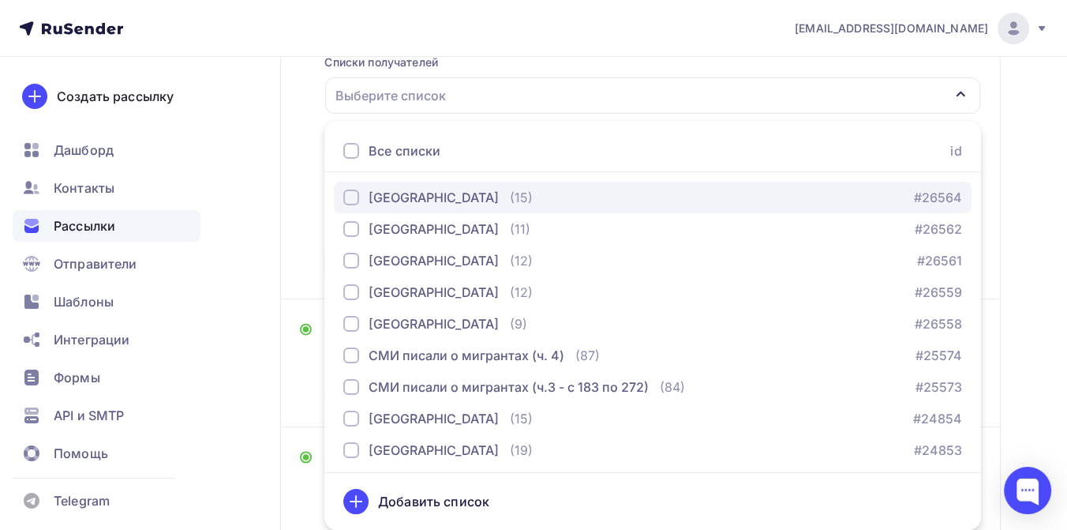
click at [347, 195] on div "button" at bounding box center [351, 197] width 16 height 16
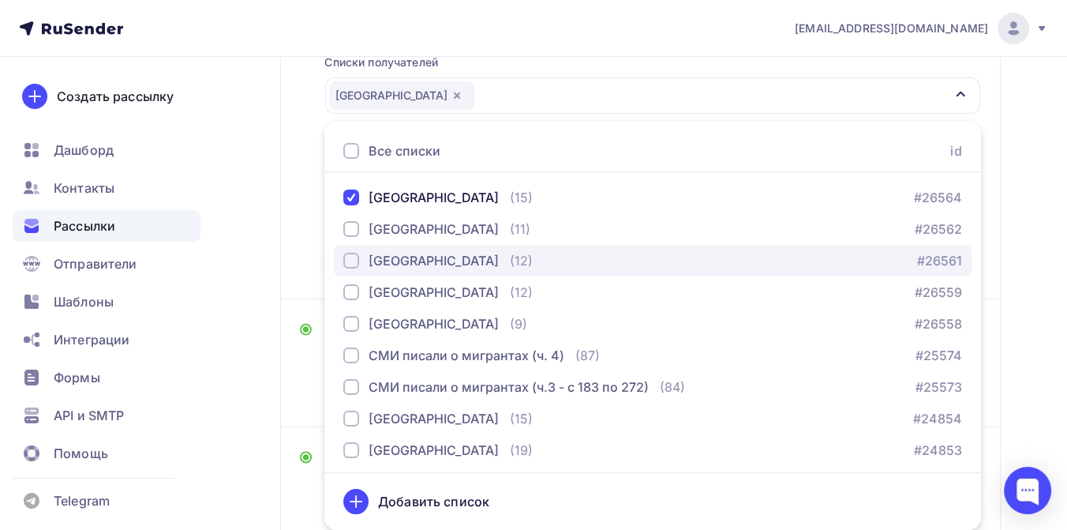
click at [354, 257] on div "button" at bounding box center [351, 261] width 16 height 16
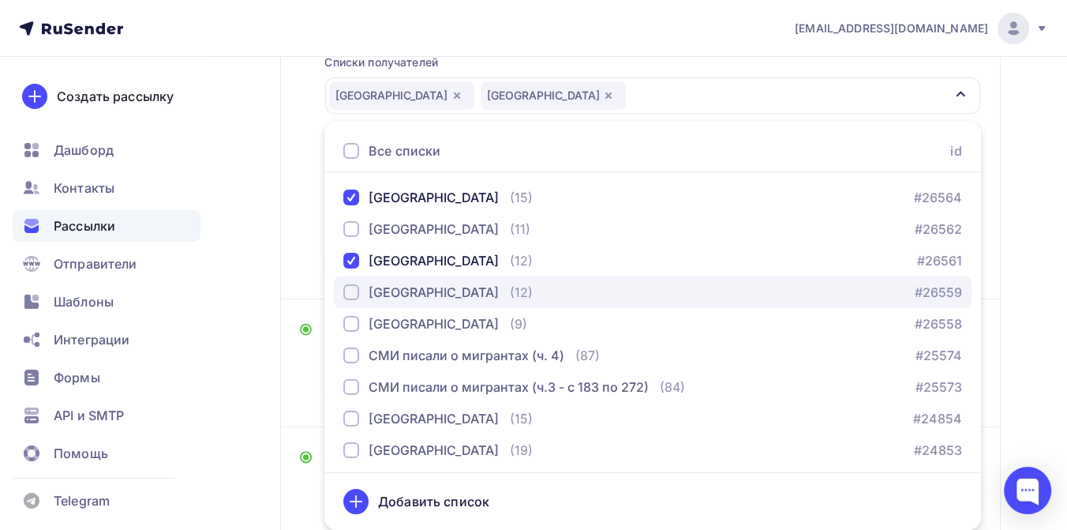
click at [349, 287] on div "button" at bounding box center [351, 292] width 16 height 16
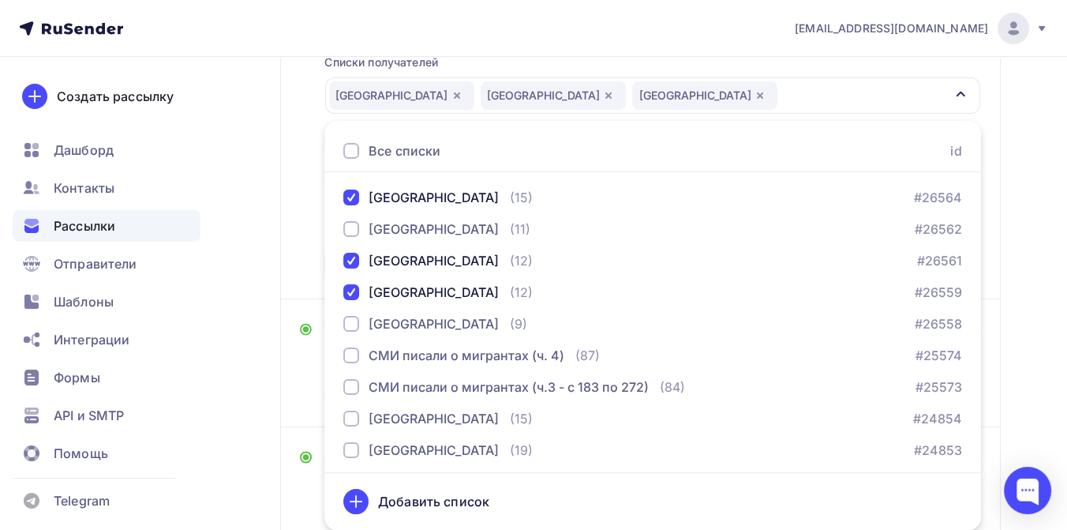
click at [1041, 158] on div "Назад Динамика роста стоимости трудового патента 2023-2025 (лидеры нов.) Динами…" at bounding box center [533, 378] width 1067 height 1157
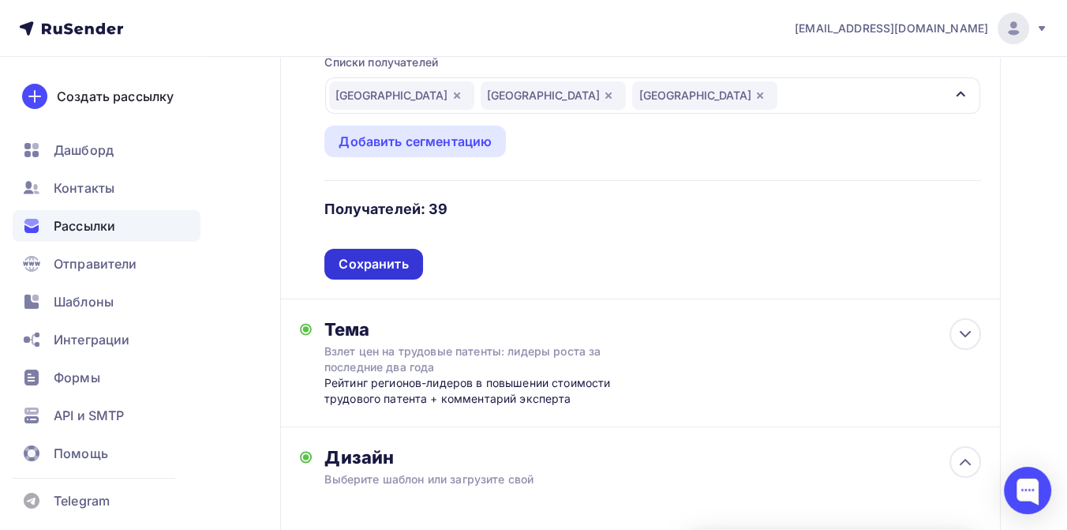
click at [358, 253] on div "Сохранить" at bounding box center [373, 264] width 98 height 31
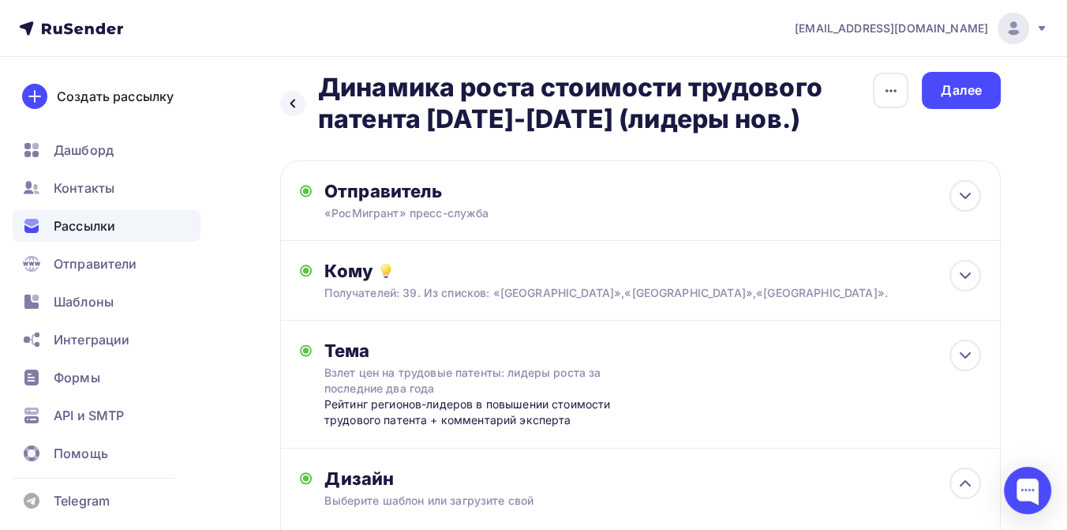
scroll to position [0, 0]
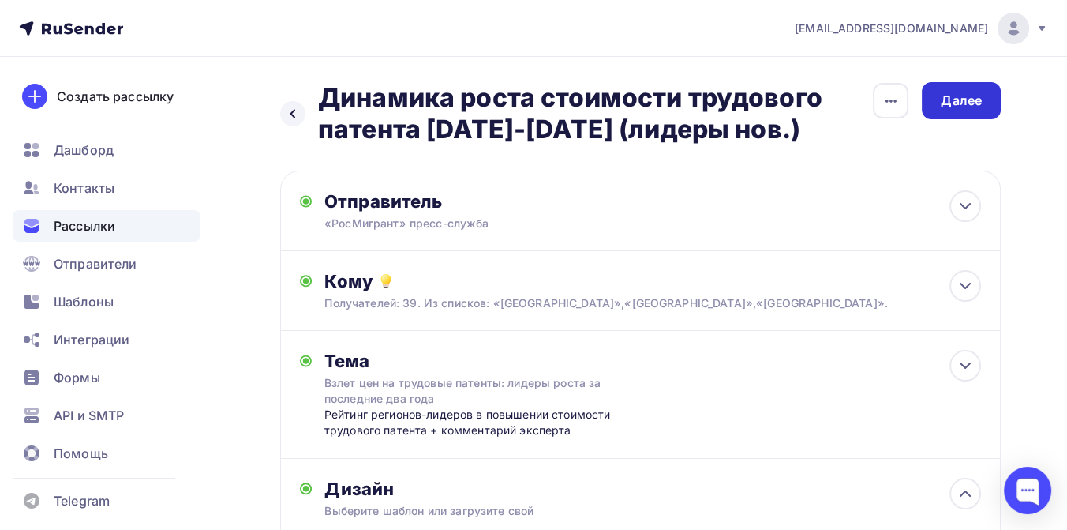
click at [947, 96] on div "Далее" at bounding box center [961, 101] width 41 height 18
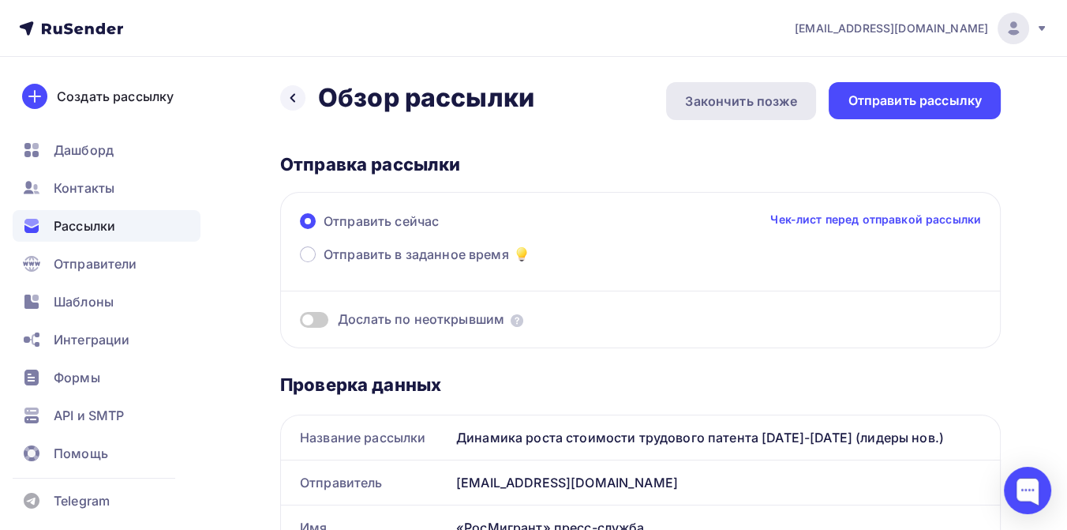
click at [759, 108] on div "Закончить позже" at bounding box center [741, 101] width 112 height 19
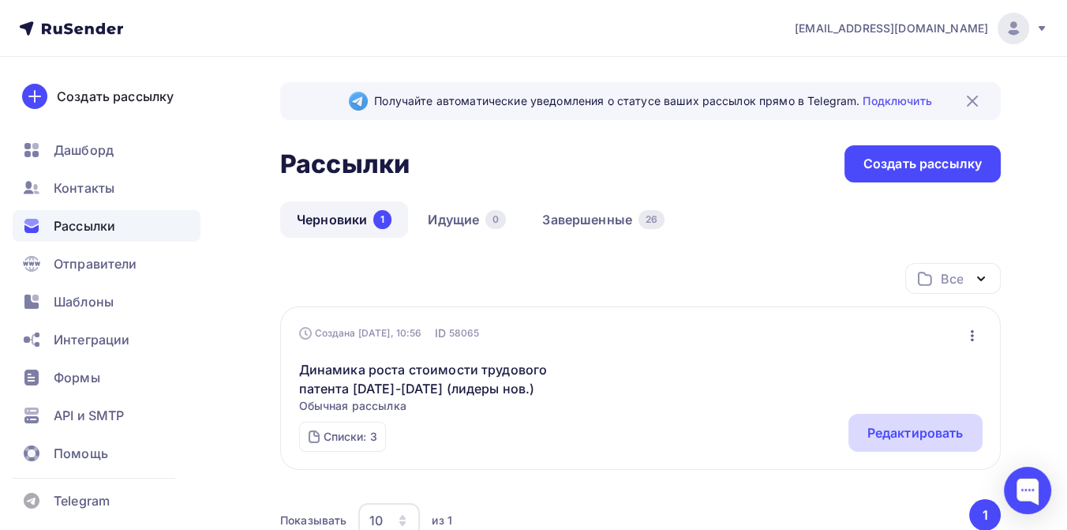
click at [886, 432] on div "Редактировать" at bounding box center [916, 432] width 96 height 19
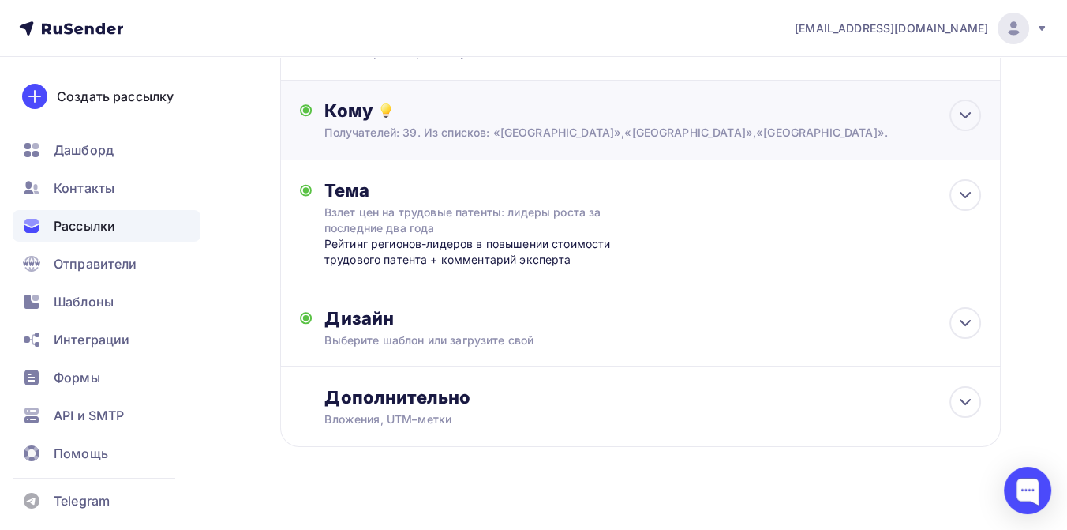
scroll to position [175, 0]
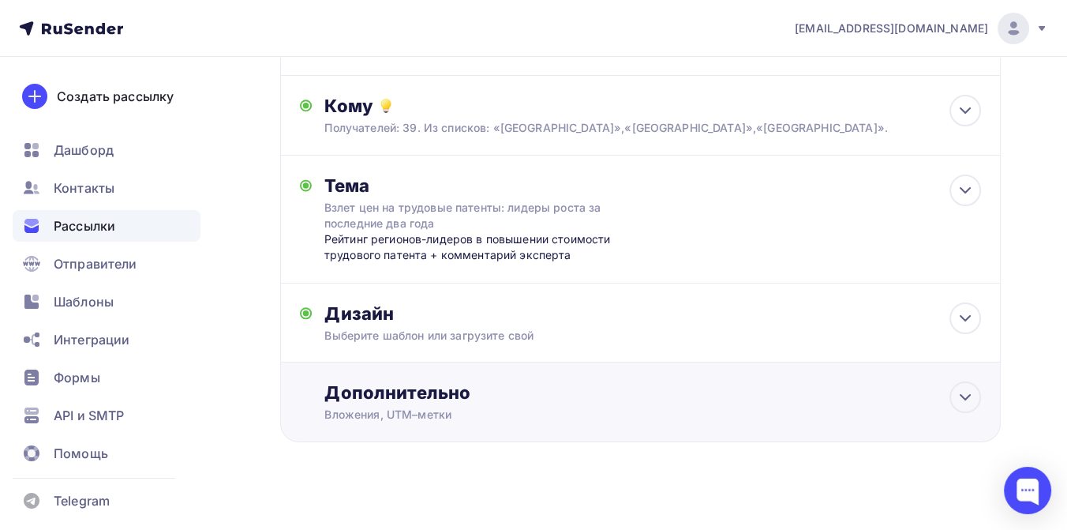
click at [482, 388] on div "Дополнительно" at bounding box center [652, 392] width 657 height 22
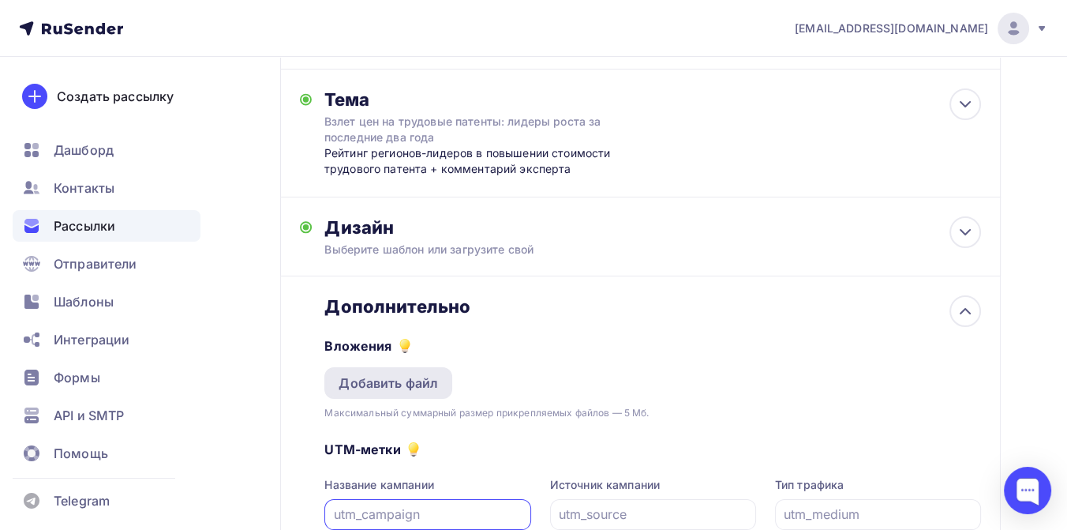
scroll to position [263, 0]
click at [392, 381] on div "Добавить файл" at bounding box center [388, 381] width 99 height 19
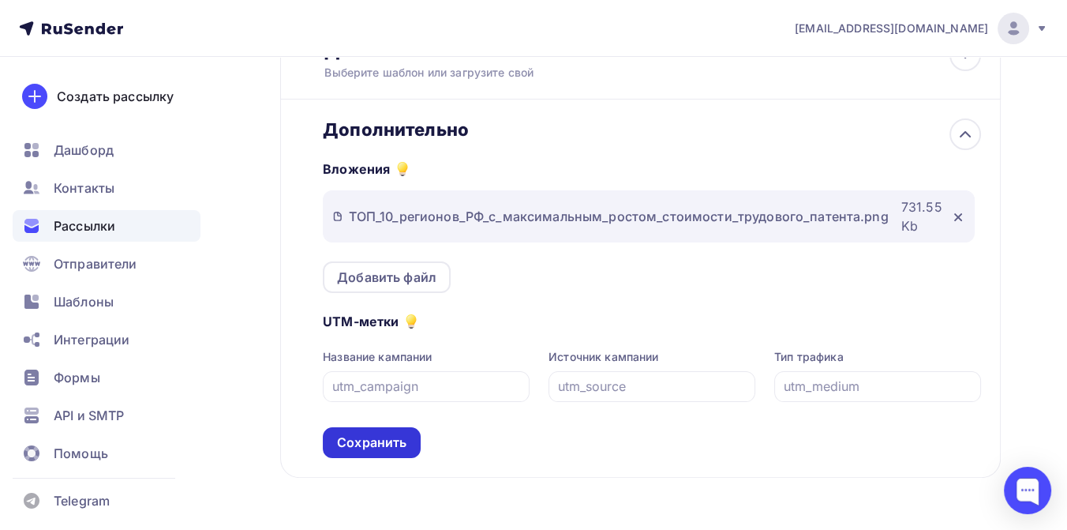
click at [374, 438] on div "Сохранить" at bounding box center [371, 442] width 69 height 18
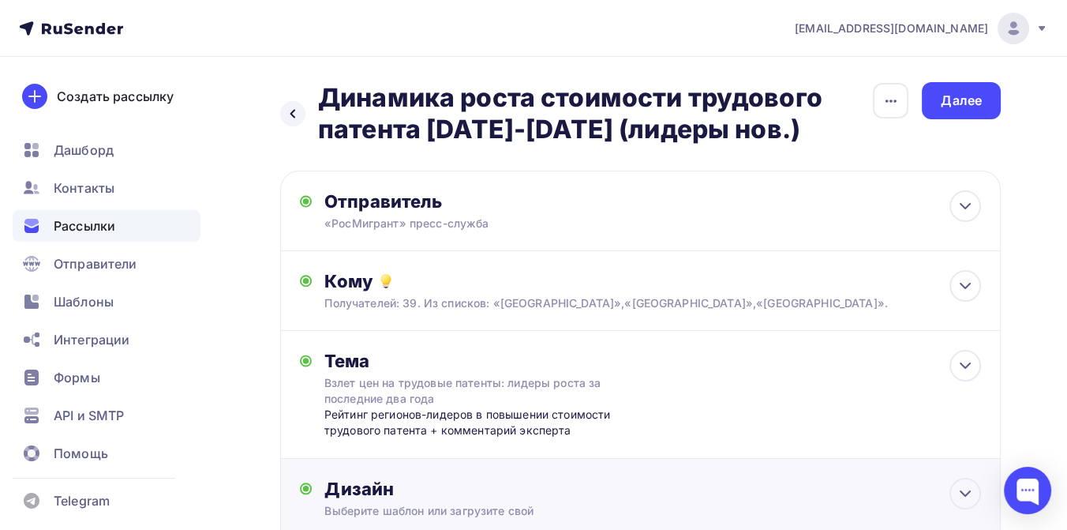
scroll to position [0, 0]
click at [957, 106] on div "Далее" at bounding box center [961, 101] width 41 height 18
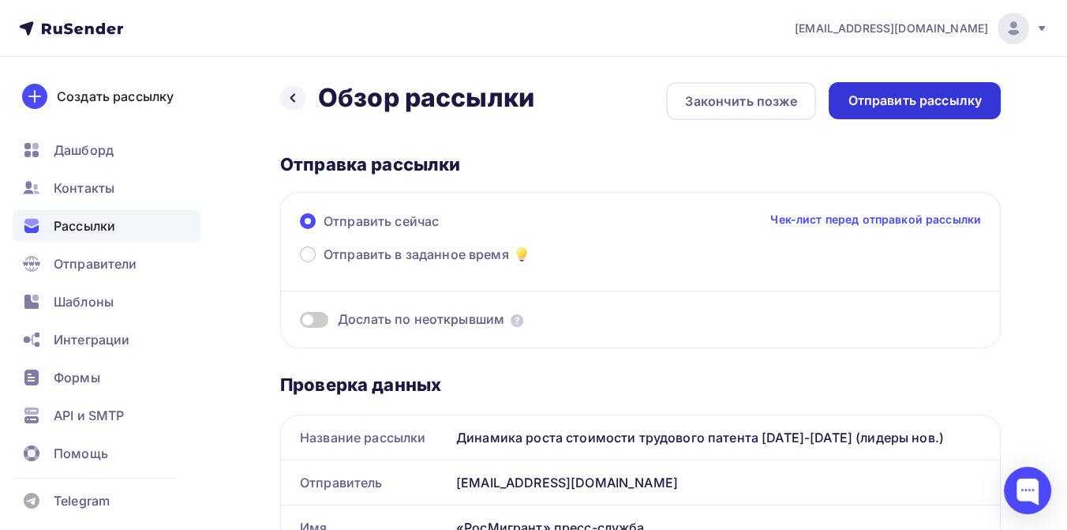
click at [877, 100] on div "Отправить рассылку" at bounding box center [915, 101] width 134 height 18
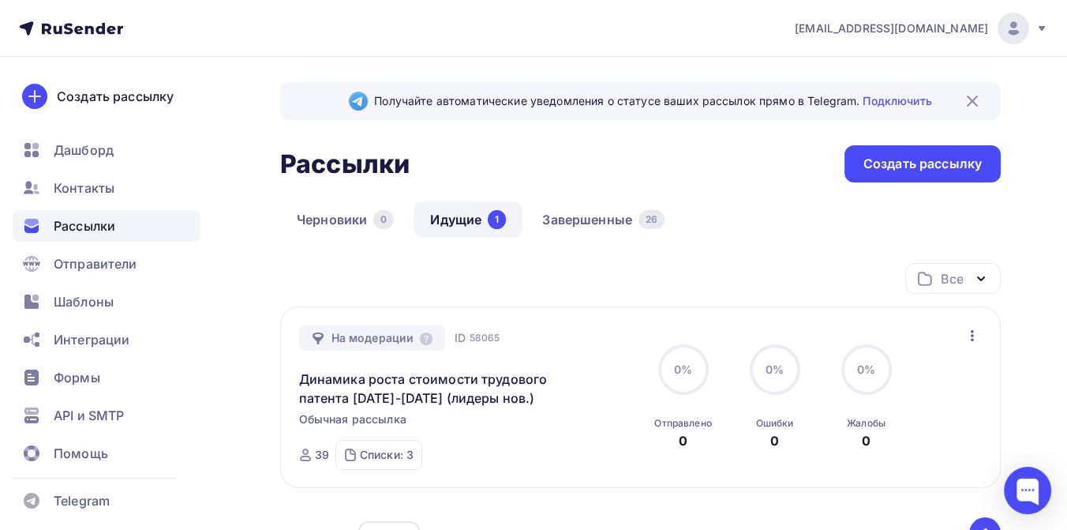
click at [94, 30] on icon at bounding box center [71, 28] width 104 height 19
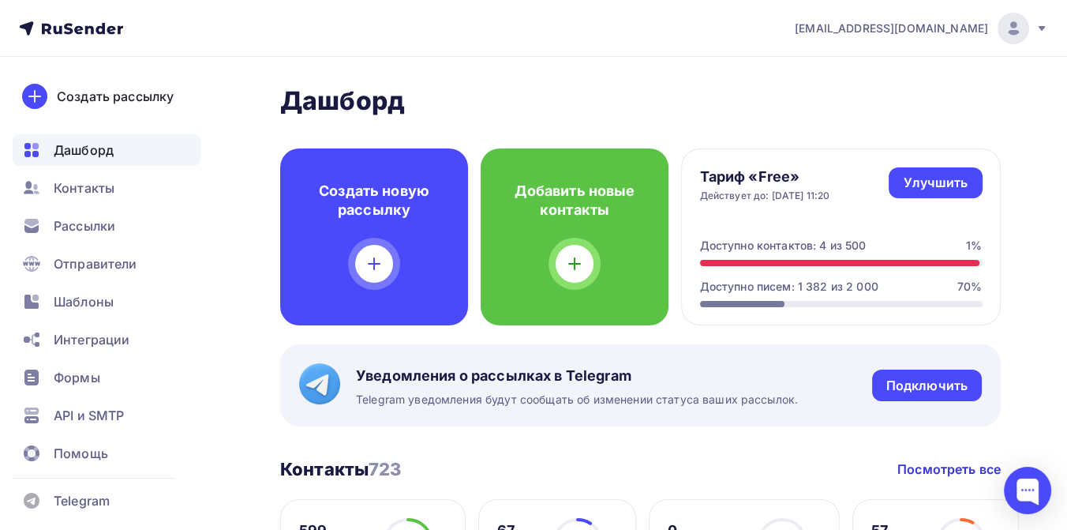
click at [1044, 24] on icon at bounding box center [1042, 28] width 13 height 13
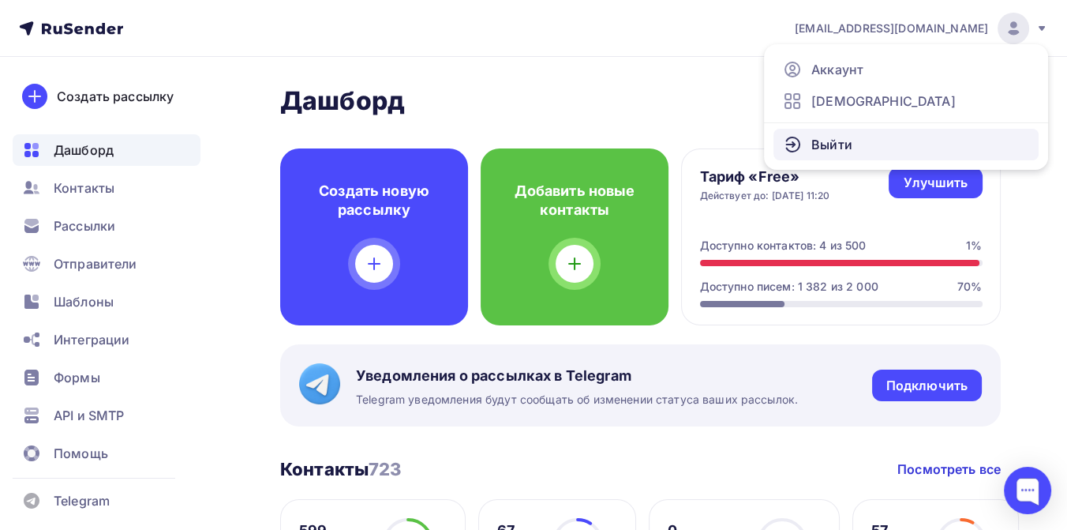
click at [821, 145] on span "Выйти" at bounding box center [832, 144] width 41 height 19
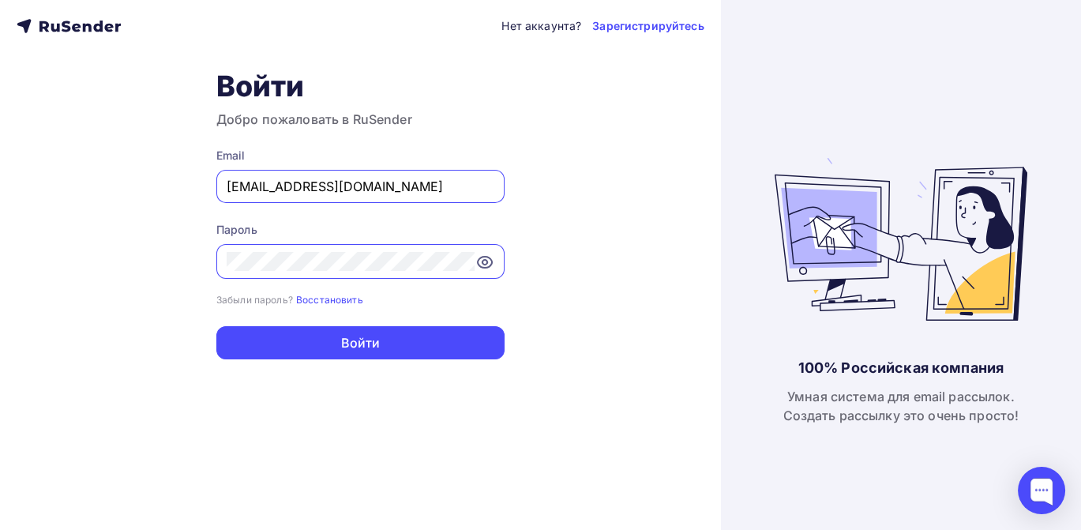
click at [419, 186] on input "[EMAIL_ADDRESS][DOMAIN_NAME]" at bounding box center [361, 186] width 268 height 19
type input "[EMAIL_ADDRESS][DOMAIN_NAME]"
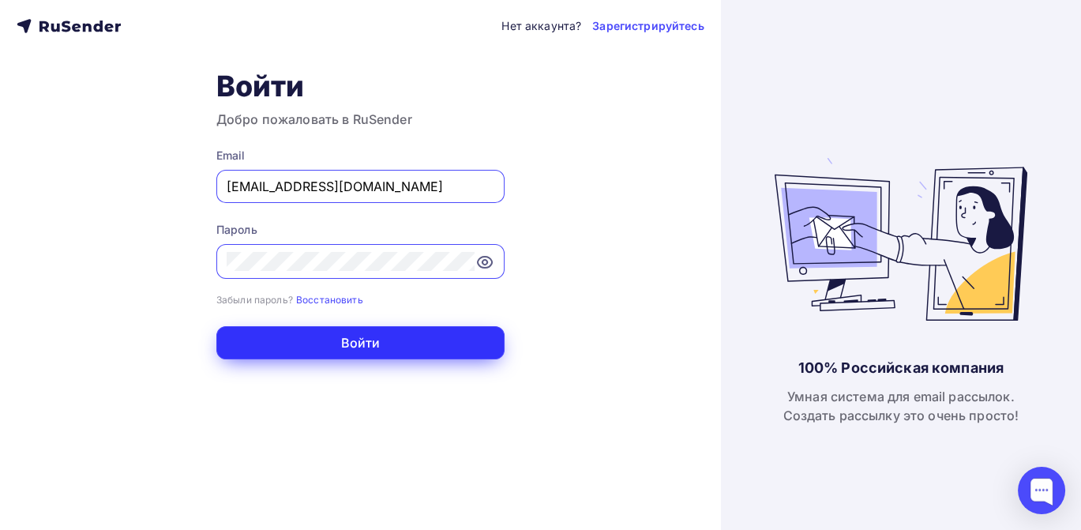
click at [347, 348] on button "Войти" at bounding box center [360, 342] width 288 height 33
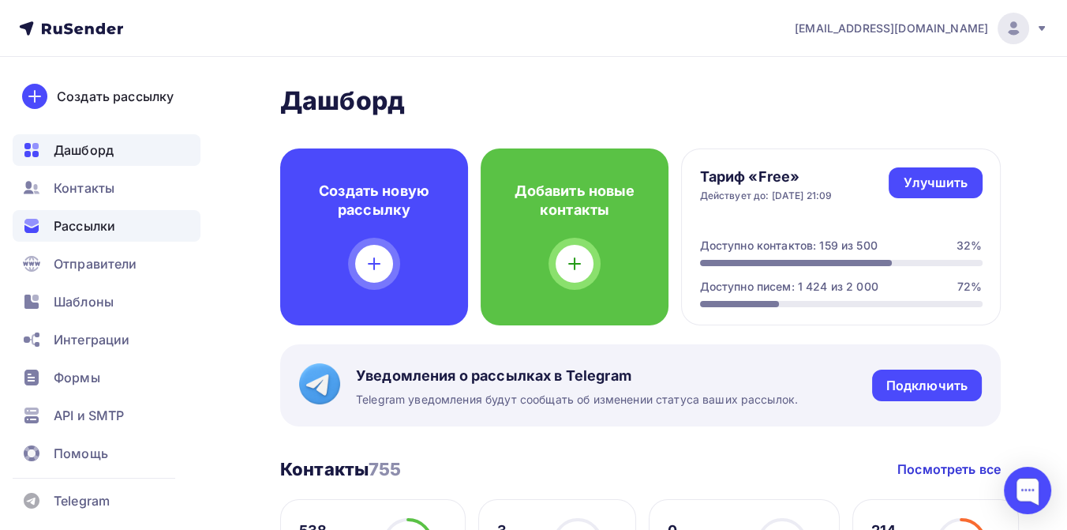
click at [99, 223] on span "Рассылки" at bounding box center [85, 225] width 62 height 19
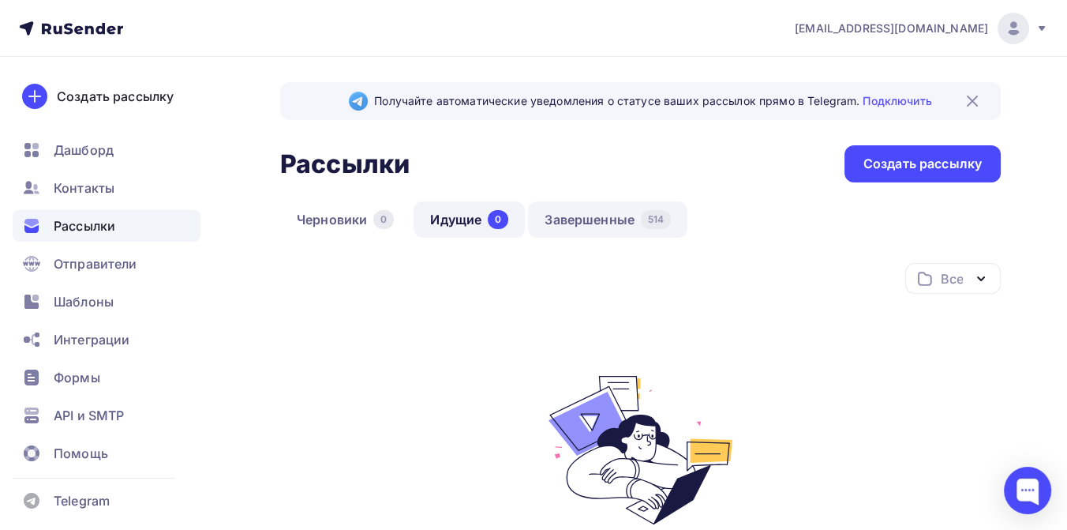
click at [570, 211] on link "Завершенные 514" at bounding box center [607, 219] width 159 height 36
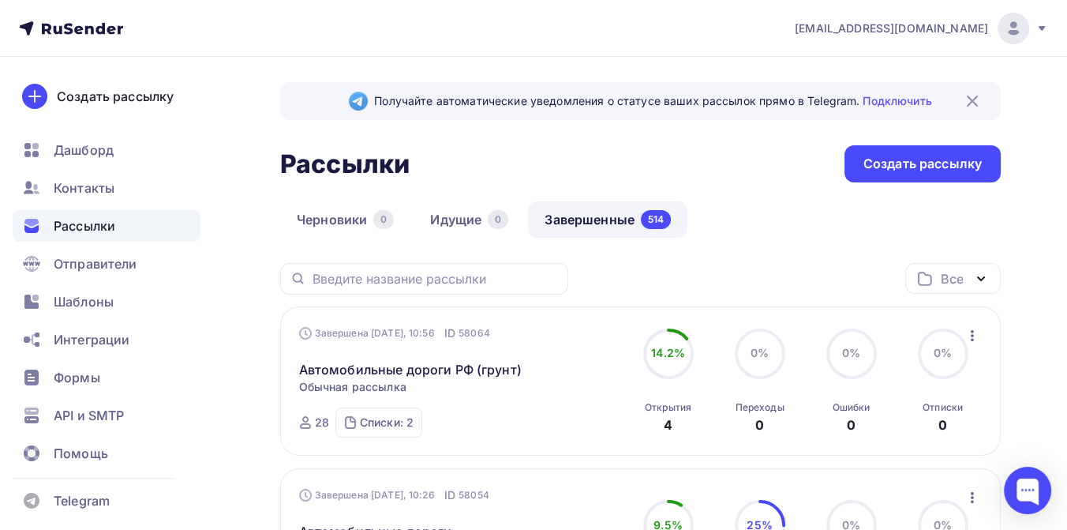
scroll to position [88, 0]
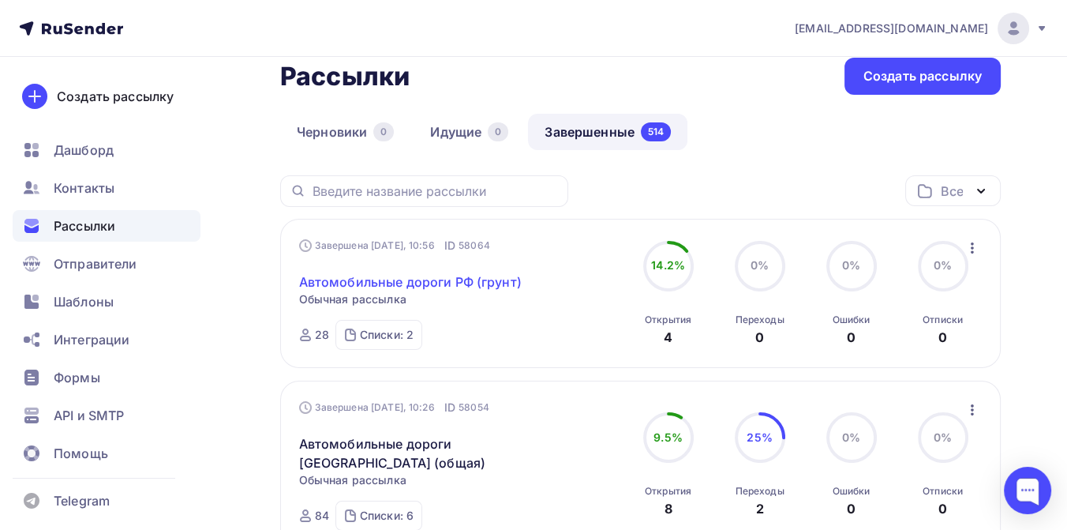
click at [423, 279] on link "Автомобильные дороги РФ (грунт)" at bounding box center [410, 281] width 223 height 19
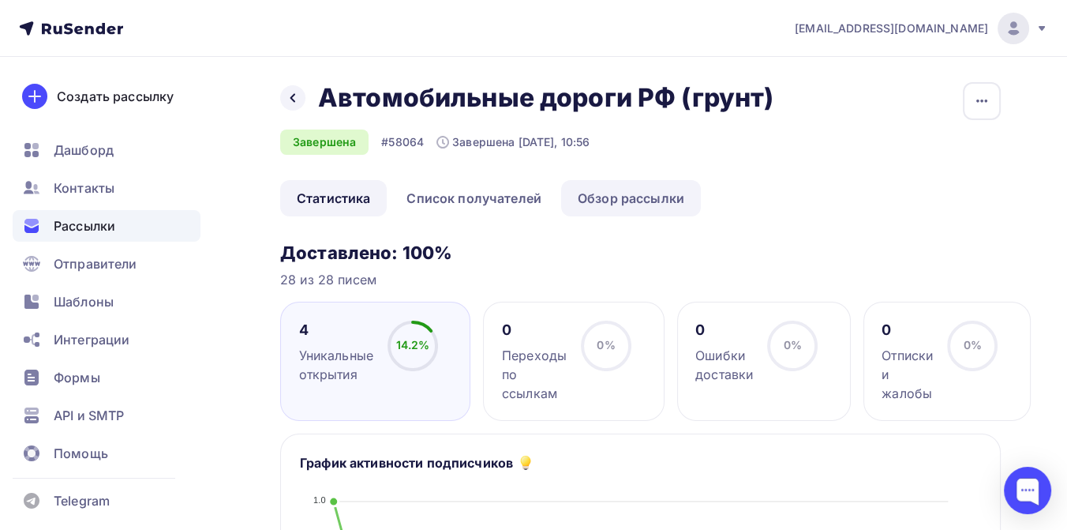
click at [656, 203] on link "Обзор рассылки" at bounding box center [631, 198] width 140 height 36
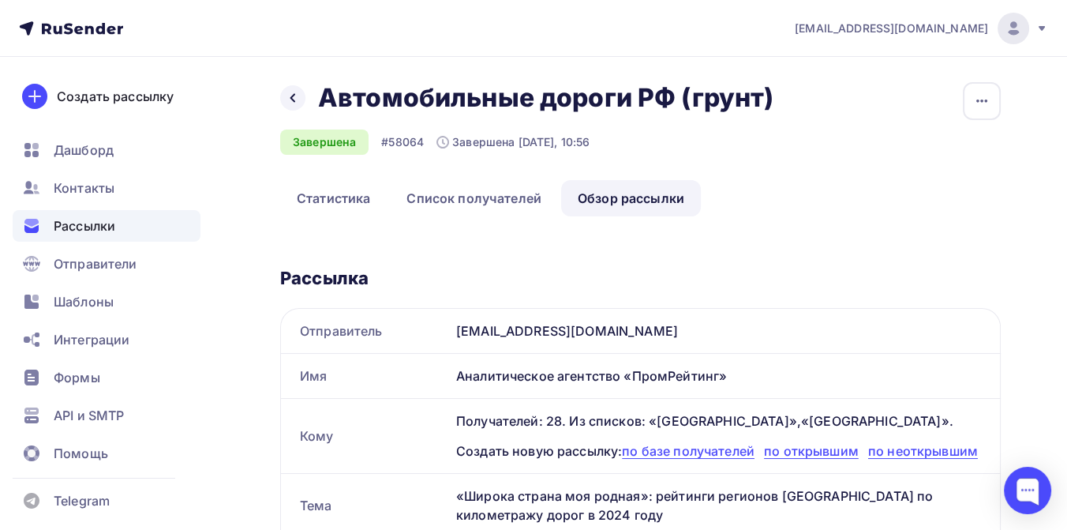
drag, startPoint x: 797, startPoint y: 104, endPoint x: 313, endPoint y: 103, distance: 484.7
click at [313, 103] on div "Назад Автомобильные дороги РФ (грунт) Автомобильные дороги РФ (грунт) Завершена…" at bounding box center [640, 131] width 721 height 98
copy h2 "Автомобильные дороги РФ (грунт)"
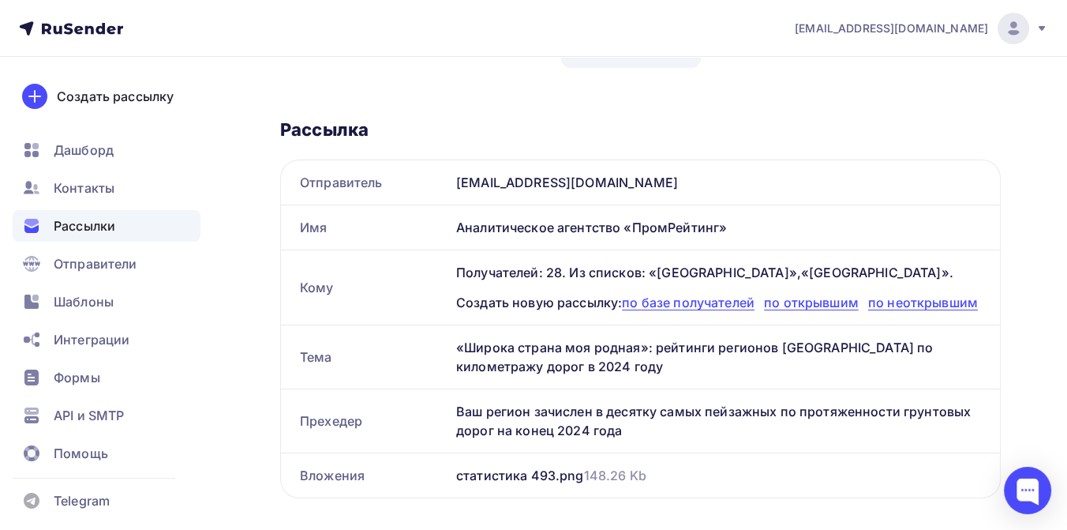
scroll to position [175, 0]
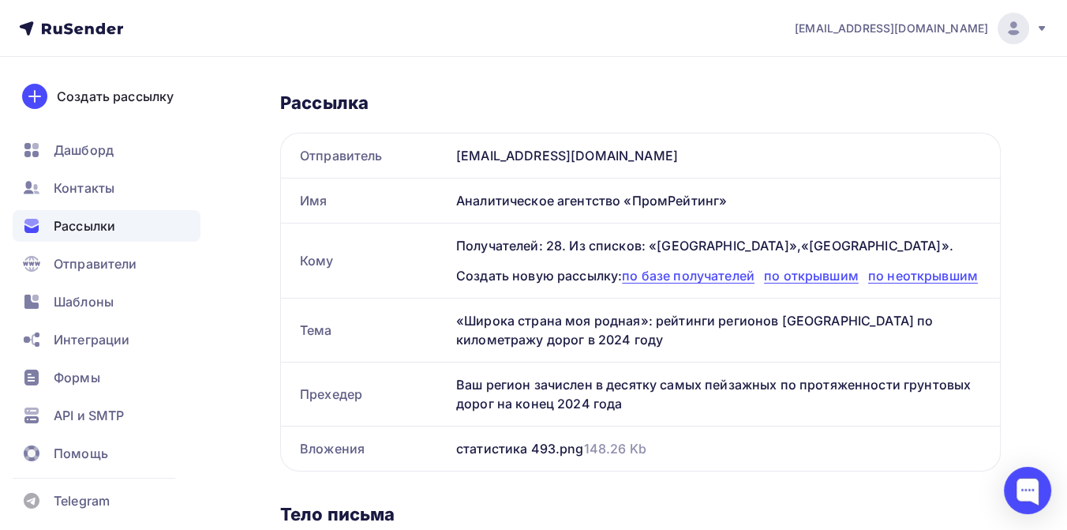
drag, startPoint x: 456, startPoint y: 384, endPoint x: 622, endPoint y: 407, distance: 168.1
click at [622, 407] on div "Ваш регион зачислен в десятку самых пейзажных по протяженности грунтовых дорог …" at bounding box center [725, 393] width 550 height 63
copy div "Ваш регион зачислен в десятку самых пейзажных по протяженности грунтовых дорог …"
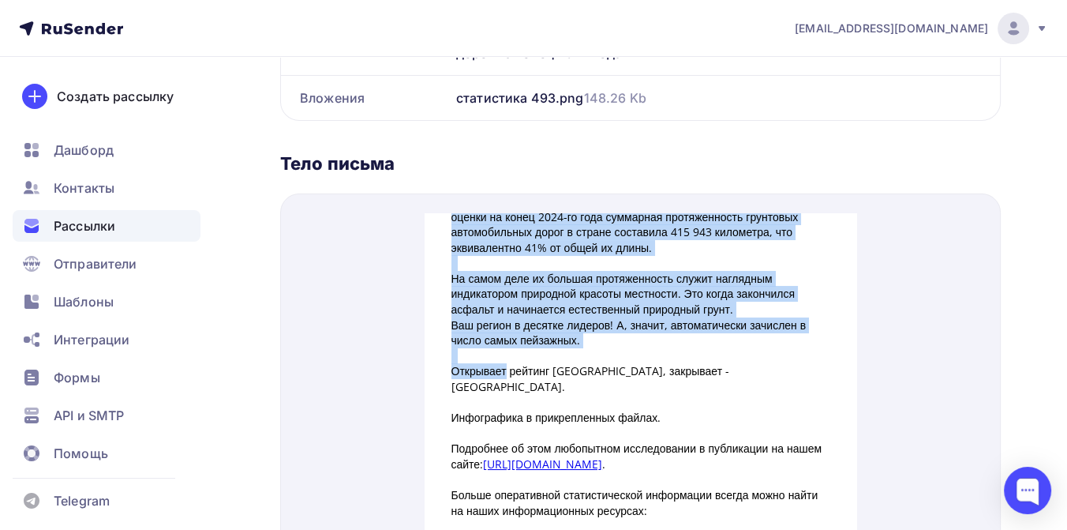
scroll to position [263, 0]
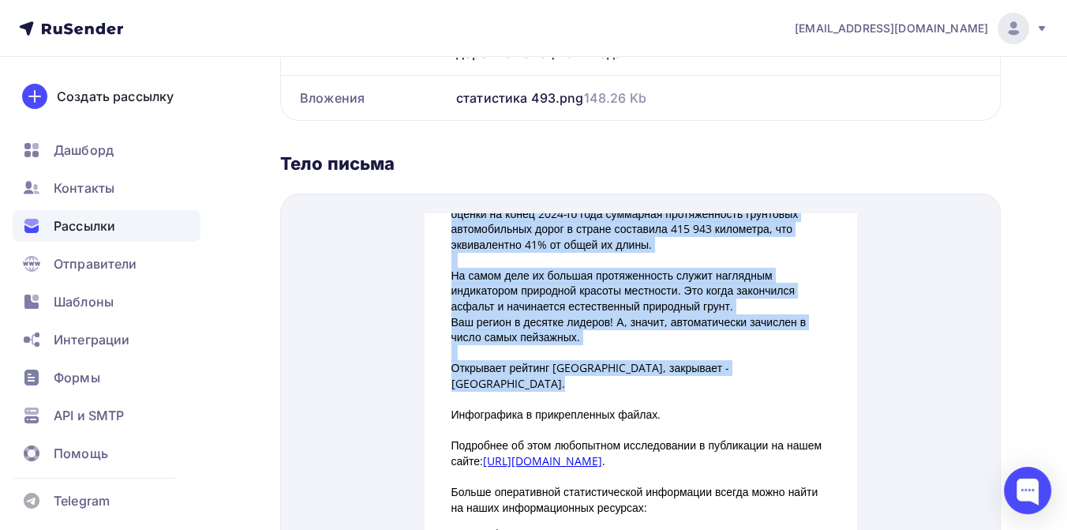
drag, startPoint x: 446, startPoint y: 240, endPoint x: 505, endPoint y: 381, distance: 152.5
click at [505, 381] on div "Добрый день, уважаемые коллеги! Словосочетание «дороги России» нередко упоминае…" at bounding box center [641, 305] width 379 height 733
copy div "Loremipsumdolo «sitame Consec» adipisc elitseddoei t incididun utlaboreet dolor…"
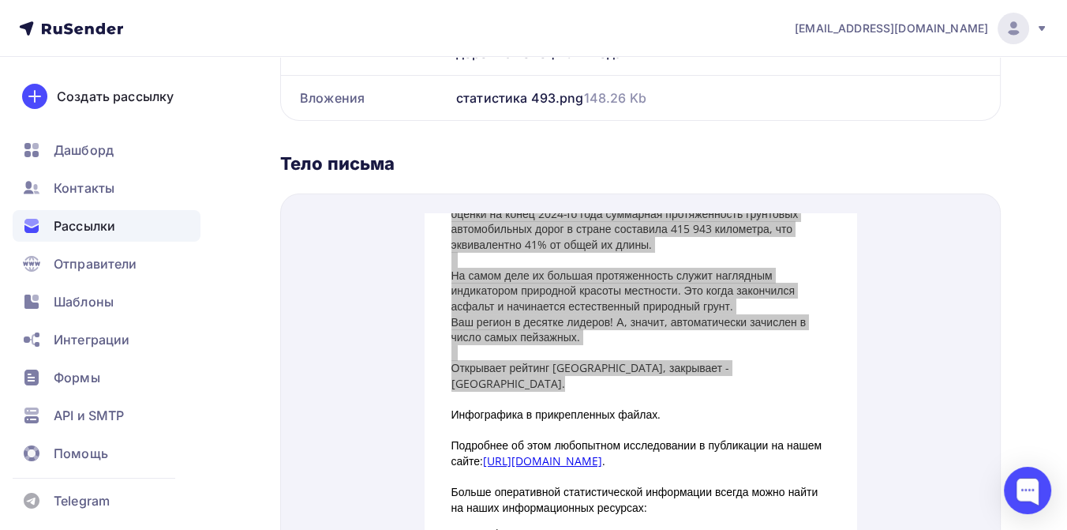
click at [108, 225] on span "Рассылки" at bounding box center [85, 225] width 62 height 19
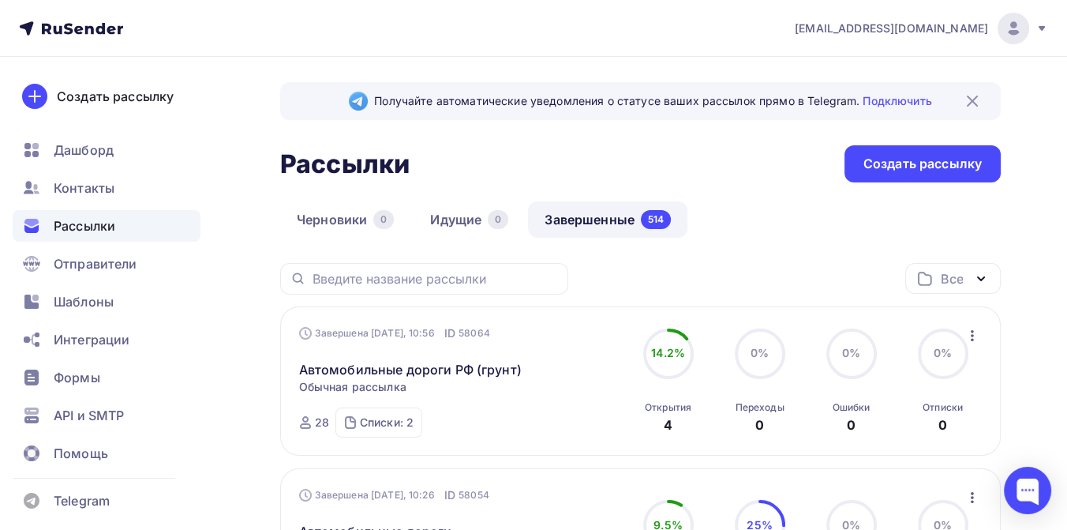
click at [1041, 24] on icon at bounding box center [1042, 28] width 13 height 13
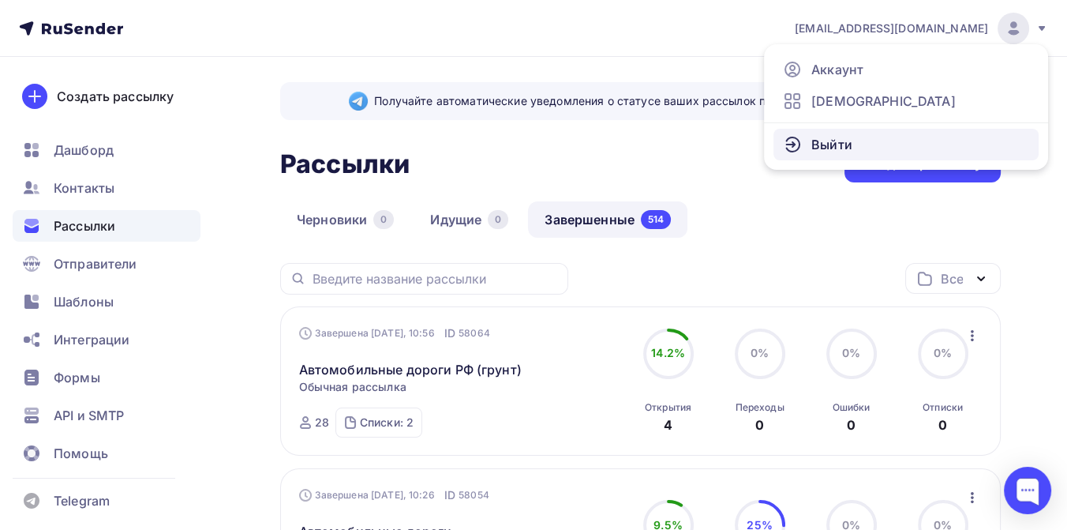
click at [827, 142] on span "Выйти" at bounding box center [832, 144] width 41 height 19
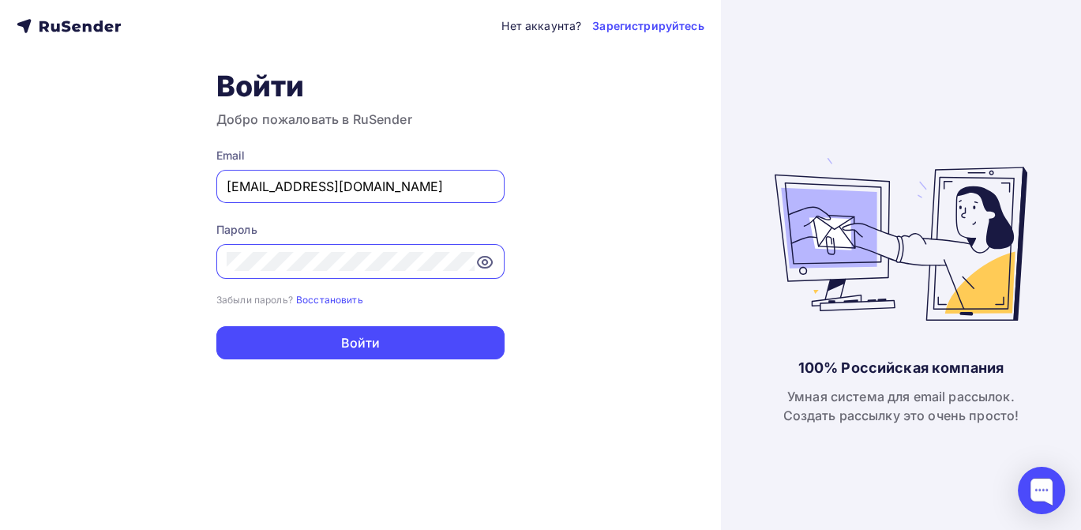
click at [403, 185] on input "[EMAIL_ADDRESS][DOMAIN_NAME]" at bounding box center [361, 186] width 268 height 19
type input "[EMAIL_ADDRESS][DOMAIN_NAME]"
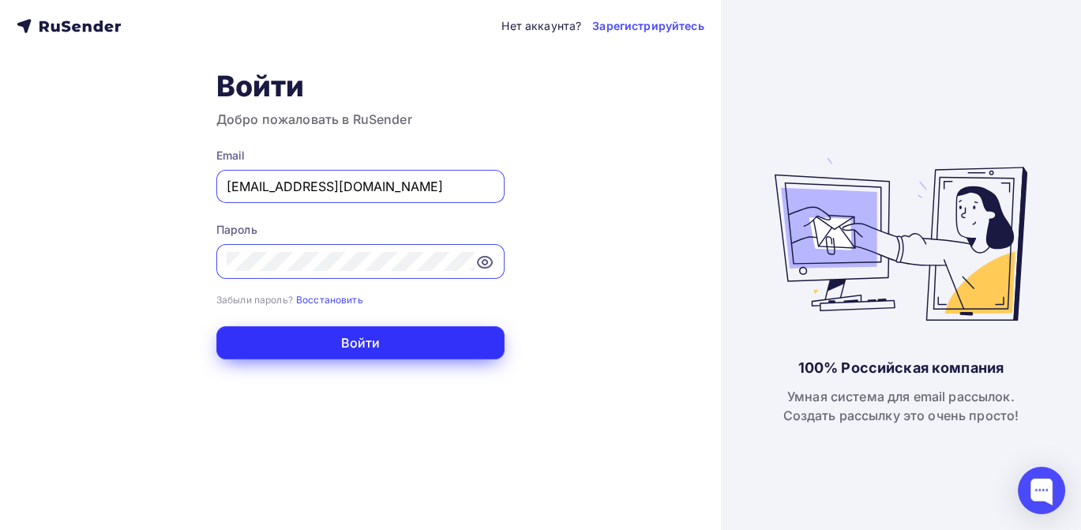
click at [407, 343] on button "Войти" at bounding box center [360, 342] width 288 height 33
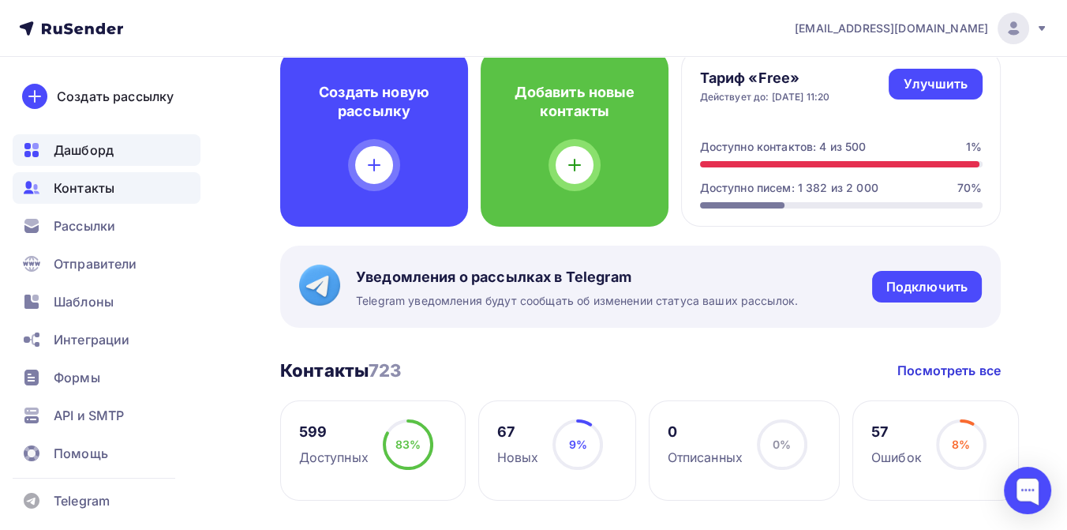
scroll to position [88, 0]
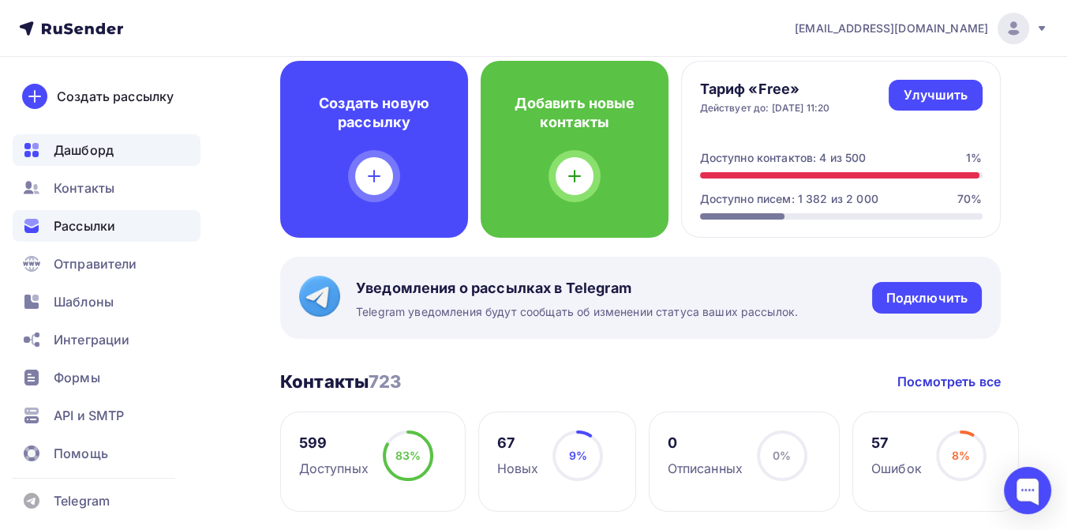
click at [106, 227] on span "Рассылки" at bounding box center [85, 225] width 62 height 19
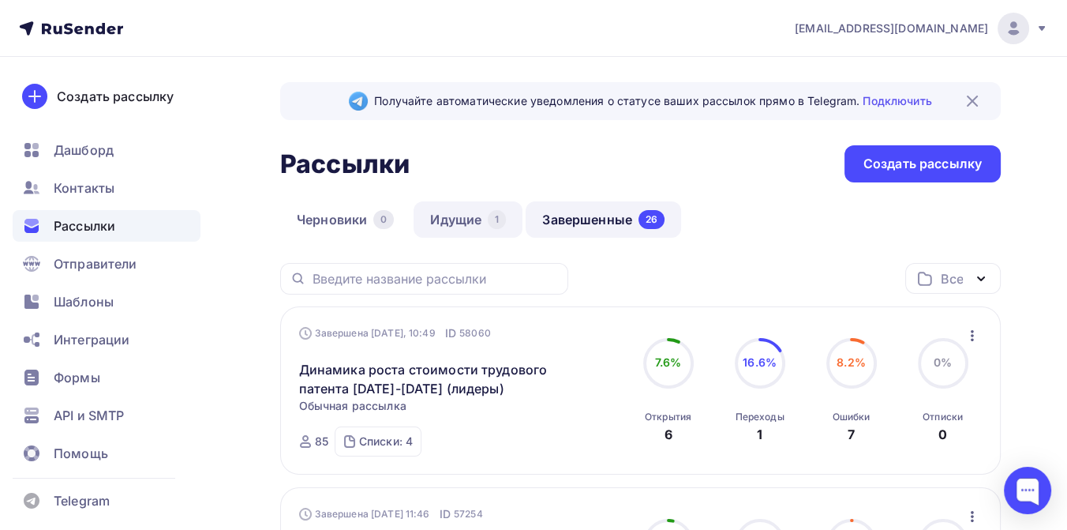
click at [468, 215] on link "Идущие 1" at bounding box center [468, 219] width 109 height 36
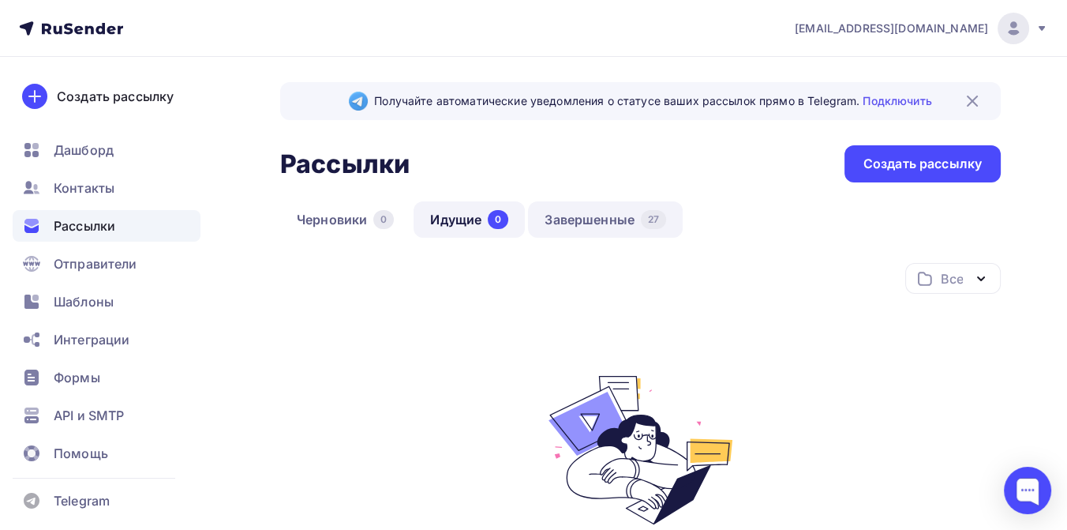
click at [574, 218] on link "Завершенные 27" at bounding box center [605, 219] width 155 height 36
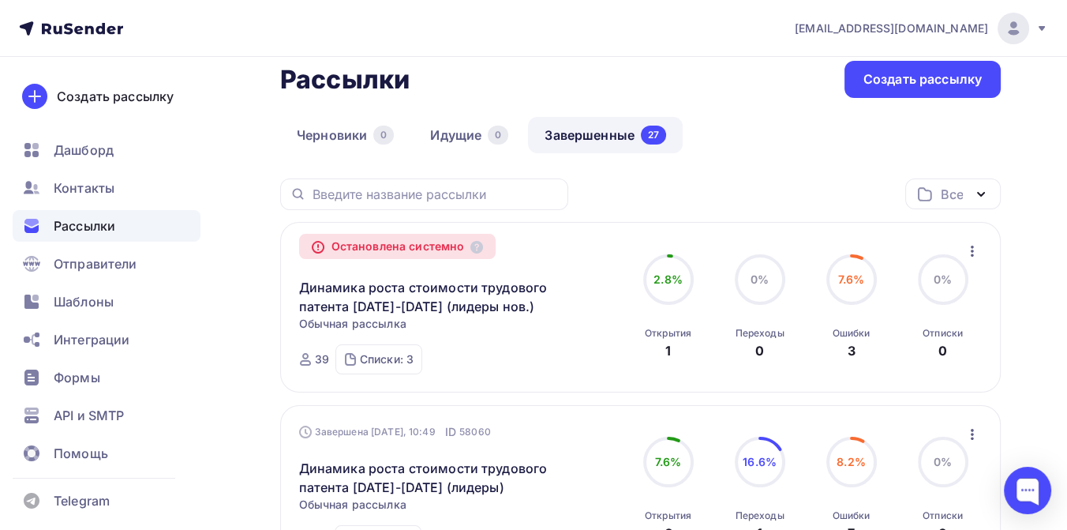
scroll to position [88, 0]
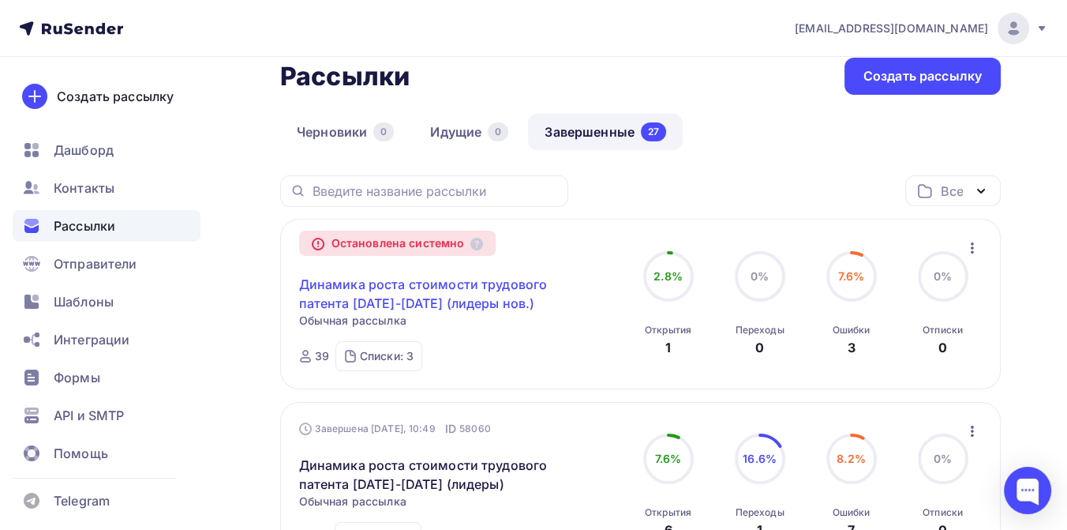
click at [391, 282] on link "Динамика роста стоимости трудового патента [DATE]-[DATE] (лидеры нов.)" at bounding box center [434, 294] width 271 height 38
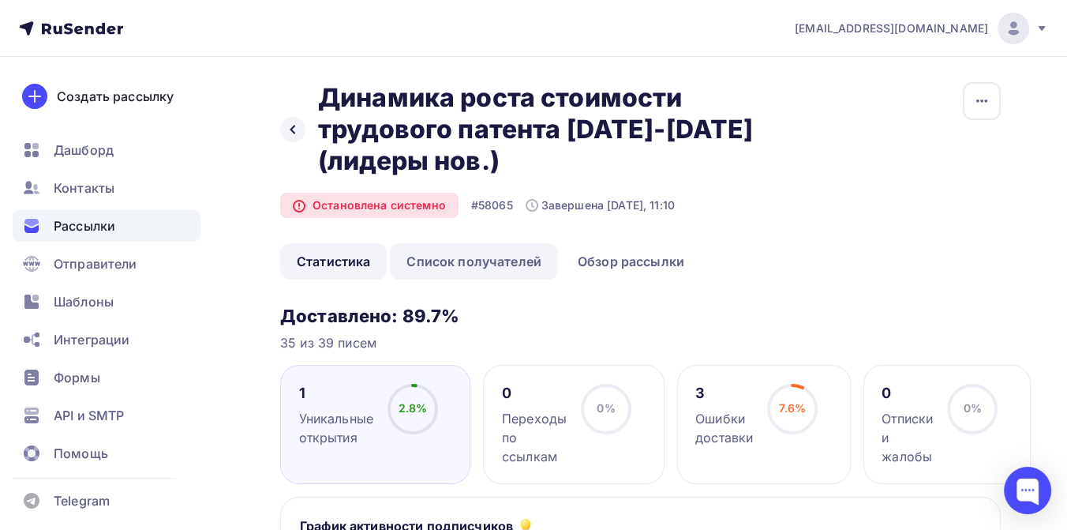
click at [505, 257] on link "Список получателей" at bounding box center [474, 261] width 168 height 36
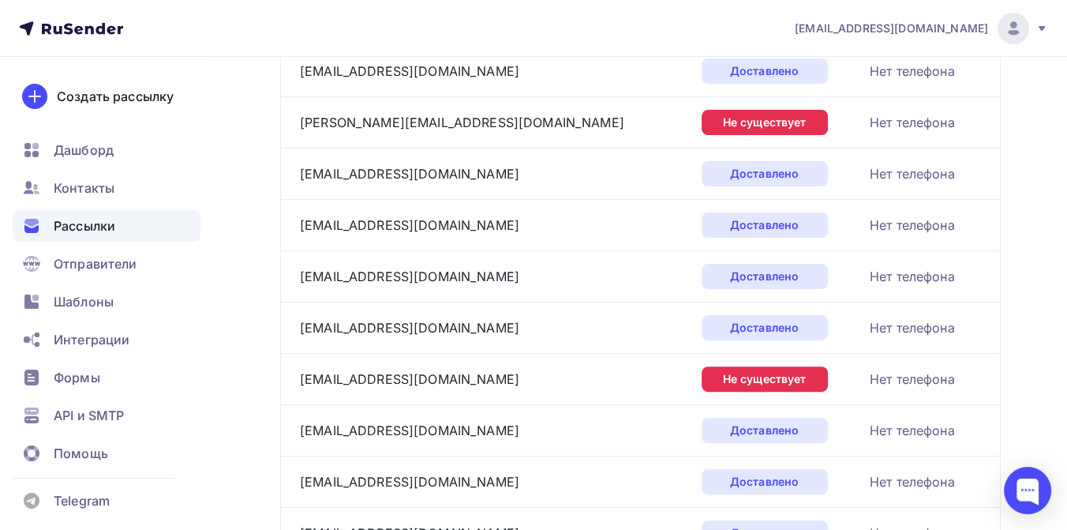
scroll to position [229, 0]
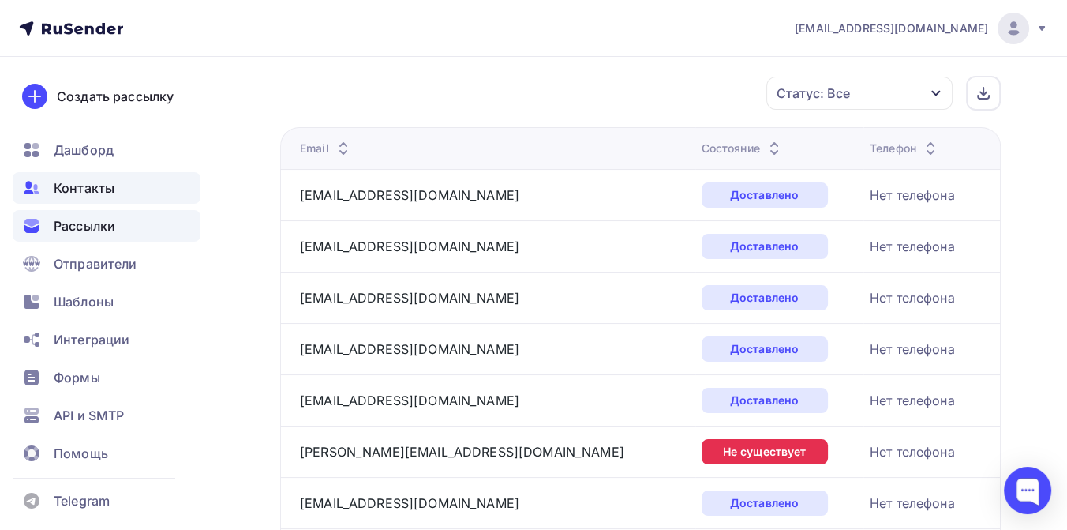
click at [99, 189] on span "Контакты" at bounding box center [84, 187] width 61 height 19
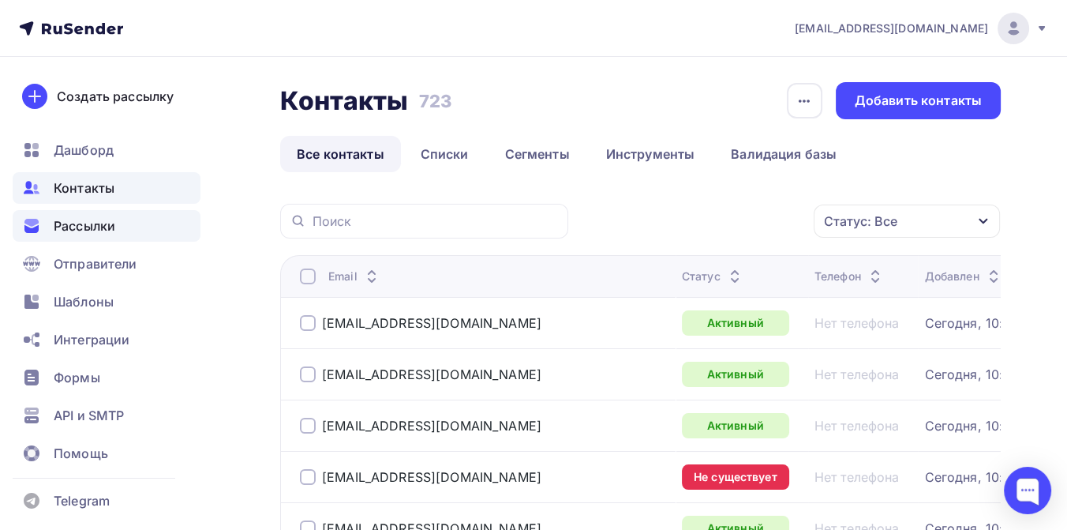
click at [100, 223] on span "Рассылки" at bounding box center [85, 225] width 62 height 19
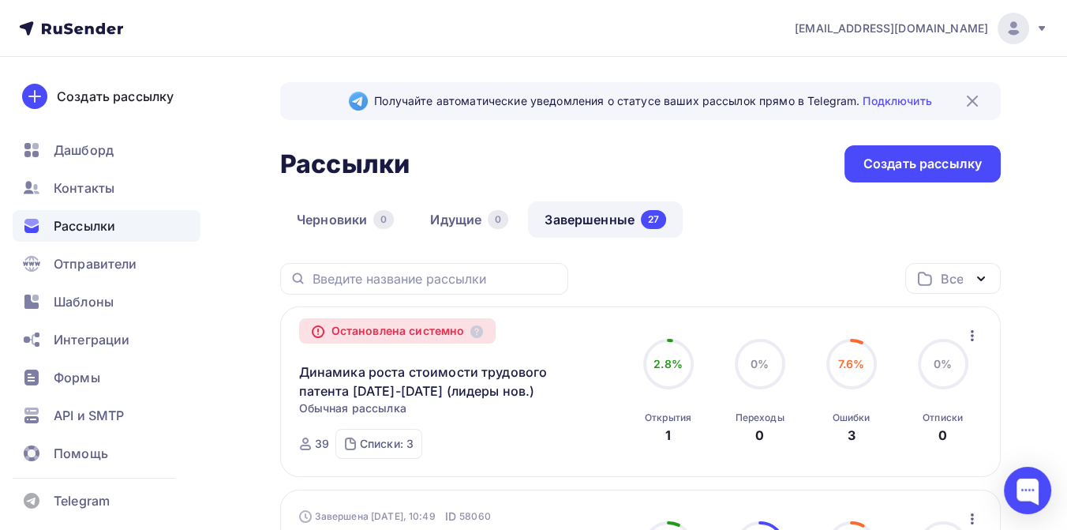
click at [61, 24] on icon at bounding box center [71, 28] width 104 height 19
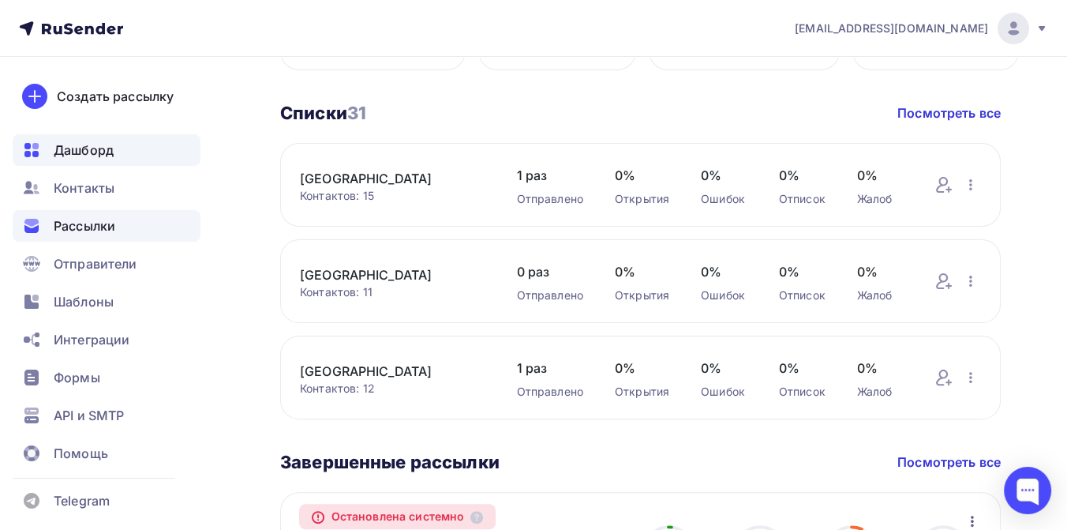
scroll to position [526, 0]
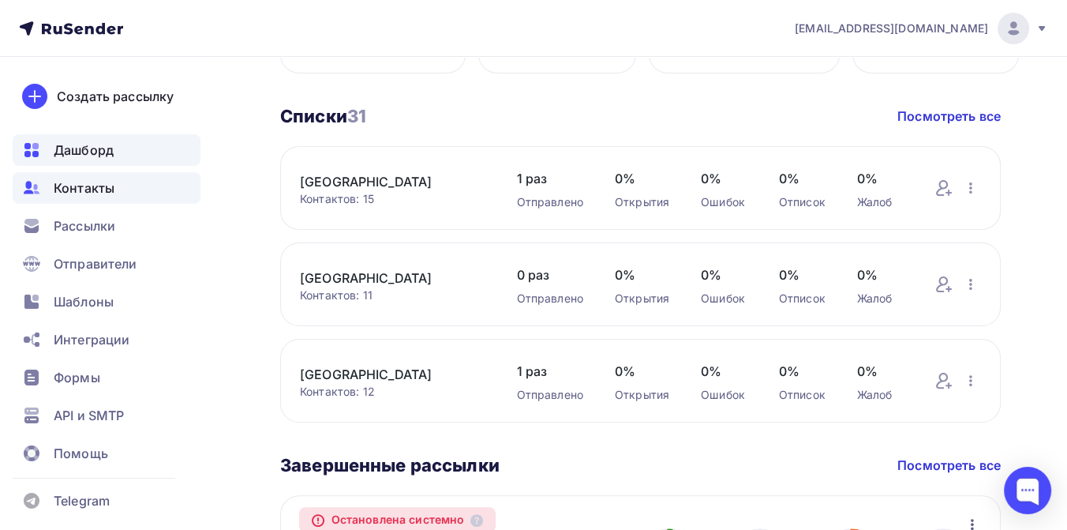
click at [87, 185] on span "Контакты" at bounding box center [84, 187] width 61 height 19
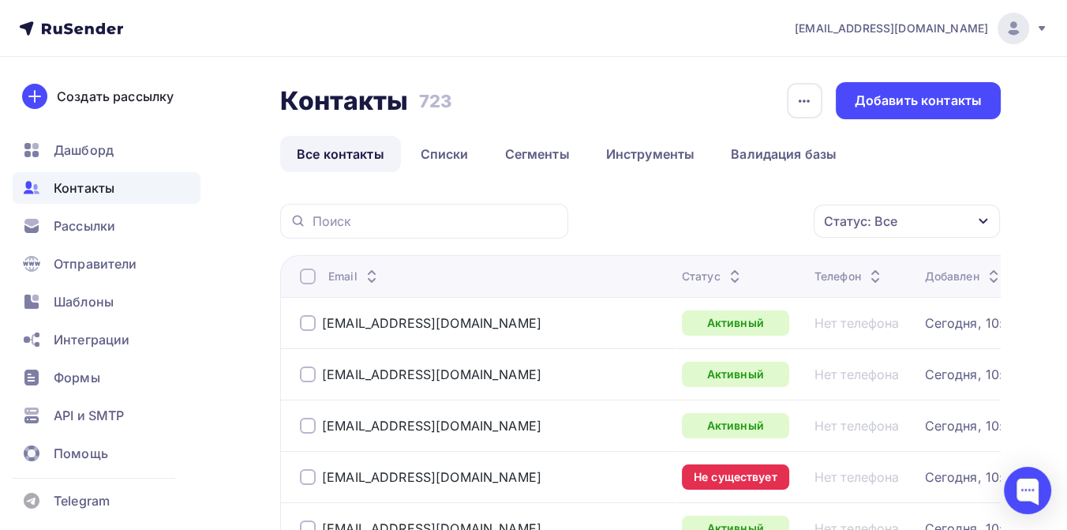
click at [913, 214] on div "Статус: Все" at bounding box center [907, 220] width 186 height 33
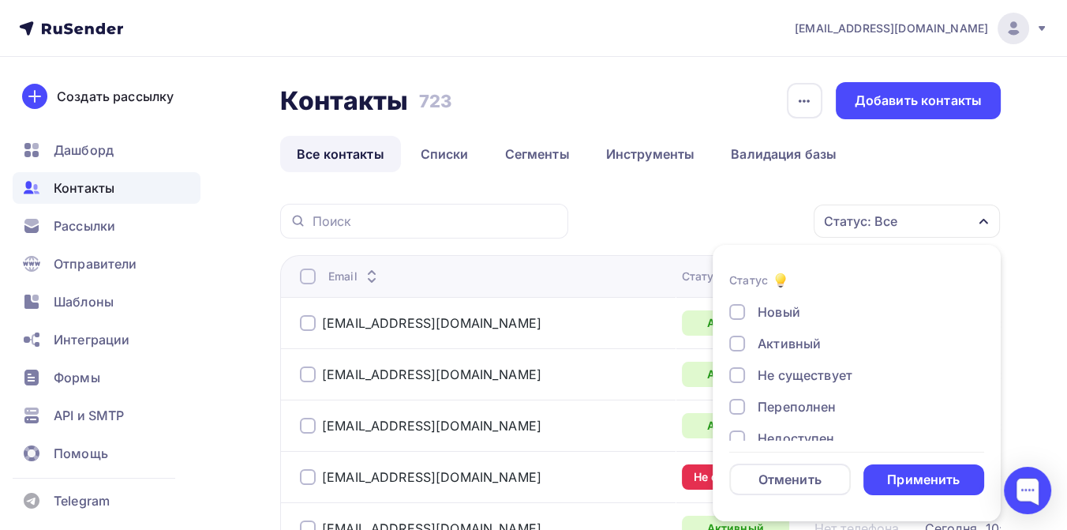
click at [770, 372] on div "Не существует" at bounding box center [805, 375] width 95 height 19
click at [898, 474] on div "Применить" at bounding box center [923, 480] width 73 height 18
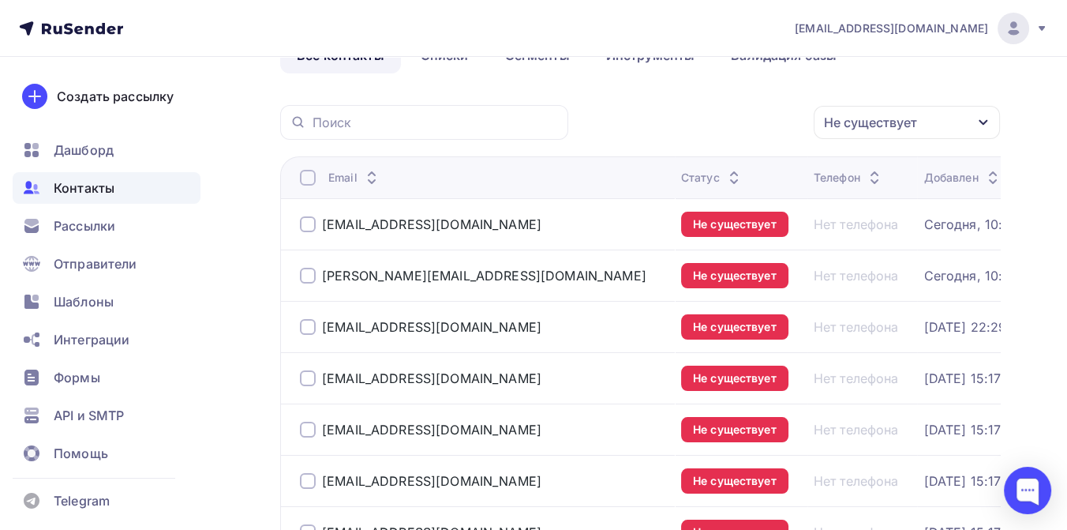
scroll to position [175, 0]
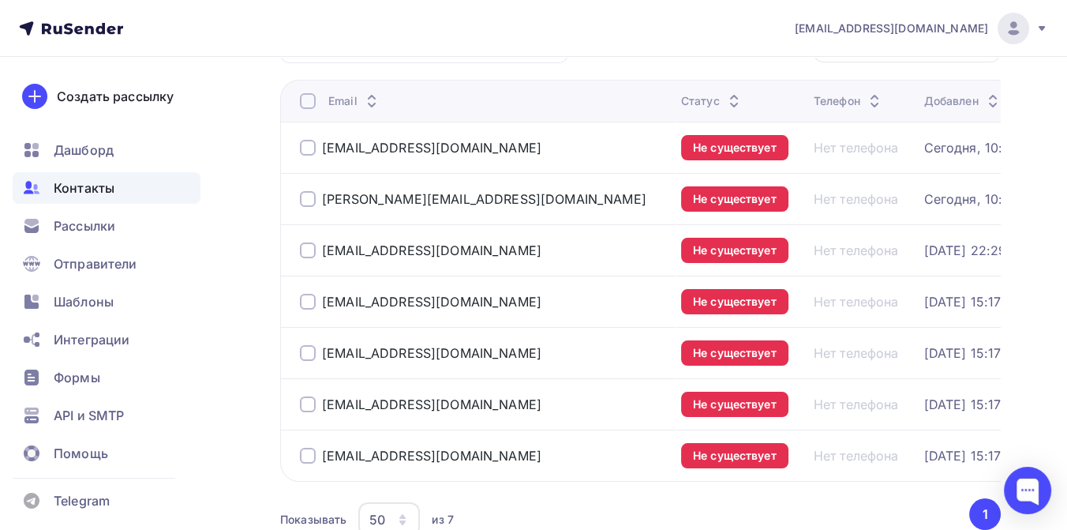
click at [306, 144] on div at bounding box center [308, 148] width 16 height 16
click at [307, 193] on div at bounding box center [308, 199] width 16 height 16
click at [307, 247] on div at bounding box center [308, 250] width 16 height 16
click at [312, 295] on div at bounding box center [308, 302] width 16 height 16
click at [305, 346] on div at bounding box center [308, 353] width 16 height 16
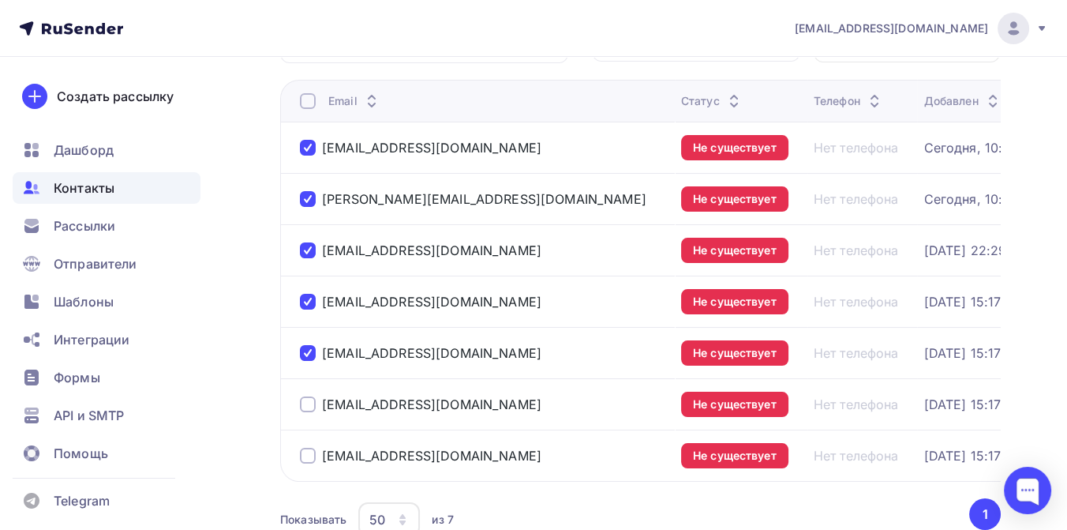
click at [304, 401] on div at bounding box center [308, 404] width 16 height 16
click at [302, 458] on div at bounding box center [308, 456] width 16 height 16
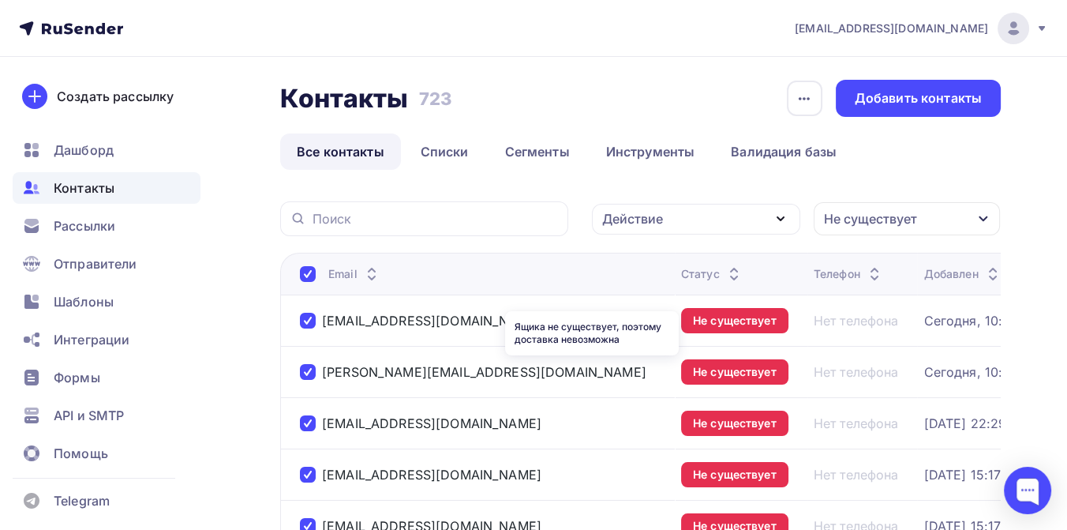
scroll to position [0, 0]
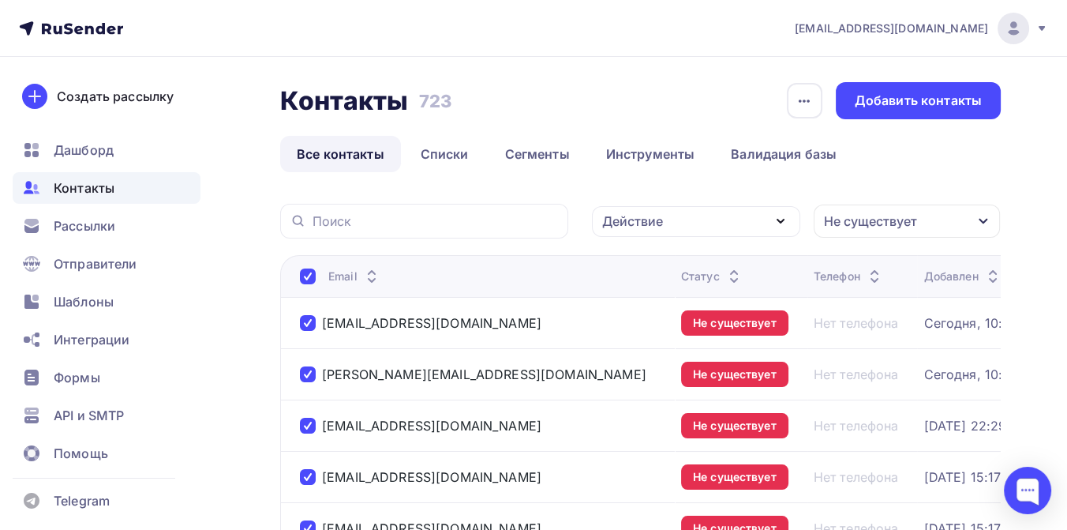
click at [782, 219] on icon "button" at bounding box center [780, 221] width 19 height 19
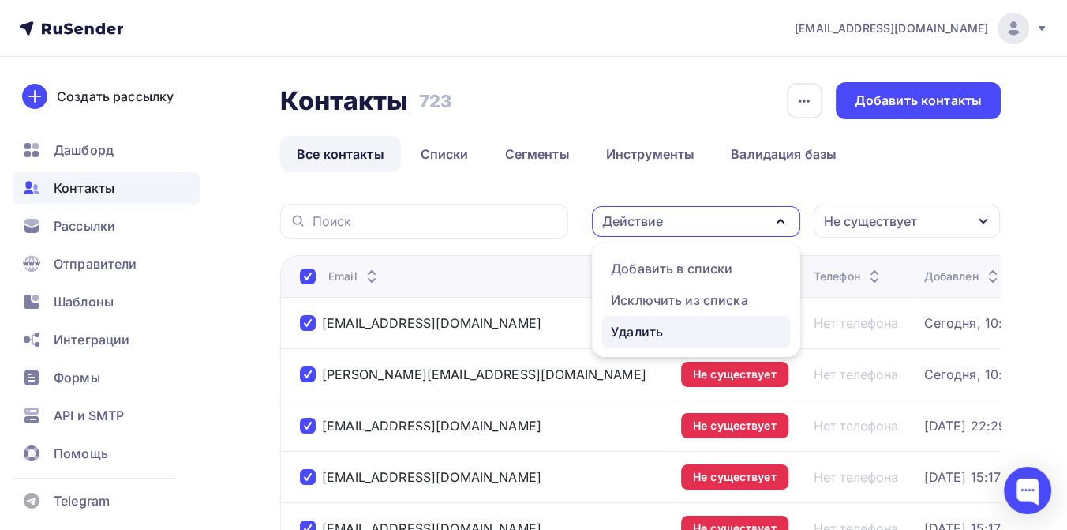
click at [639, 336] on div "Удалить" at bounding box center [637, 331] width 52 height 19
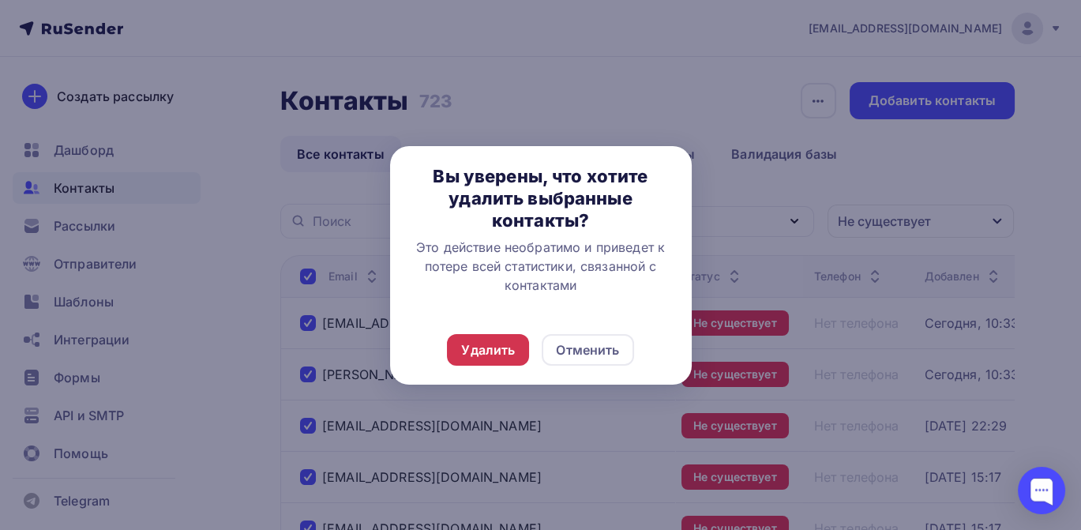
click at [487, 347] on div "Удалить" at bounding box center [488, 349] width 54 height 19
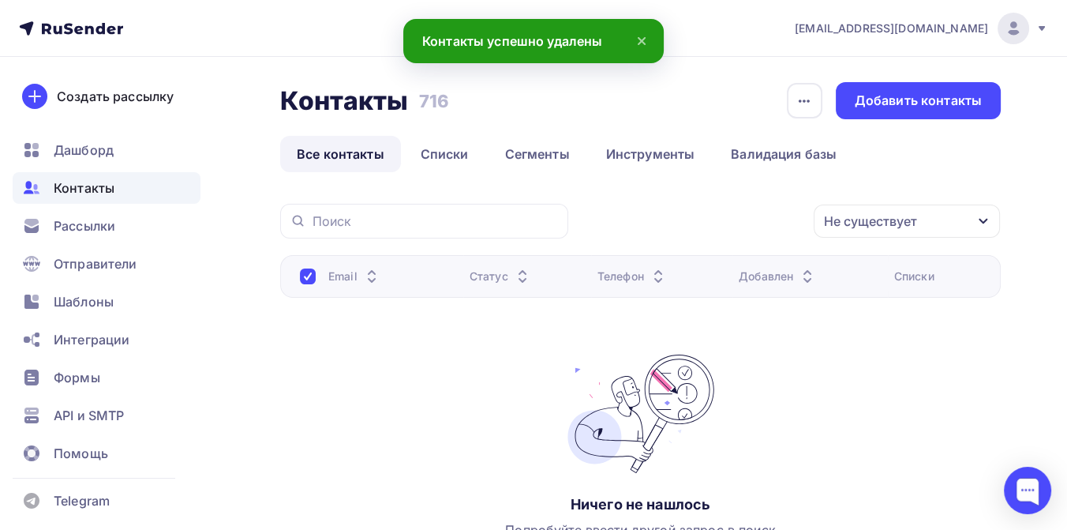
click at [101, 187] on span "Контакты" at bounding box center [84, 187] width 61 height 19
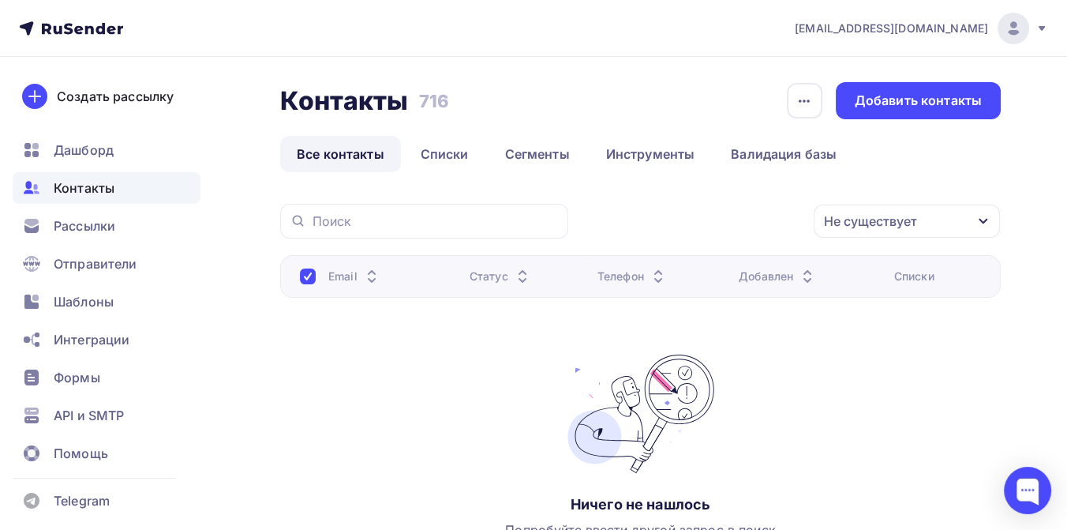
click at [859, 219] on div "Не существует" at bounding box center [870, 221] width 93 height 19
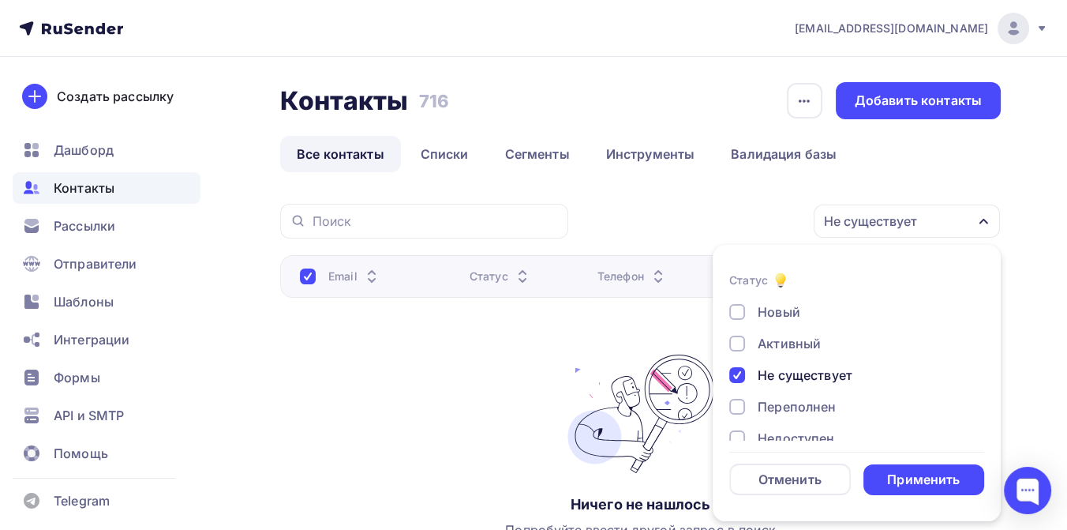
click at [770, 372] on div "Не существует" at bounding box center [805, 375] width 95 height 19
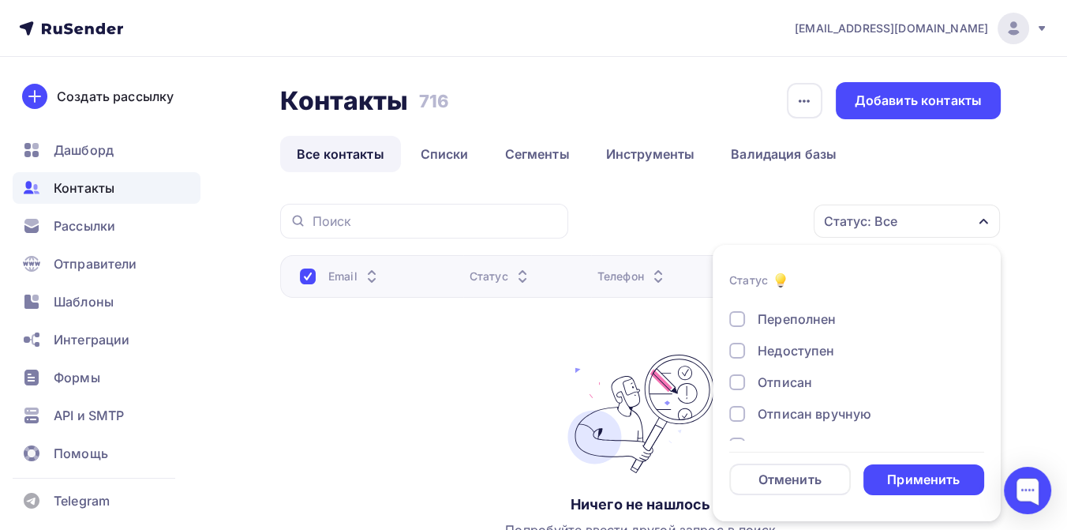
click at [782, 348] on div "Недоступен" at bounding box center [796, 350] width 77 height 19
click at [785, 381] on div "Отписан" at bounding box center [785, 382] width 54 height 19
click at [778, 413] on div "Отписан вручную" at bounding box center [815, 413] width 114 height 19
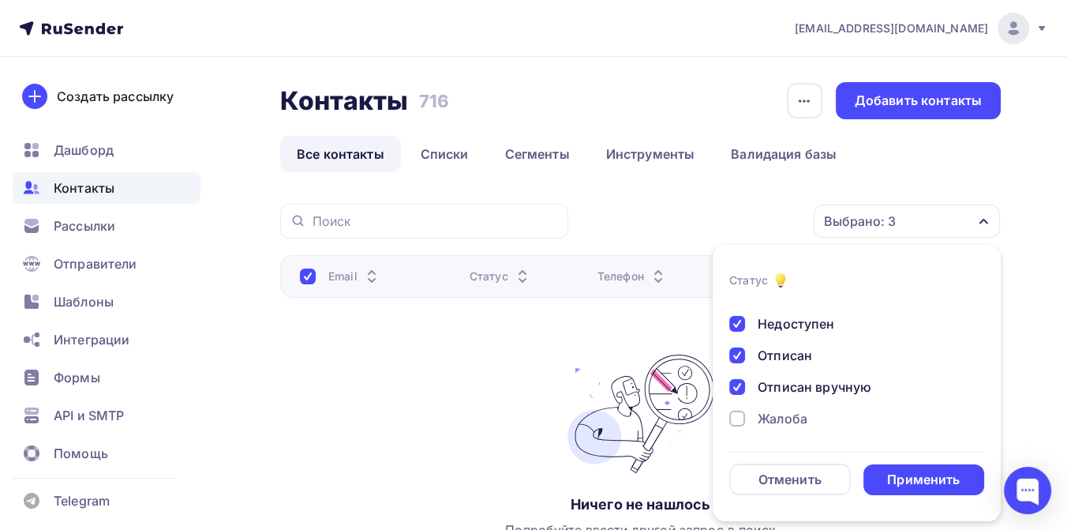
click at [775, 419] on div "Жалоба" at bounding box center [783, 418] width 50 height 19
click at [899, 471] on div "Применить" at bounding box center [923, 480] width 73 height 18
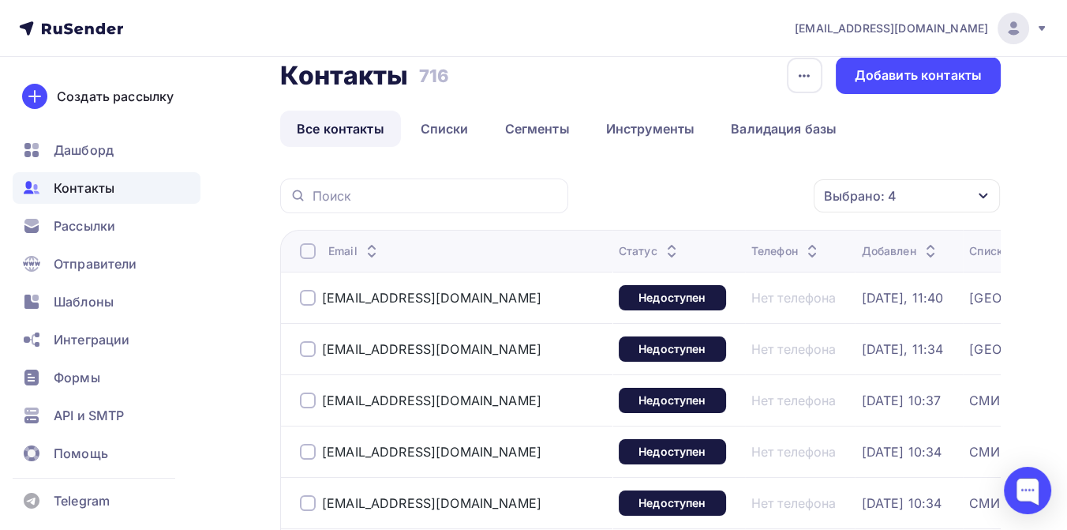
scroll to position [0, 0]
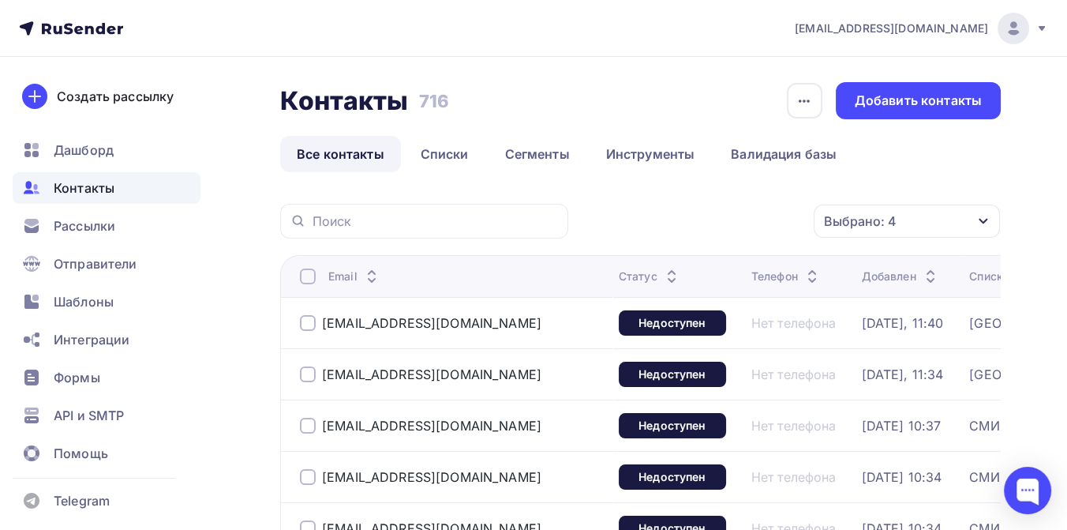
click at [924, 216] on div "Выбрано: 4" at bounding box center [907, 220] width 186 height 33
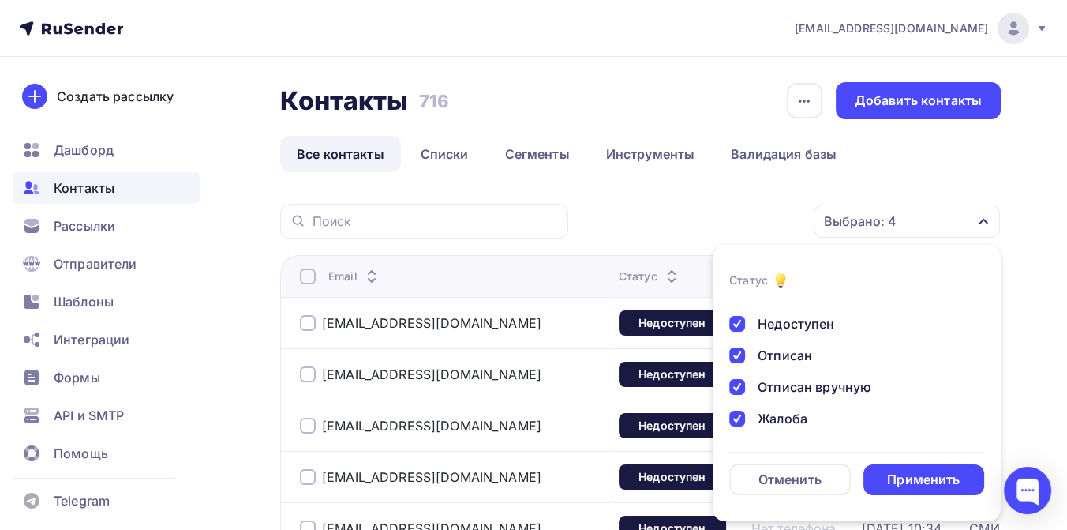
click at [778, 320] on div "Недоступен" at bounding box center [796, 323] width 77 height 19
click at [772, 350] on div "Отписан" at bounding box center [785, 355] width 54 height 19
click at [771, 383] on div "Отписан вручную" at bounding box center [815, 386] width 114 height 19
click at [767, 411] on div "Жалоба" at bounding box center [783, 418] width 50 height 19
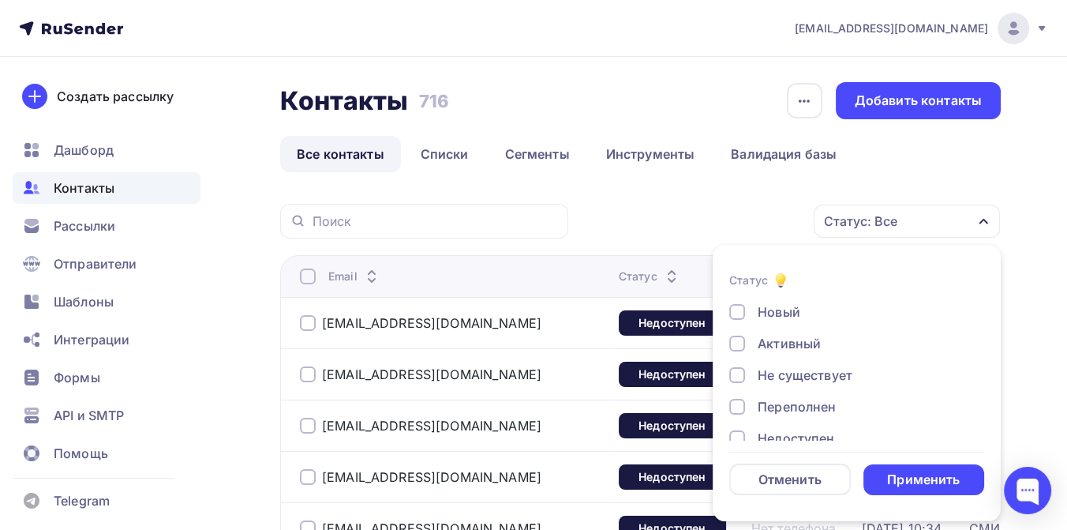
click at [775, 303] on div "Новый" at bounding box center [779, 311] width 43 height 19
click at [770, 344] on div "Активный" at bounding box center [789, 343] width 63 height 19
click at [771, 367] on div "Не существует" at bounding box center [805, 375] width 95 height 19
click at [772, 402] on div "Переполнен" at bounding box center [797, 406] width 78 height 19
click at [772, 431] on div "Недоступен" at bounding box center [796, 438] width 77 height 19
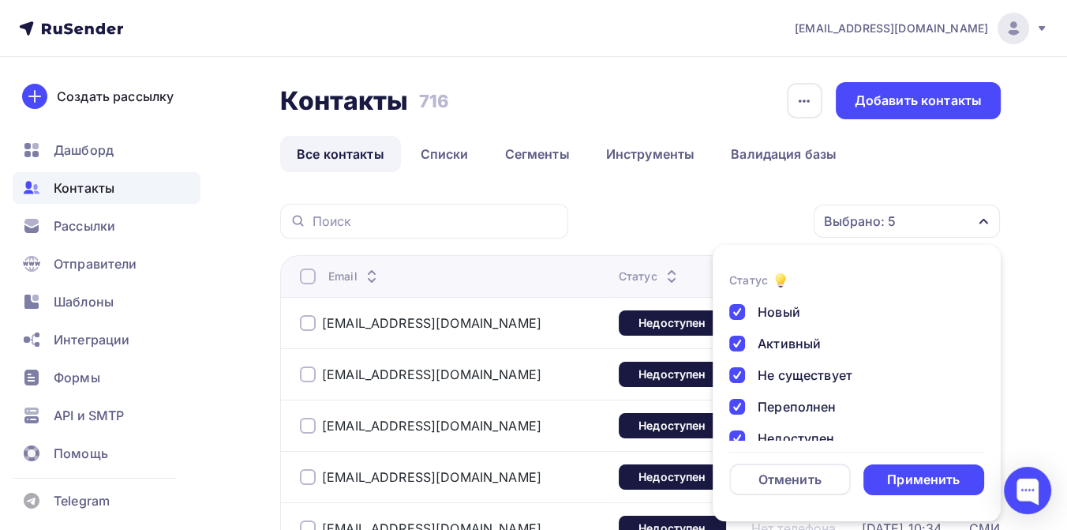
scroll to position [88, 0]
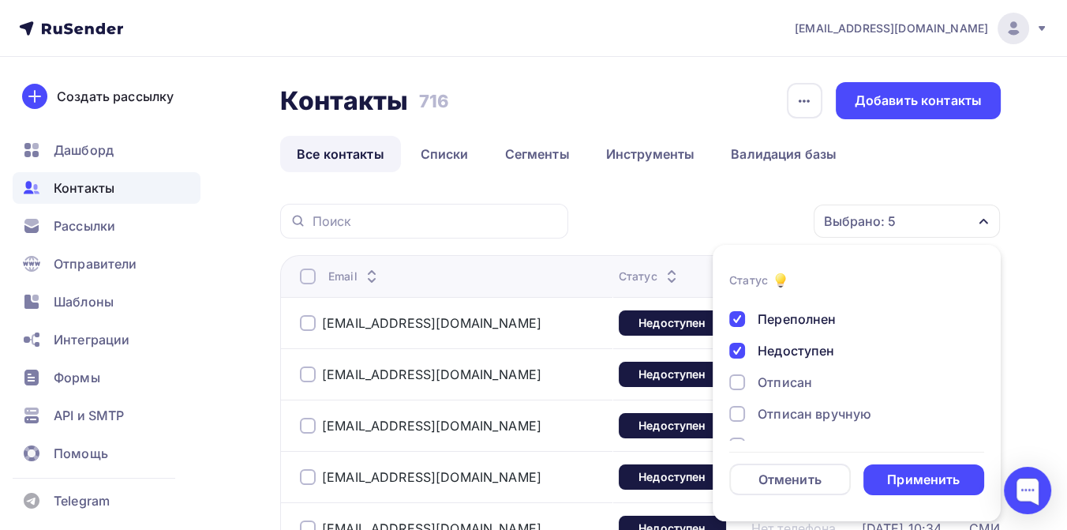
click at [780, 374] on div "Отписан" at bounding box center [785, 382] width 54 height 19
click at [782, 408] on div "Отписан вручную" at bounding box center [815, 413] width 114 height 19
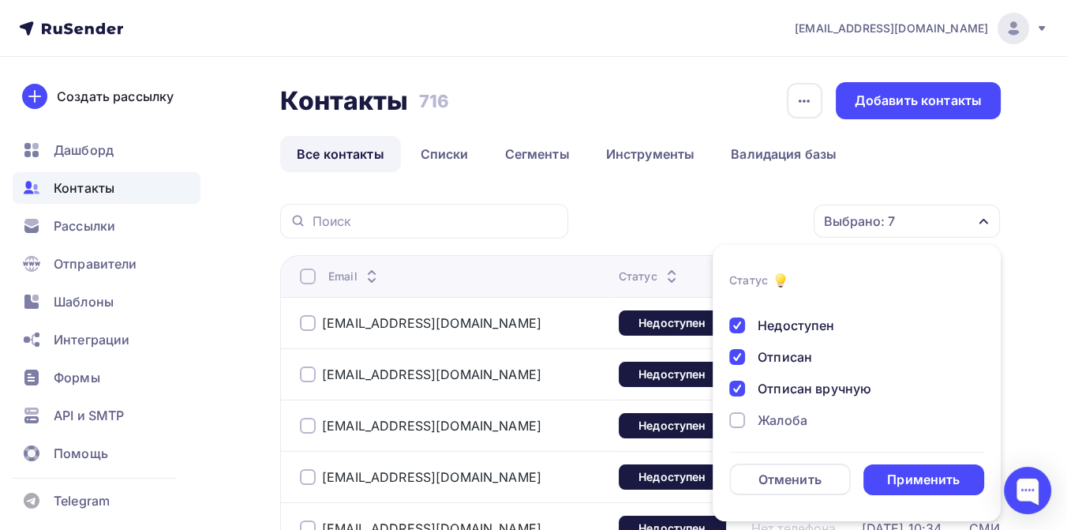
scroll to position [114, 0]
click at [775, 413] on div "Жалоба" at bounding box center [783, 418] width 50 height 19
click at [949, 492] on div "Применить" at bounding box center [925, 479] width 122 height 31
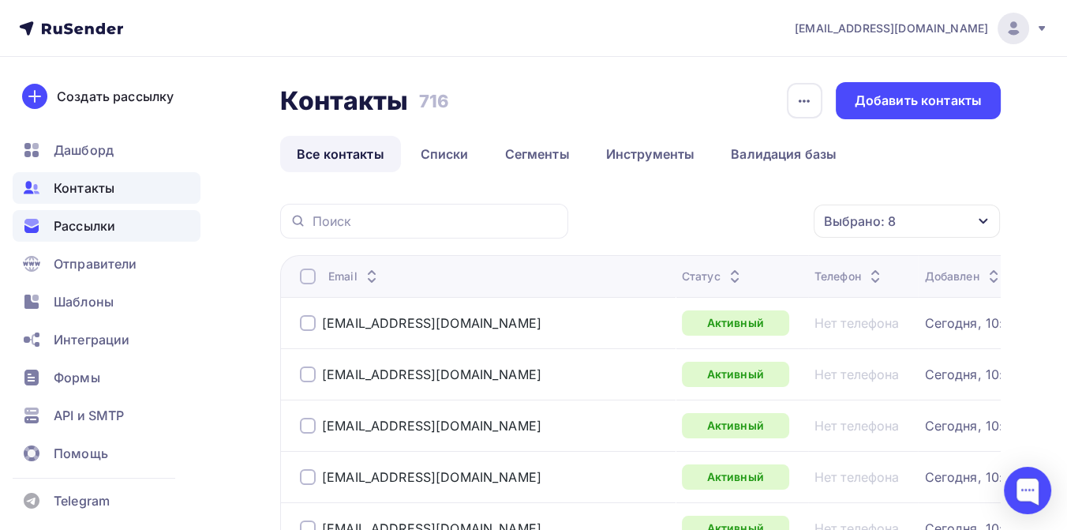
click at [115, 223] on span "Рассылки" at bounding box center [85, 225] width 62 height 19
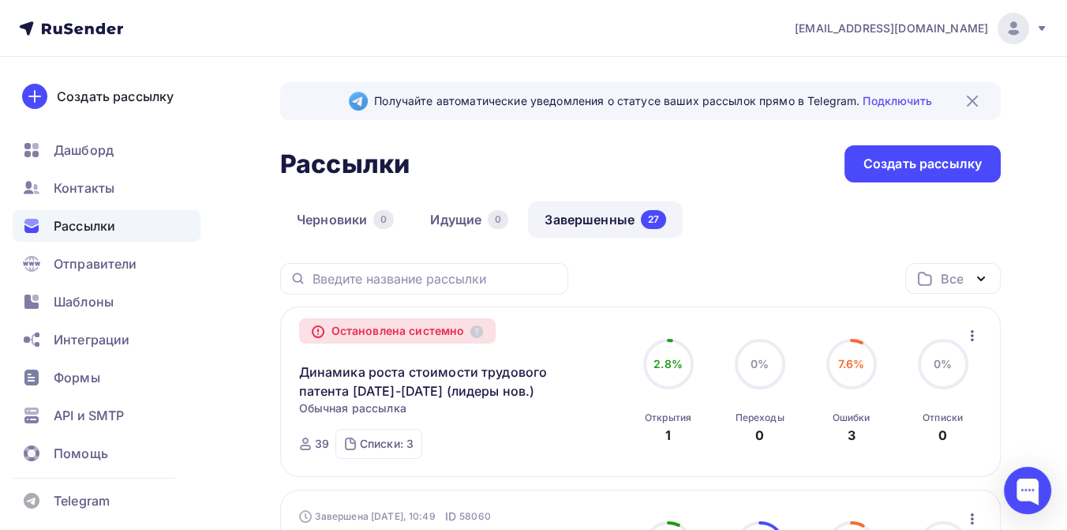
click at [1037, 27] on icon at bounding box center [1042, 28] width 13 height 13
click at [975, 331] on icon "button" at bounding box center [972, 335] width 19 height 19
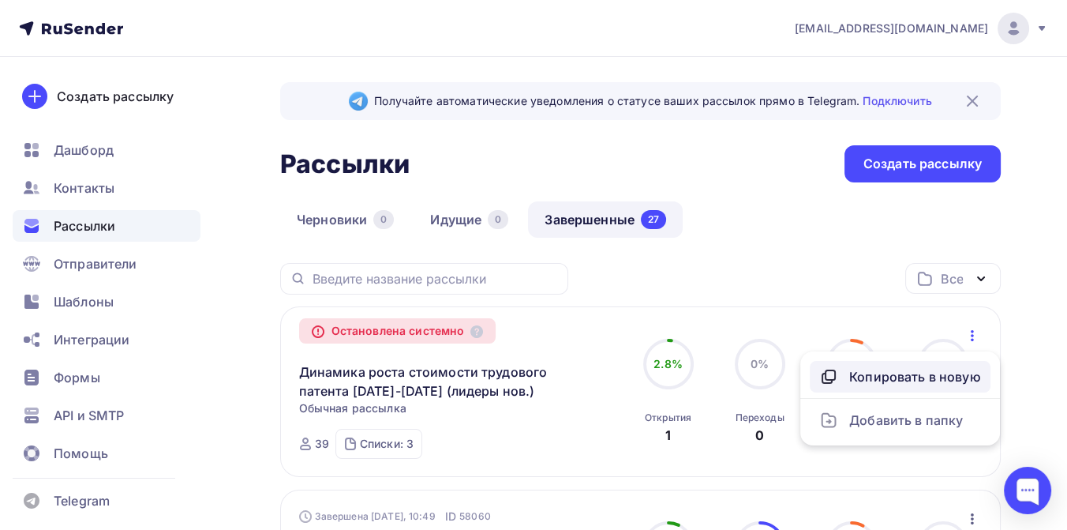
click at [898, 379] on div "Копировать в новую" at bounding box center [900, 376] width 162 height 19
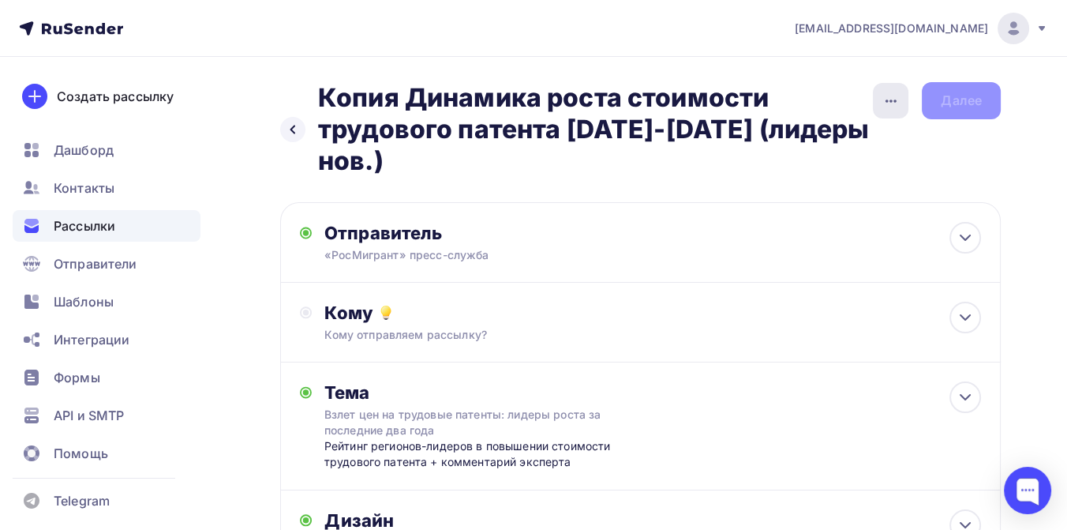
click at [891, 101] on icon "button" at bounding box center [891, 101] width 19 height 19
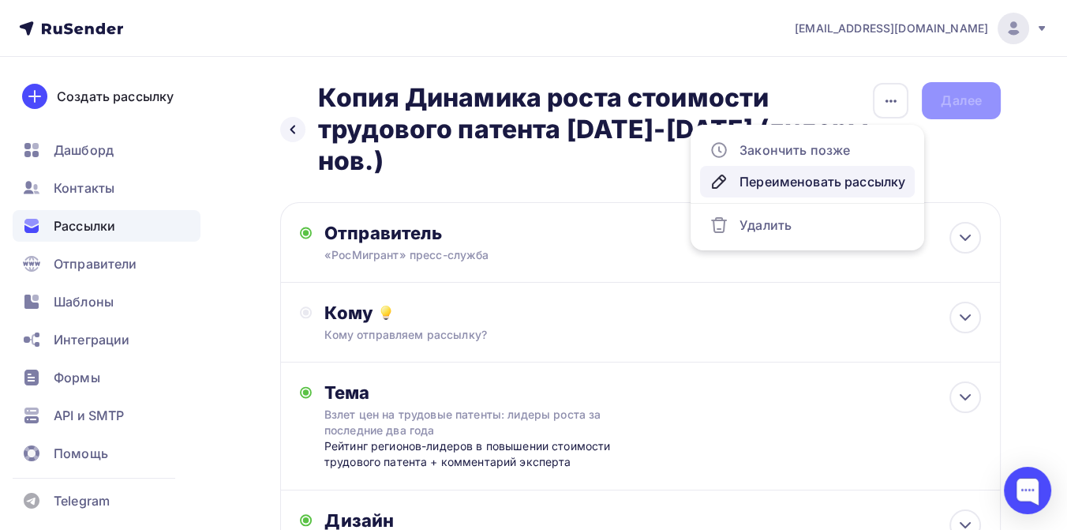
click at [819, 182] on div "Переименовать рассылку" at bounding box center [808, 181] width 196 height 19
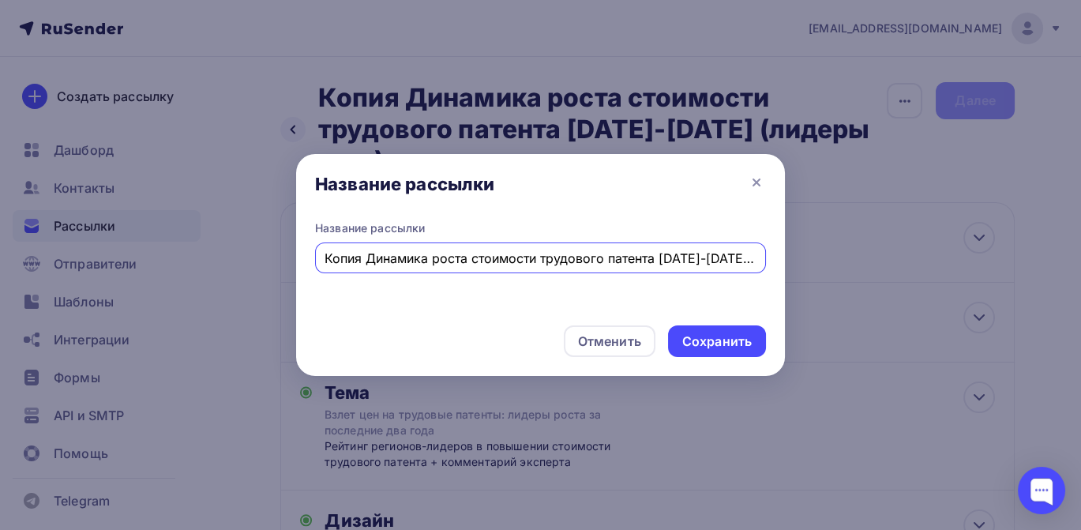
scroll to position [0, 58]
click at [348, 257] on input "Копия Динамика роста стоимости трудового патента 2023-2025 (лидеры нов.)" at bounding box center [540, 258] width 433 height 19
click at [366, 264] on input "Копия Динамика роста стоимости трудового патента 2023-2025 (лидеры нов.)" at bounding box center [540, 258] width 433 height 19
click at [695, 263] on input "Динамика роста стоимости трудового патента [DATE]-[DATE] (лидеры нов.)" at bounding box center [540, 258] width 433 height 19
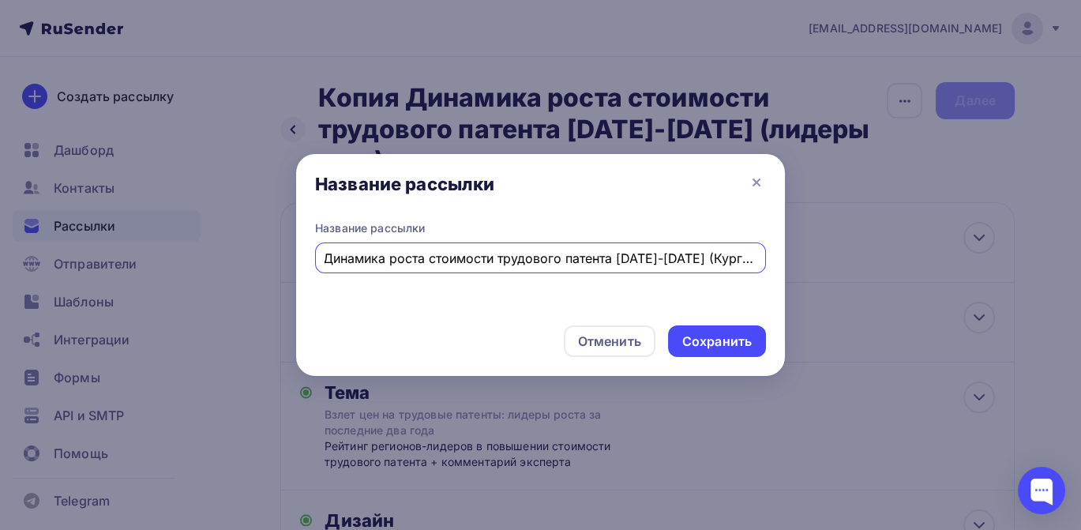
scroll to position [0, 9]
type input "Динамика роста стоимости трудового патента 2023-2025 (Курганская)"
click at [729, 338] on div "Сохранить" at bounding box center [716, 341] width 69 height 18
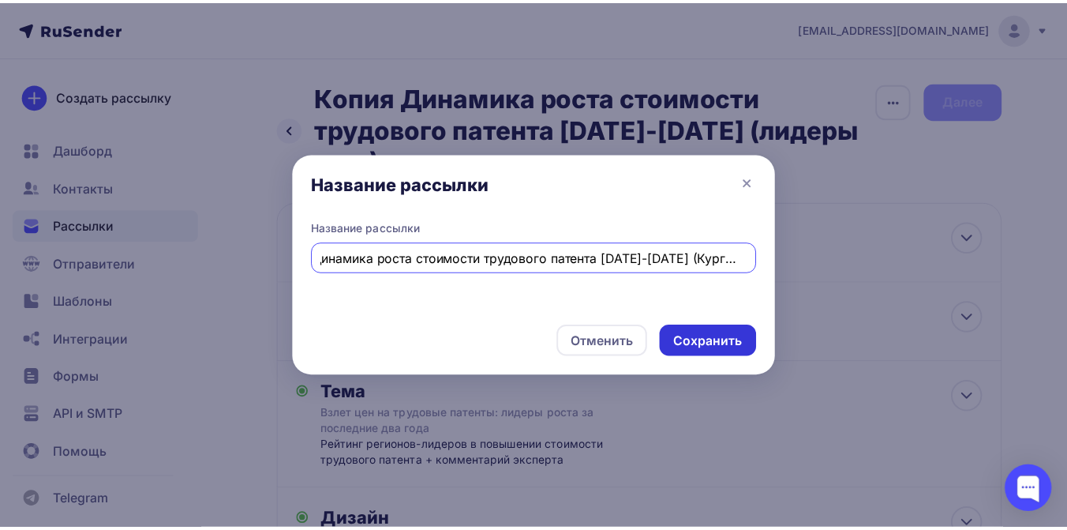
scroll to position [0, 0]
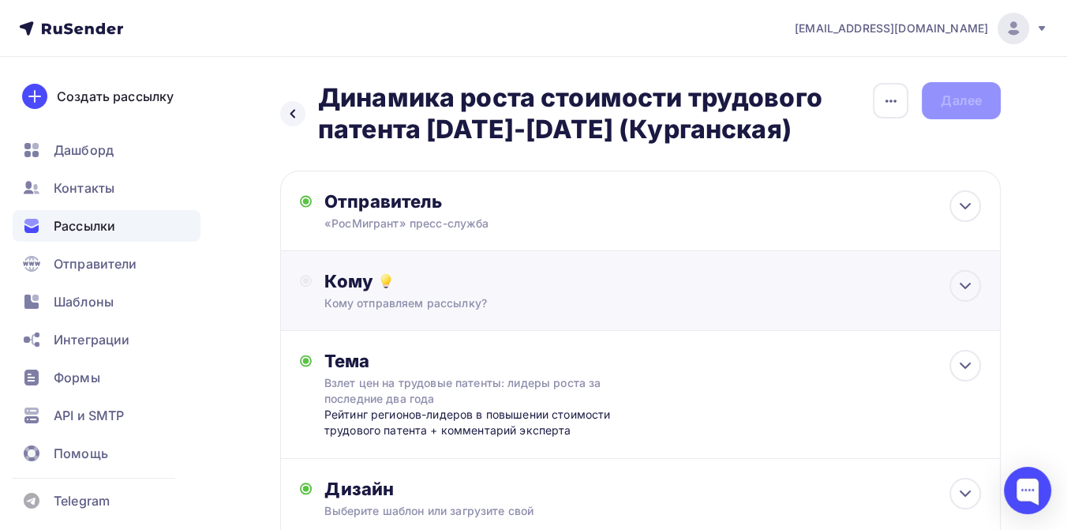
click at [442, 290] on div "Кому" at bounding box center [652, 281] width 657 height 22
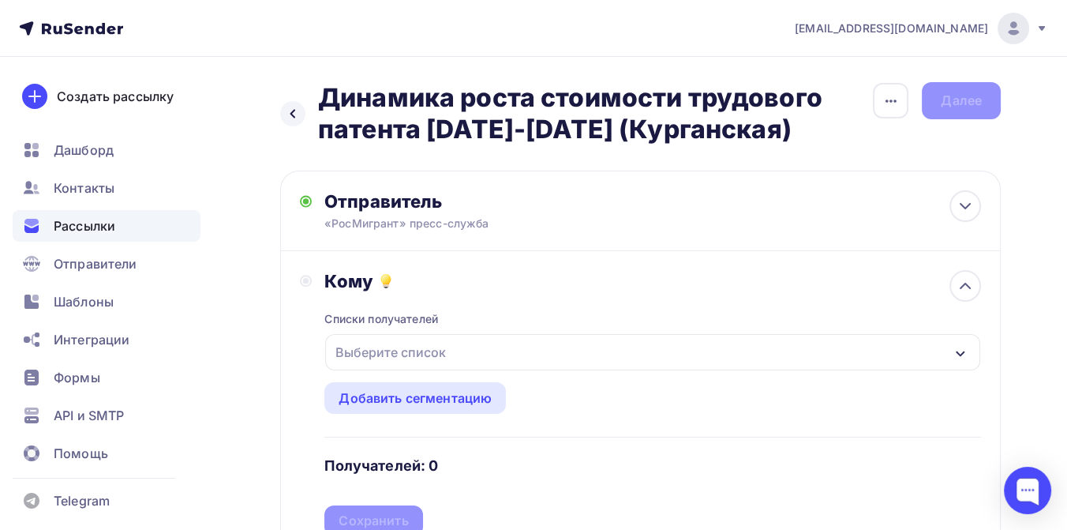
click at [431, 346] on div "Выберите список" at bounding box center [390, 352] width 123 height 28
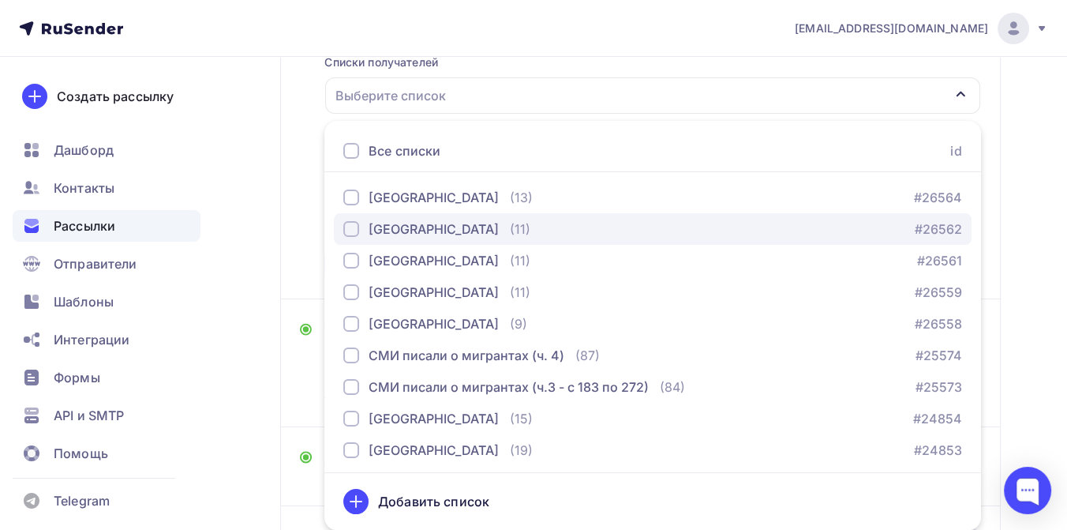
click at [419, 227] on div "[GEOGRAPHIC_DATA]" at bounding box center [434, 228] width 130 height 19
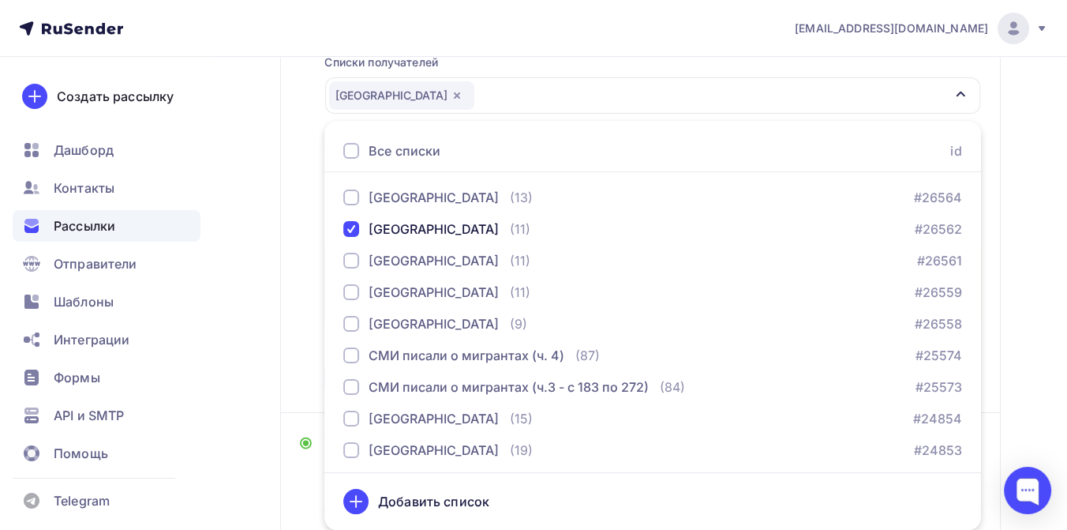
click at [1008, 324] on div "Назад Динамика роста стоимости трудового патента 2023-2025 (Курганская) Динамик…" at bounding box center [533, 300] width 1067 height 1001
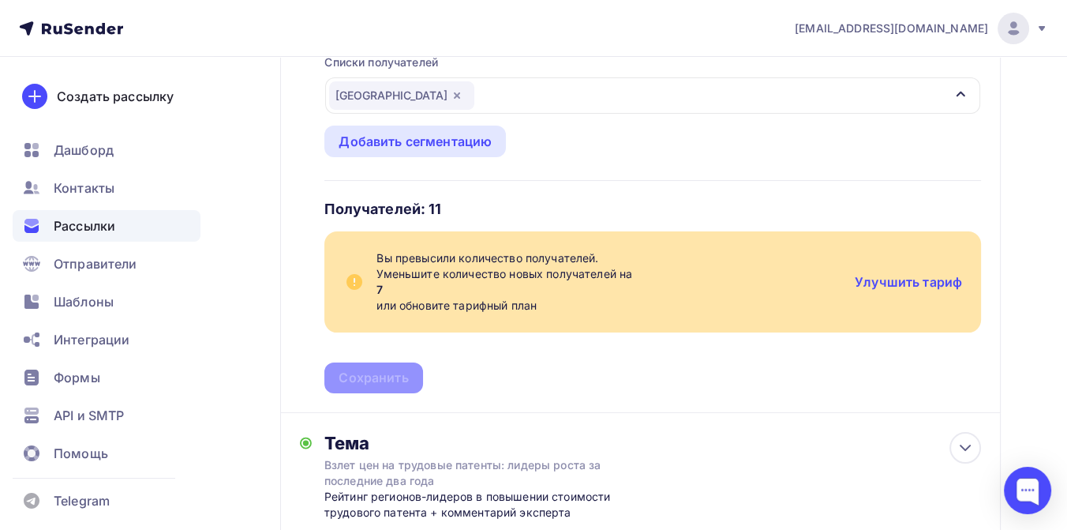
click at [455, 95] on icon "button" at bounding box center [457, 95] width 6 height 6
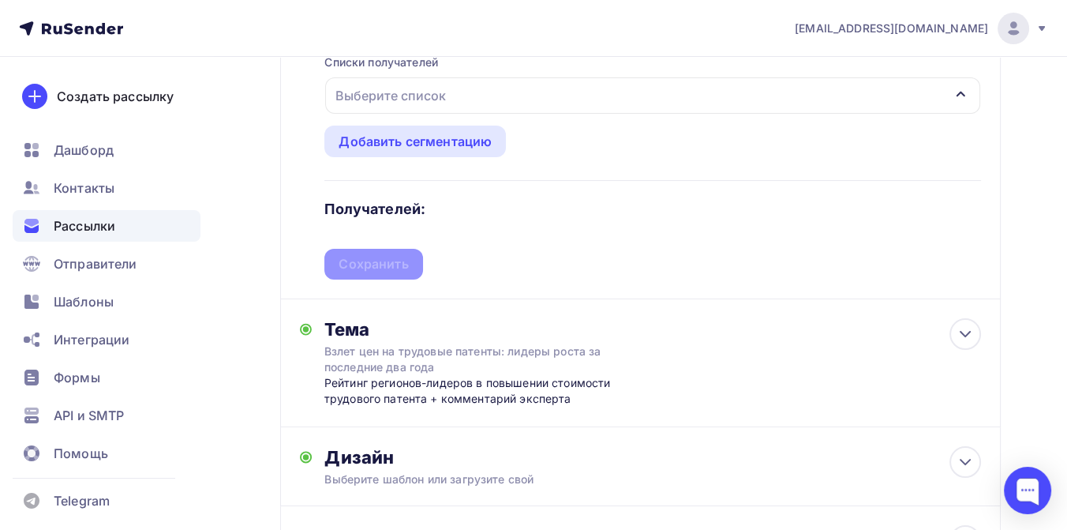
click at [455, 92] on div "Выберите список" at bounding box center [652, 95] width 655 height 36
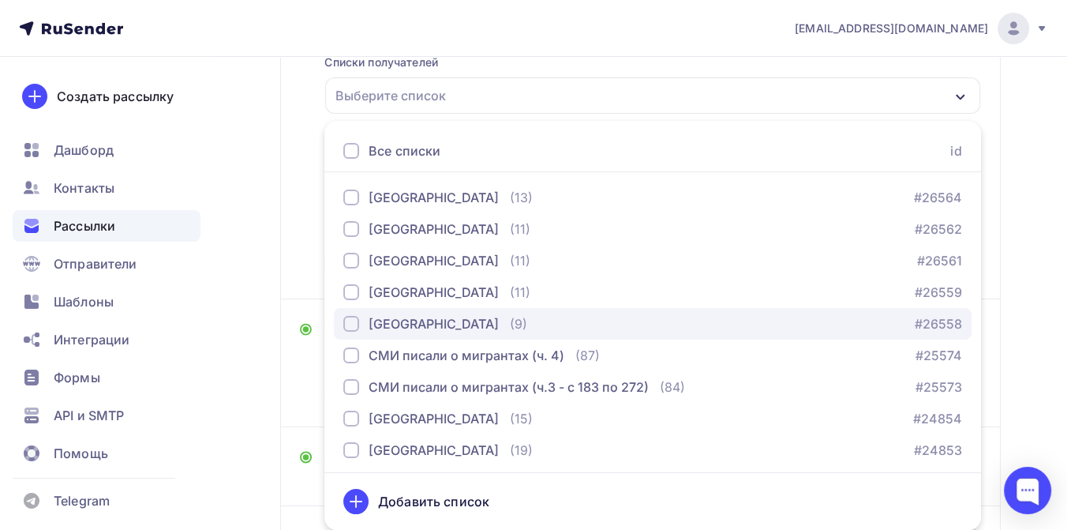
click at [376, 319] on div "Тверская область" at bounding box center [434, 323] width 130 height 19
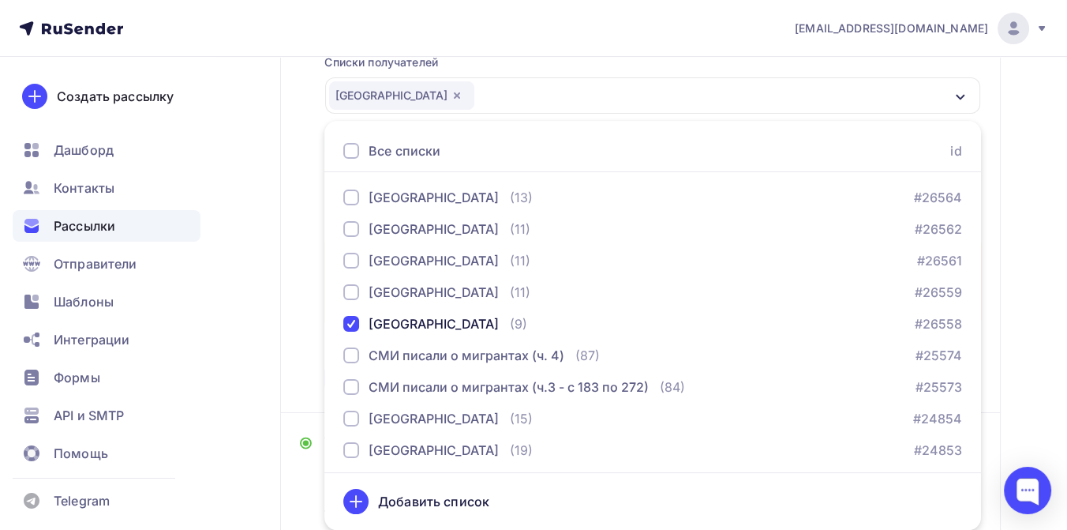
click at [1046, 234] on div "Назад Динамика роста стоимости трудового патента 2023-2025 (Курганская) Динамик…" at bounding box center [533, 300] width 1067 height 1001
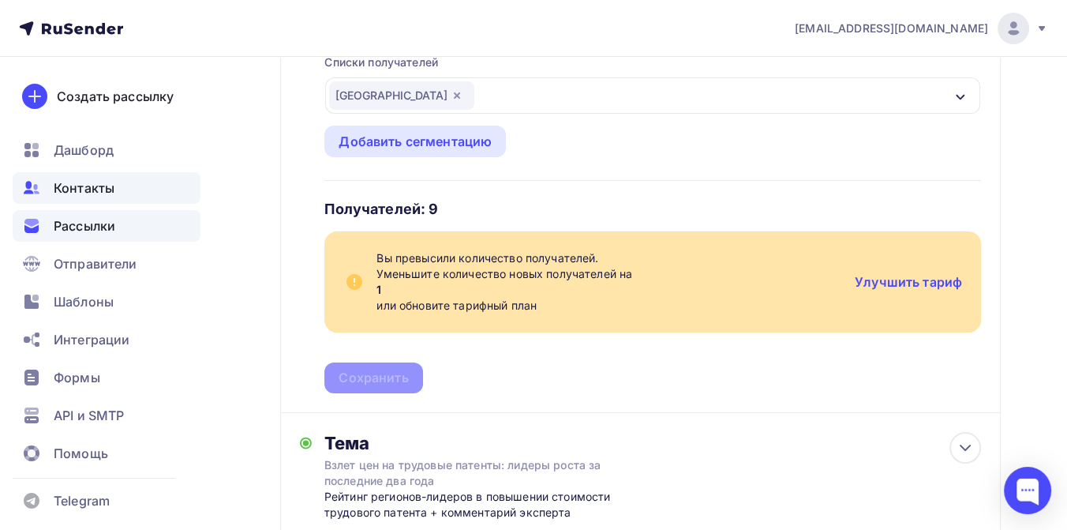
click at [74, 189] on span "Контакты" at bounding box center [84, 187] width 61 height 19
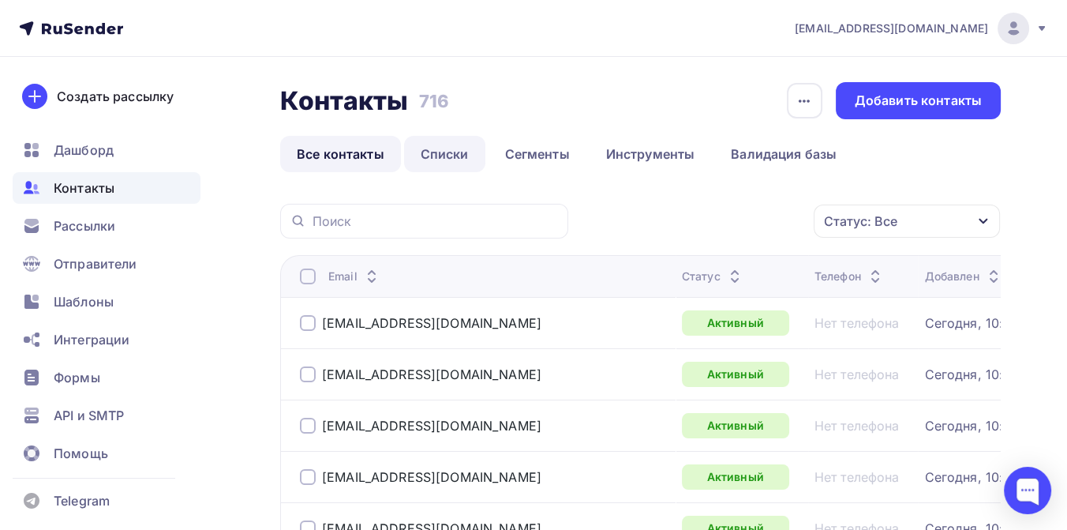
click at [441, 145] on link "Списки" at bounding box center [444, 154] width 81 height 36
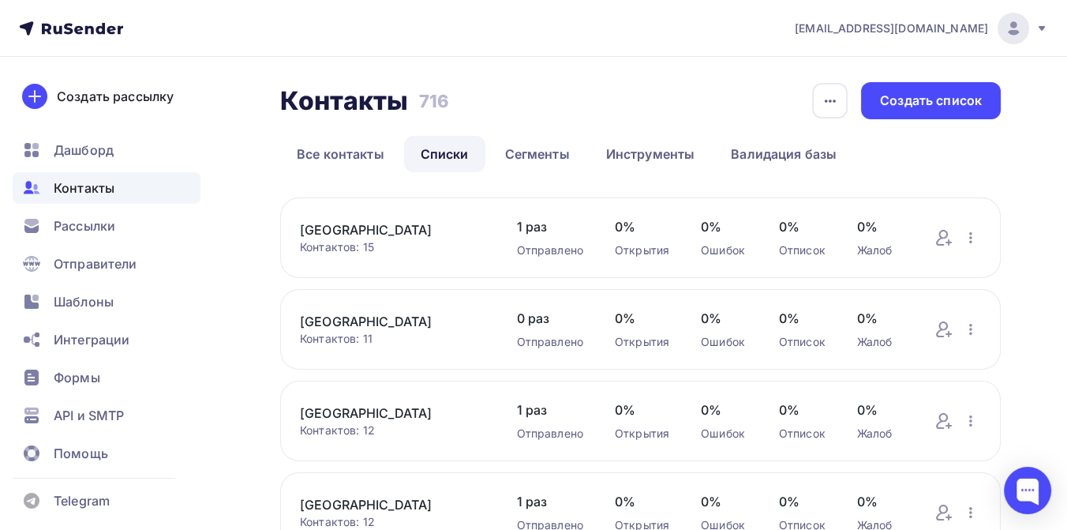
click at [346, 316] on link "[GEOGRAPHIC_DATA]" at bounding box center [393, 321] width 186 height 19
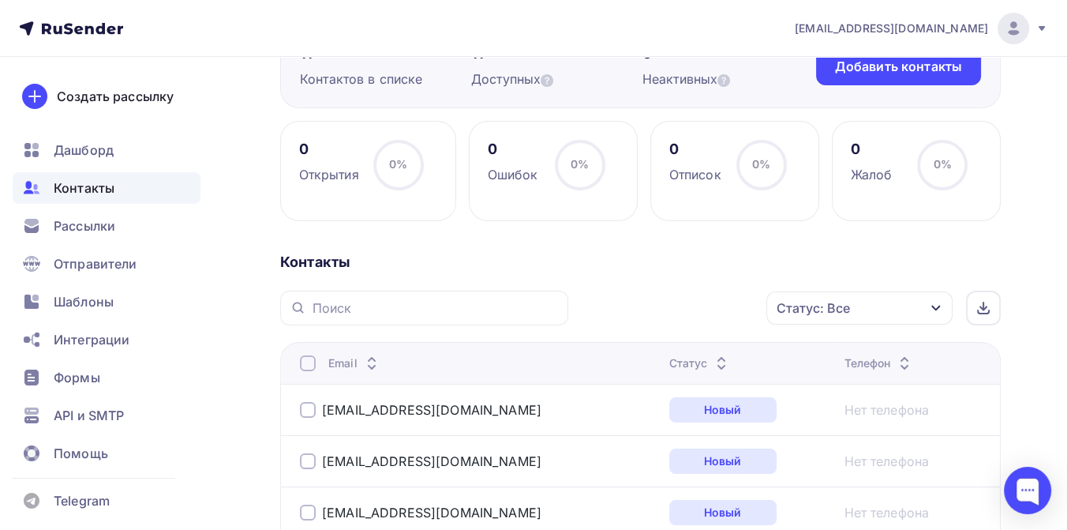
scroll to position [175, 0]
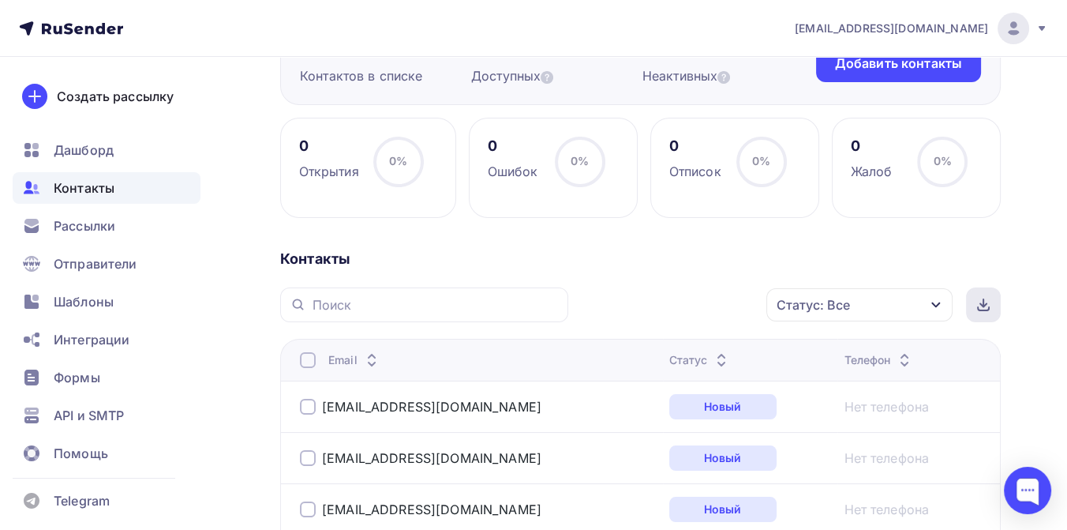
click at [988, 305] on icon at bounding box center [983, 304] width 13 height 13
click at [84, 219] on span "Рассылки" at bounding box center [85, 225] width 62 height 19
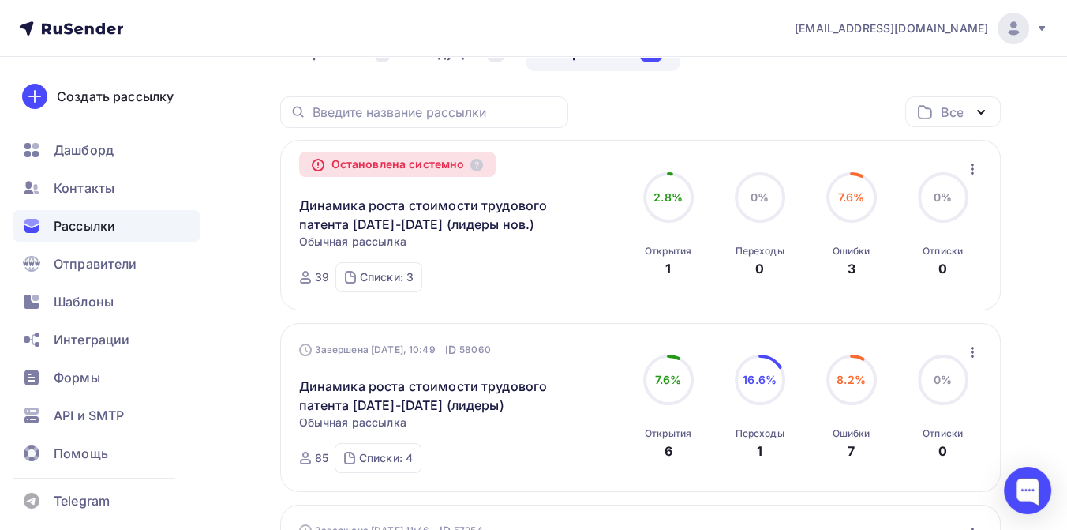
scroll to position [175, 0]
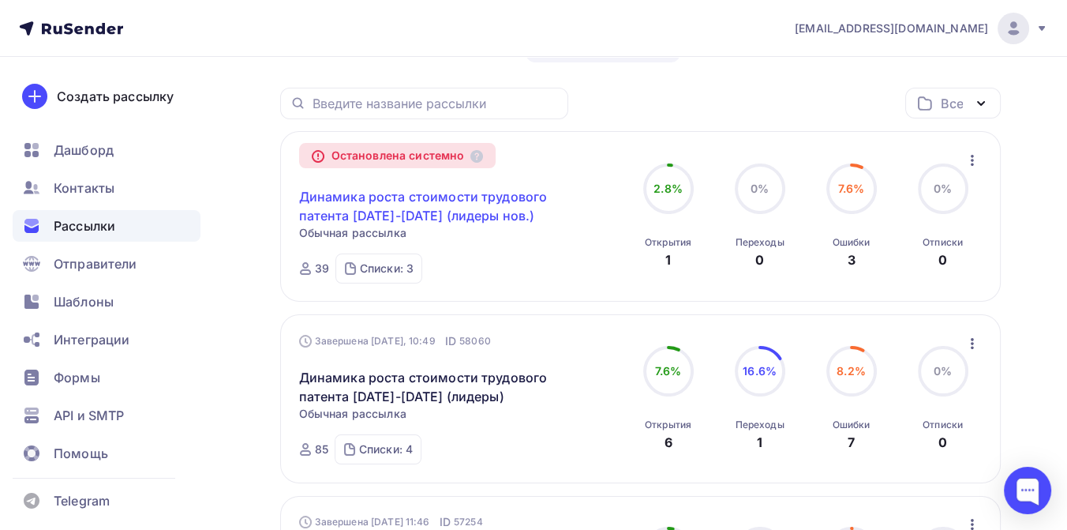
click at [414, 202] on link "Динамика роста стоимости трудового патента [DATE]-[DATE] (лидеры нов.)" at bounding box center [434, 206] width 271 height 38
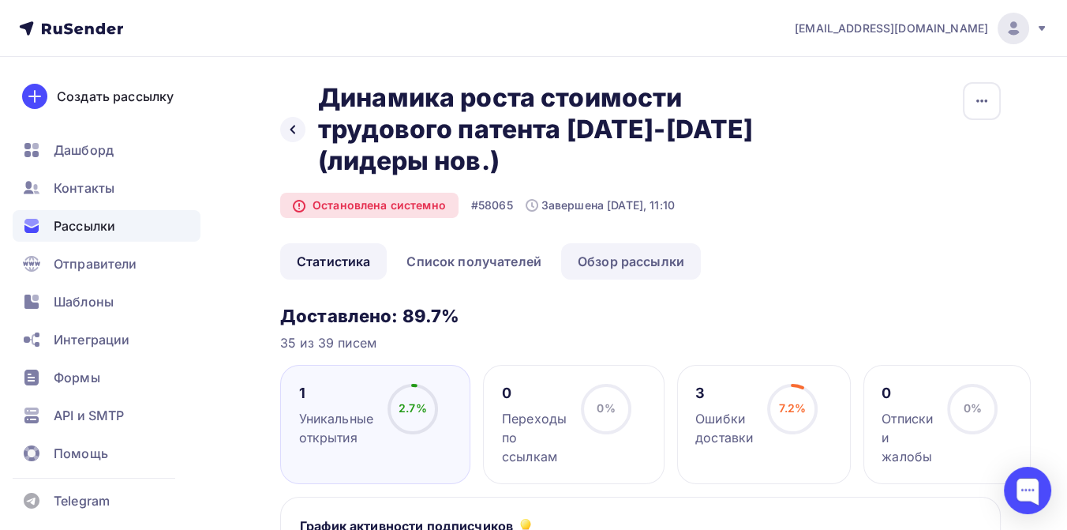
click at [612, 268] on link "Обзор рассылки" at bounding box center [631, 261] width 140 height 36
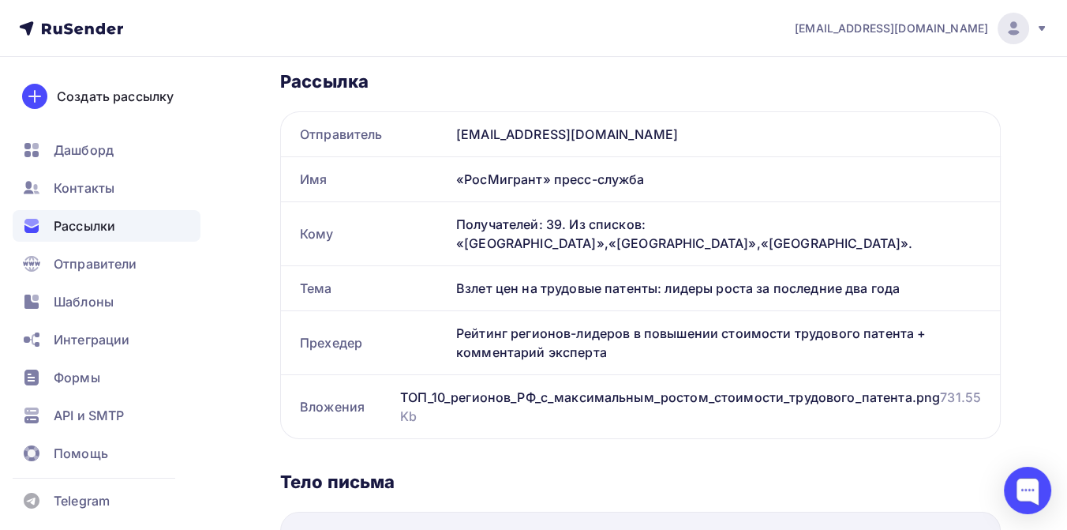
scroll to position [263, 0]
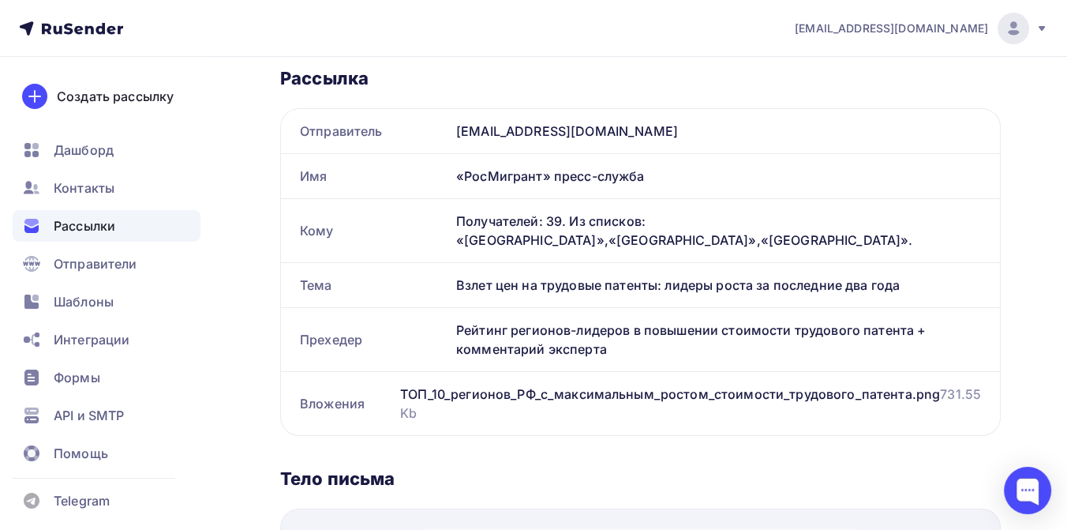
drag, startPoint x: 456, startPoint y: 328, endPoint x: 608, endPoint y: 352, distance: 154.2
click at [608, 352] on div "Рейтинг регионов-лидеров в повышении стоимости трудового патента + комментарий …" at bounding box center [725, 339] width 550 height 63
copy div "Рейтинг регионов-лидеров в повышении стоимости трудового патента + комментарий …"
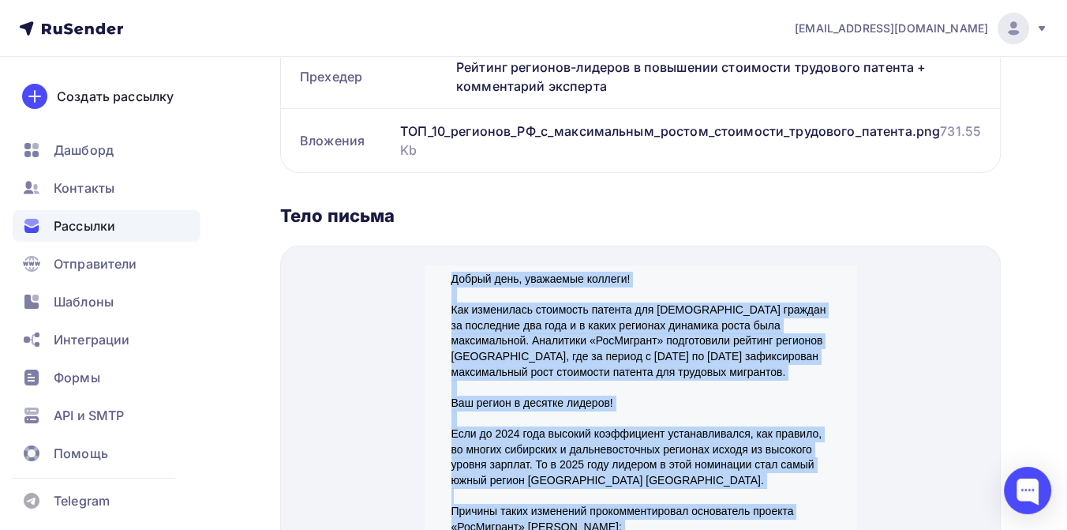
scroll to position [0, 0]
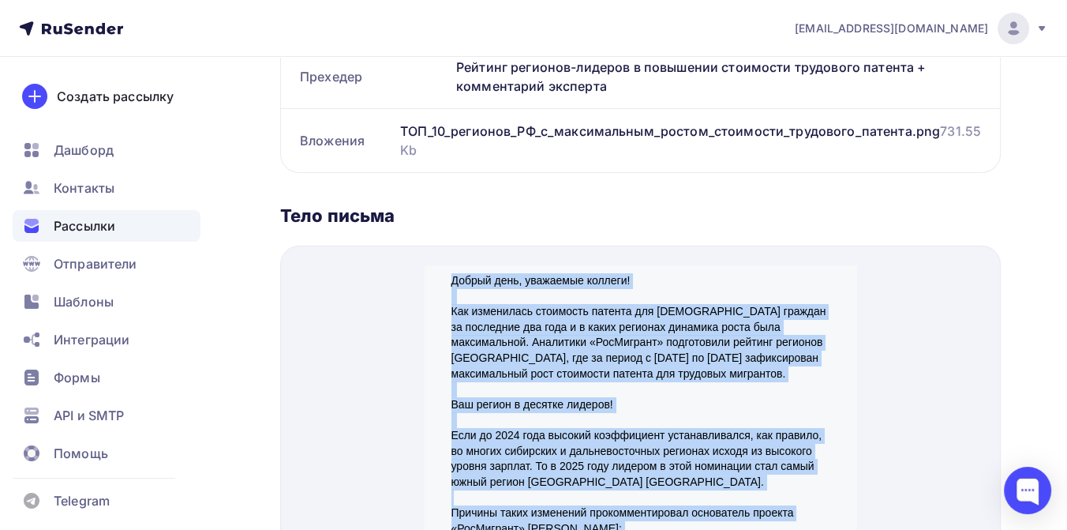
click at [512, 300] on p "Как изменилась стоимость патента для иностранных граждан за последние два года …" at bounding box center [641, 323] width 379 height 77
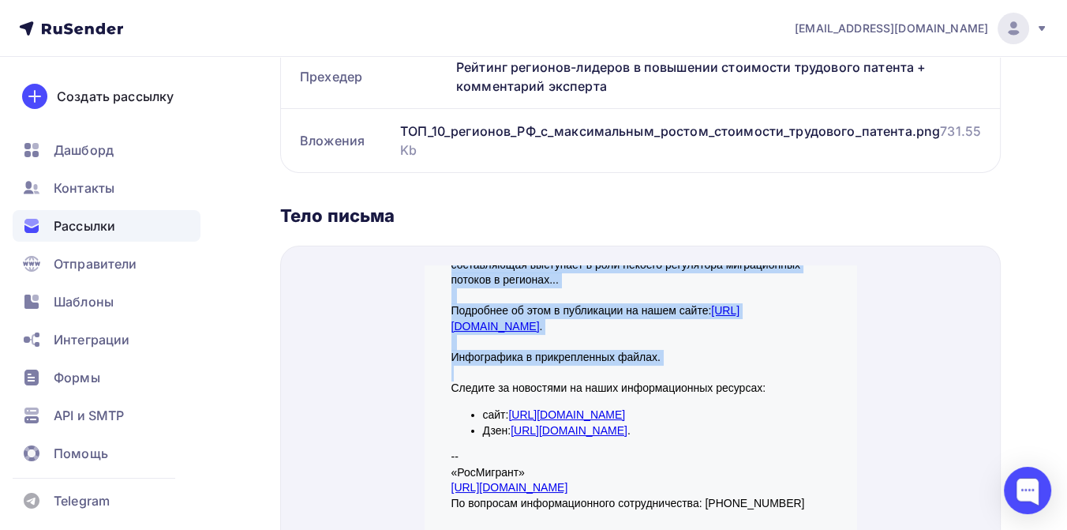
scroll to position [373, 0]
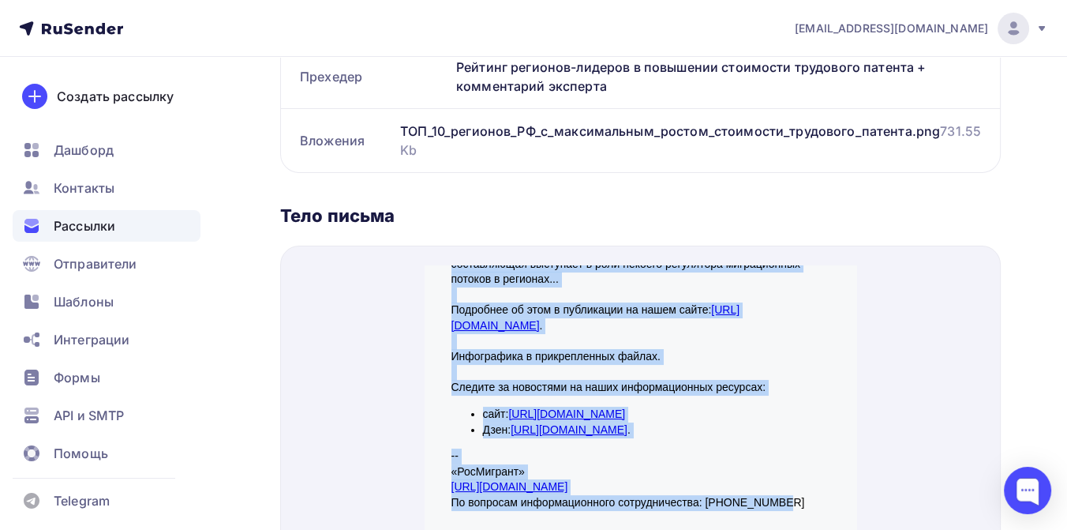
drag, startPoint x: 444, startPoint y: 259, endPoint x: 785, endPoint y: 477, distance: 404.7
click at [785, 477] on div "Добрый день, уважаемые коллеги! Как изменилась стоимость патента для иностранны…" at bounding box center [641, 210] width 379 height 656
copy div "Добрый день, уважаемые коллеги! Как изменилась стоимость патента для иностранны…"
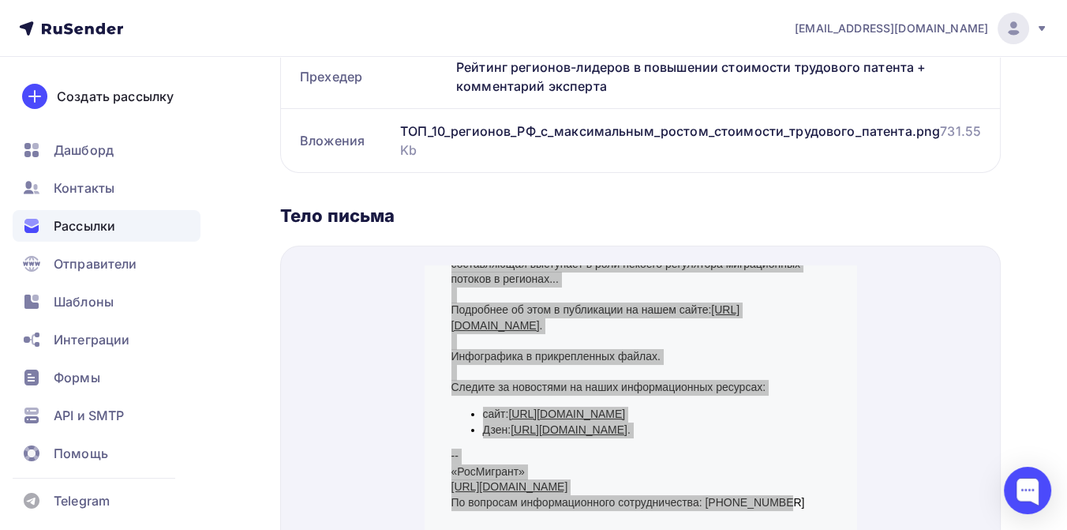
click at [66, 233] on span "Рассылки" at bounding box center [85, 225] width 62 height 19
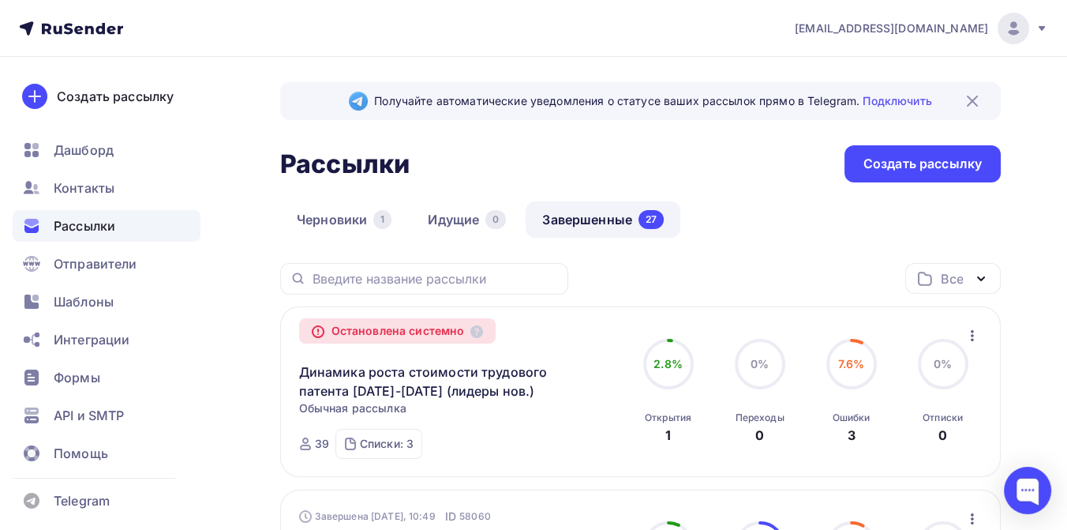
click at [1037, 24] on icon at bounding box center [1042, 28] width 13 height 13
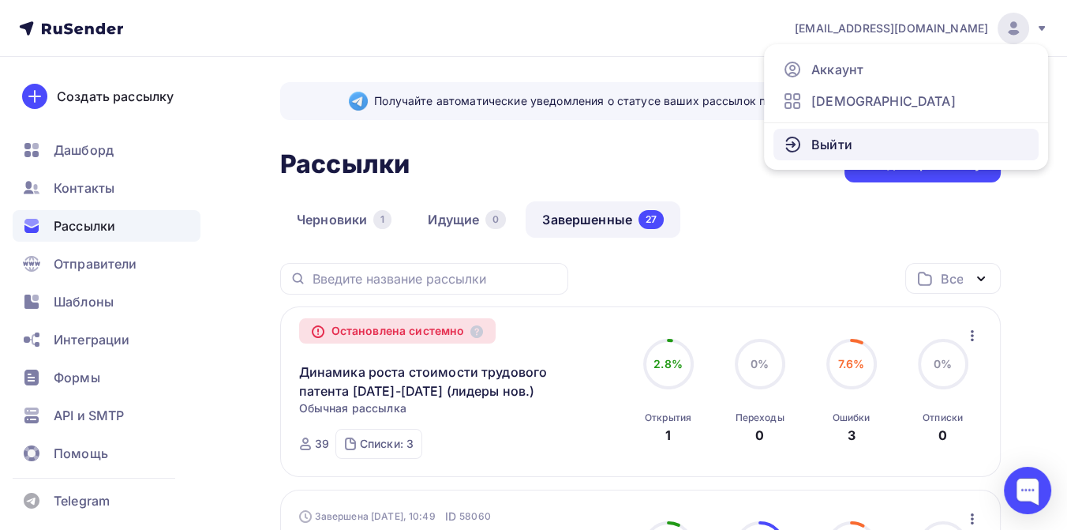
click at [844, 135] on span "Выйти" at bounding box center [832, 144] width 41 height 19
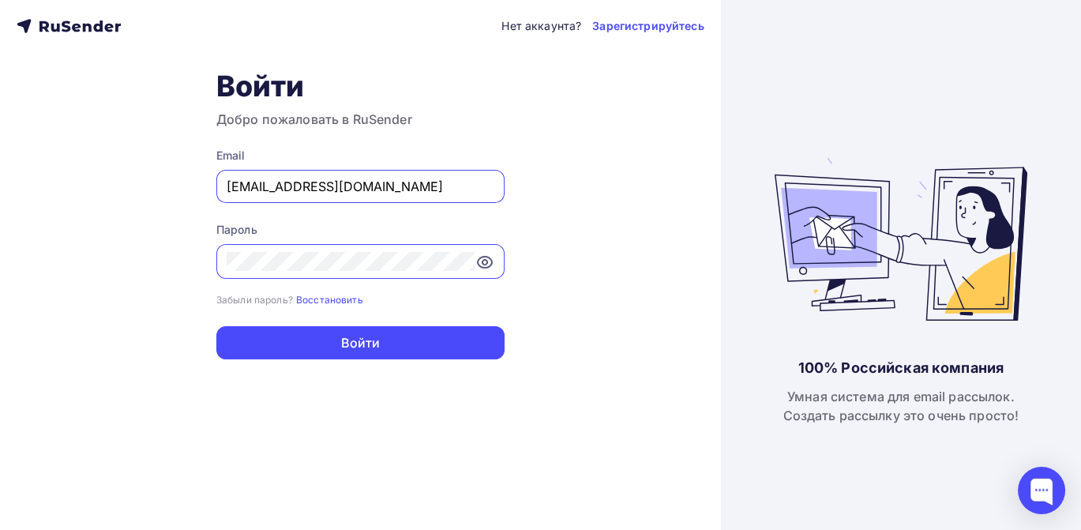
click at [403, 184] on input "[EMAIL_ADDRESS][DOMAIN_NAME]" at bounding box center [361, 186] width 268 height 19
type input "[EMAIL_ADDRESS][DOMAIN_NAME]"
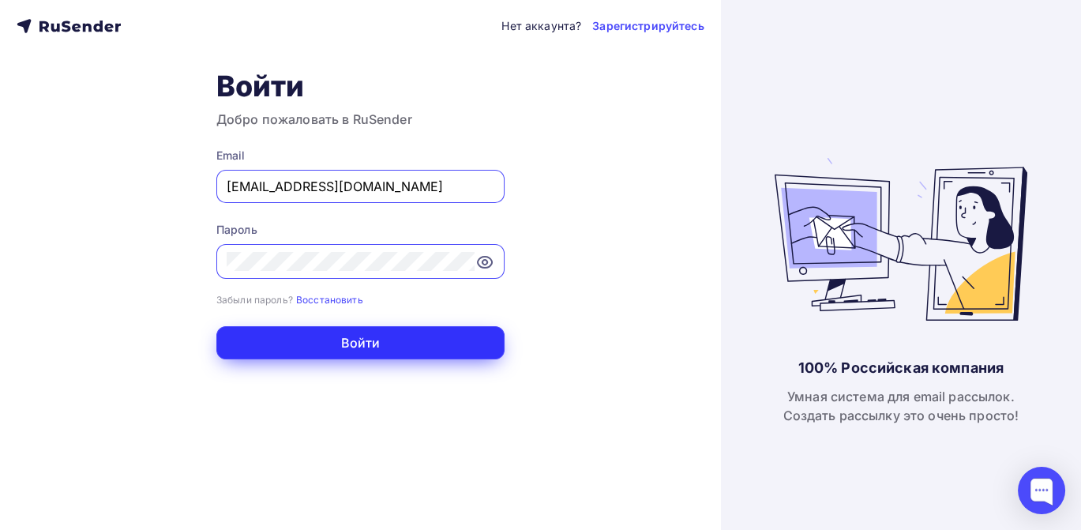
click at [337, 348] on button "Войти" at bounding box center [360, 342] width 288 height 33
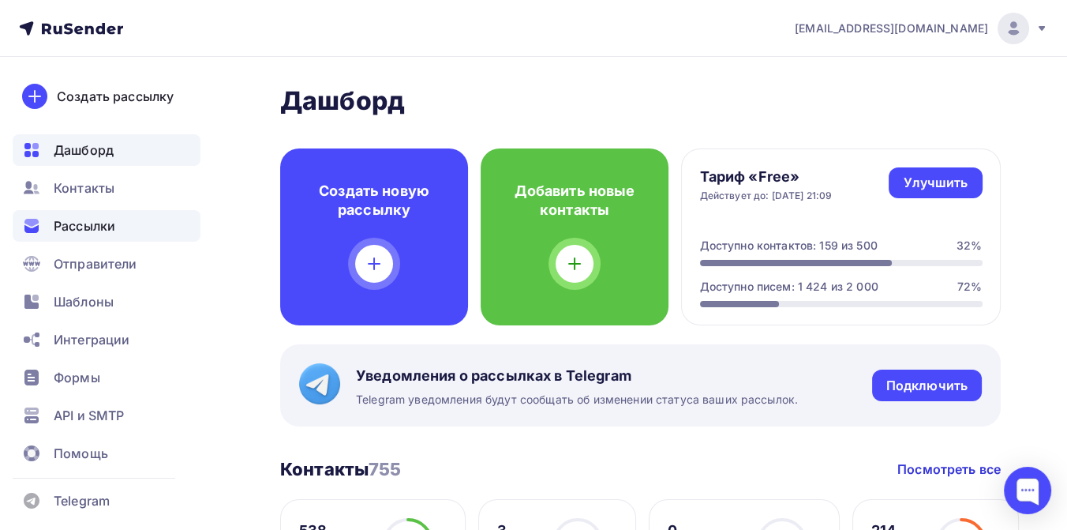
click at [103, 231] on span "Рассылки" at bounding box center [85, 225] width 62 height 19
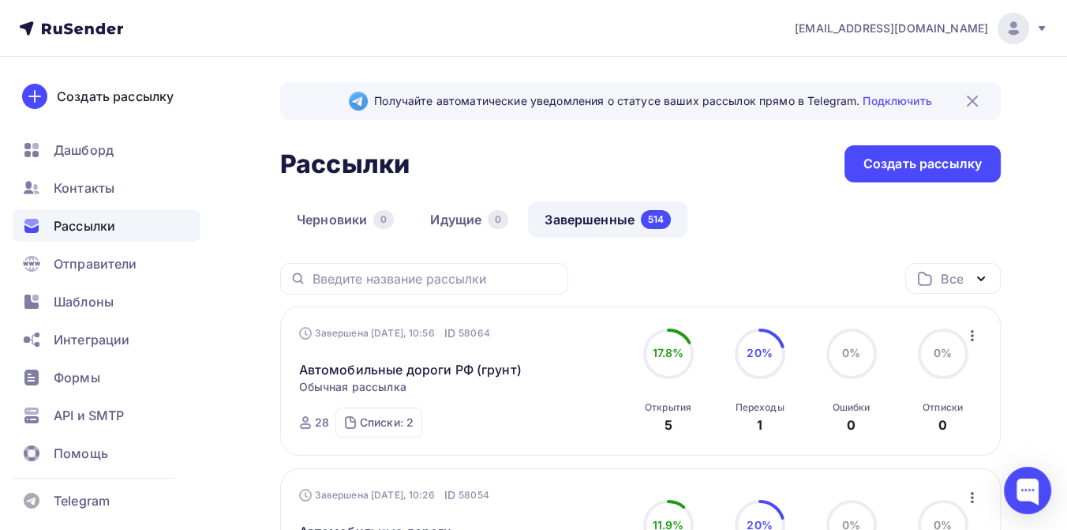
click at [1042, 28] on icon at bounding box center [1042, 28] width 6 height 5
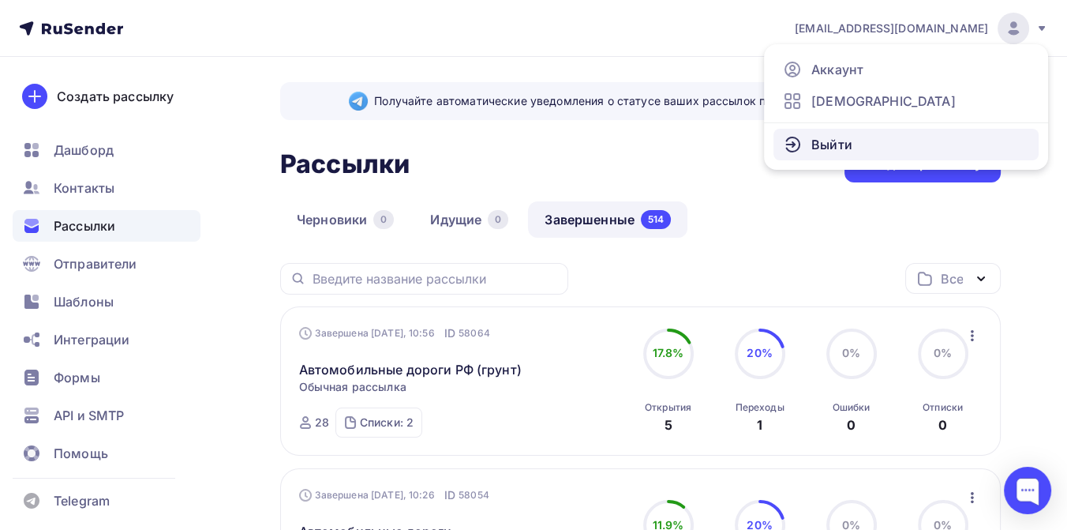
click at [848, 140] on span "Выйти" at bounding box center [832, 144] width 41 height 19
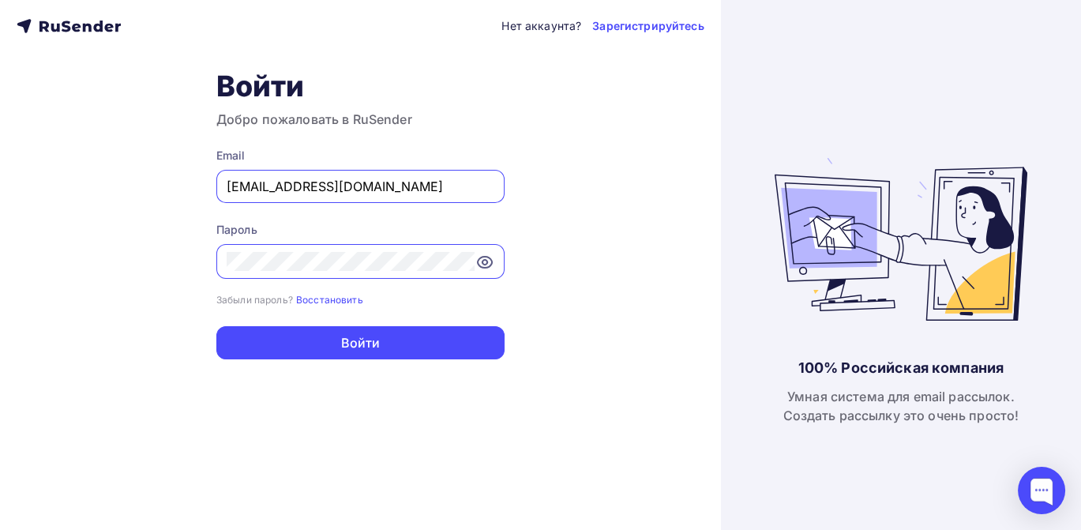
click at [400, 186] on input "[EMAIL_ADDRESS][DOMAIN_NAME]" at bounding box center [361, 186] width 268 height 19
type input "[EMAIL_ADDRESS][DOMAIN_NAME]"
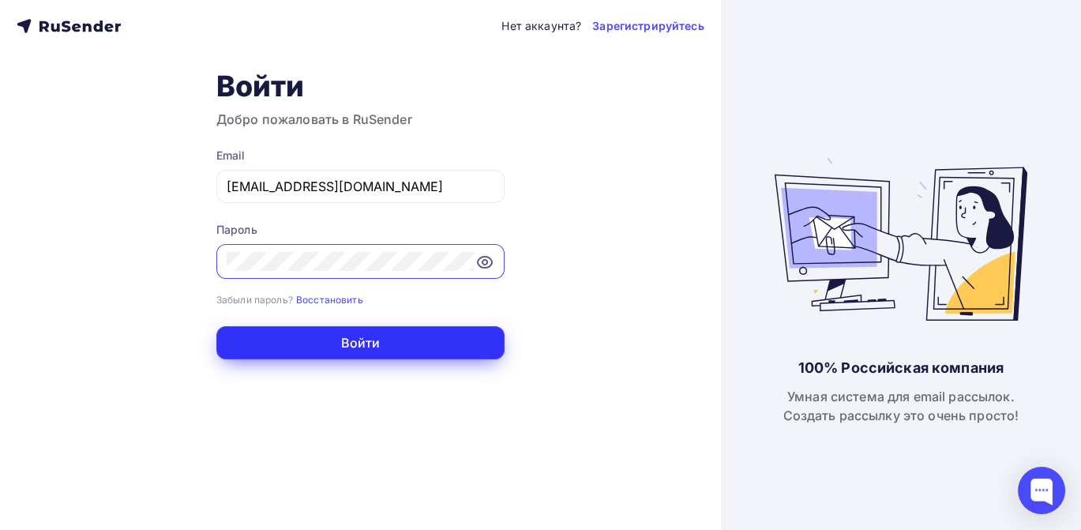
click at [374, 349] on button "Войти" at bounding box center [360, 342] width 288 height 33
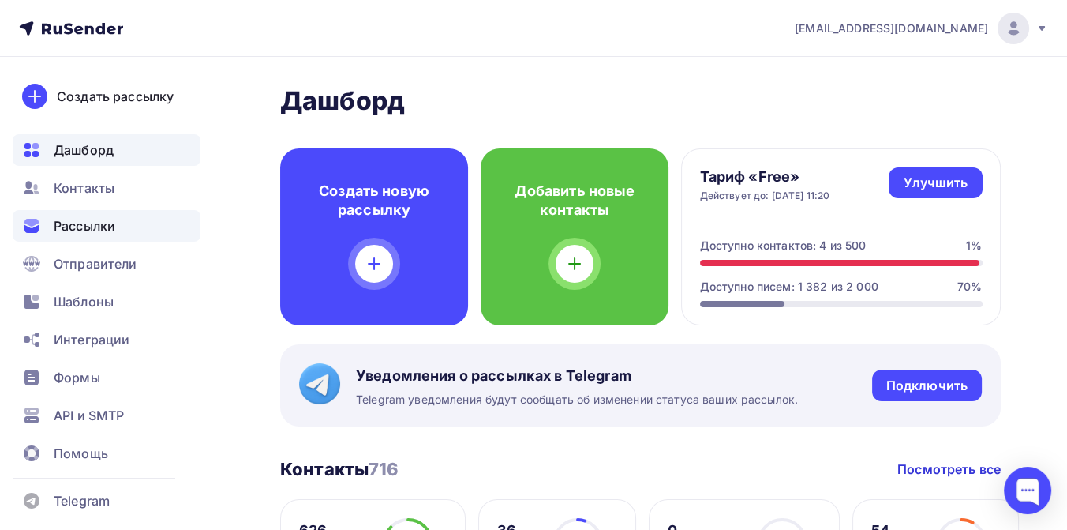
click at [90, 227] on span "Рассылки" at bounding box center [85, 225] width 62 height 19
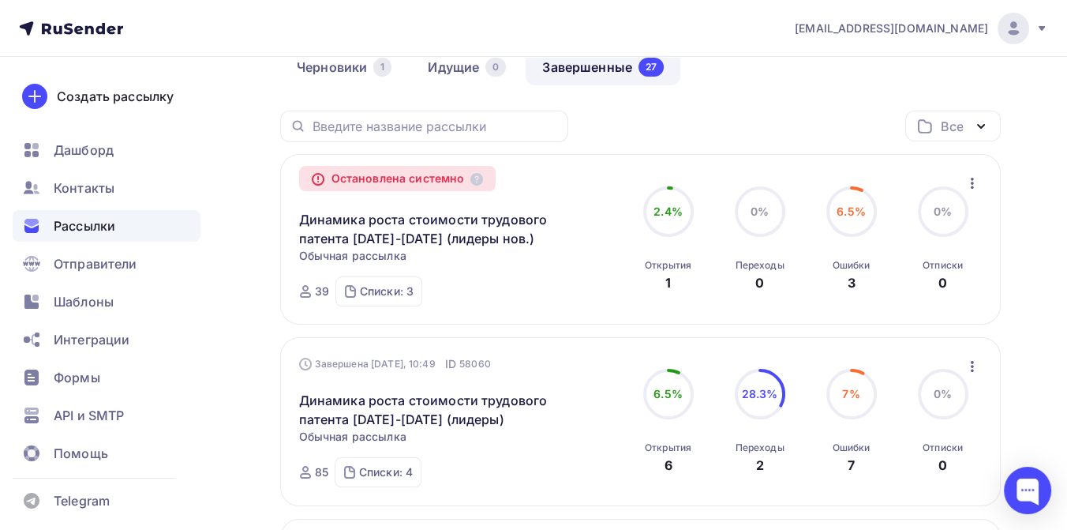
scroll to position [263, 0]
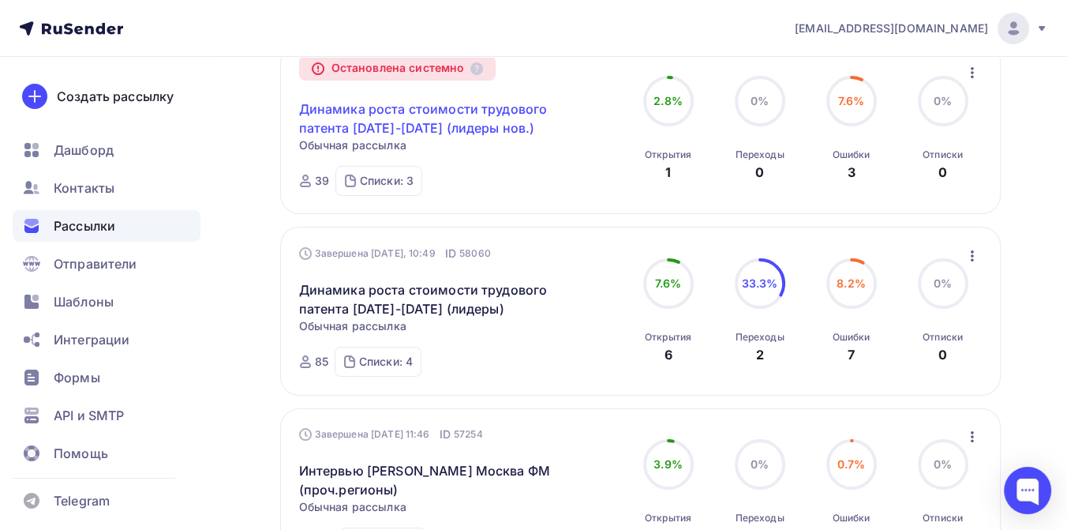
click at [419, 108] on link "Динамика роста стоимости трудового патента [DATE]-[DATE] (лидеры нов.)" at bounding box center [434, 118] width 271 height 38
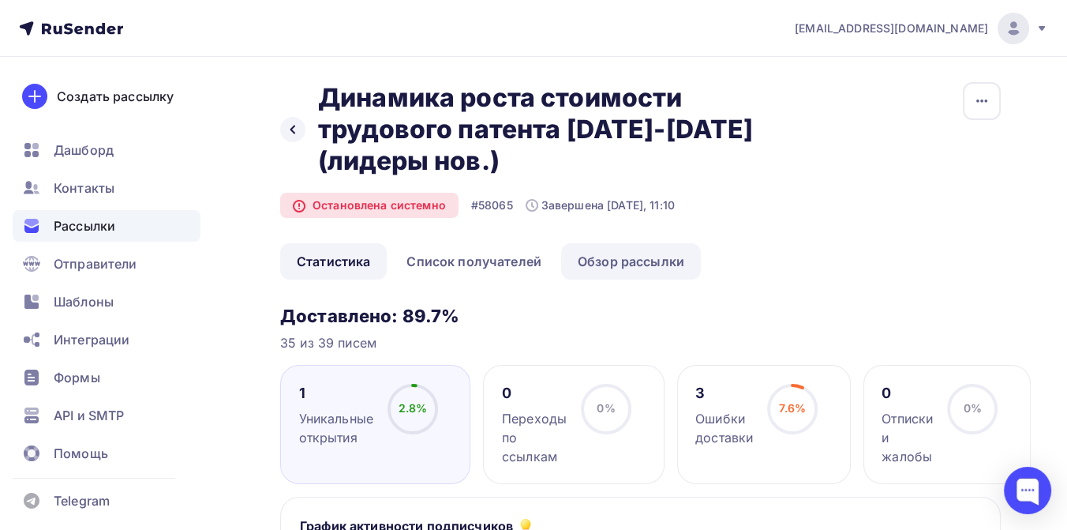
click at [627, 264] on link "Обзор рассылки" at bounding box center [631, 261] width 140 height 36
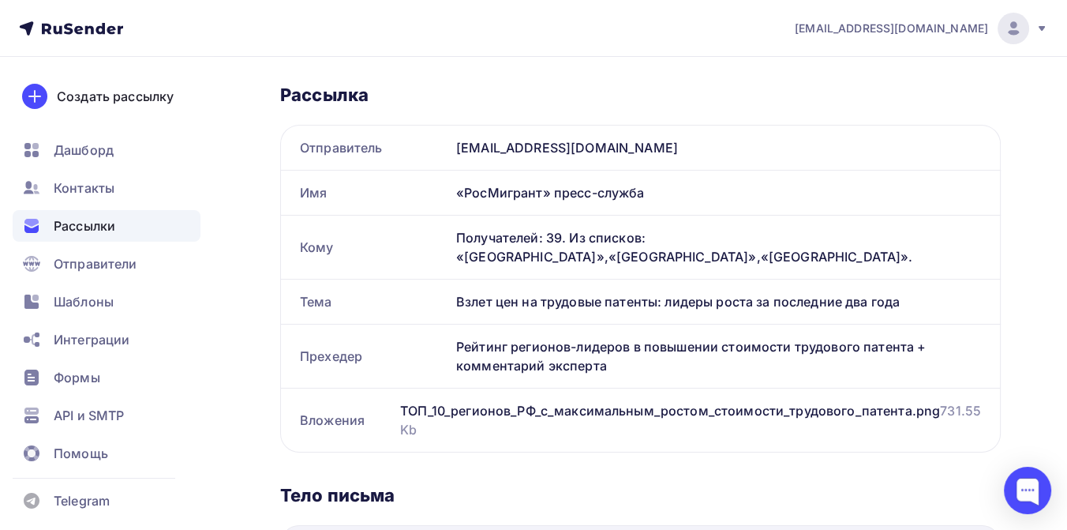
scroll to position [263, 0]
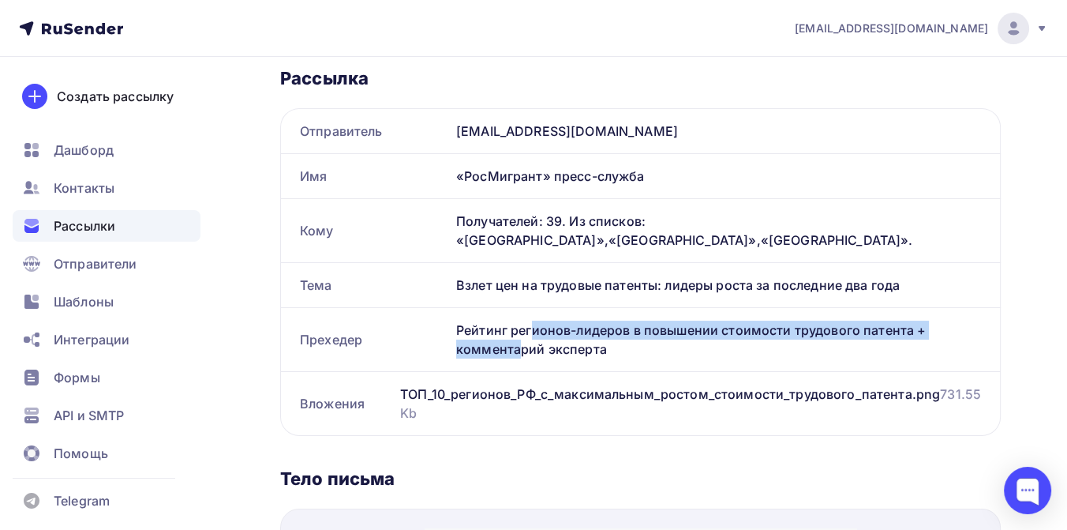
drag, startPoint x: 458, startPoint y: 326, endPoint x: 907, endPoint y: 328, distance: 449.2
click at [907, 328] on div "Рейтинг регионов-лидеров в повышении стоимости трудового патента + комментарий …" at bounding box center [725, 339] width 550 height 63
copy div "Рейтинг регионов-лидеров в повышении стоимости трудового патента"
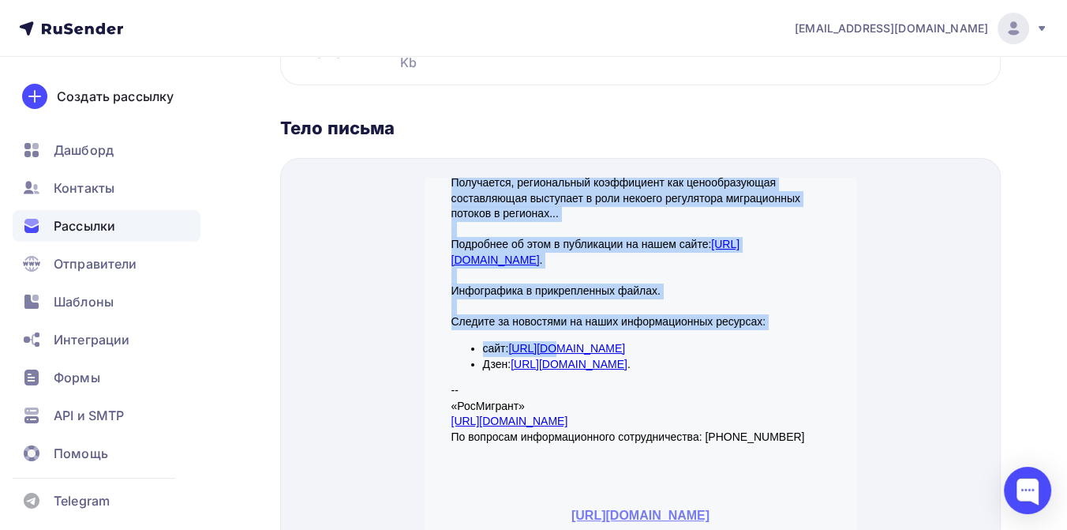
scroll to position [373, 0]
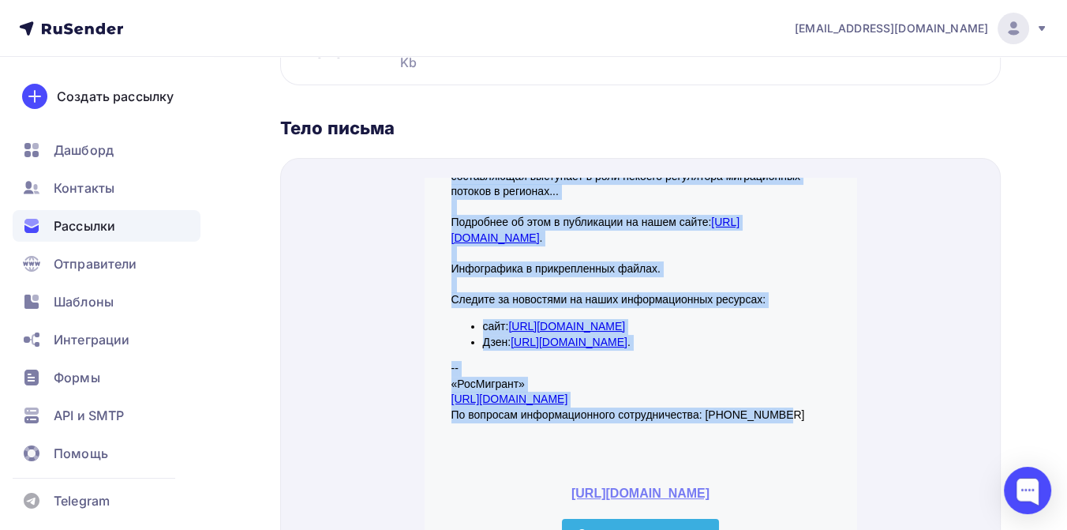
drag, startPoint x: 448, startPoint y: 168, endPoint x: 780, endPoint y: 394, distance: 401.8
click at [780, 394] on div "Добрый день, уважаемые коллеги! Как изменилась стоимость патента для иностранны…" at bounding box center [641, 122] width 379 height 656
copy div "Добрый день, уважаемые коллеги! Как изменилась стоимость патента для иностранны…"
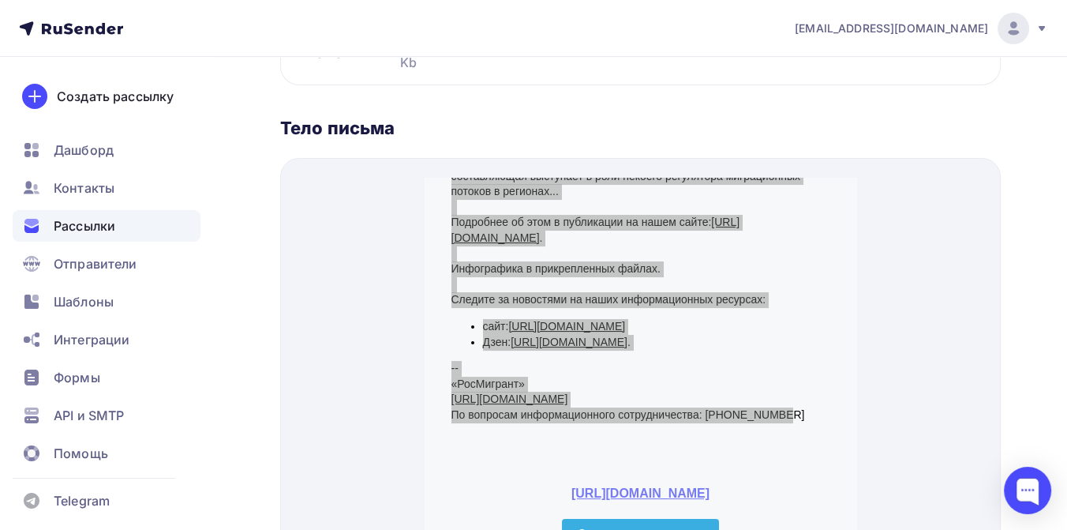
click at [71, 234] on span "Рассылки" at bounding box center [85, 225] width 62 height 19
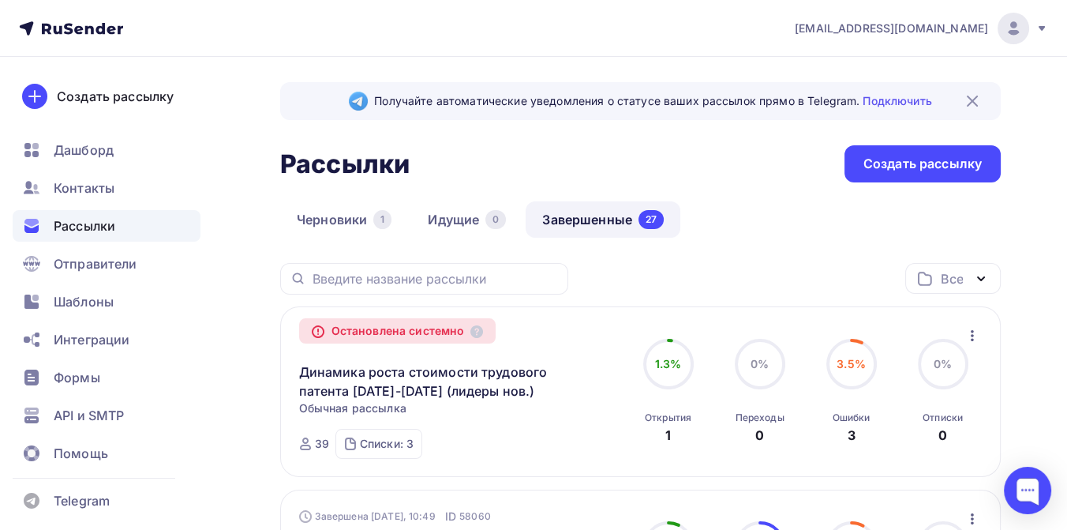
scroll to position [88, 0]
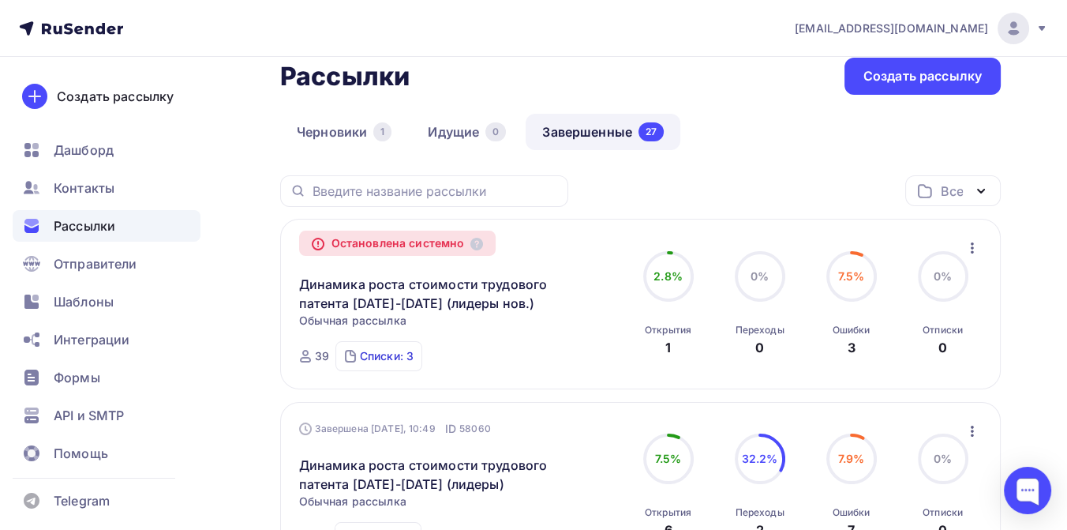
click at [379, 356] on div "Списки: 3" at bounding box center [387, 356] width 54 height 16
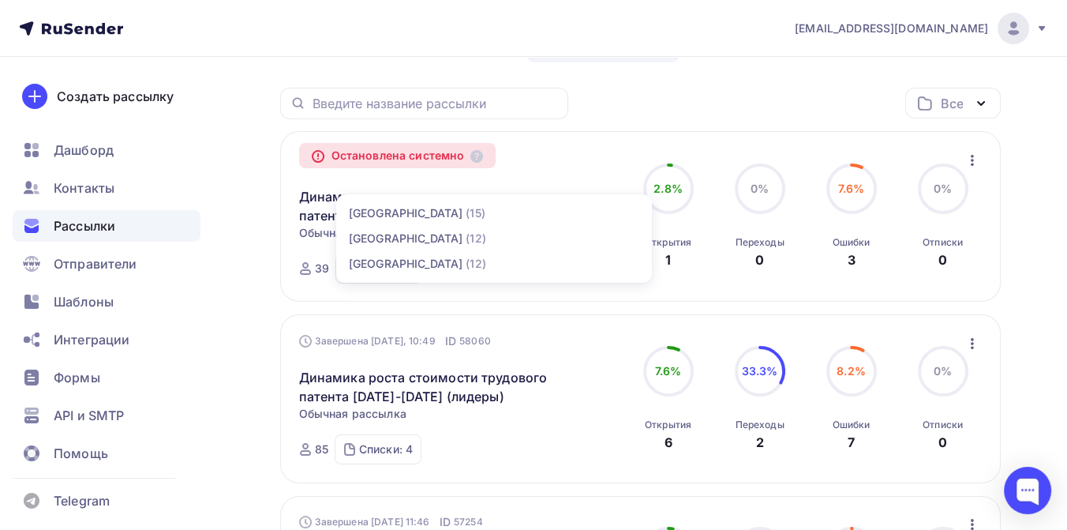
scroll to position [263, 0]
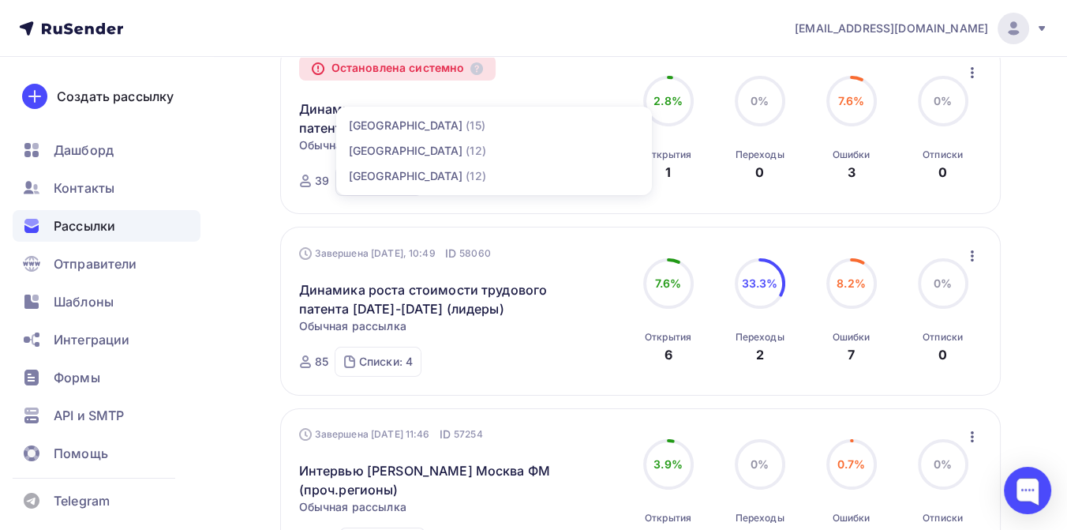
click at [373, 359] on div "Списки: 4" at bounding box center [386, 362] width 54 height 16
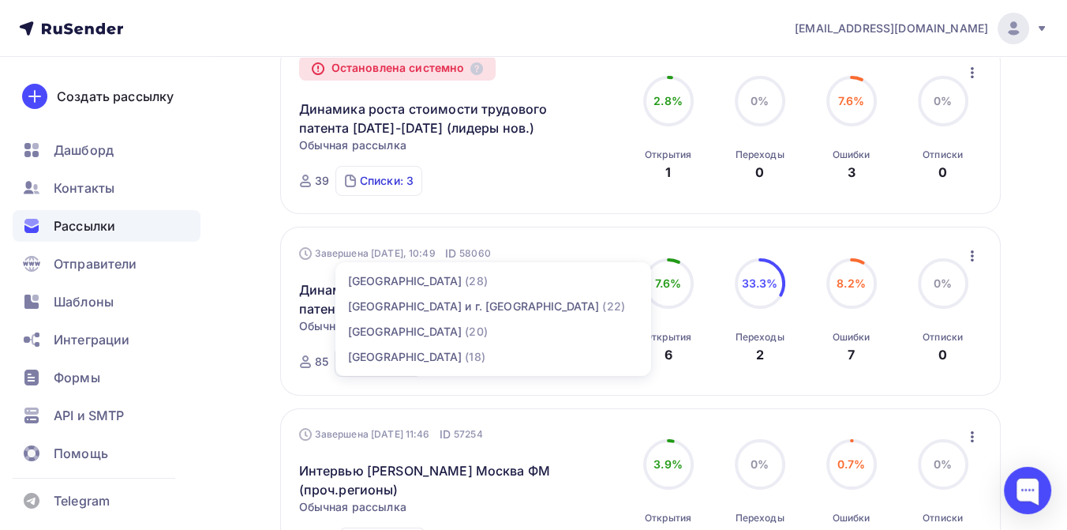
click at [379, 182] on div "Списки: 3" at bounding box center [387, 181] width 54 height 16
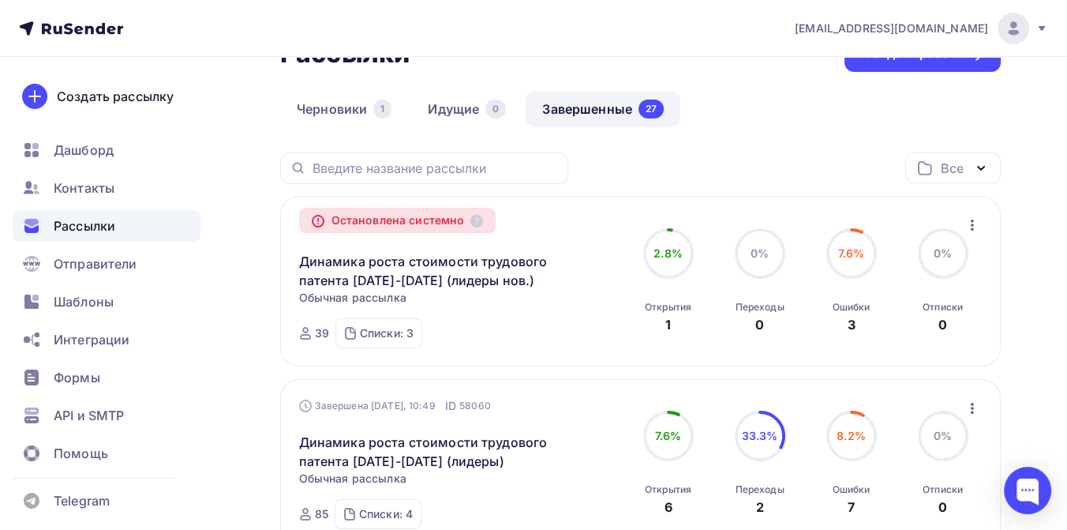
scroll to position [88, 0]
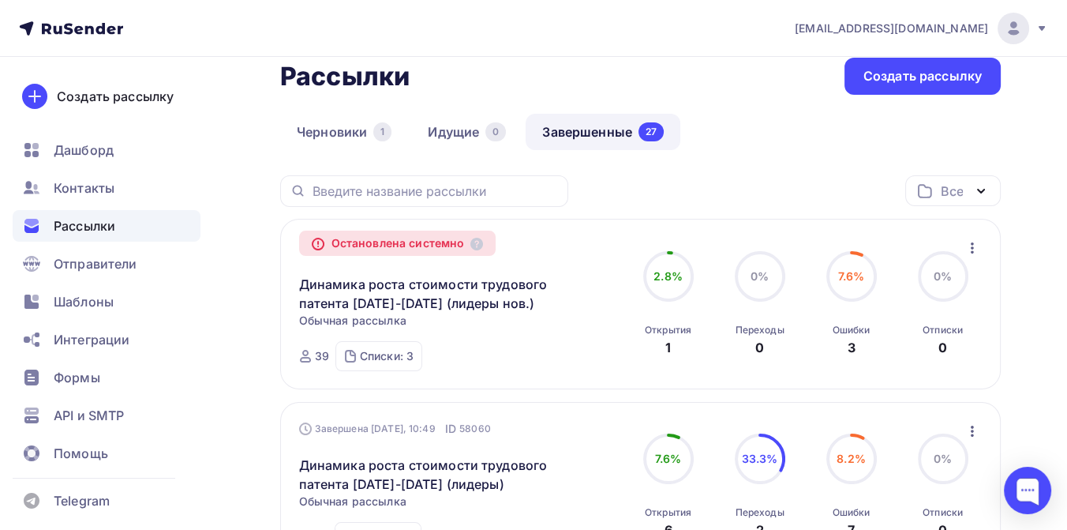
click at [981, 189] on icon "button" at bounding box center [981, 191] width 19 height 19
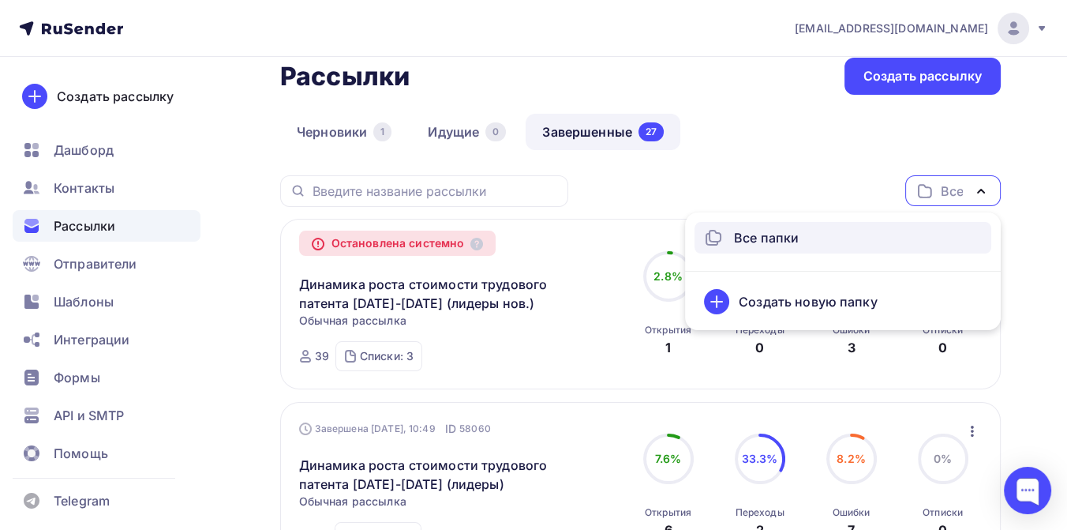
click at [916, 120] on div "Черновики 1 Идущие 0 Завершенные 27" at bounding box center [640, 145] width 721 height 62
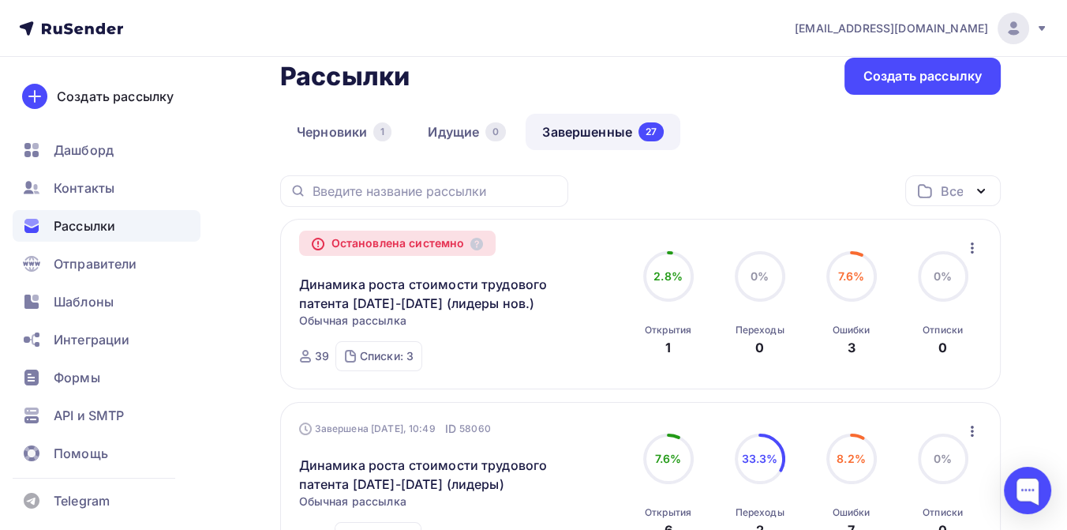
click at [1036, 24] on icon at bounding box center [1042, 28] width 13 height 13
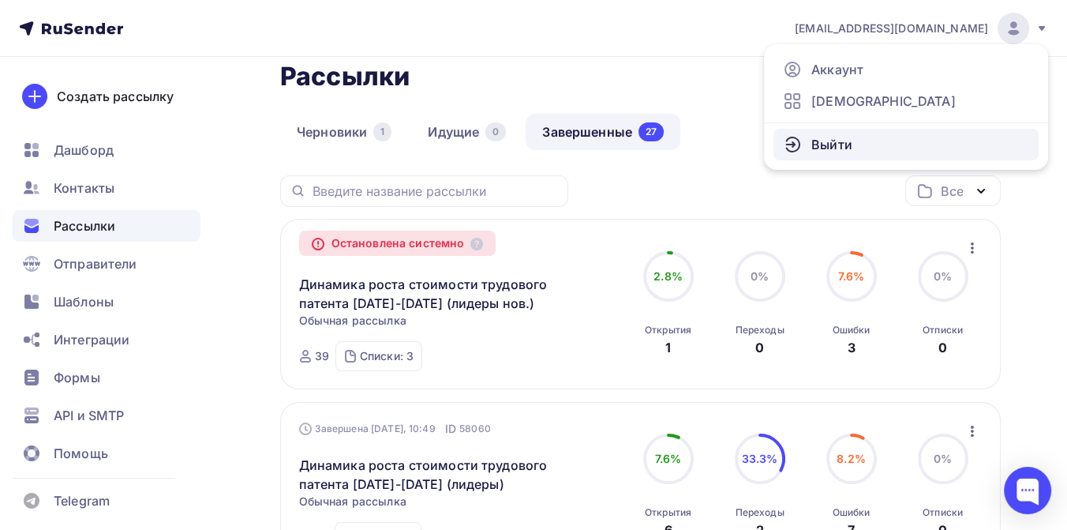
click at [836, 143] on span "Выйти" at bounding box center [832, 144] width 41 height 19
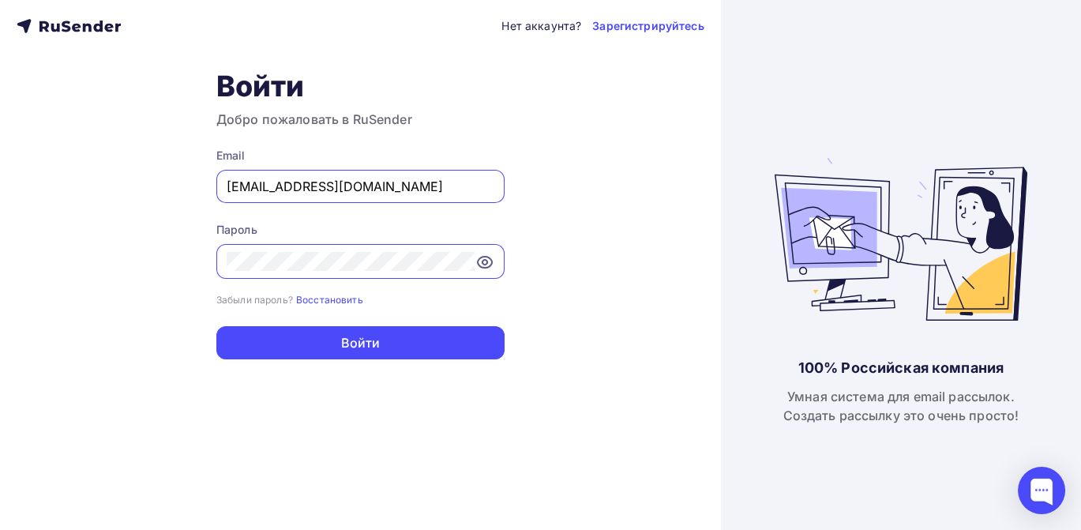
click at [414, 191] on input "[EMAIL_ADDRESS][DOMAIN_NAME]" at bounding box center [361, 186] width 268 height 19
type input "[EMAIL_ADDRESS][DOMAIN_NAME]"
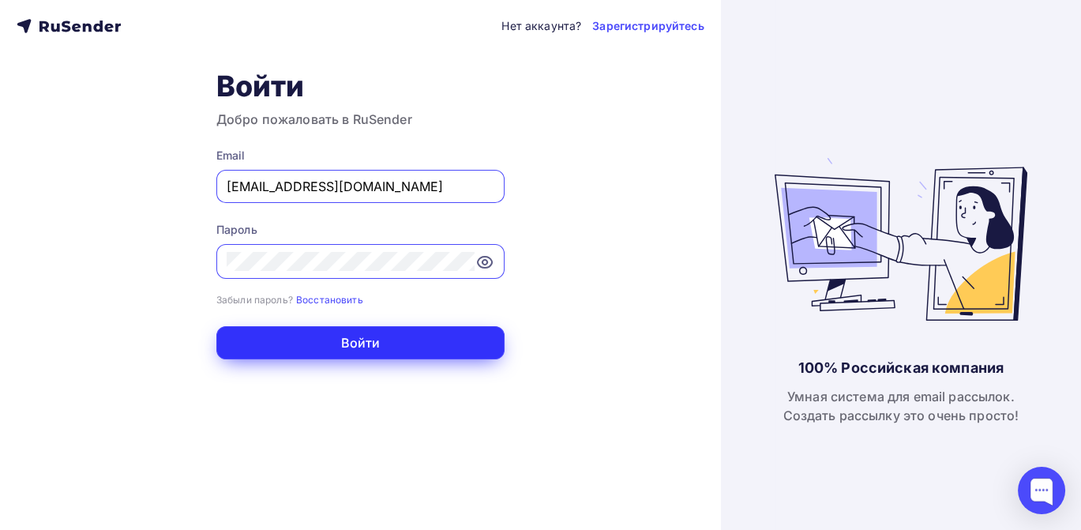
click at [372, 341] on button "Войти" at bounding box center [360, 342] width 288 height 33
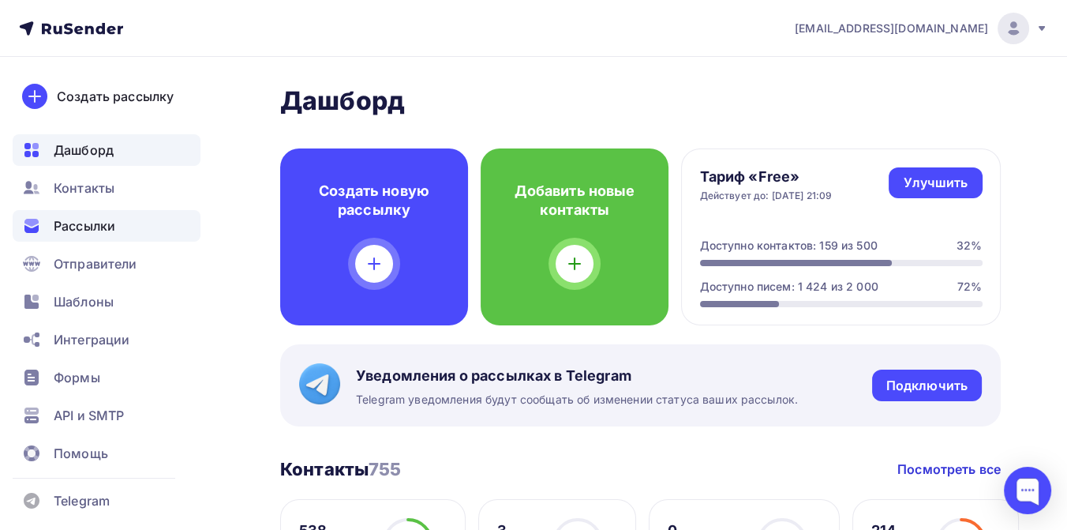
click at [96, 220] on span "Рассылки" at bounding box center [85, 225] width 62 height 19
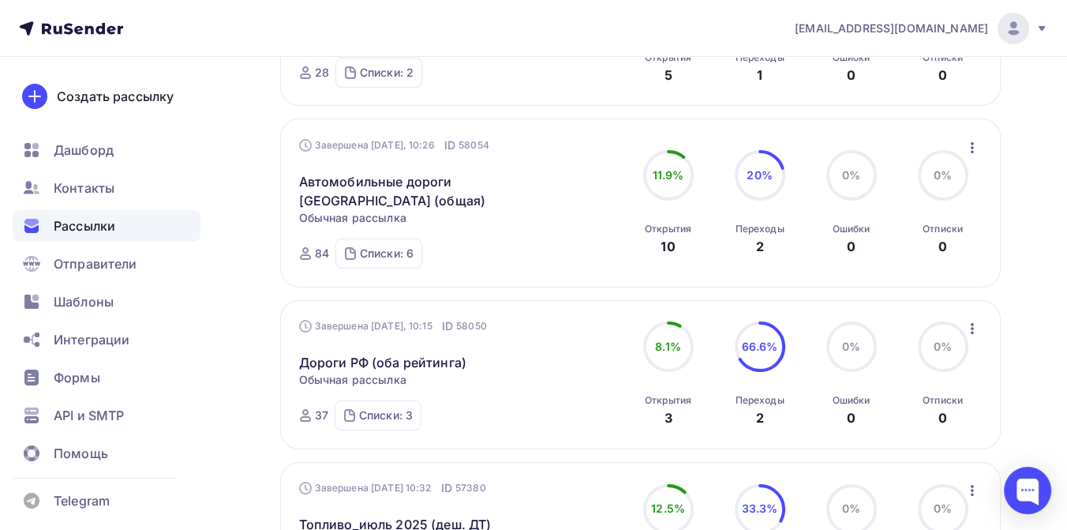
scroll to position [351, 0]
click at [973, 318] on icon "button" at bounding box center [972, 327] width 19 height 19
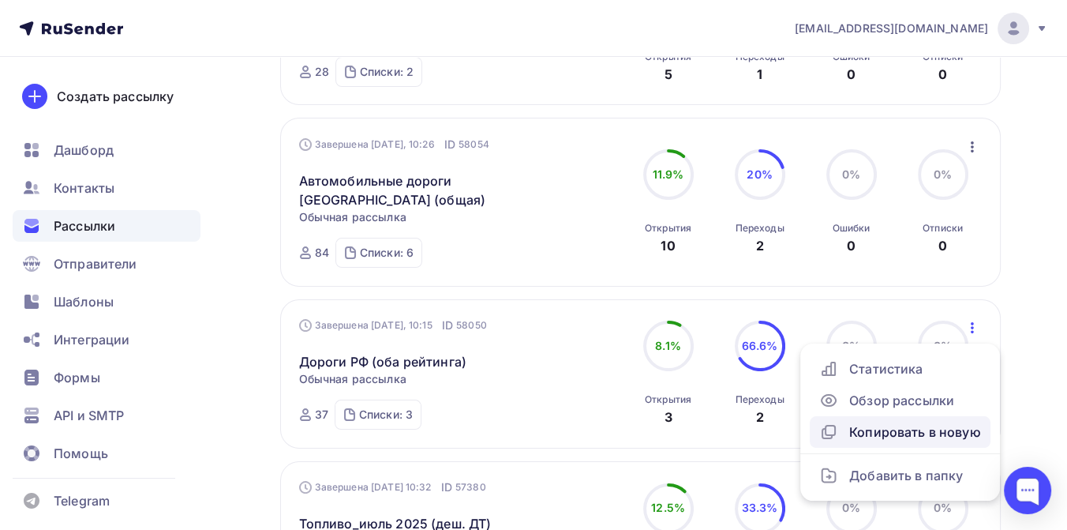
click at [902, 422] on div "Копировать в новую" at bounding box center [900, 431] width 162 height 19
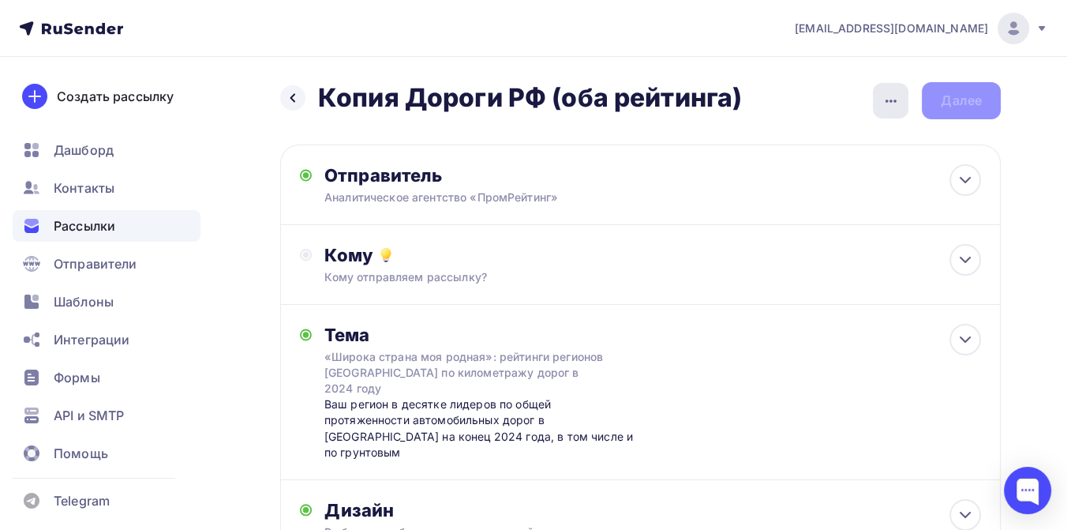
click at [882, 100] on icon "button" at bounding box center [891, 101] width 19 height 19
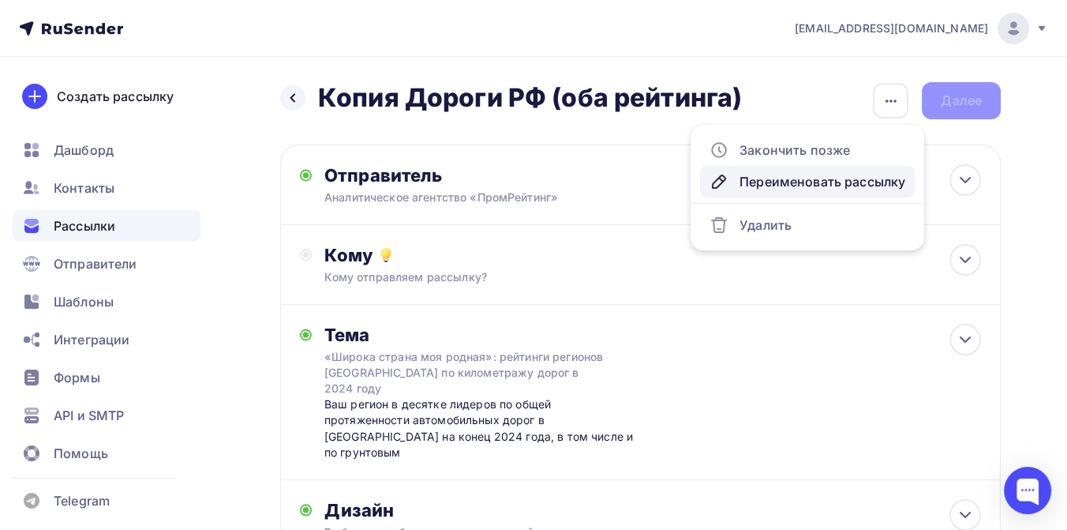
click at [827, 188] on div "Переименовать рассылку" at bounding box center [808, 181] width 196 height 19
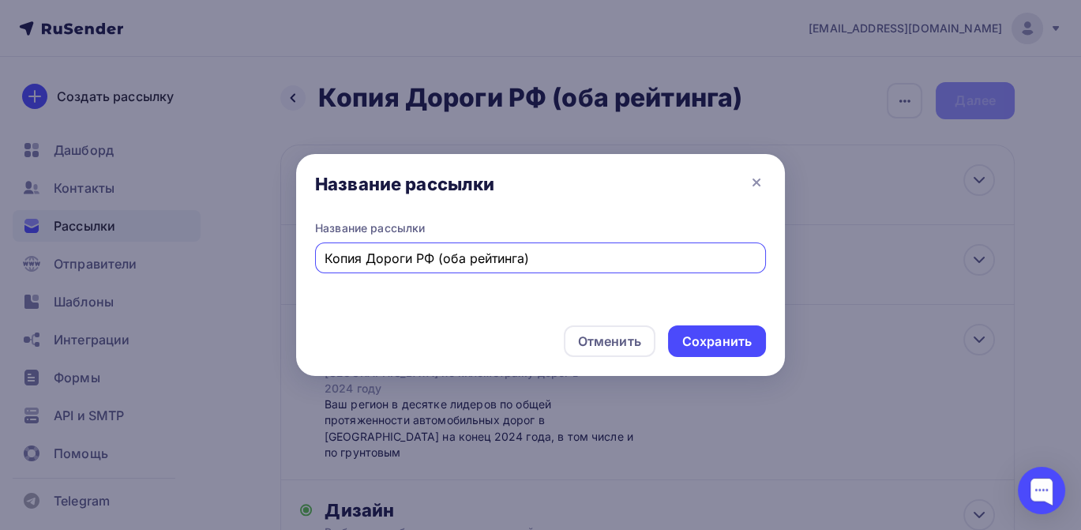
drag, startPoint x: 373, startPoint y: 259, endPoint x: 308, endPoint y: 250, distance: 65.3
click at [302, 259] on div "Название рассылки Копия Дороги РФ (оба рейтинга)" at bounding box center [540, 266] width 489 height 92
drag, startPoint x: 501, startPoint y: 258, endPoint x: 584, endPoint y: 268, distance: 83.5
click at [584, 268] on div "Автомобильные дороги РФ (оба рейтинга)" at bounding box center [540, 257] width 451 height 31
type input "Автомобильные дороги РФ (фед., авто)"
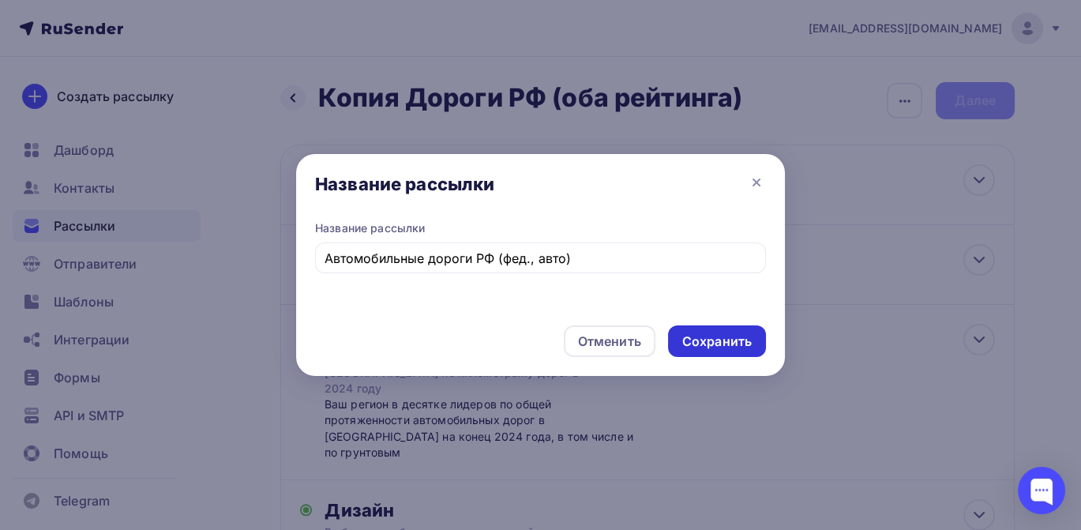
click at [689, 335] on div "Сохранить" at bounding box center [716, 341] width 69 height 18
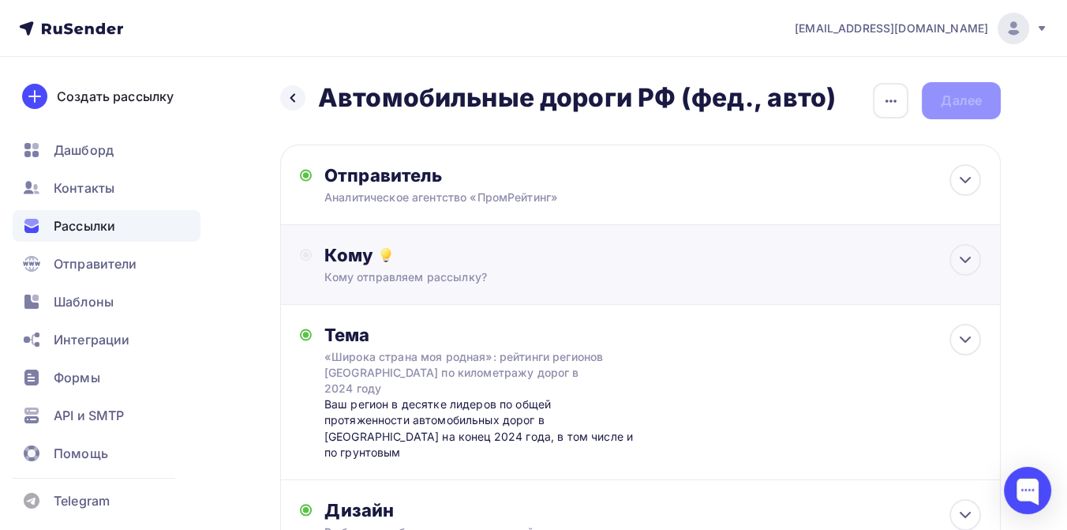
click at [462, 267] on div "Кому Кому отправляем рассылку? Списки получателей Выберите список Все списки id…" at bounding box center [652, 264] width 657 height 41
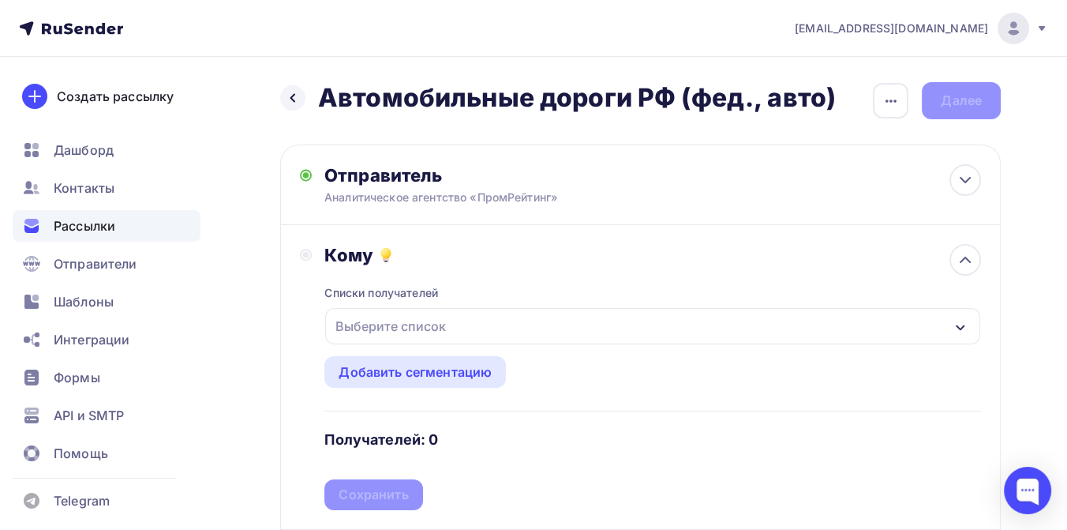
click at [448, 324] on div "Выберите список" at bounding box center [390, 326] width 123 height 28
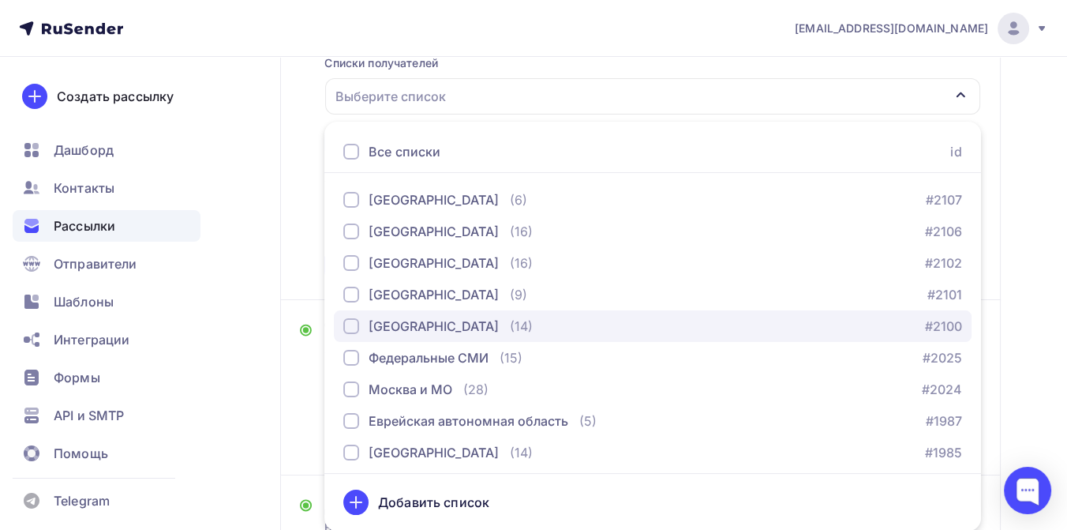
scroll to position [877, 0]
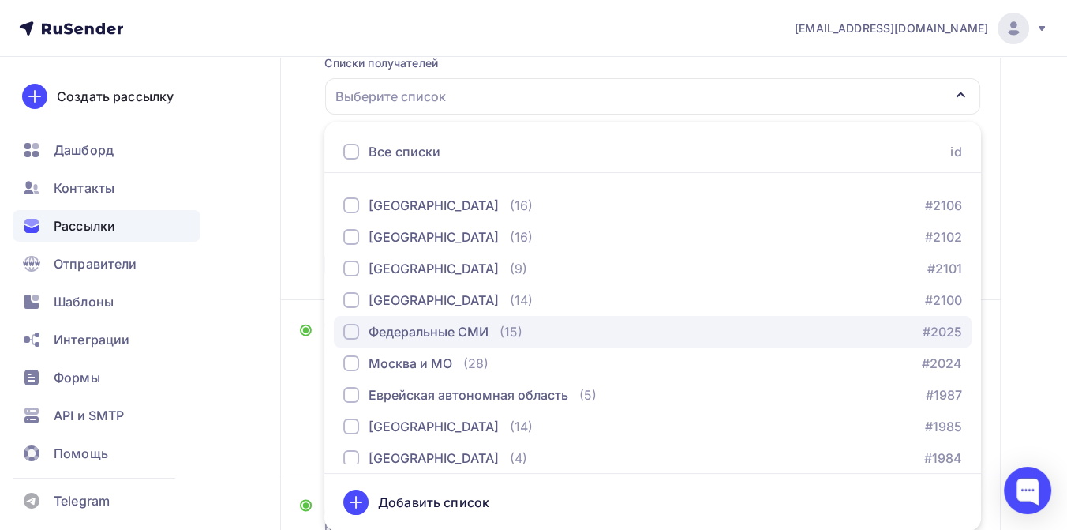
click at [416, 332] on div "Федеральные СМИ" at bounding box center [429, 331] width 120 height 19
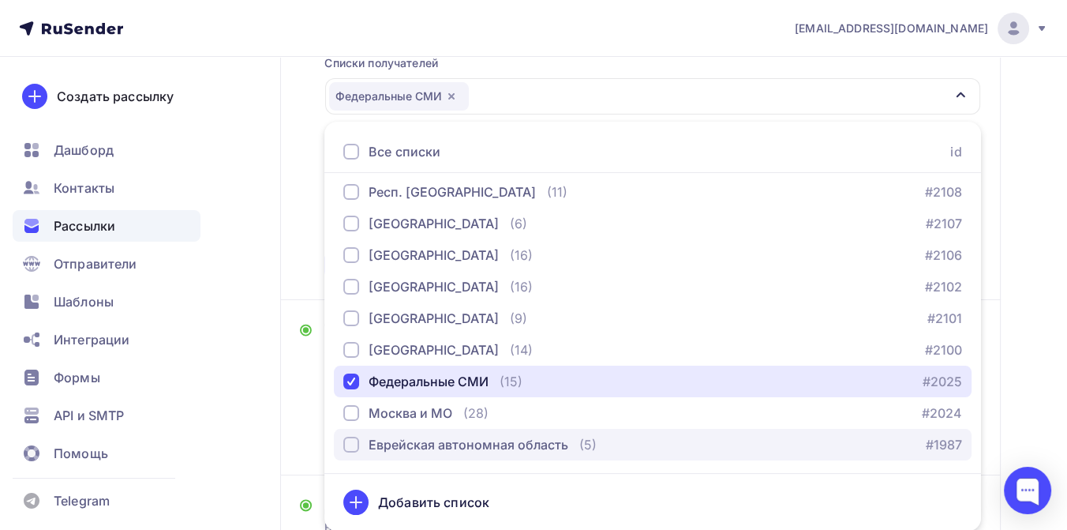
scroll to position [789, 0]
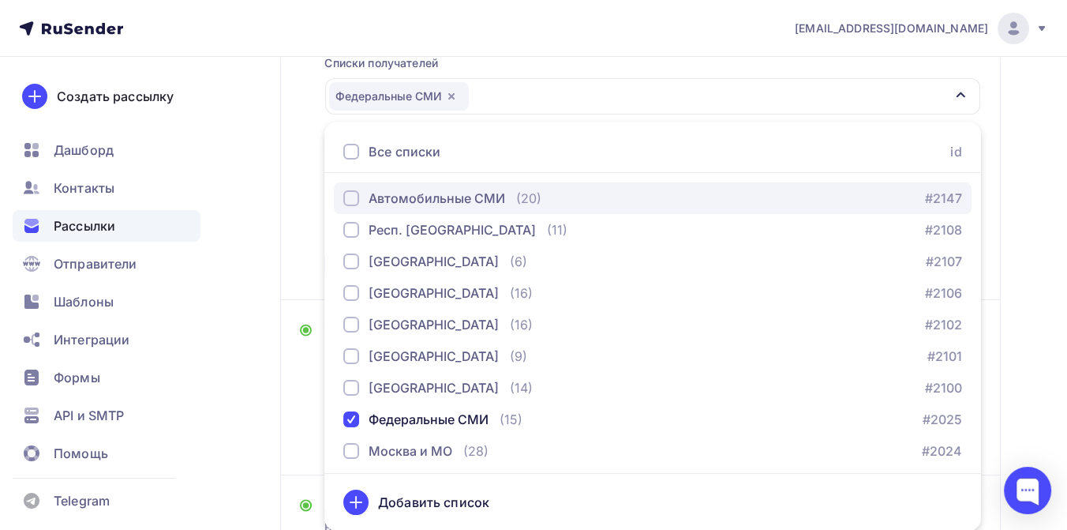
click at [430, 192] on div "Автомобильные СМИ" at bounding box center [437, 198] width 137 height 19
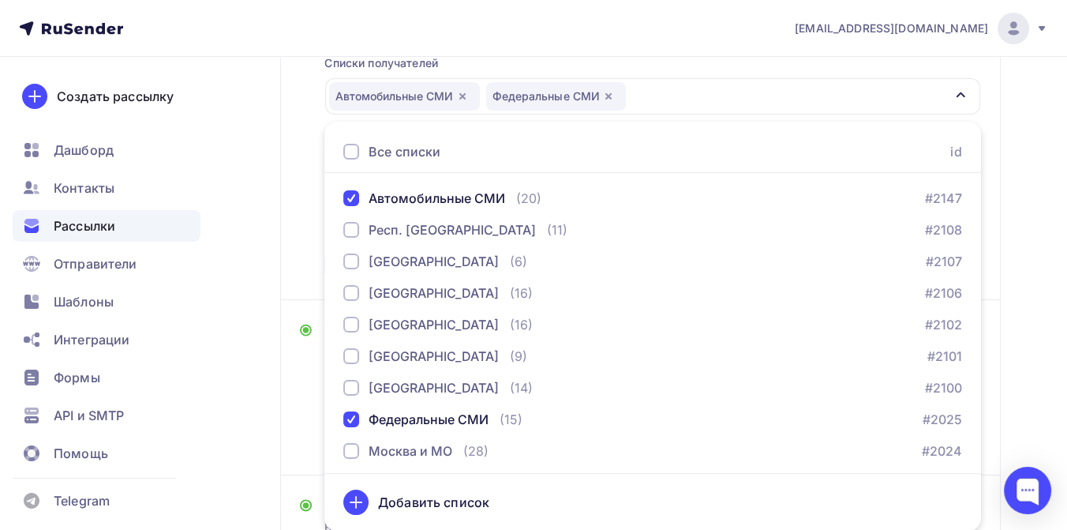
click at [1026, 174] on div "Назад Автомобильные дороги РФ (фед., авто) Автомобильные дороги РФ (фед., авто)…" at bounding box center [533, 281] width 1067 height 909
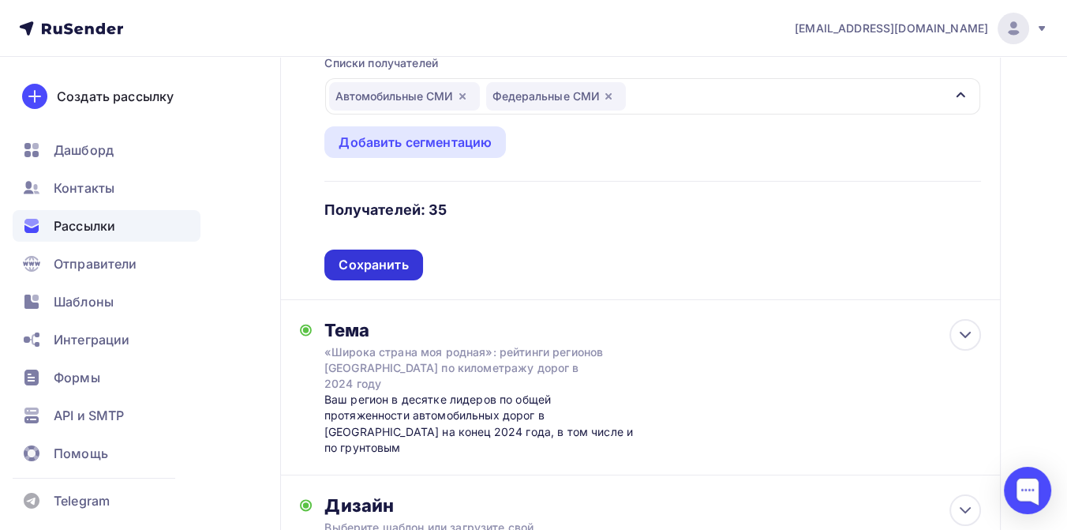
click at [392, 266] on div "Сохранить" at bounding box center [373, 265] width 69 height 18
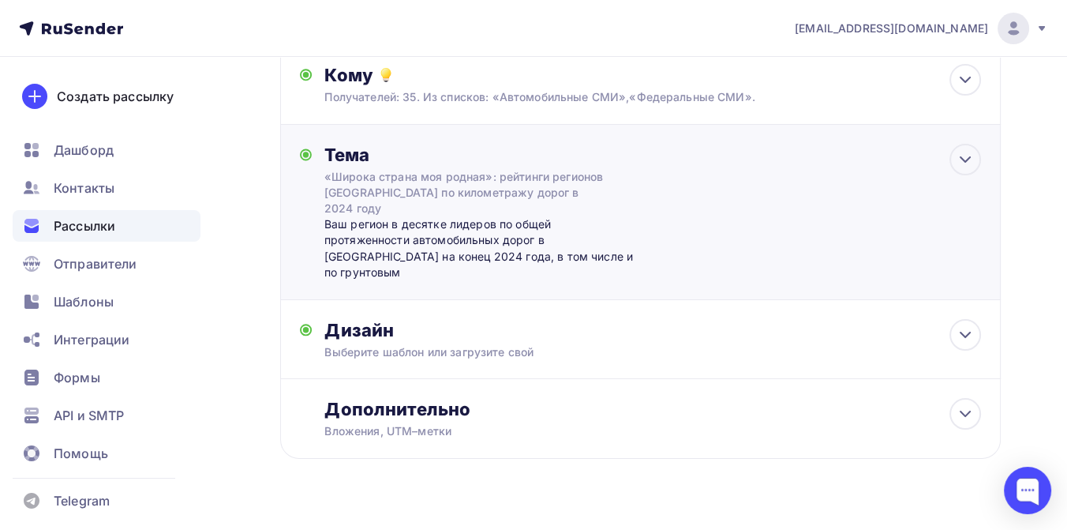
click at [401, 197] on div "«Широка страна моя родная»: рейтинги регионов России по километражу дорог в 202…" at bounding box center [464, 192] width 281 height 47
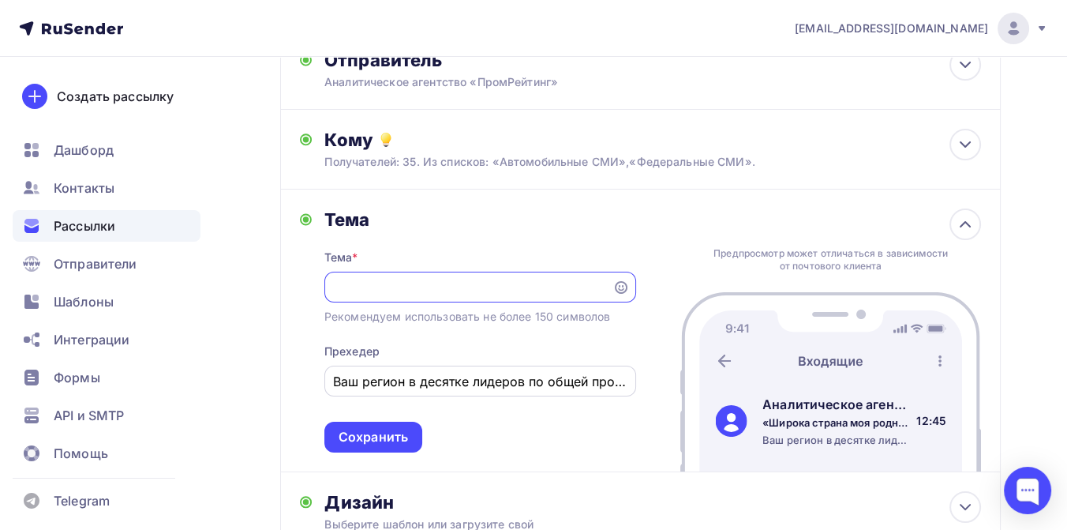
scroll to position [0, 0]
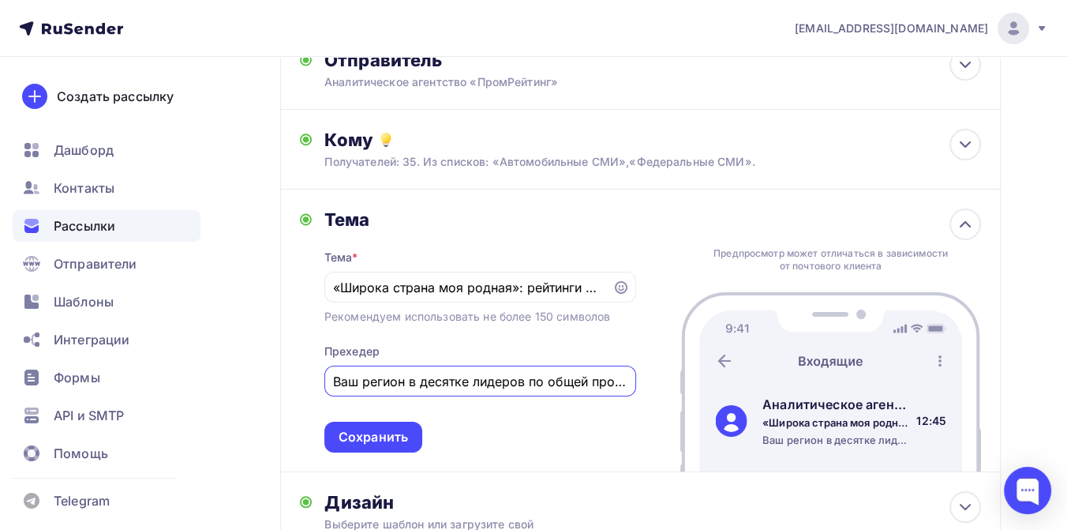
drag, startPoint x: 336, startPoint y: 385, endPoint x: 525, endPoint y: 385, distance: 189.5
click at [525, 385] on input "Ваш регион в десятке лидеров по общей протяженности автомобильных дорог в Росси…" at bounding box center [480, 381] width 294 height 19
drag, startPoint x: 532, startPoint y: 385, endPoint x: 625, endPoint y: 385, distance: 93.2
click at [625, 385] on input "Лидеры по общей протяженности автомобильных дорог в России на конец 2024 года, …" at bounding box center [480, 381] width 294 height 19
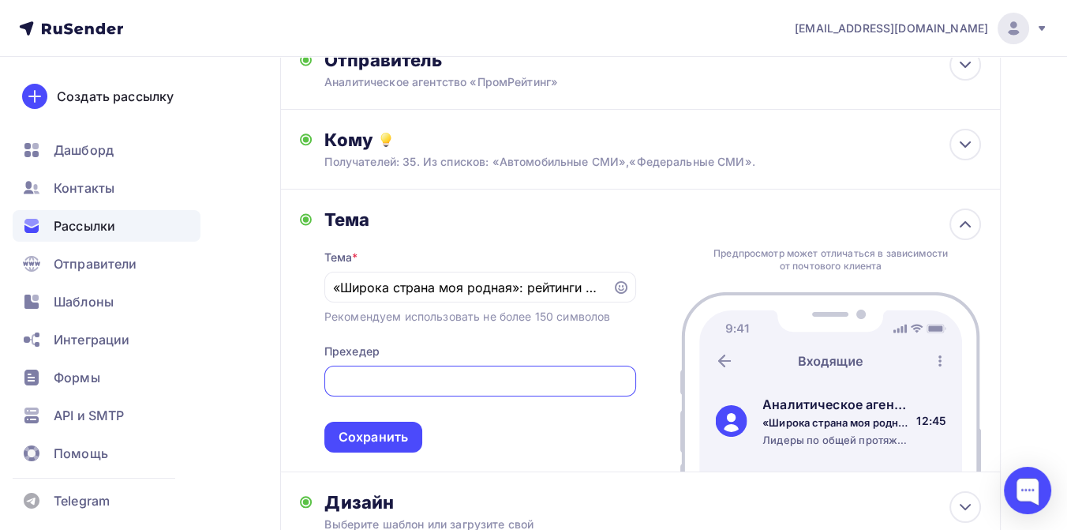
scroll to position [0, 390]
type input "Лидеры по общей протяженности автомобильных дорог в России на конец 2024 года, …"
click at [393, 438] on div "Сохранить" at bounding box center [373, 437] width 69 height 18
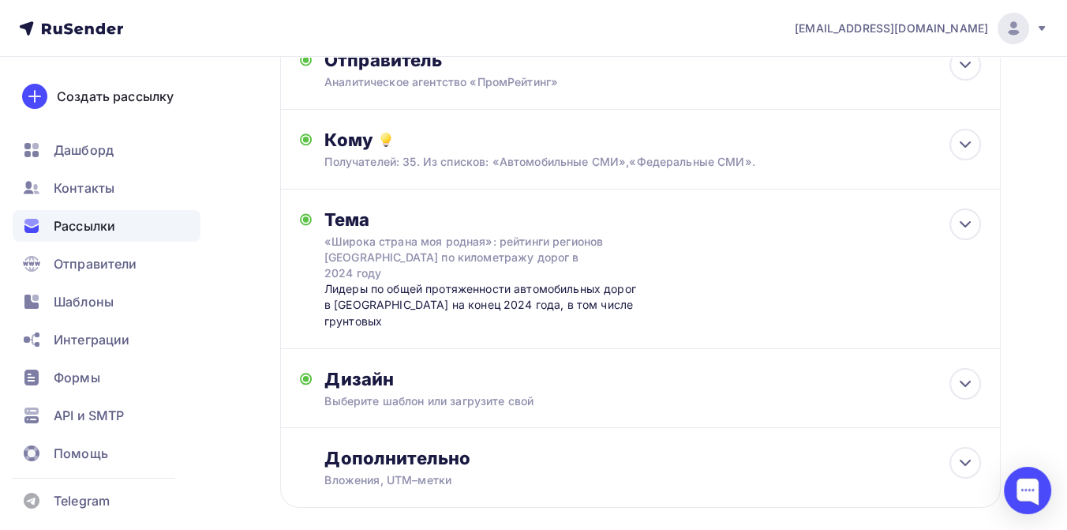
scroll to position [0, 0]
click at [396, 368] on div "Дизайн" at bounding box center [652, 379] width 657 height 22
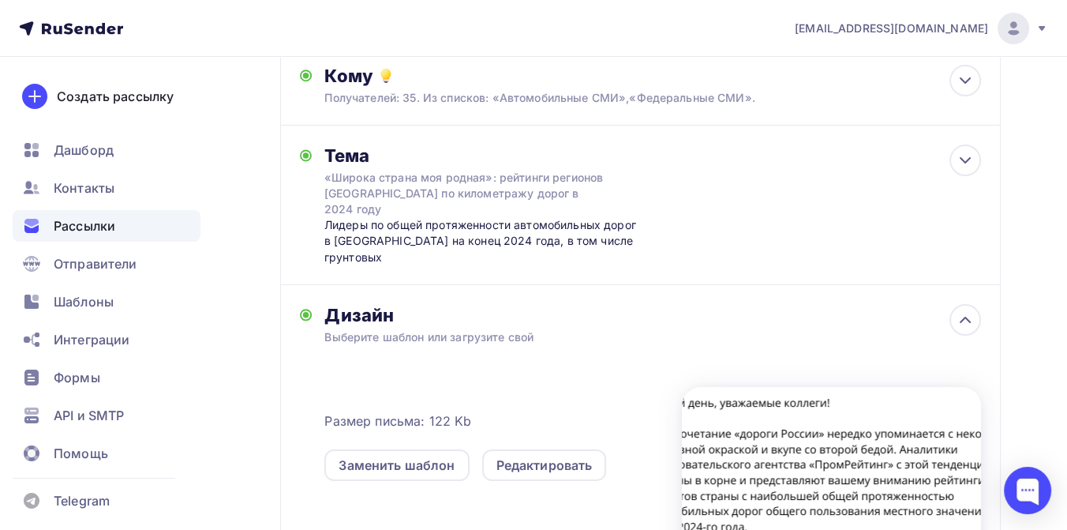
scroll to position [203, 0]
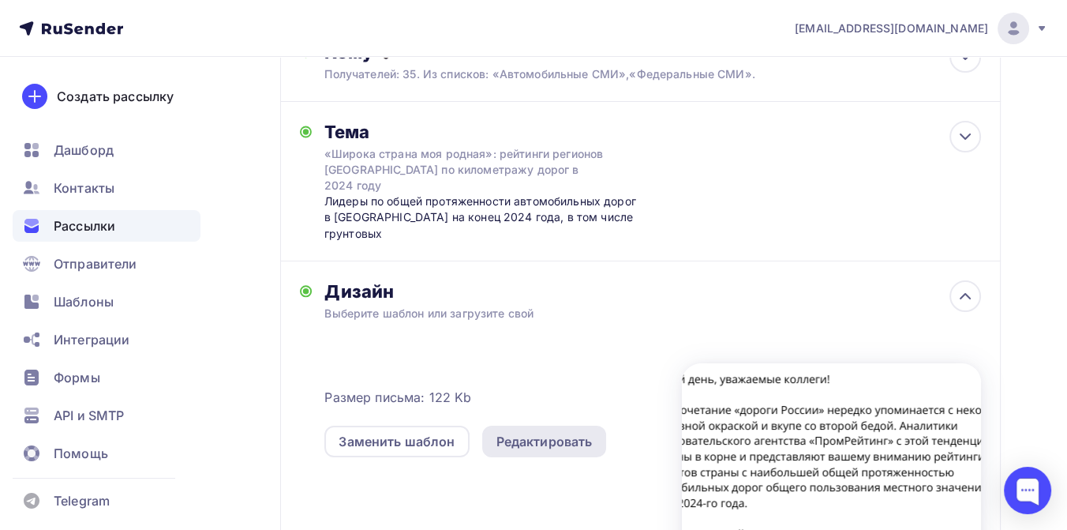
click at [537, 432] on div "Редактировать" at bounding box center [545, 441] width 96 height 19
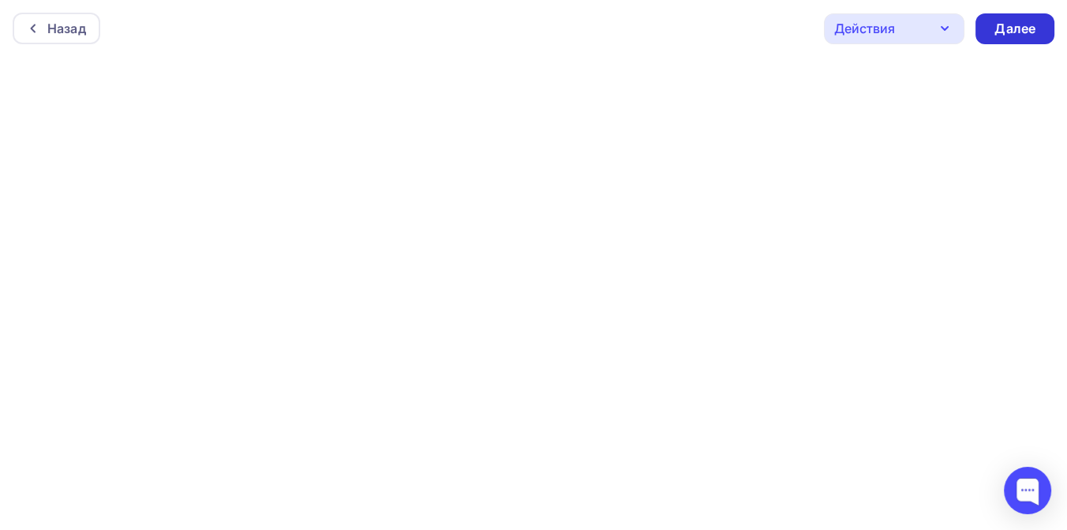
click at [1022, 28] on div "Далее" at bounding box center [1015, 29] width 41 height 18
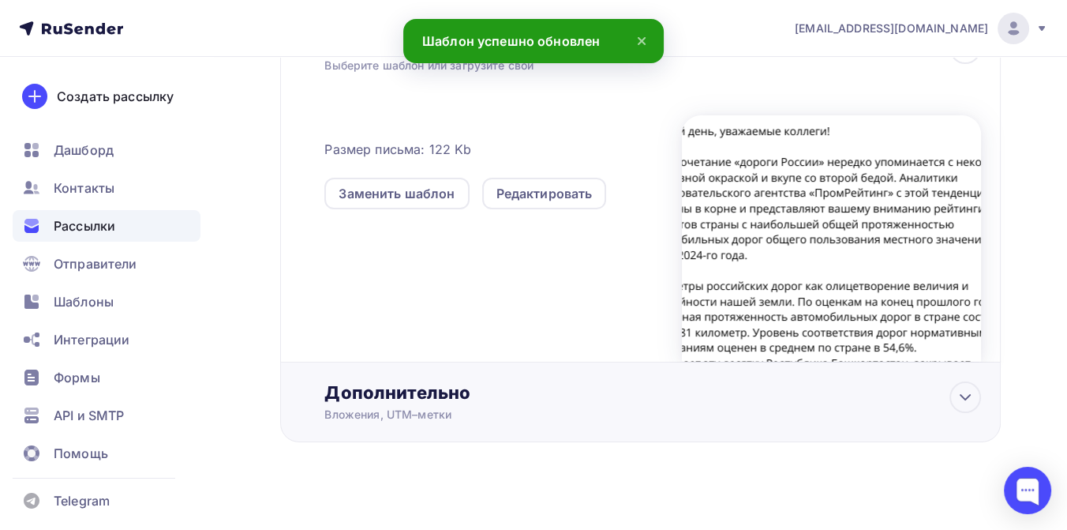
click at [445, 381] on div "Дополнительно" at bounding box center [652, 392] width 657 height 22
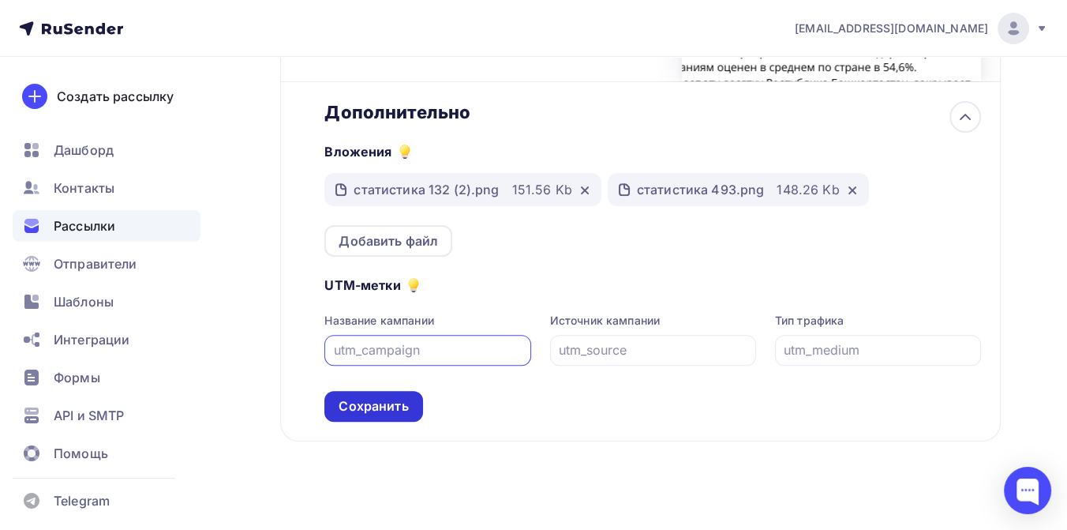
click at [379, 397] on div "Сохранить" at bounding box center [373, 406] width 69 height 18
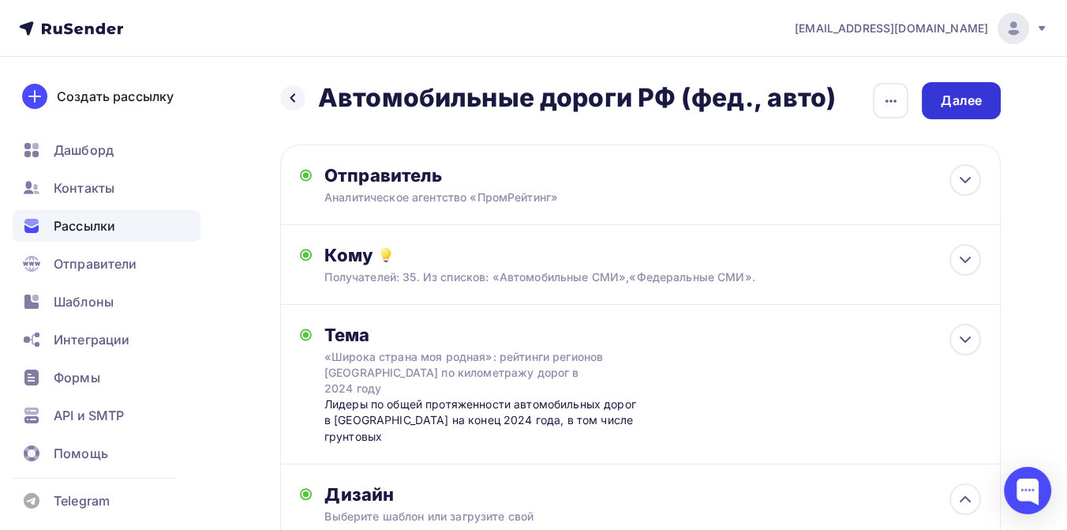
click at [962, 99] on div "Далее" at bounding box center [961, 101] width 41 height 18
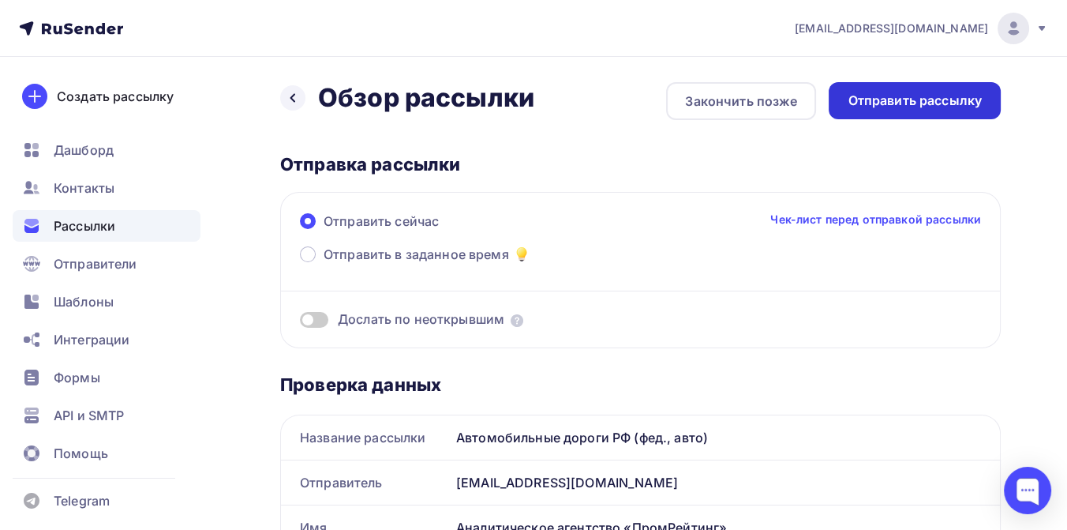
click at [867, 103] on div "Отправить рассылку" at bounding box center [915, 101] width 134 height 18
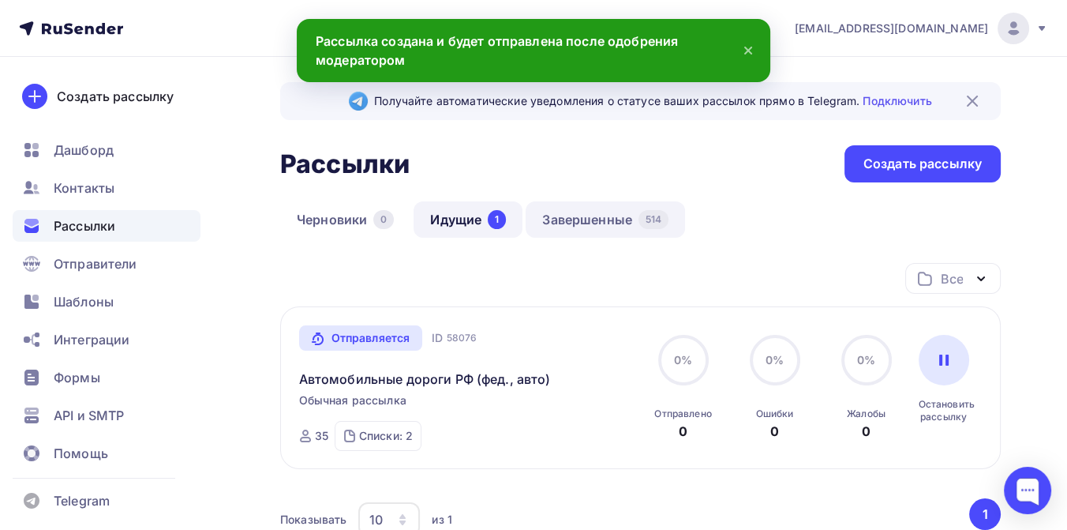
click at [598, 216] on link "Завершенные 514" at bounding box center [605, 219] width 159 height 36
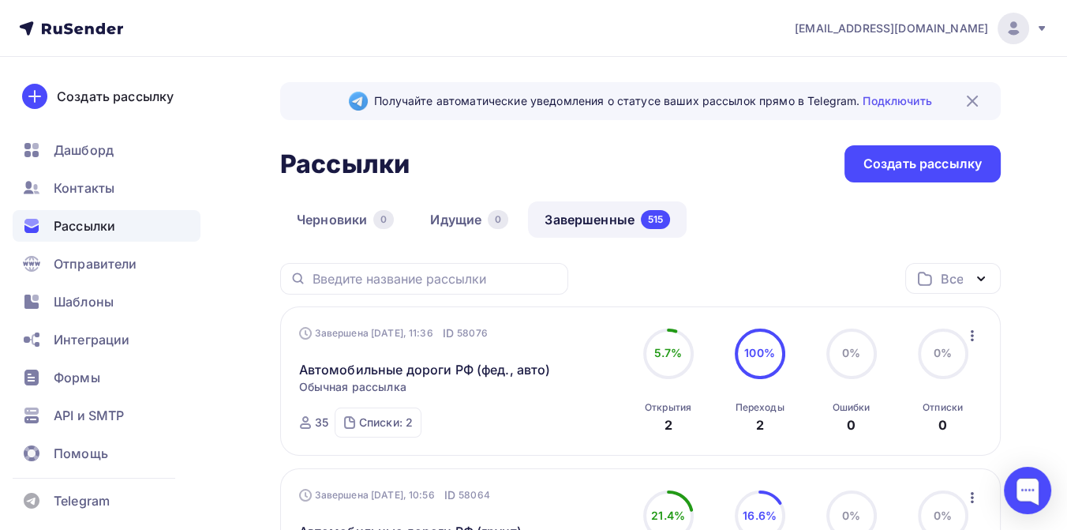
click at [1043, 26] on icon at bounding box center [1042, 28] width 6 height 5
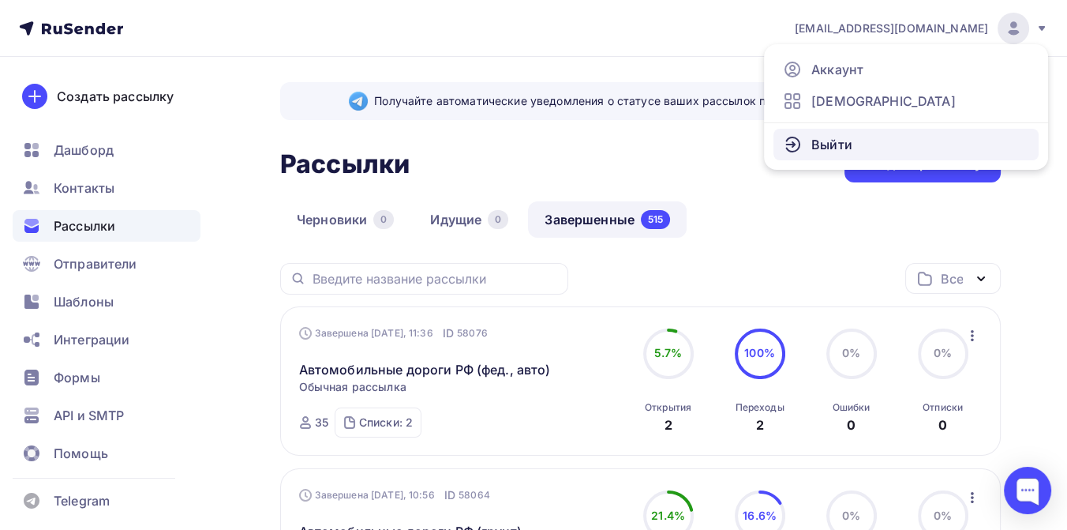
click at [841, 138] on span "Выйти" at bounding box center [832, 144] width 41 height 19
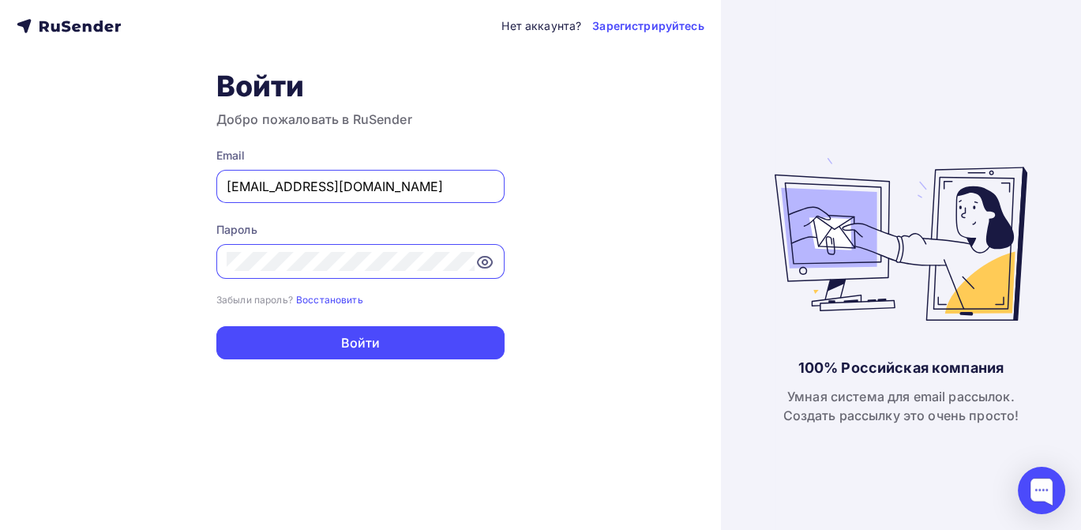
click at [387, 185] on input "[EMAIL_ADDRESS][DOMAIN_NAME]" at bounding box center [361, 186] width 268 height 19
type input "[EMAIL_ADDRESS][DOMAIN_NAME]"
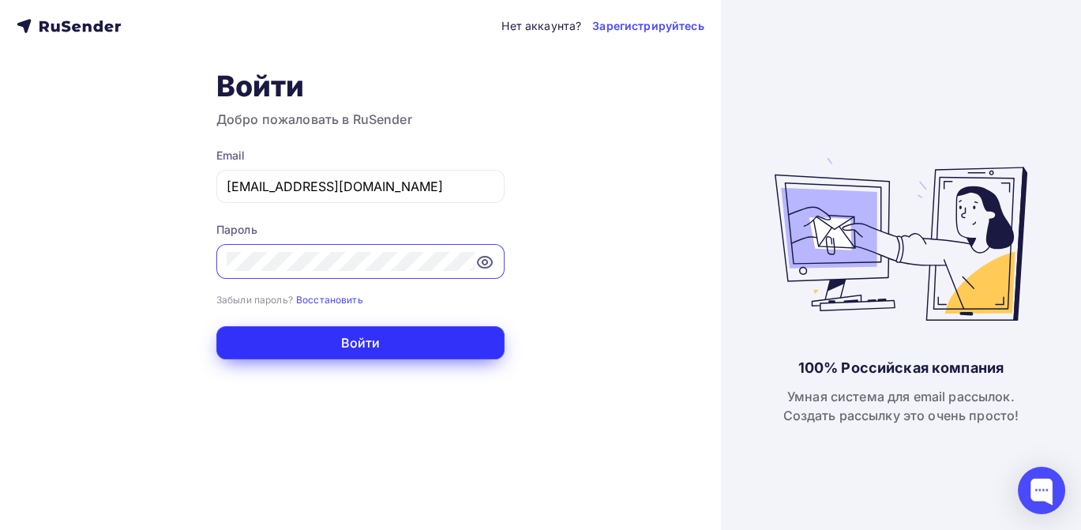
click at [343, 348] on button "Войти" at bounding box center [360, 342] width 288 height 33
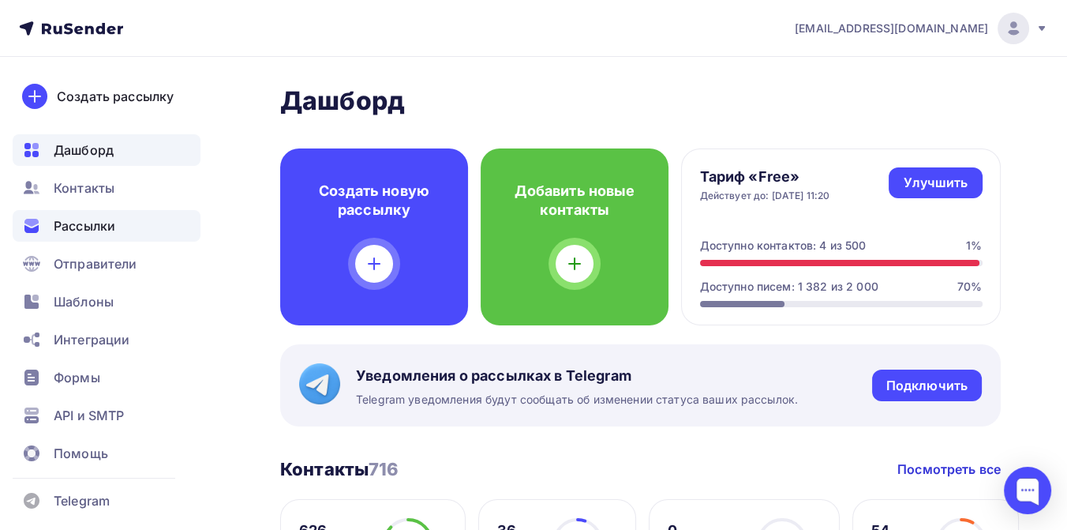
click at [99, 219] on span "Рассылки" at bounding box center [85, 225] width 62 height 19
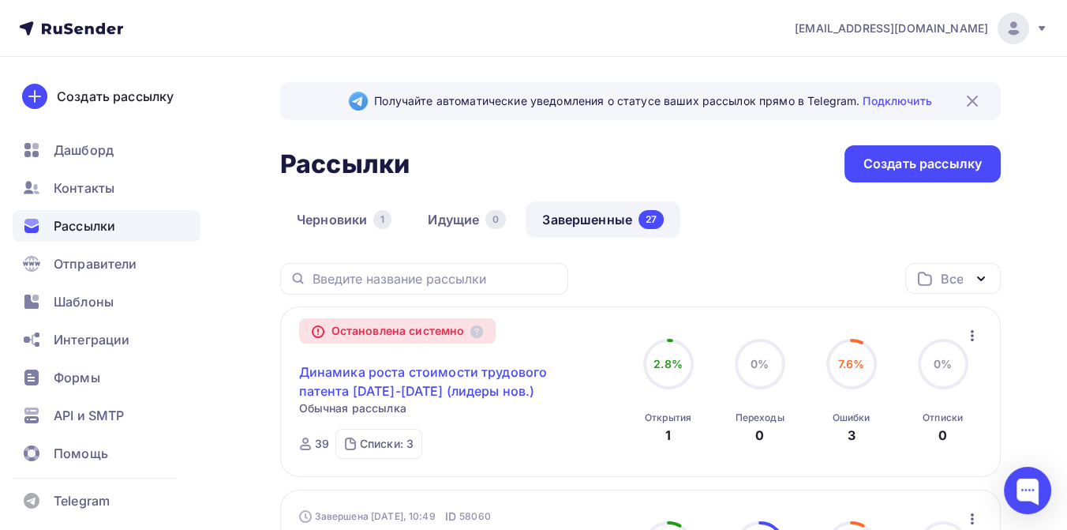
click at [369, 381] on link "Динамика роста стоимости трудового патента [DATE]-[DATE] (лидеры нов.)" at bounding box center [434, 381] width 271 height 38
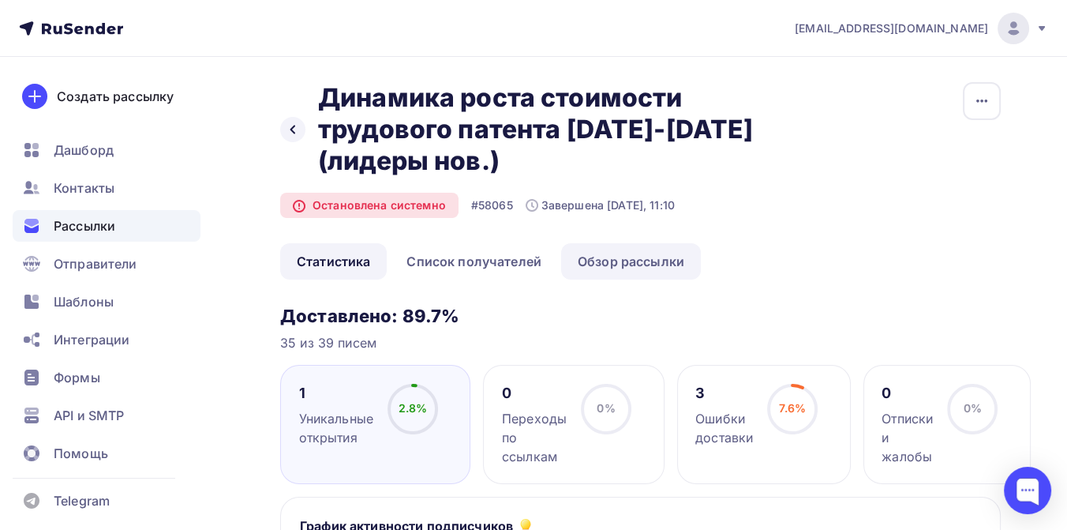
click at [613, 262] on link "Обзор рассылки" at bounding box center [631, 261] width 140 height 36
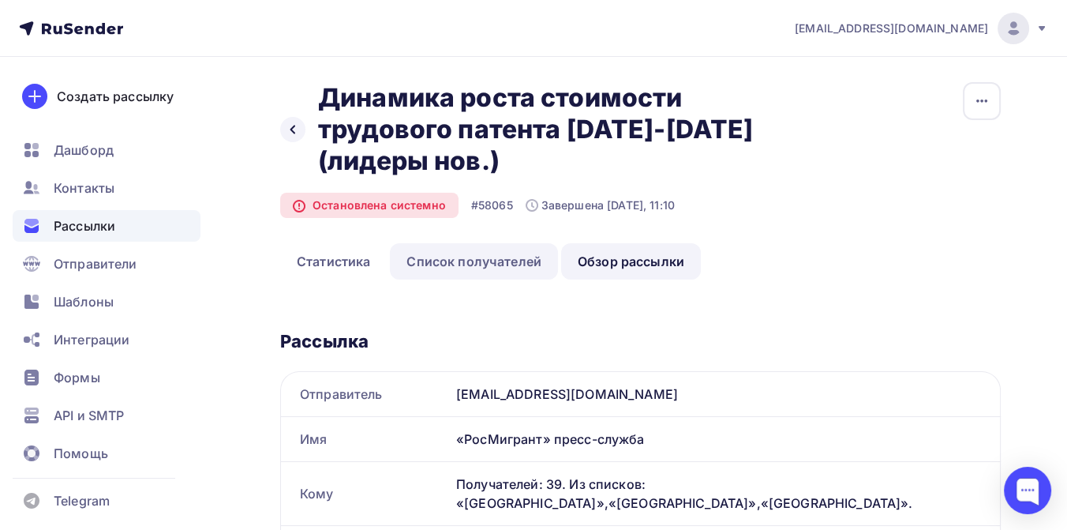
click at [500, 264] on link "Список получателей" at bounding box center [474, 261] width 168 height 36
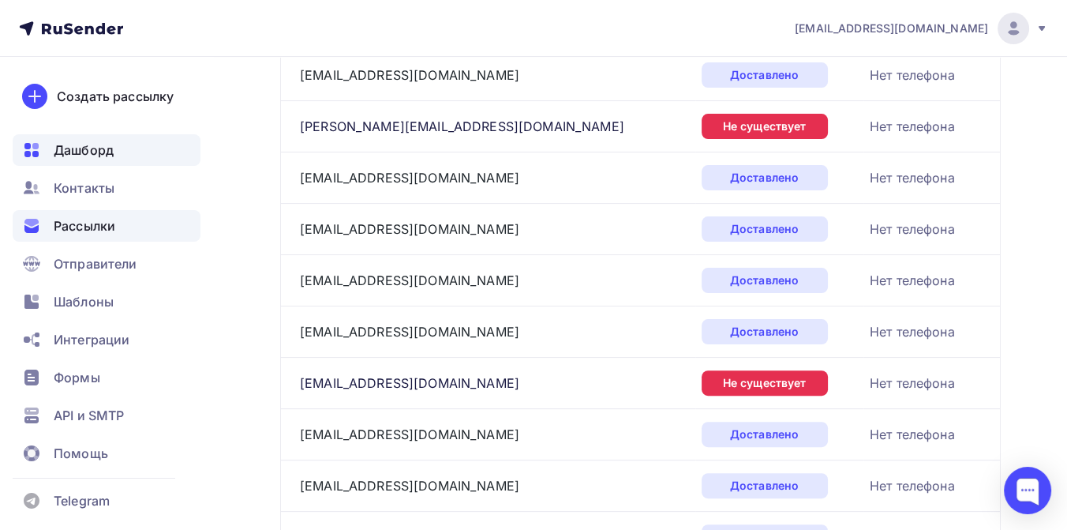
scroll to position [492, 0]
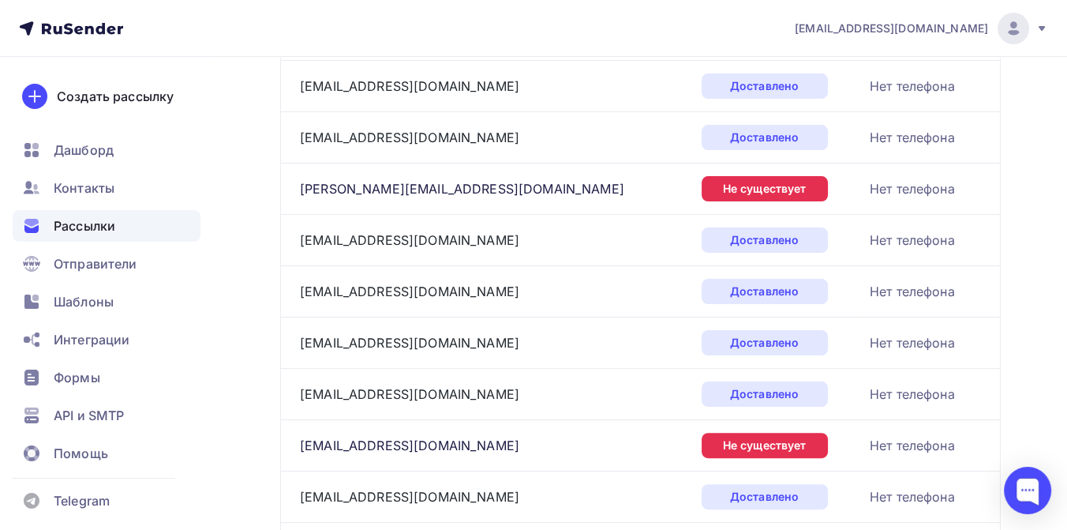
click at [81, 234] on span "Рассылки" at bounding box center [85, 225] width 62 height 19
